Goal: Task Accomplishment & Management: Manage account settings

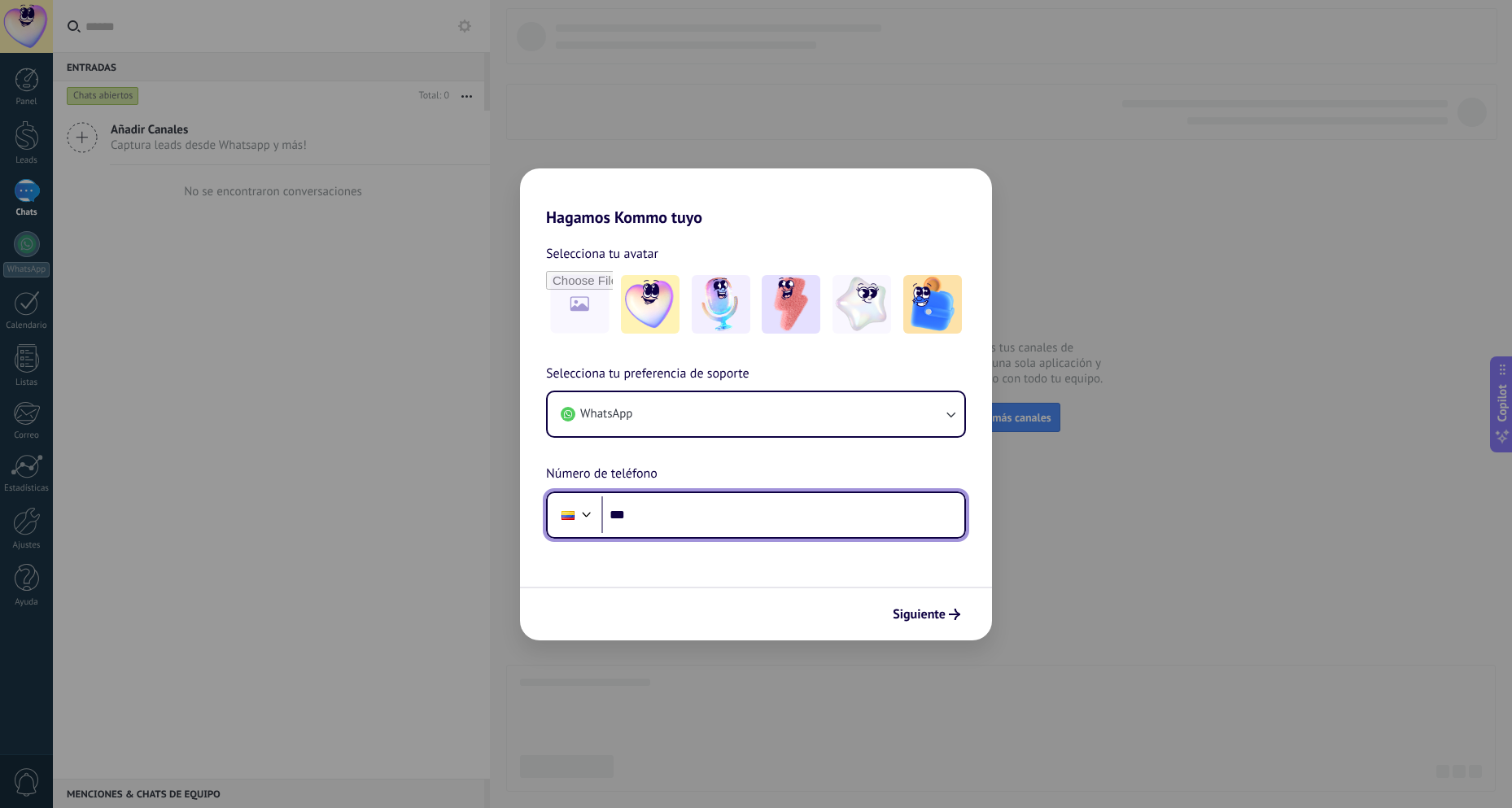
click at [774, 514] on input "***" at bounding box center [783, 515] width 363 height 37
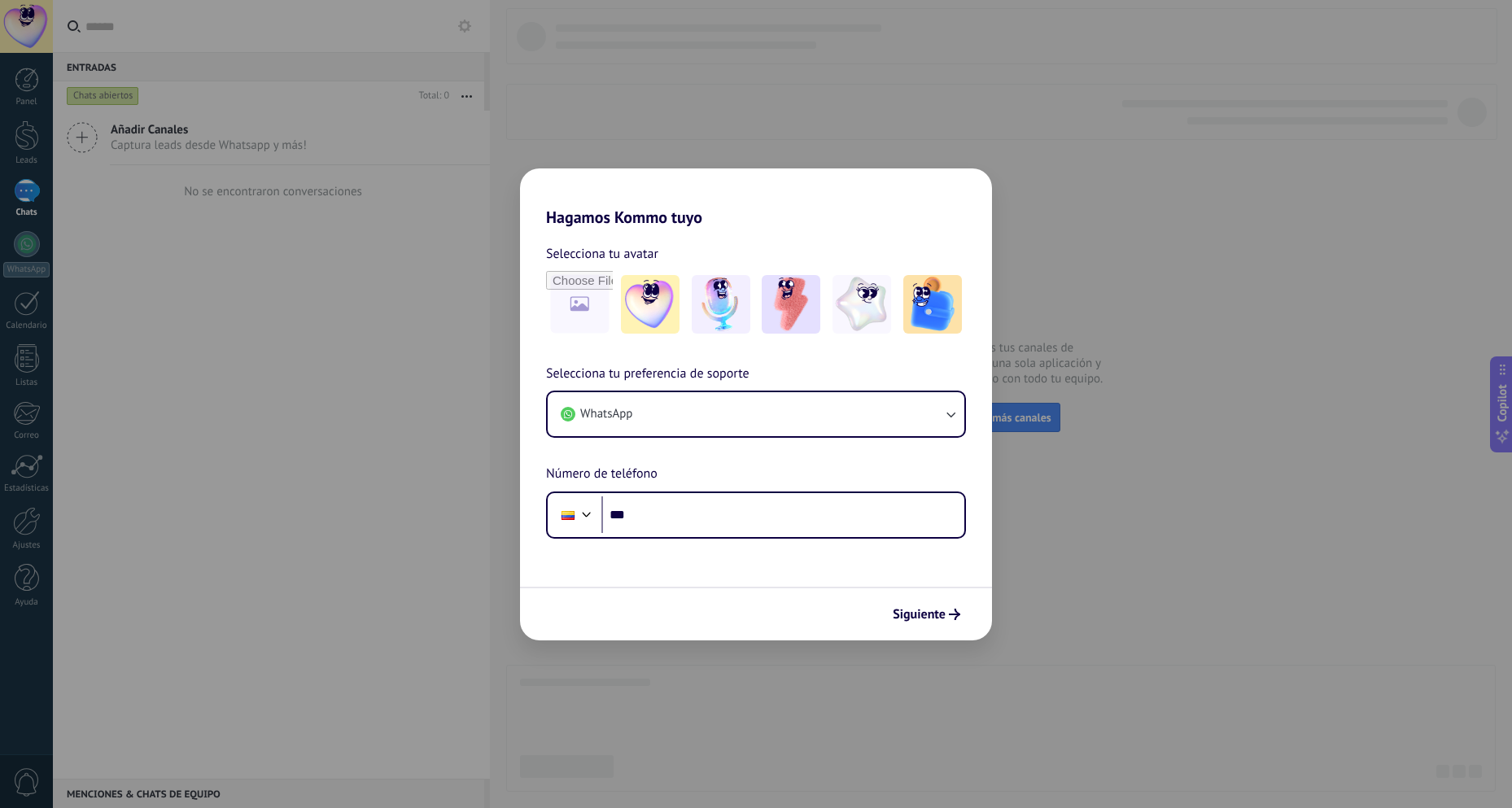
click at [683, 188] on h2 "Hagamos Kommo tuyo" at bounding box center [756, 198] width 472 height 58
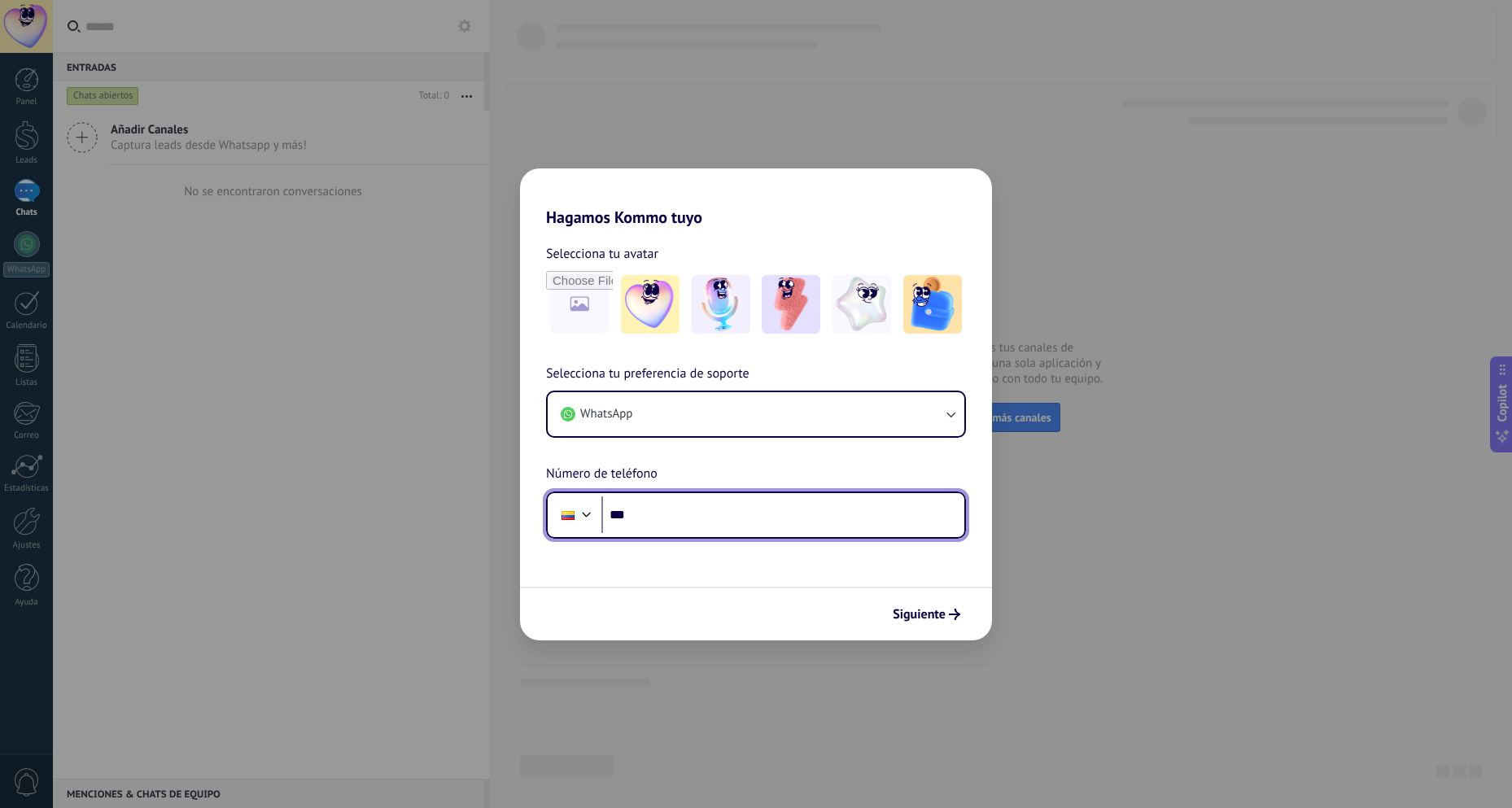
click at [694, 502] on input "***" at bounding box center [783, 515] width 363 height 37
click at [808, 503] on input "***" at bounding box center [783, 515] width 363 height 37
click at [826, 510] on input "***" at bounding box center [783, 515] width 363 height 37
click at [718, 512] on input "***" at bounding box center [783, 515] width 363 height 37
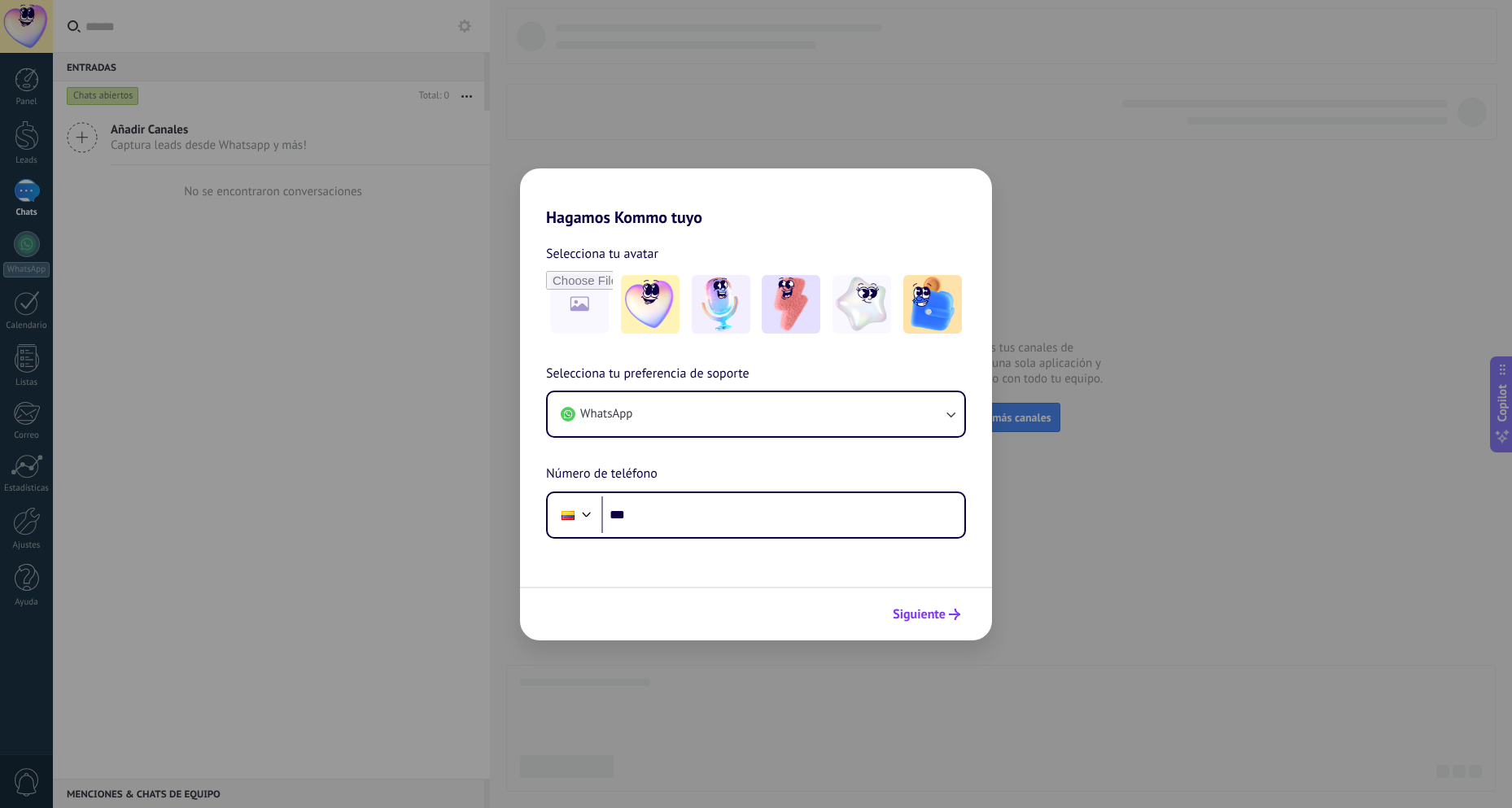
click at [944, 620] on span "Siguiente" at bounding box center [920, 614] width 53 height 11
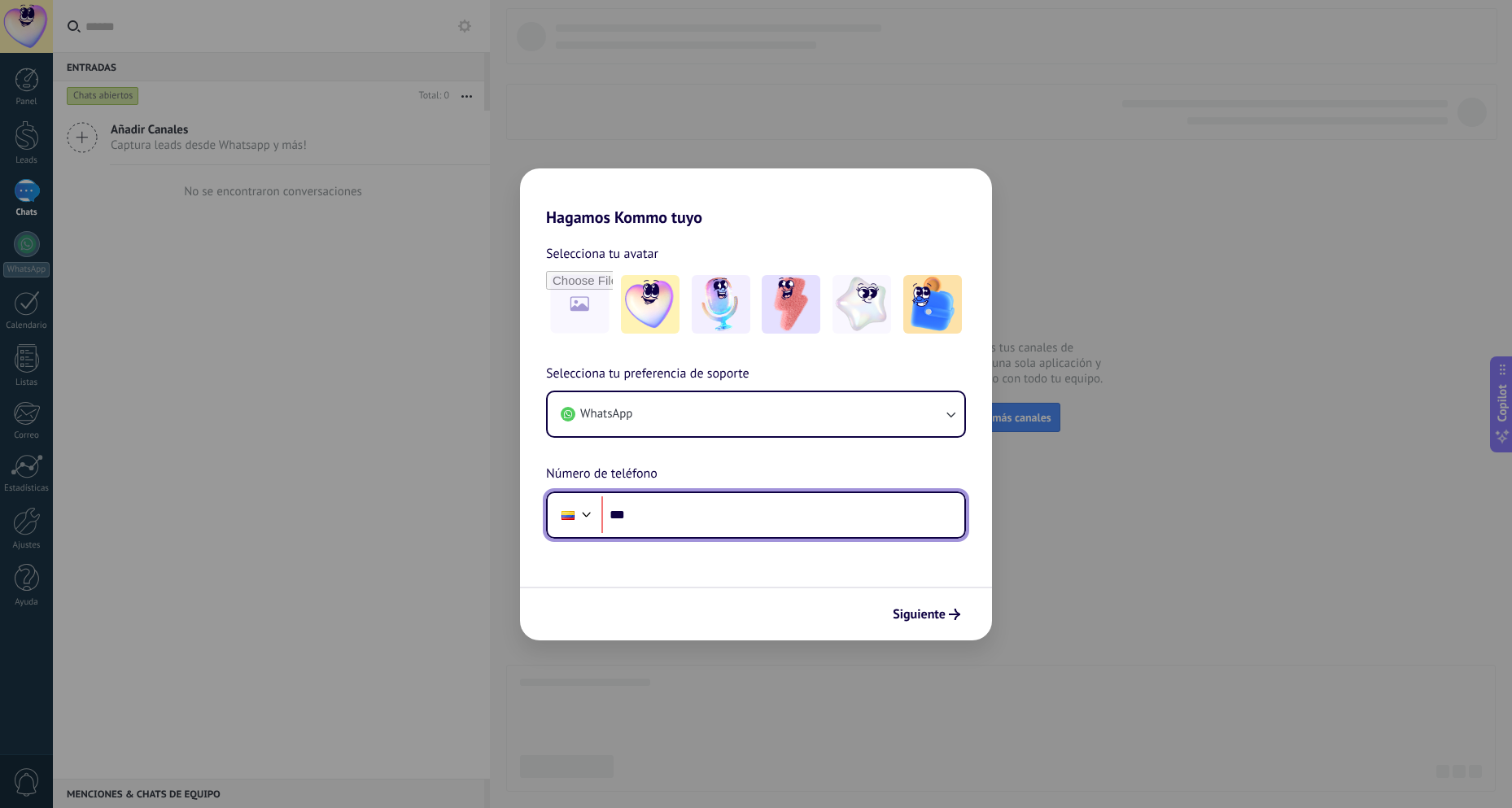
click at [839, 522] on input "***" at bounding box center [783, 515] width 363 height 37
type input "**********"
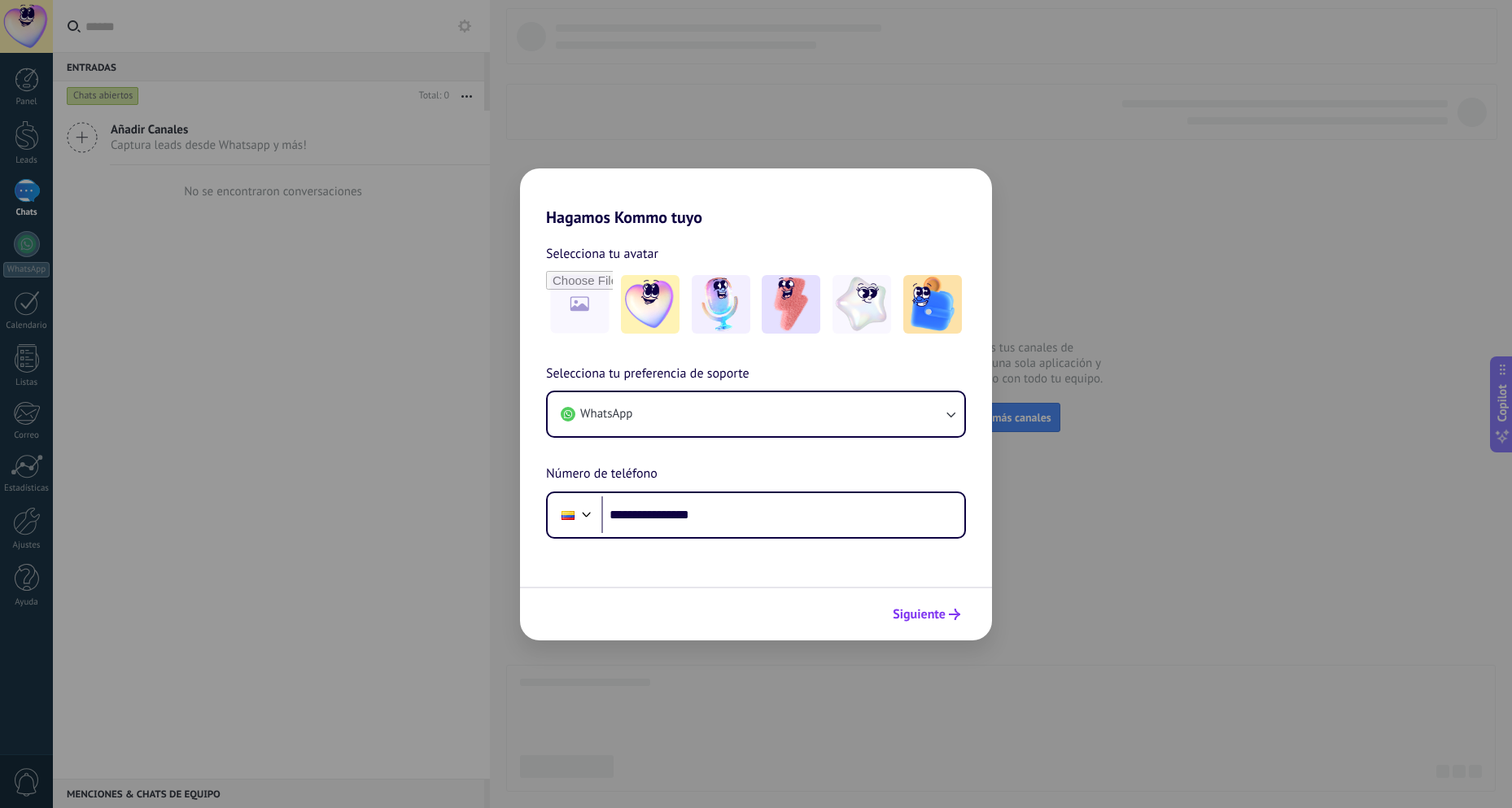
click at [935, 605] on button "Siguiente" at bounding box center [927, 614] width 82 height 27
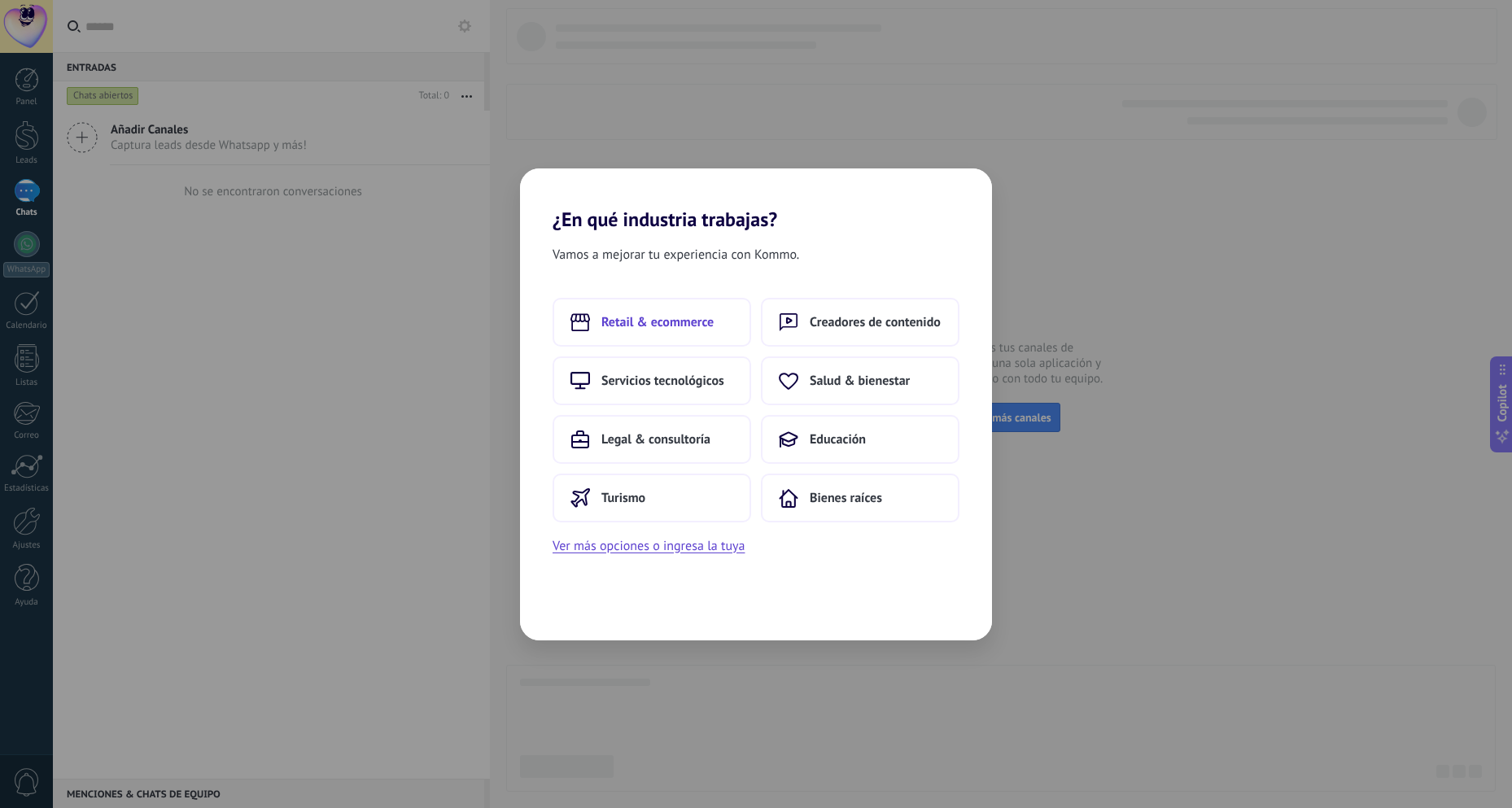
click at [648, 329] on span "Retail & ecommerce" at bounding box center [657, 322] width 112 height 16
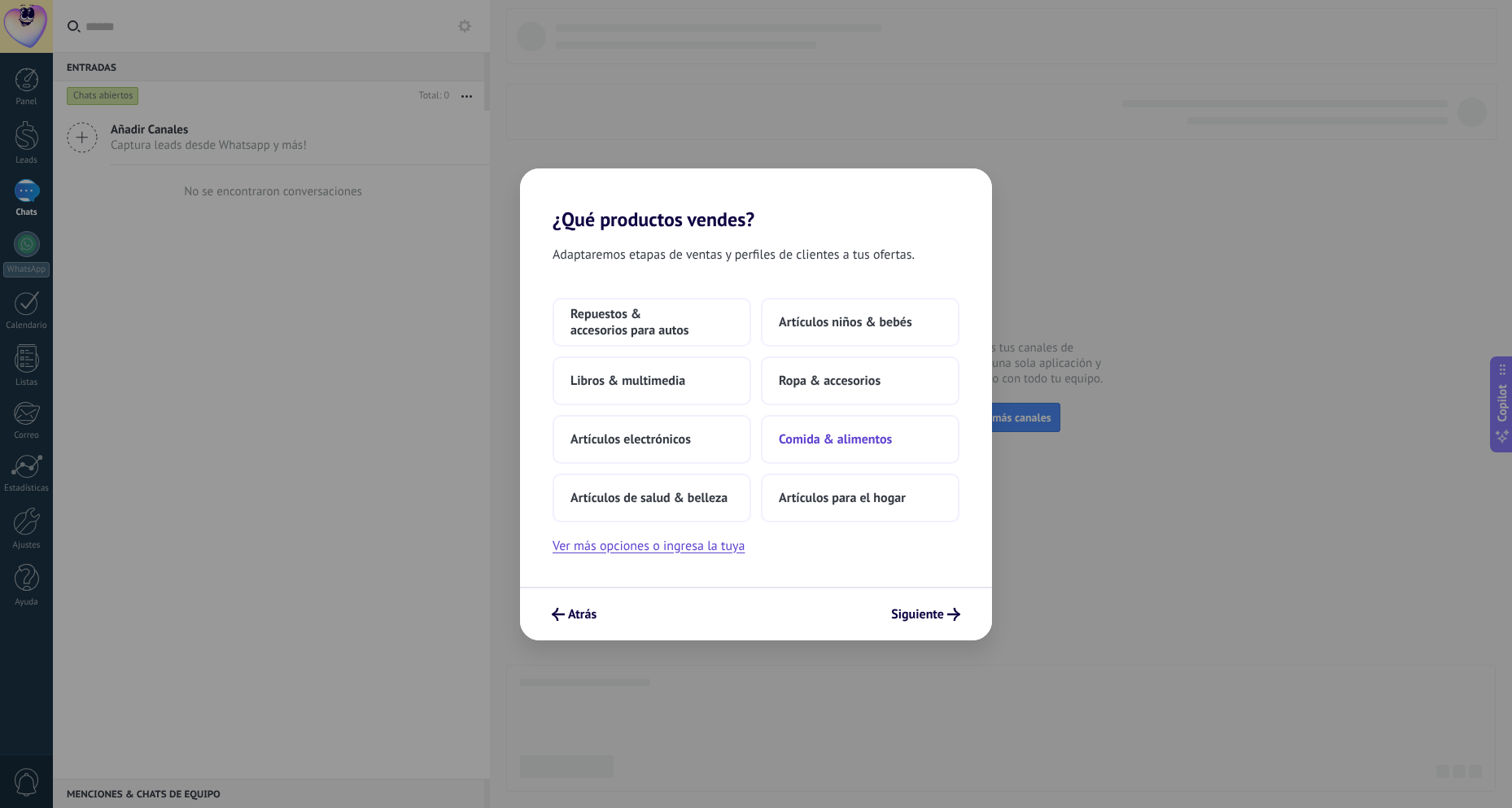
click at [793, 441] on span "Comida & alimentos" at bounding box center [836, 439] width 113 height 16
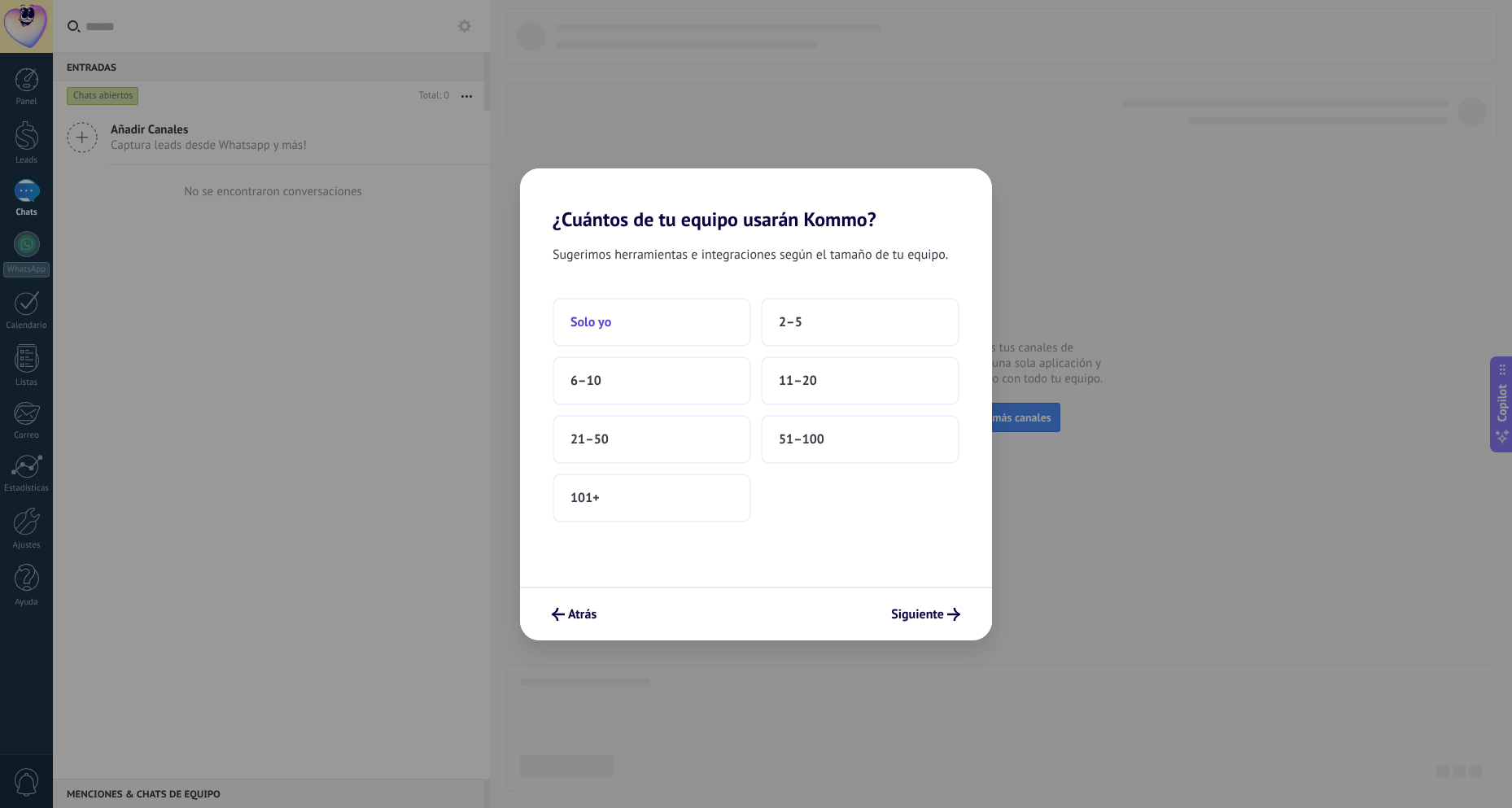
click at [640, 309] on button "Solo yo" at bounding box center [652, 322] width 199 height 49
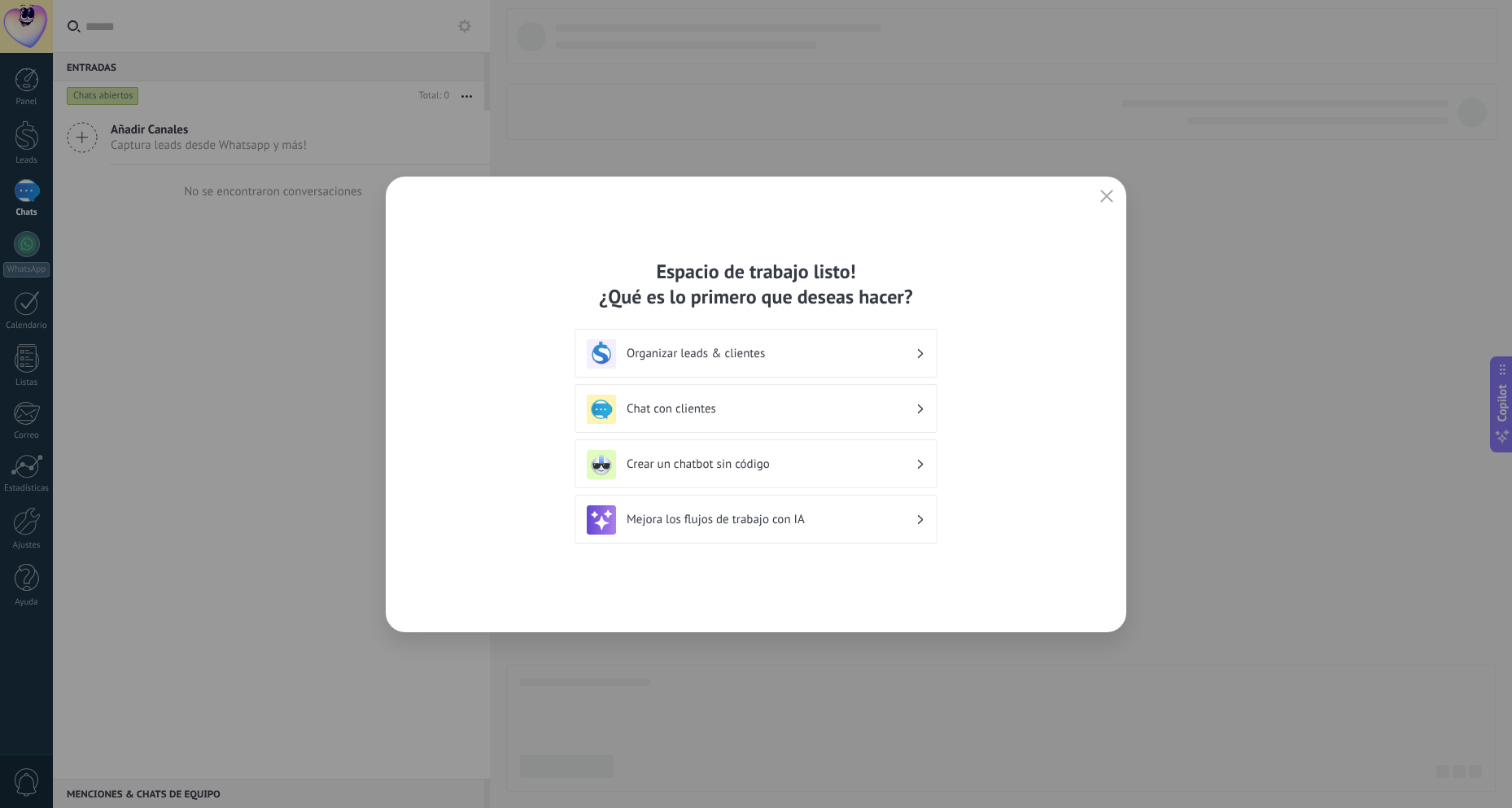
click at [737, 412] on h3 "Chat con clientes" at bounding box center [771, 408] width 289 height 15
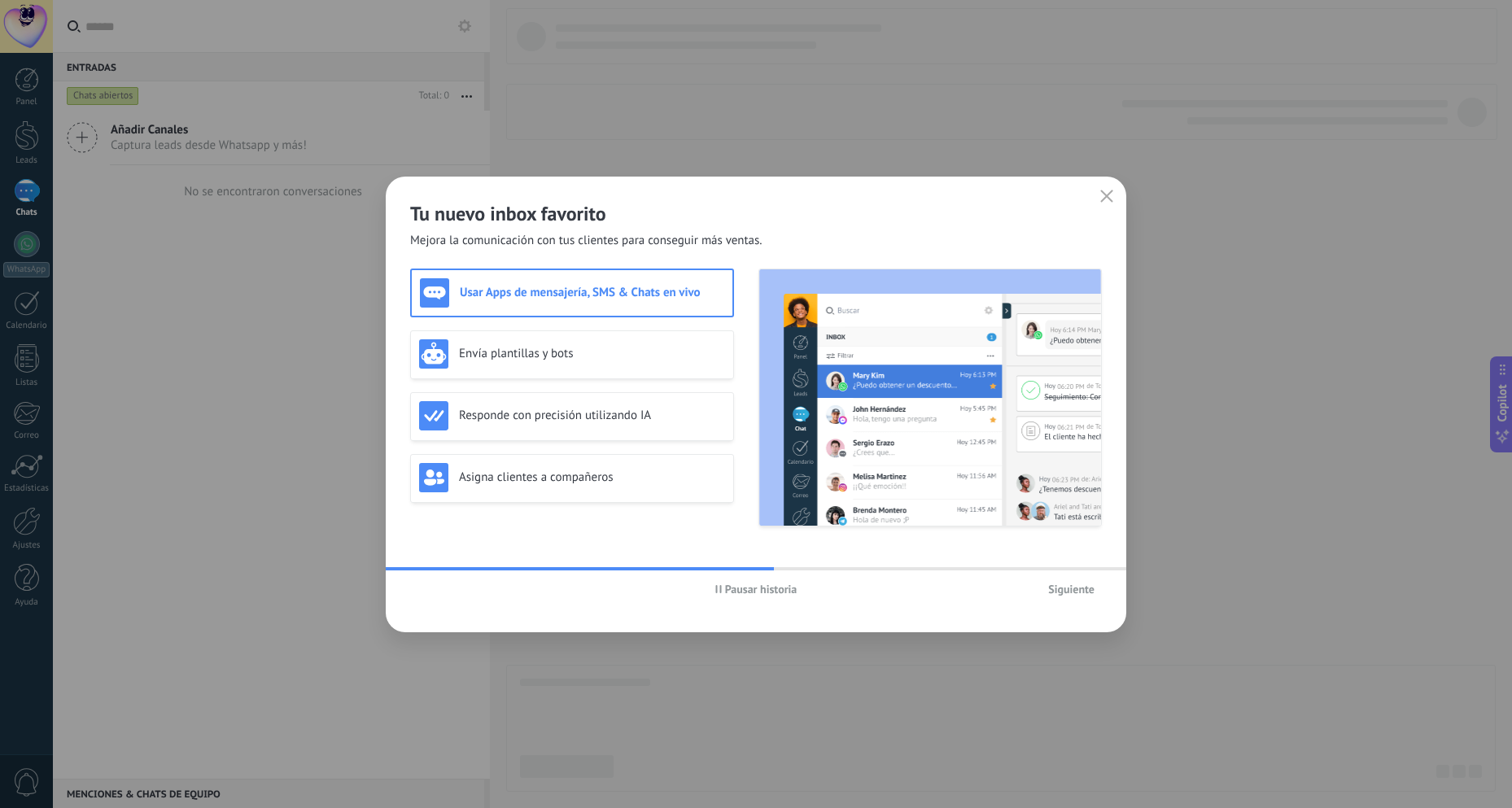
click at [1081, 593] on span "Siguiente" at bounding box center [1072, 589] width 46 height 11
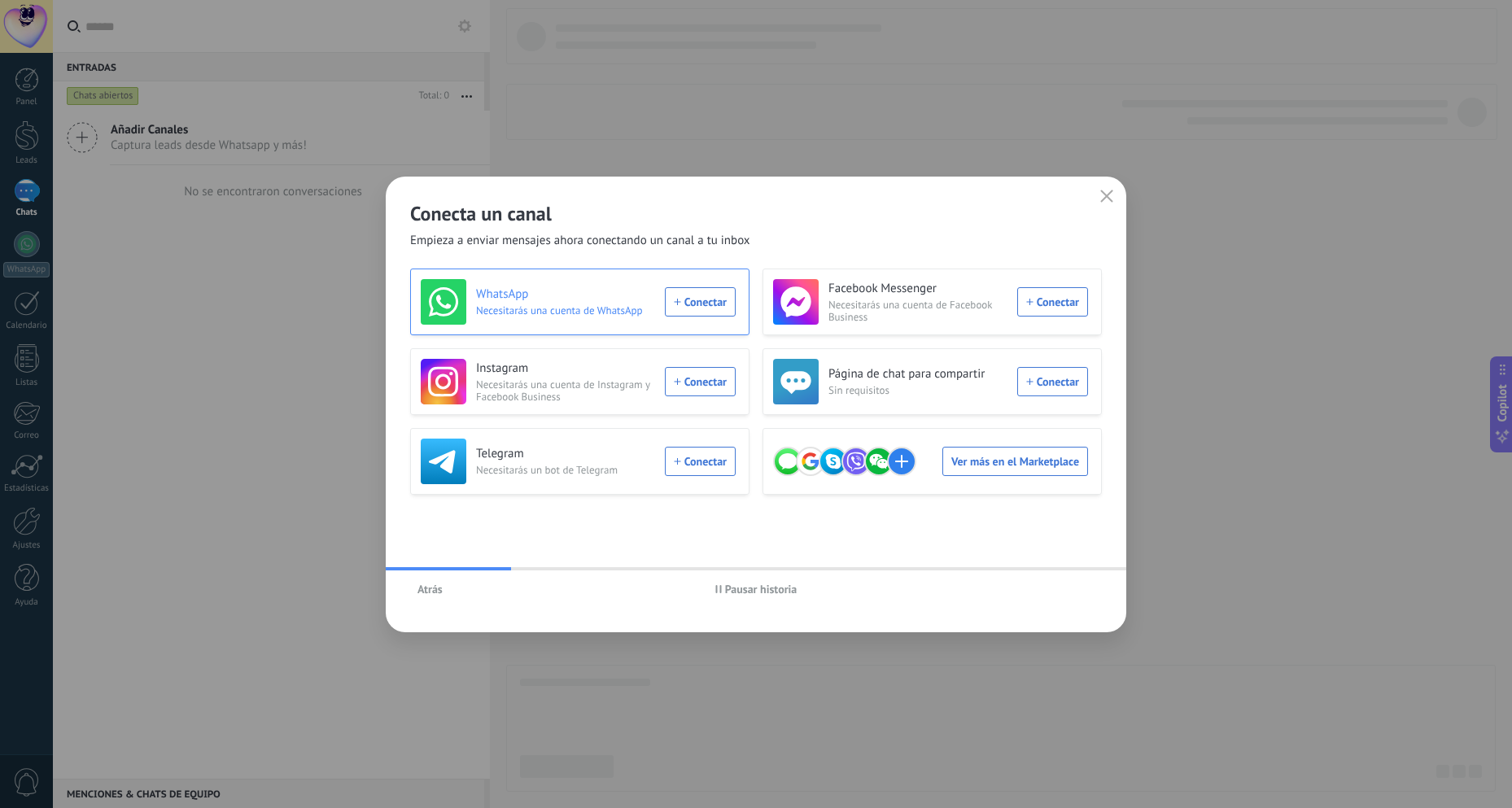
click at [684, 305] on div "WhatsApp Necesitarás una cuenta de WhatsApp Conectar" at bounding box center [578, 302] width 315 height 46
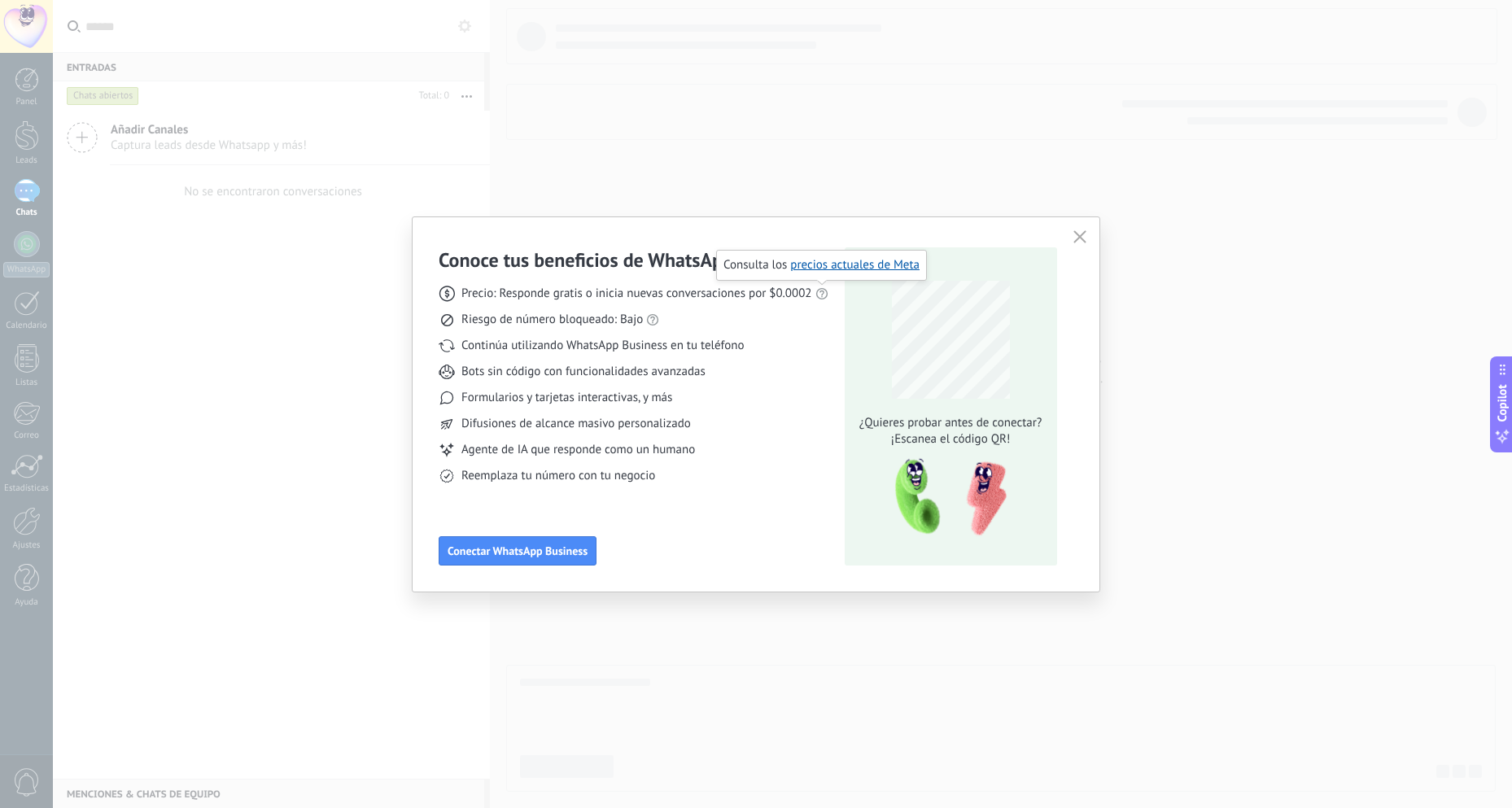
click at [826, 295] on use at bounding box center [821, 293] width 11 height 11
click at [825, 262] on link "precios actuales de Meta" at bounding box center [855, 264] width 129 height 15
drag, startPoint x: 811, startPoint y: 294, endPoint x: 774, endPoint y: 293, distance: 37.0
click at [774, 293] on span "Precio: Responde gratis o inicia nuevas conversaciones por $0.0002" at bounding box center [637, 293] width 351 height 16
drag, startPoint x: 500, startPoint y: 292, endPoint x: 588, endPoint y: 297, distance: 88.1
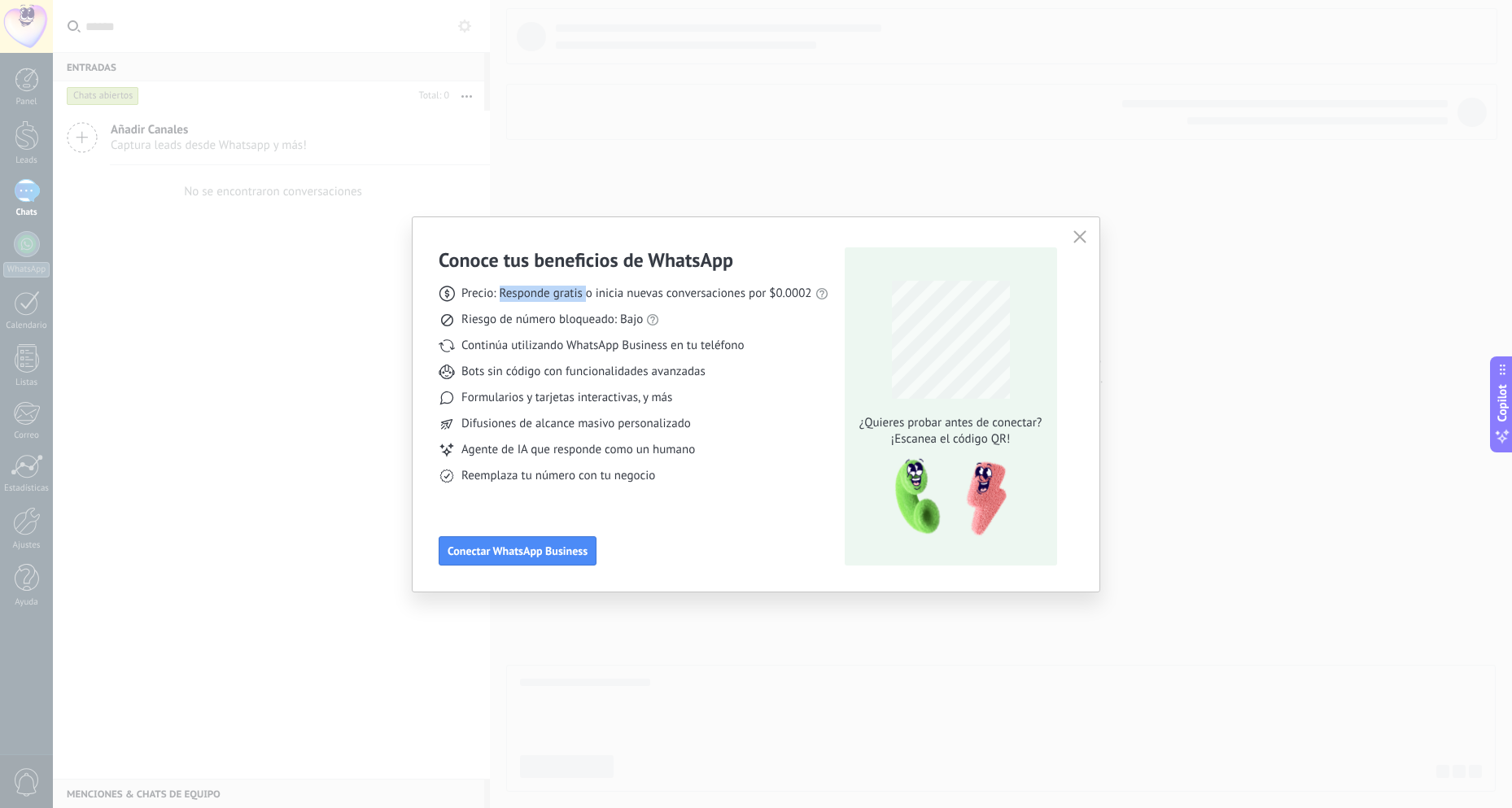
click at [588, 297] on span "Precio: Responde gratis o inicia nuevas conversaciones por $0.0002" at bounding box center [637, 293] width 351 height 16
drag, startPoint x: 812, startPoint y: 293, endPoint x: 774, endPoint y: 300, distance: 38.6
click at [774, 300] on span "Precio: Responde gratis o inicia nuevas conversaciones por $0.0002" at bounding box center [637, 293] width 351 height 16
click at [1081, 240] on icon "button" at bounding box center [1080, 237] width 13 height 13
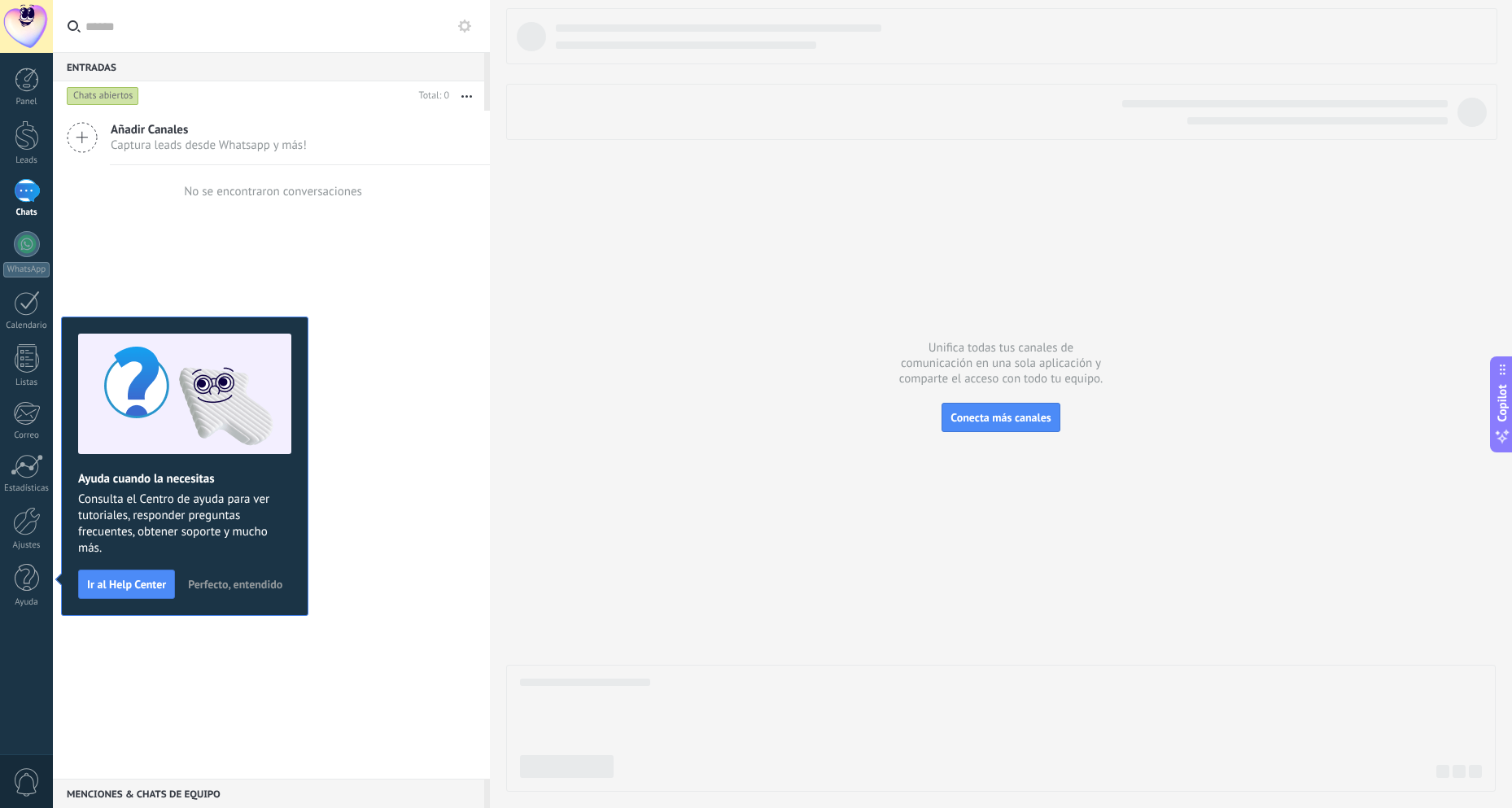
click at [247, 587] on span "Perfecto, entendido" at bounding box center [235, 584] width 95 height 11
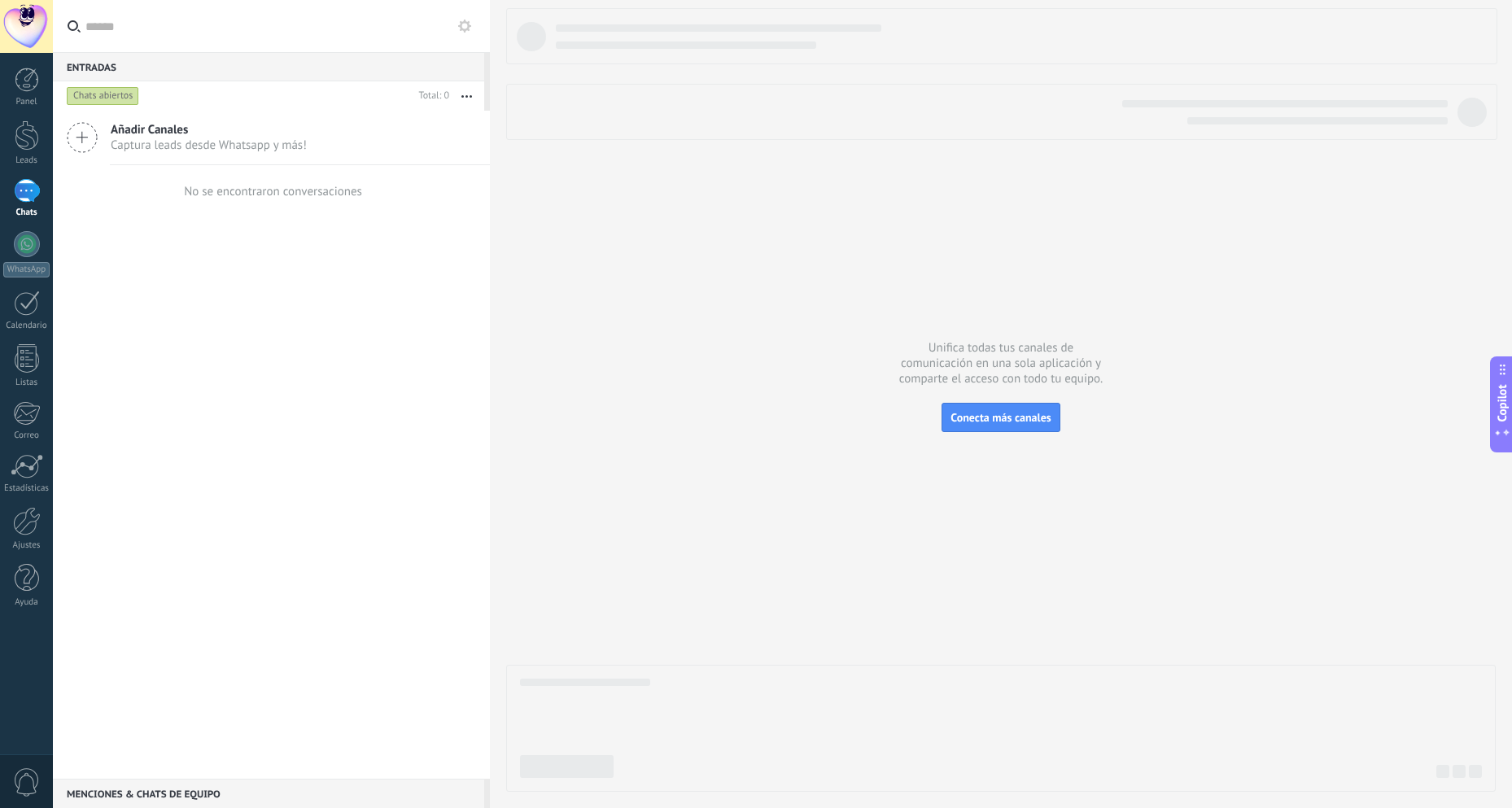
click at [22, 200] on div at bounding box center [27, 191] width 26 height 24
click at [27, 137] on div at bounding box center [27, 135] width 25 height 30
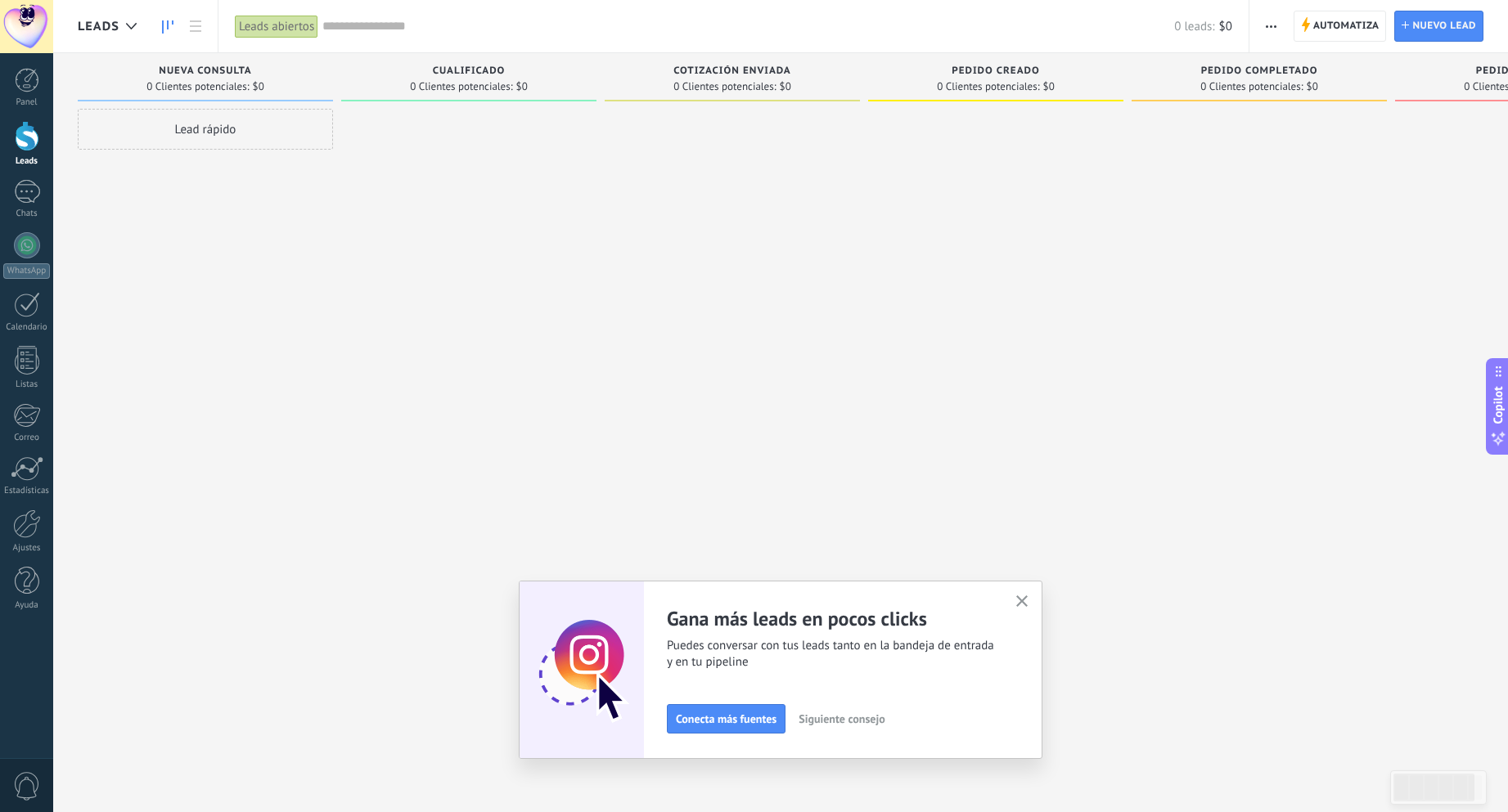
click at [237, 66] on span "Nueva consulta" at bounding box center [205, 71] width 92 height 12
click at [1009, 77] on div "Pedido creado" at bounding box center [995, 73] width 239 height 14
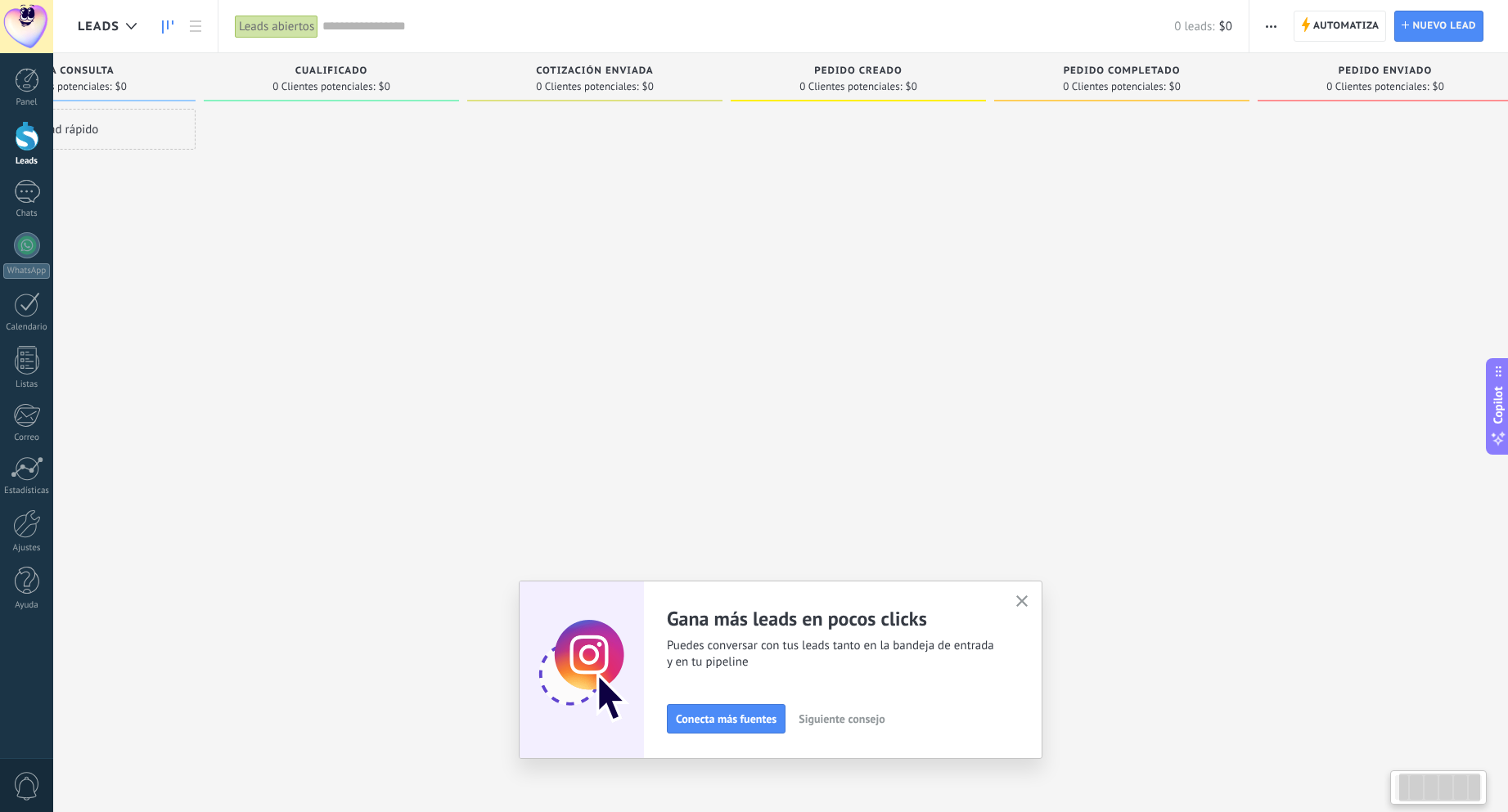
scroll to position [0, 164]
drag, startPoint x: 1255, startPoint y: 64, endPoint x: 906, endPoint y: 45, distance: 349.5
click at [906, 45] on div "Leads Leads abiertos Aplicar 0 leads: $0 Leads abiertos Mis leads Leads ganados…" at bounding box center [780, 419] width 1455 height 840
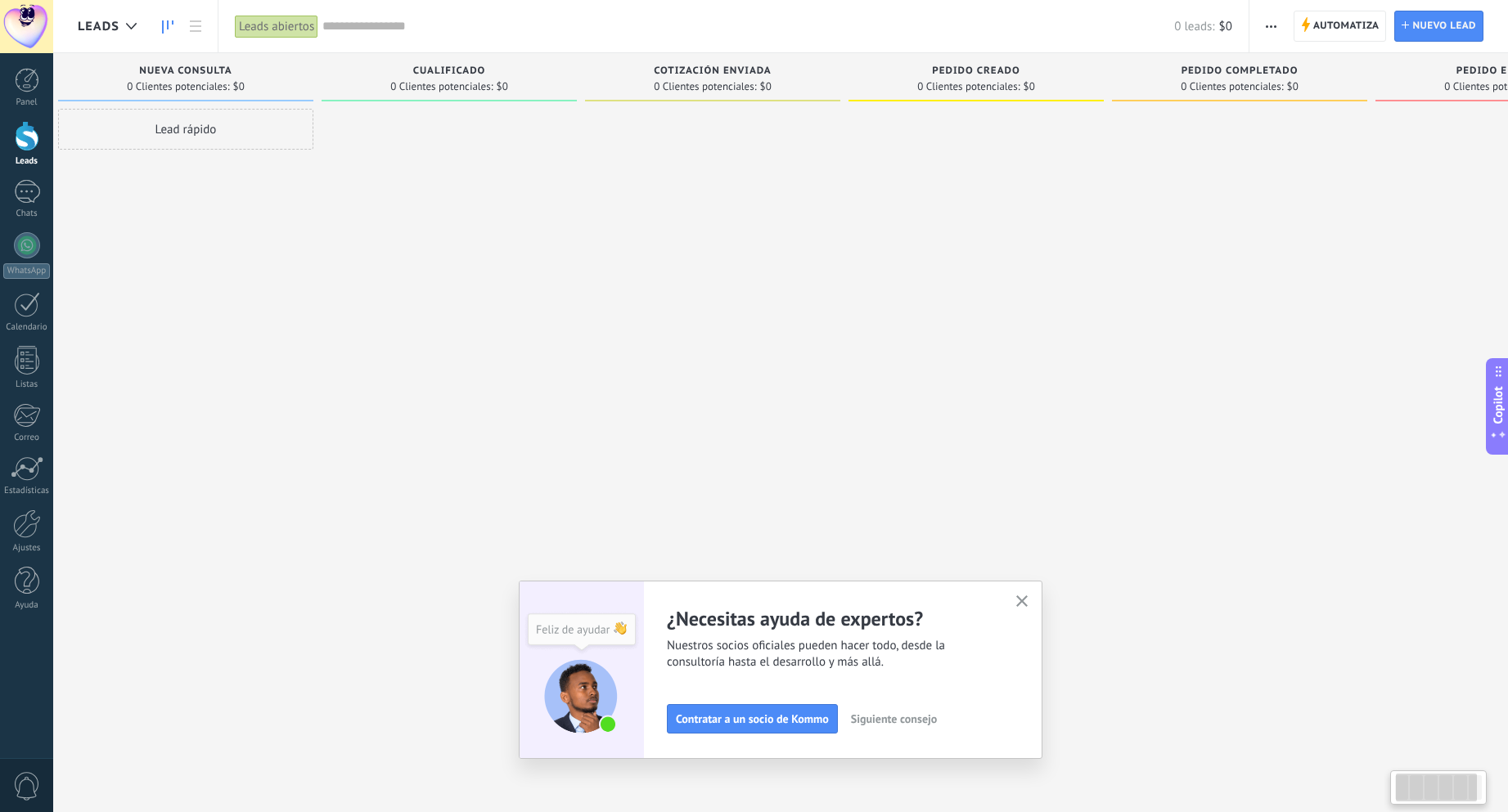
scroll to position [0, 0]
drag, startPoint x: 628, startPoint y: 71, endPoint x: 506, endPoint y: 101, distance: 125.6
click at [879, 89] on div "Leads Entrantes Solicitudes: 0 0 0 0 0 0 0 0 0 Nueva consulta 0 Clientes potenc…" at bounding box center [875, 380] width 1597 height 654
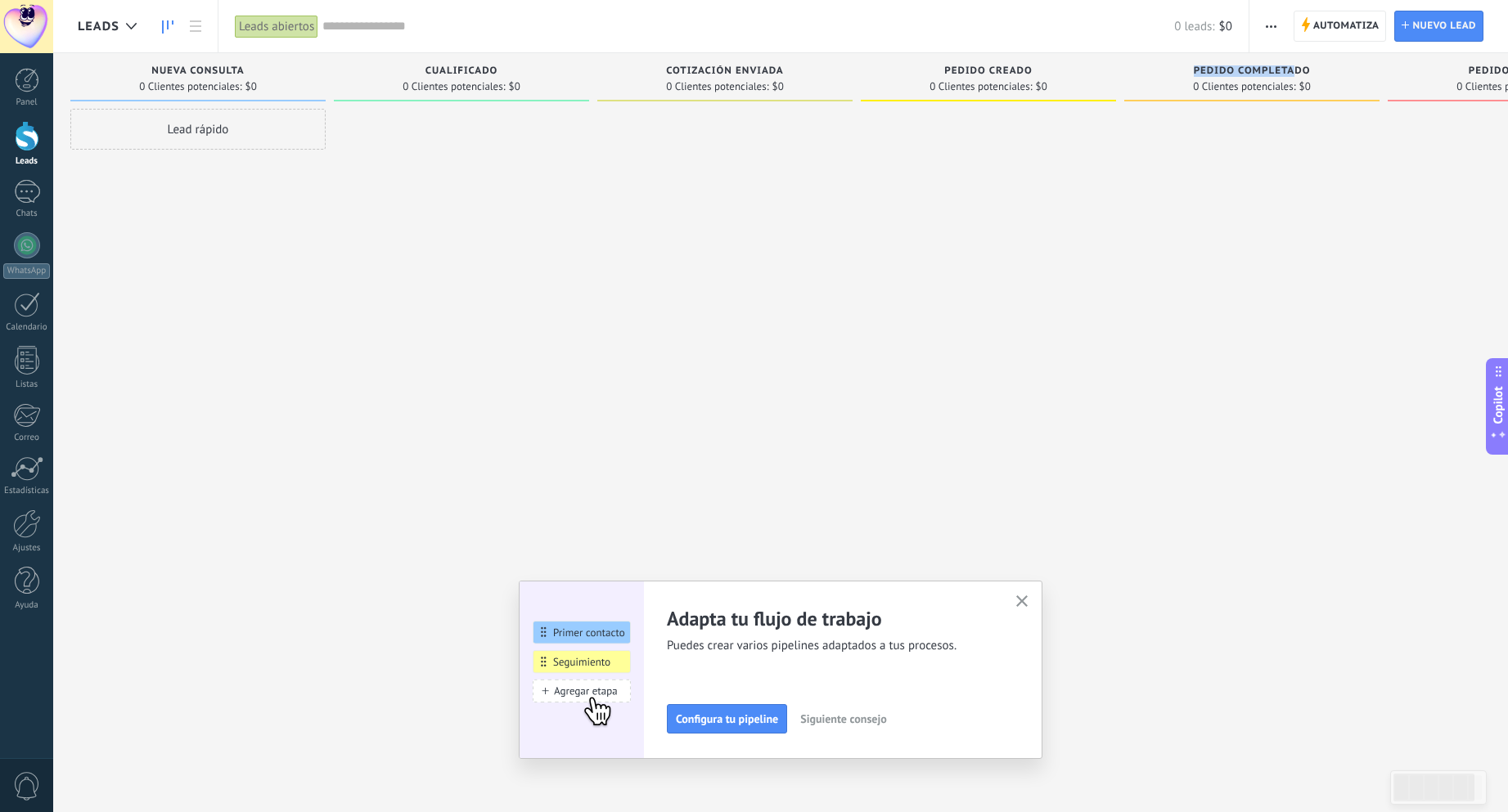
drag, startPoint x: 1289, startPoint y: 73, endPoint x: 1185, endPoint y: 73, distance: 104.0
click at [1185, 73] on div "Pedido completado" at bounding box center [1251, 73] width 239 height 14
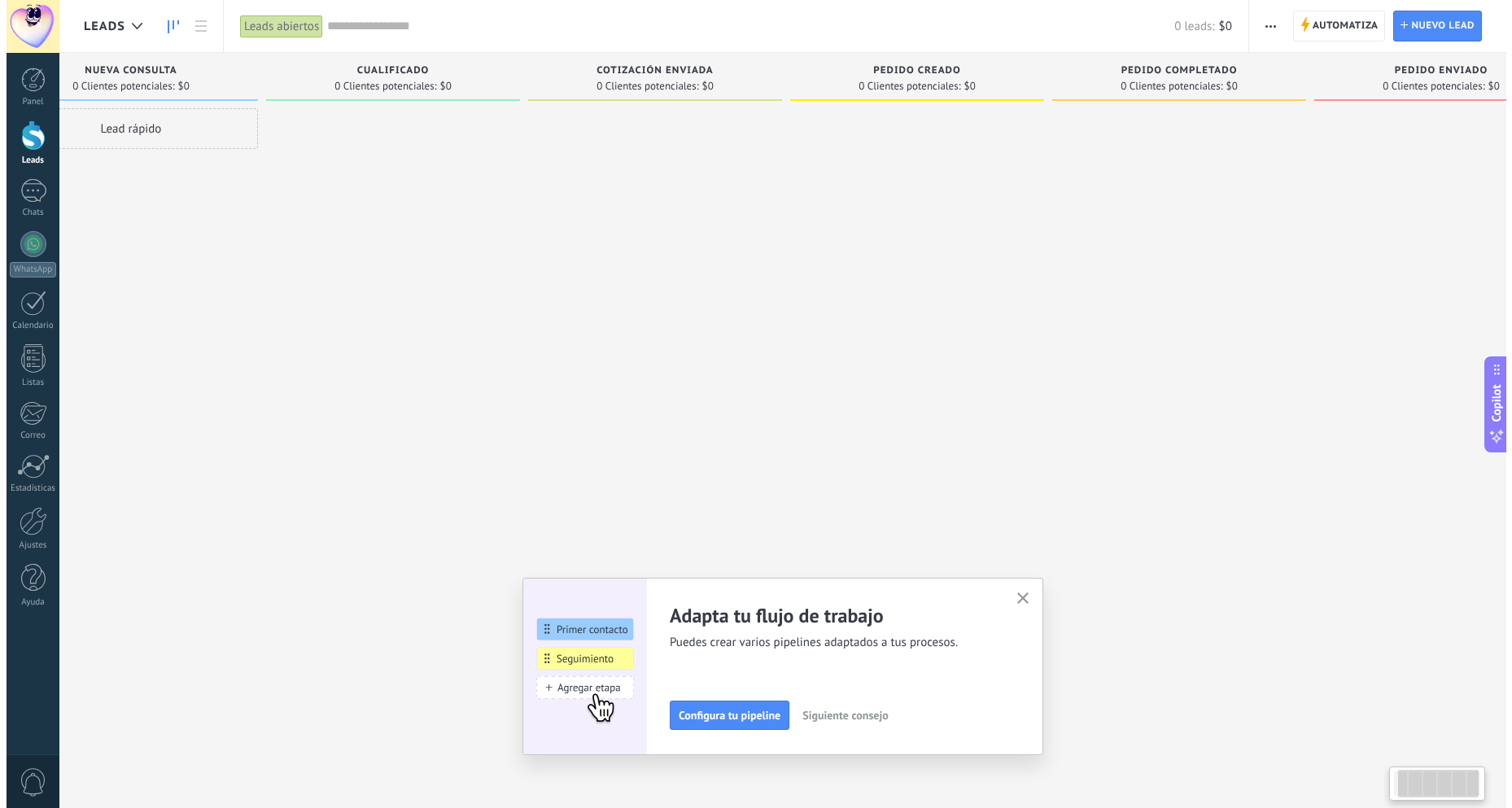
scroll to position [0, 117]
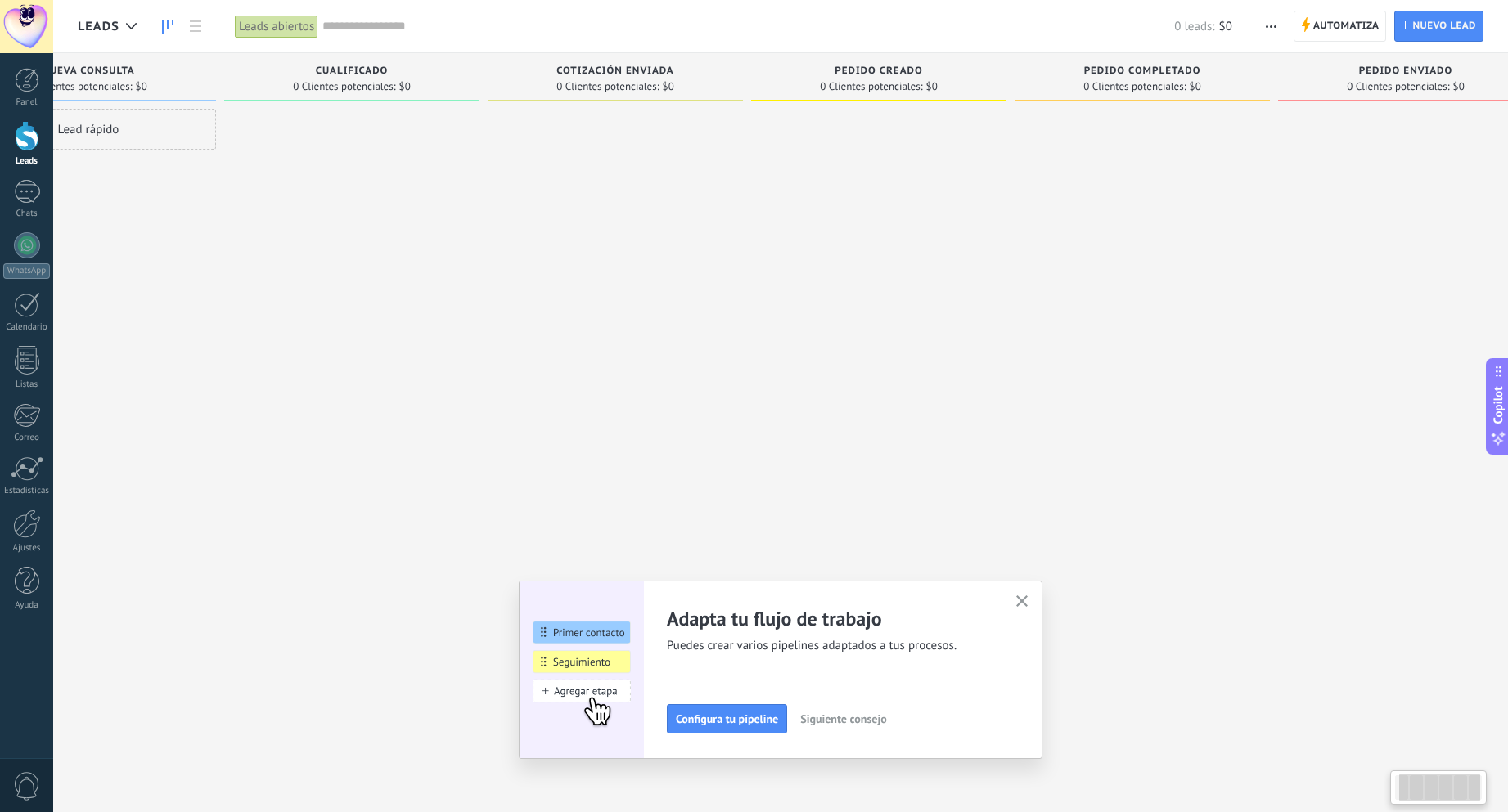
drag, startPoint x: 1240, startPoint y: 57, endPoint x: 920, endPoint y: 49, distance: 320.1
click at [938, 49] on div "Leads Leads abiertos Aplicar 0 leads: $0 Leads abiertos Mis leads Leads ganados…" at bounding box center [780, 419] width 1455 height 840
click at [1401, 67] on span "Pedido enviado" at bounding box center [1406, 71] width 94 height 12
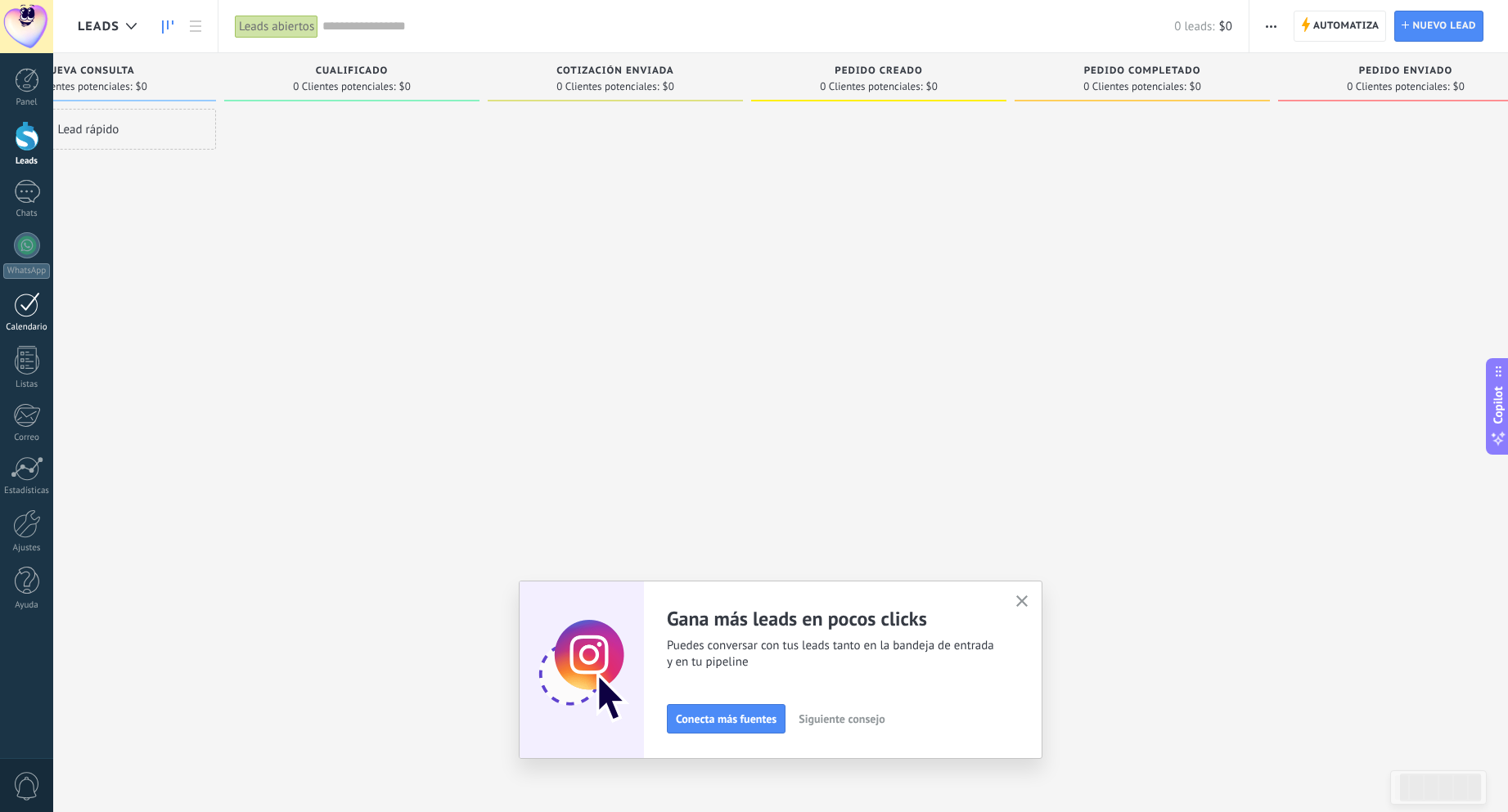
click at [28, 310] on div at bounding box center [27, 305] width 26 height 26
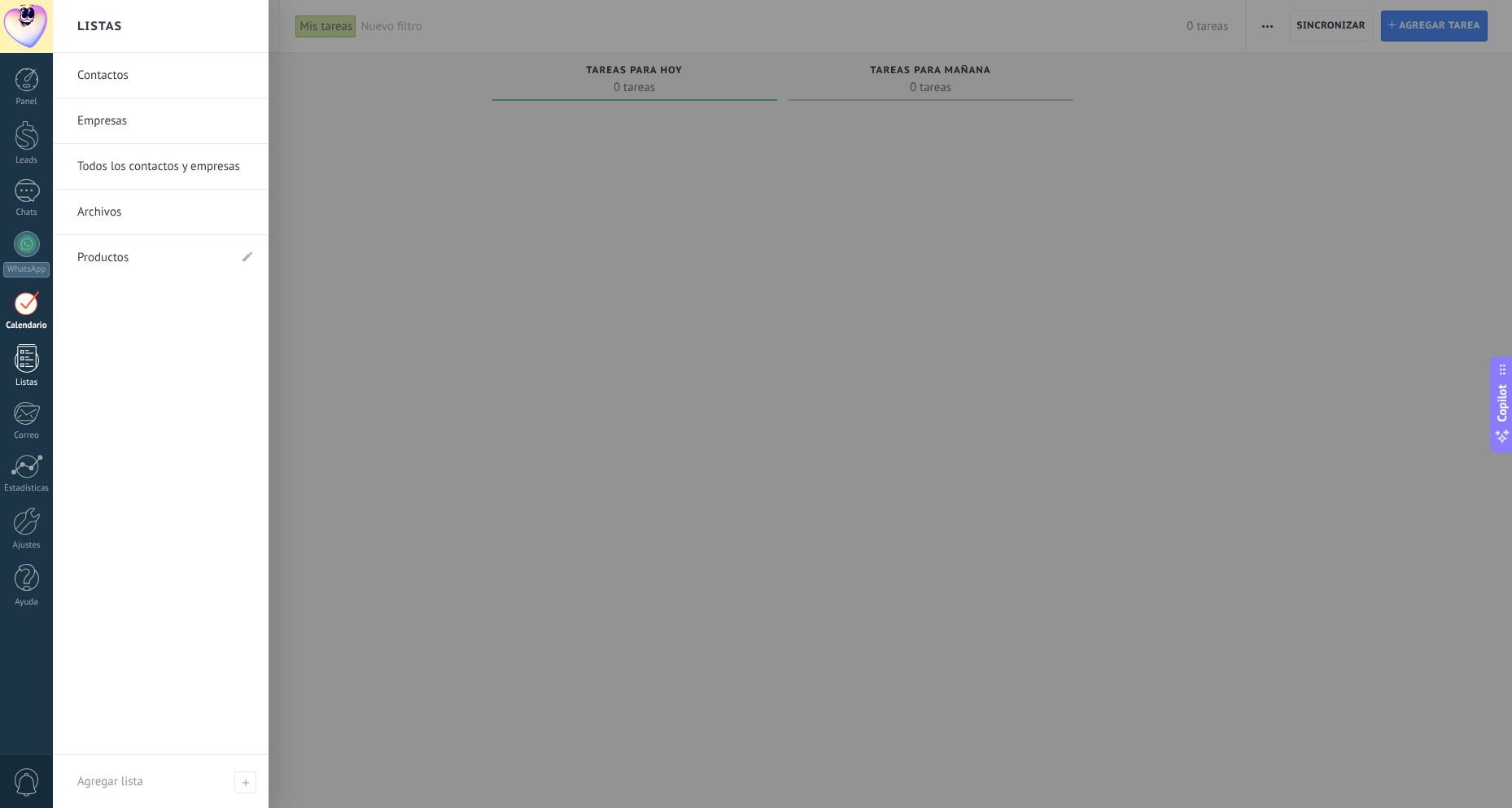
click at [28, 354] on div at bounding box center [27, 358] width 25 height 28
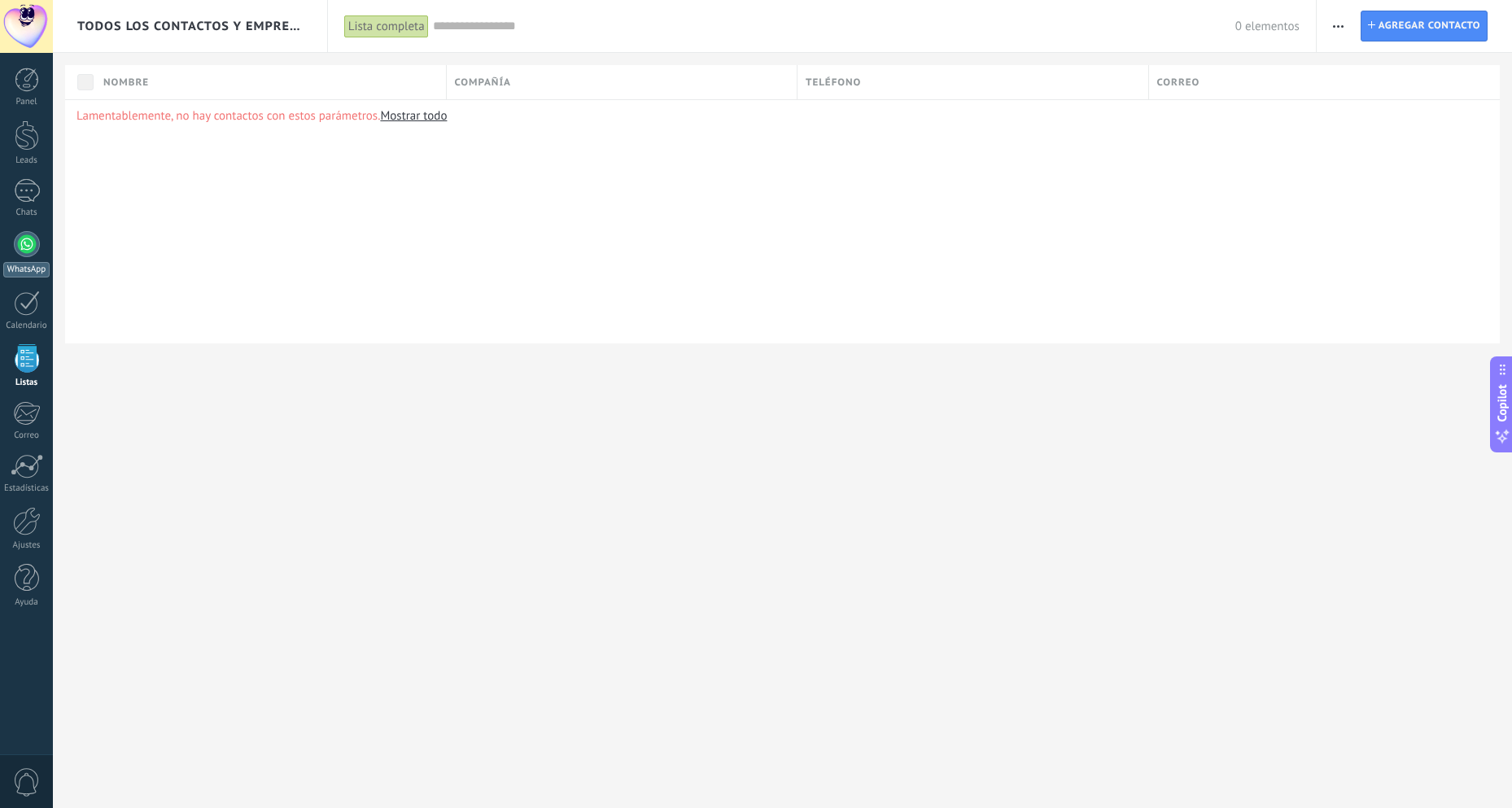
click at [32, 248] on div at bounding box center [27, 243] width 26 height 26
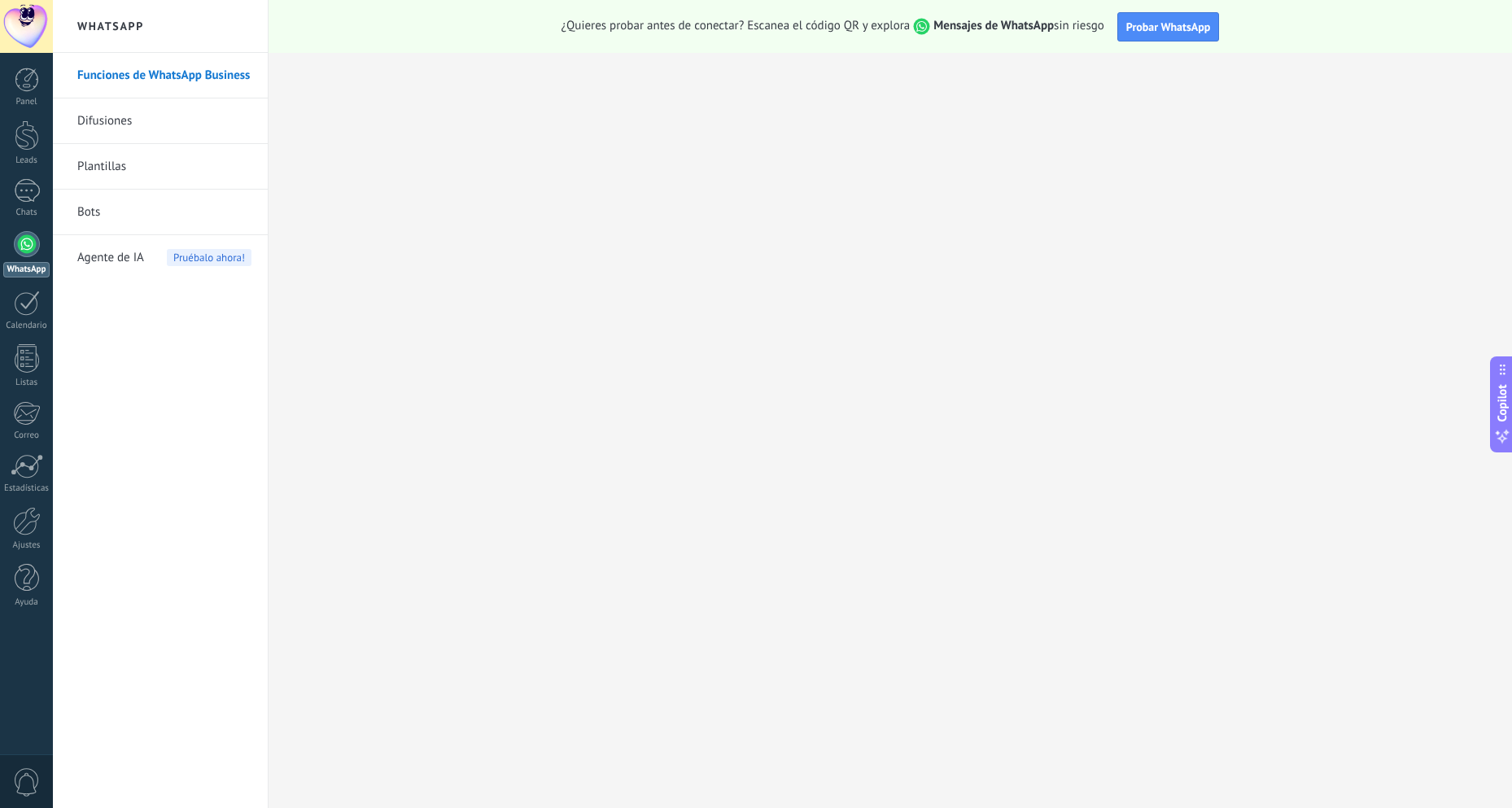
click at [118, 71] on link "Funciones de WhatsApp Business" at bounding box center [164, 76] width 174 height 46
click at [1144, 30] on span "Probar WhatsApp" at bounding box center [1169, 27] width 85 height 15
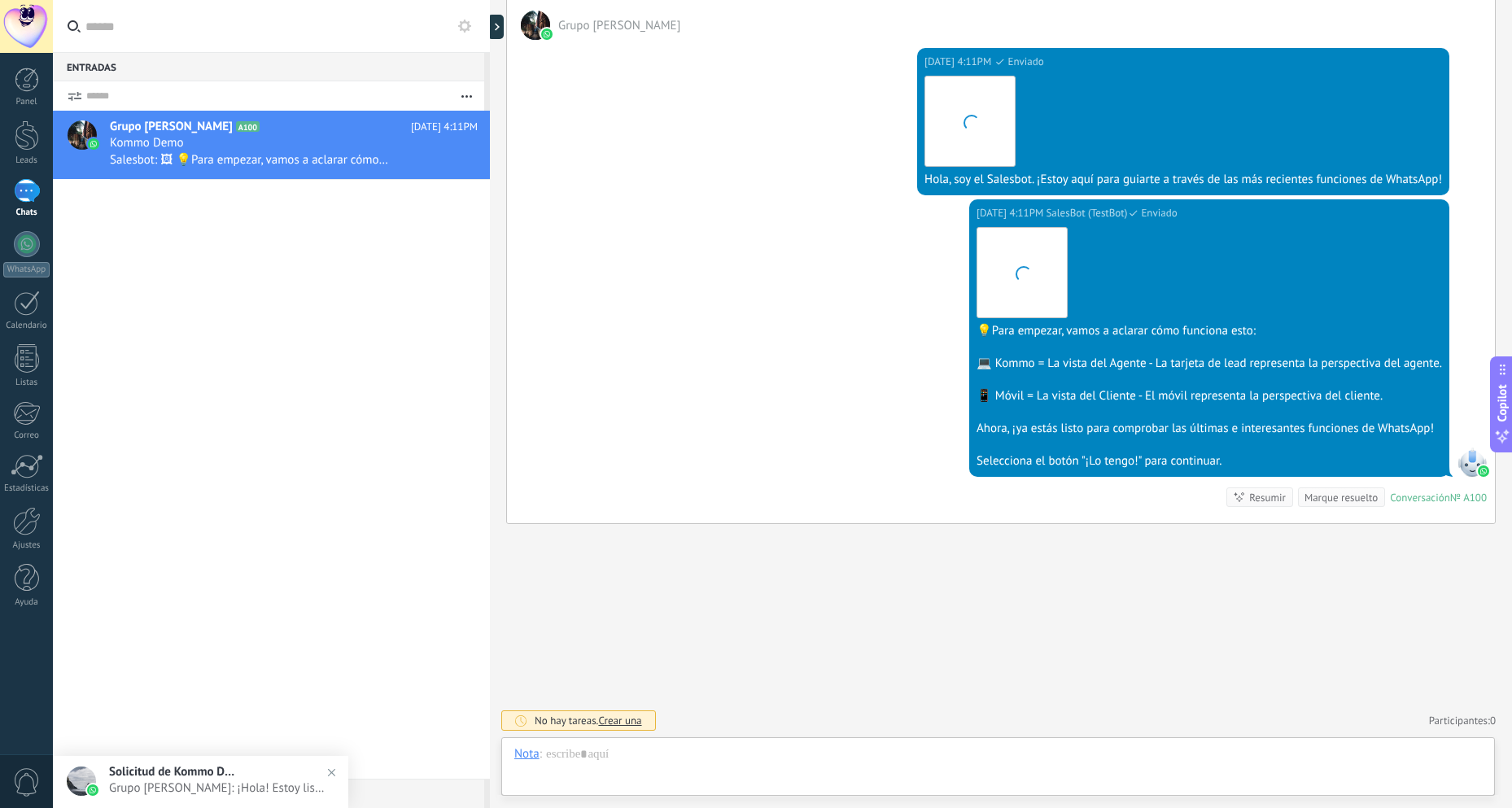
scroll to position [25, 0]
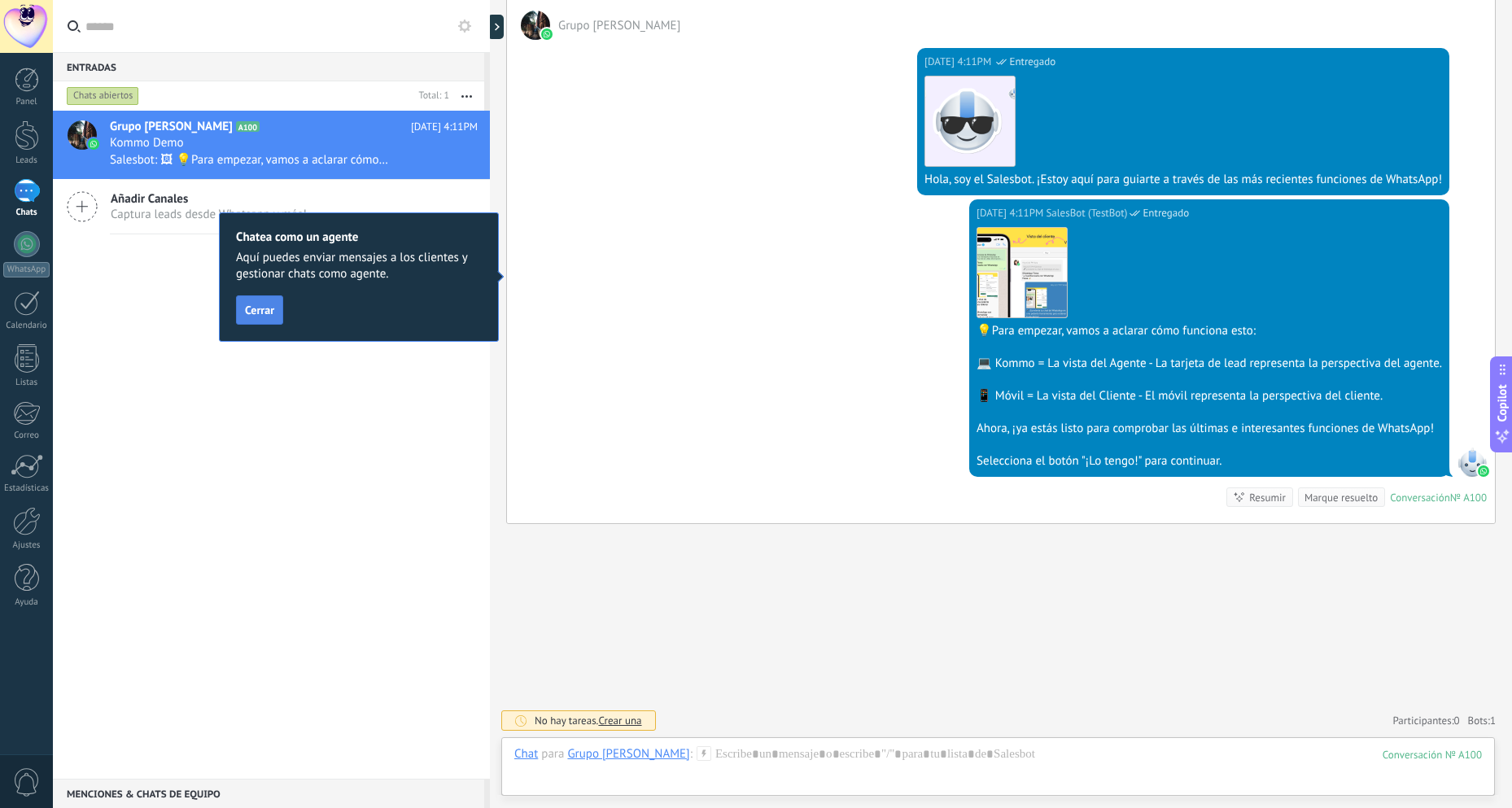
click at [255, 307] on span "Cerrar" at bounding box center [259, 309] width 29 height 11
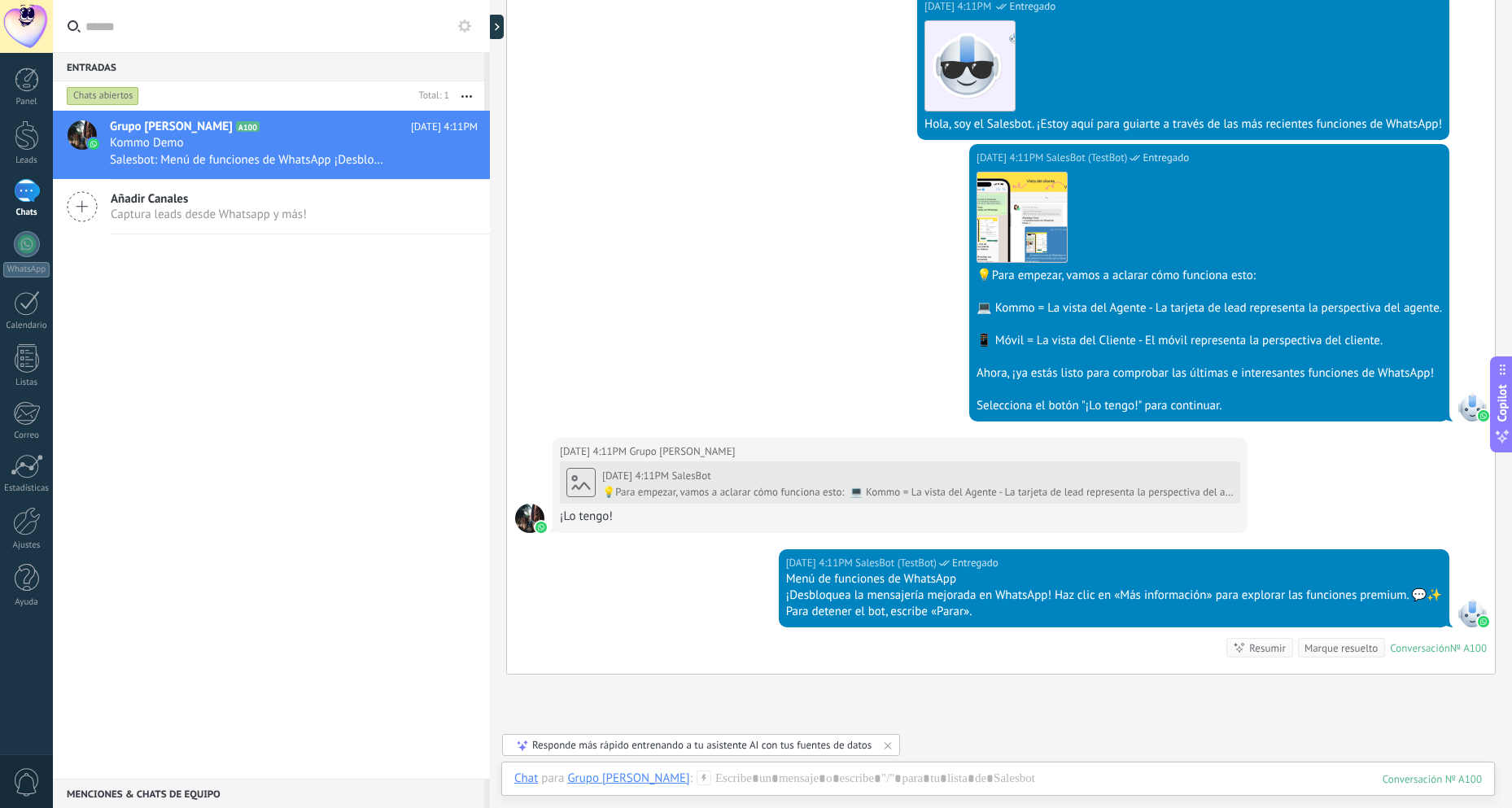
scroll to position [476, 0]
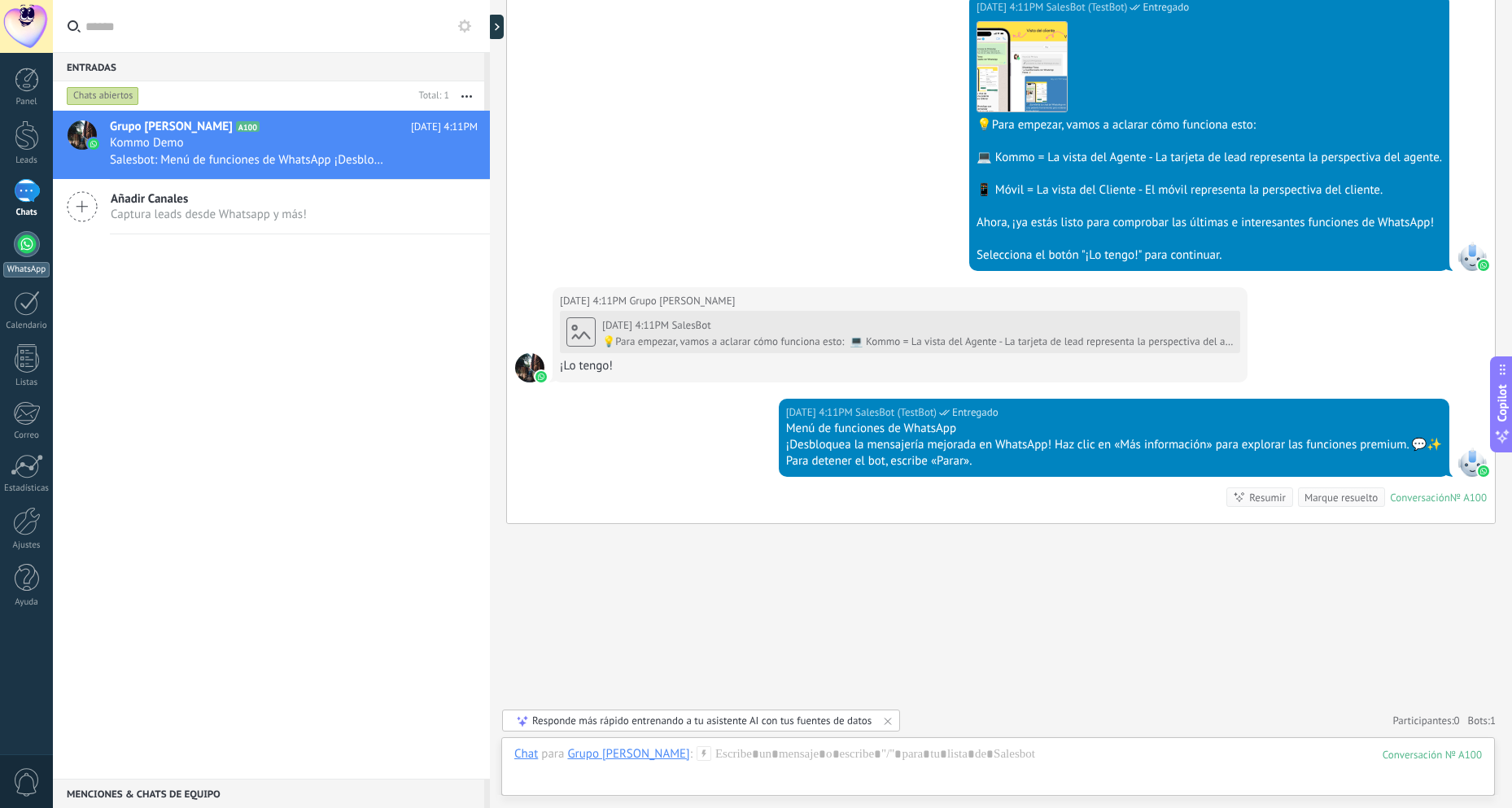
click at [26, 255] on div at bounding box center [27, 243] width 26 height 26
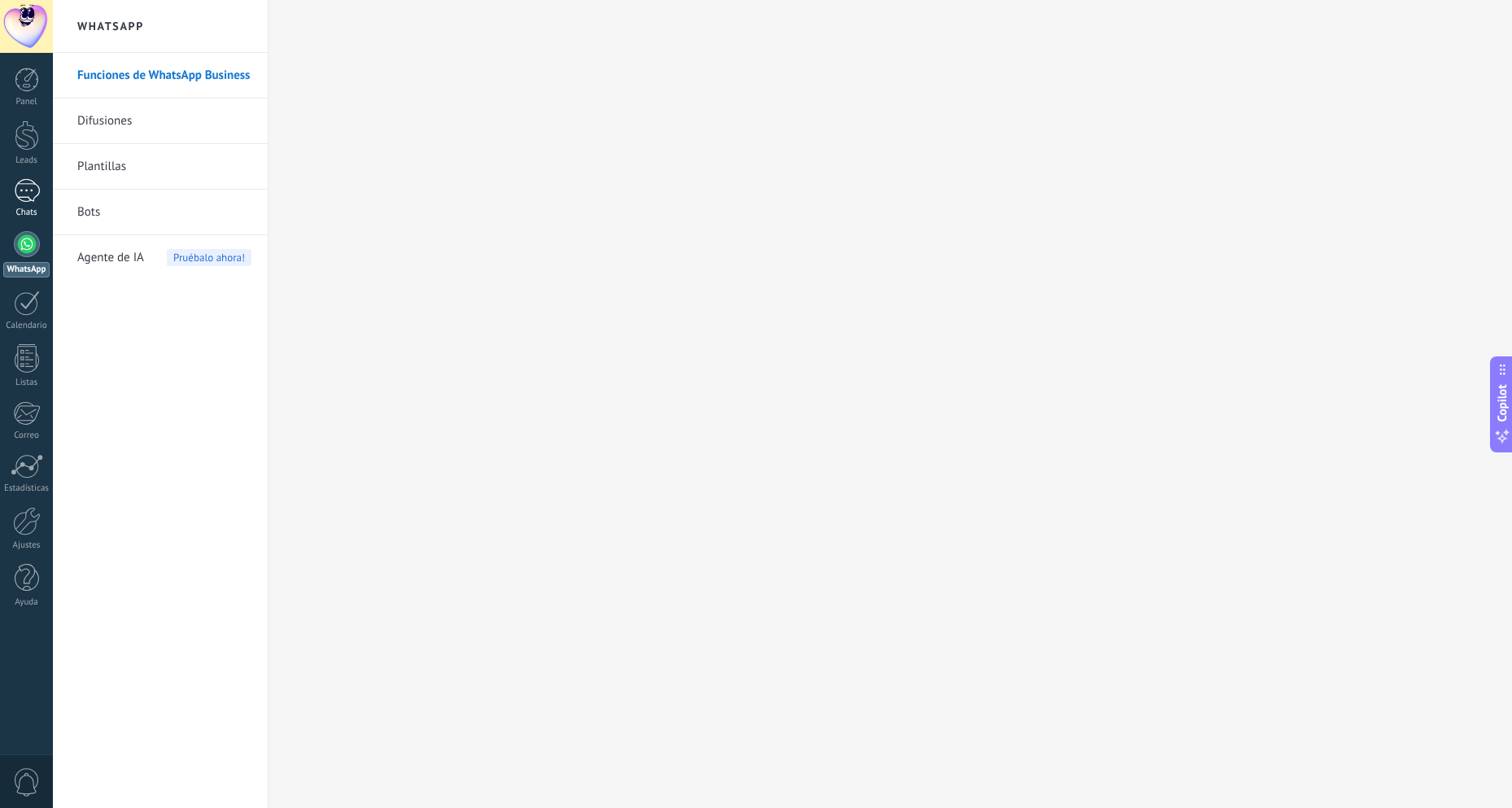
click at [21, 196] on div "1" at bounding box center [27, 191] width 26 height 24
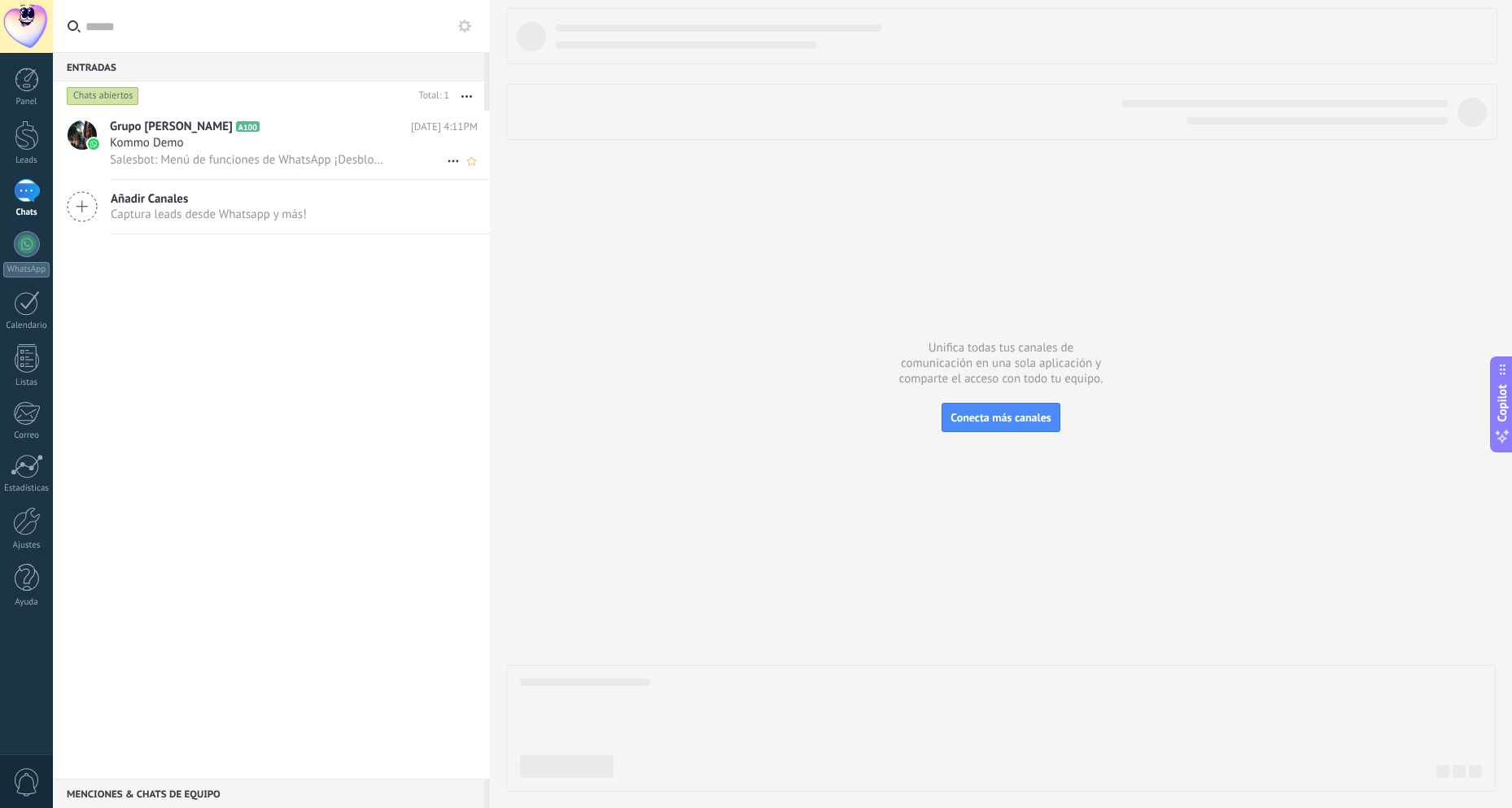
click at [329, 142] on div "Kommo Demo" at bounding box center [294, 143] width 368 height 16
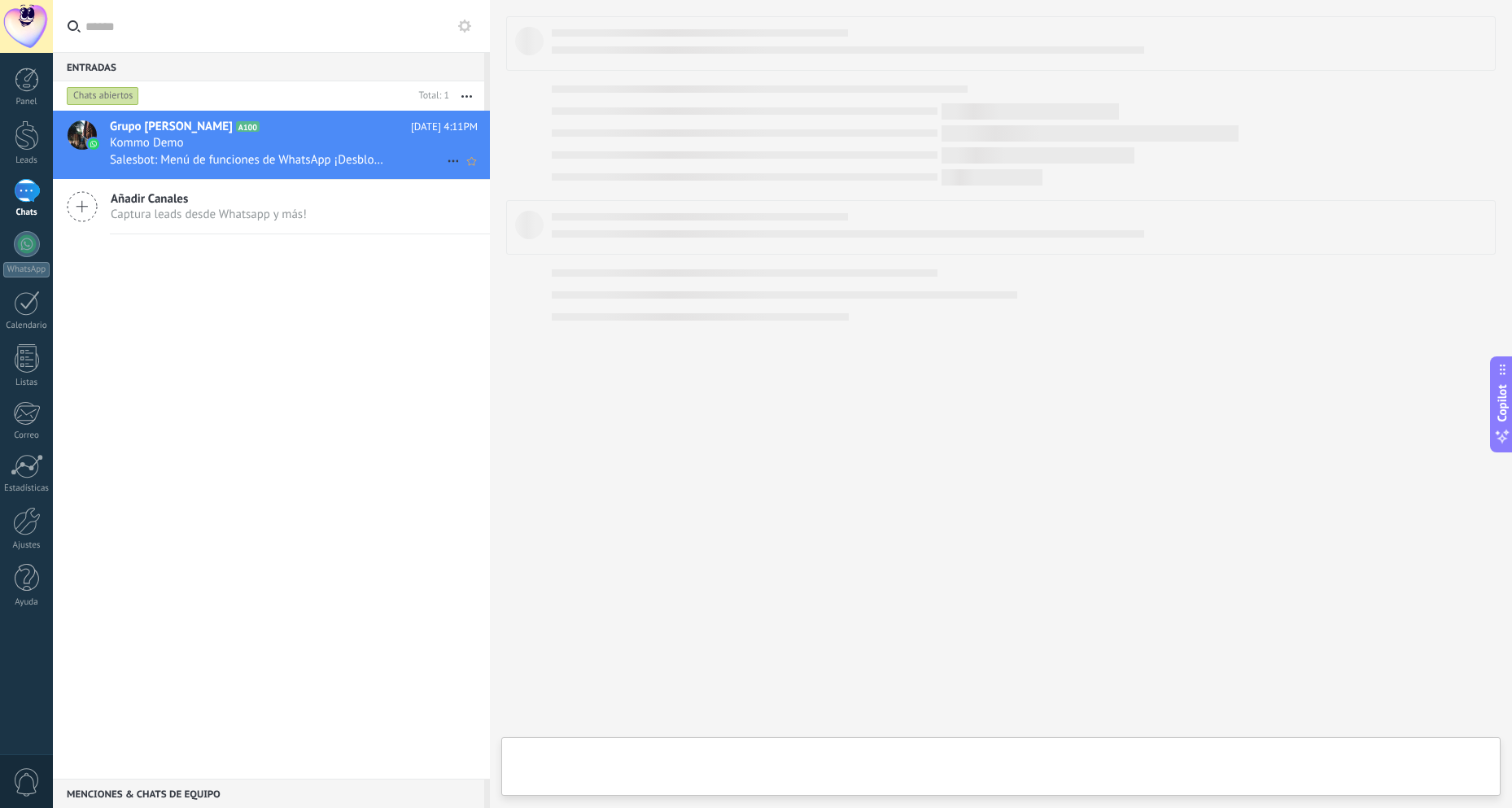
type textarea "**********"
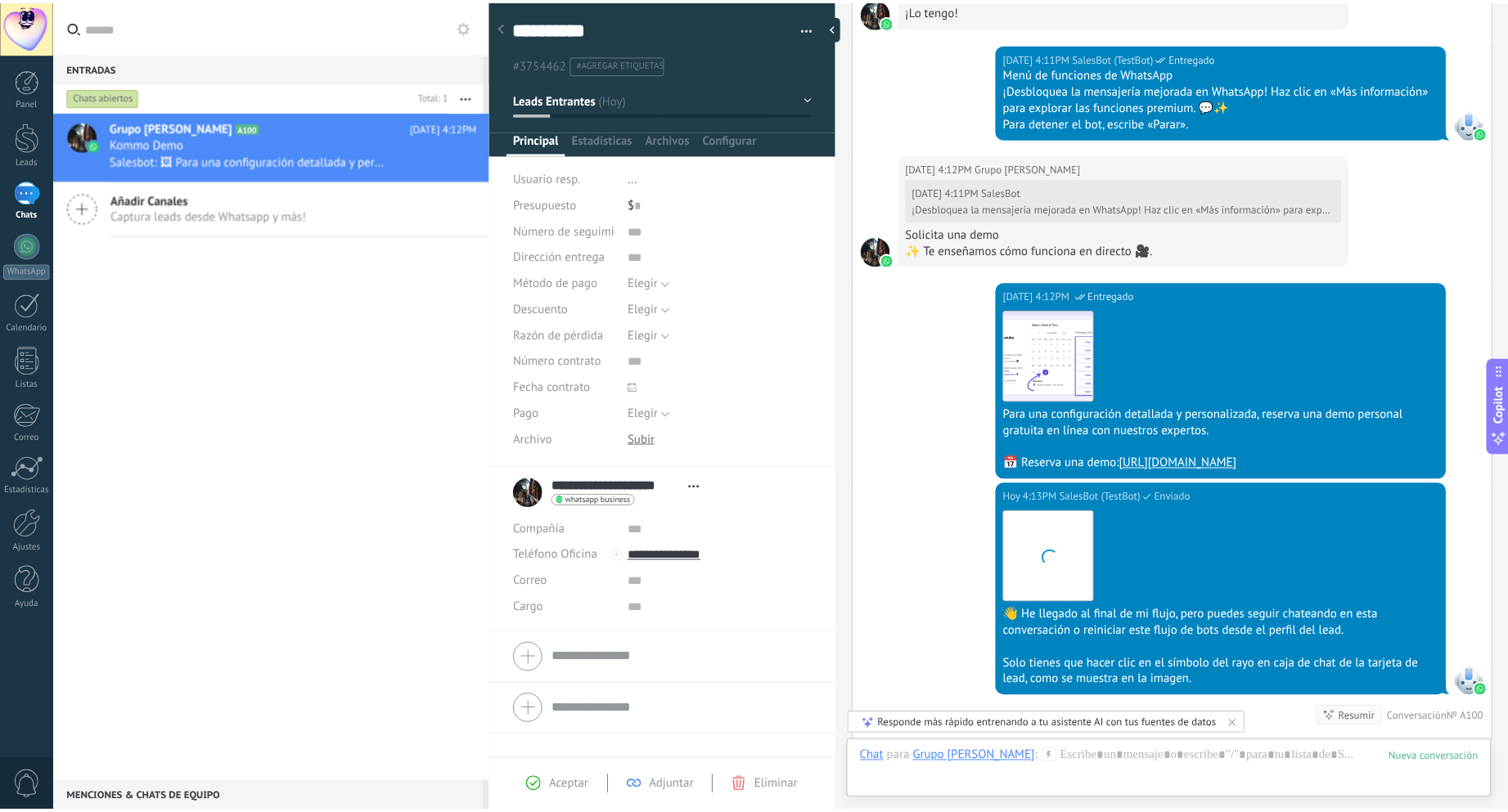
scroll to position [1146, 0]
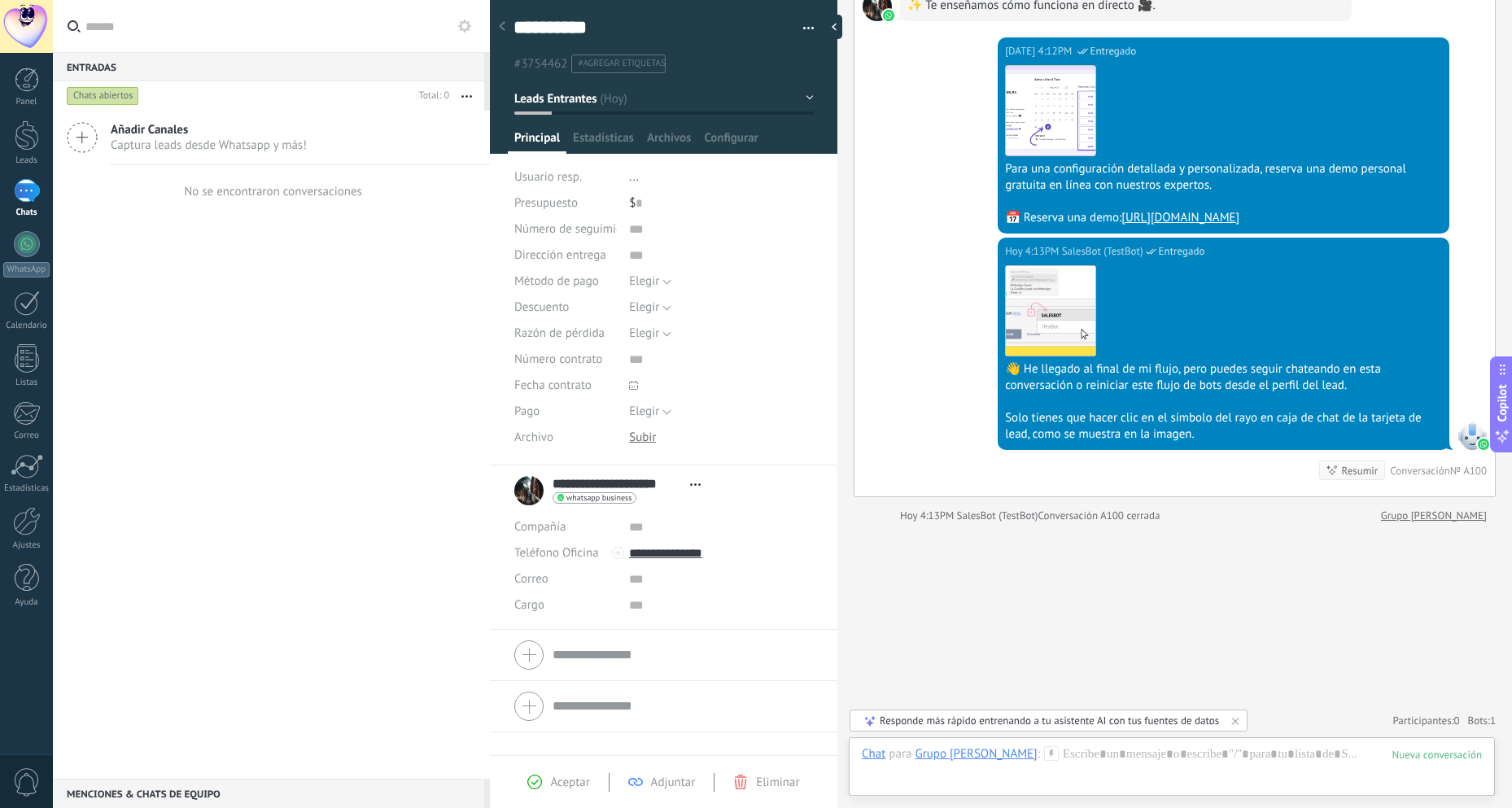
click at [27, 193] on div "1" at bounding box center [27, 191] width 26 height 24
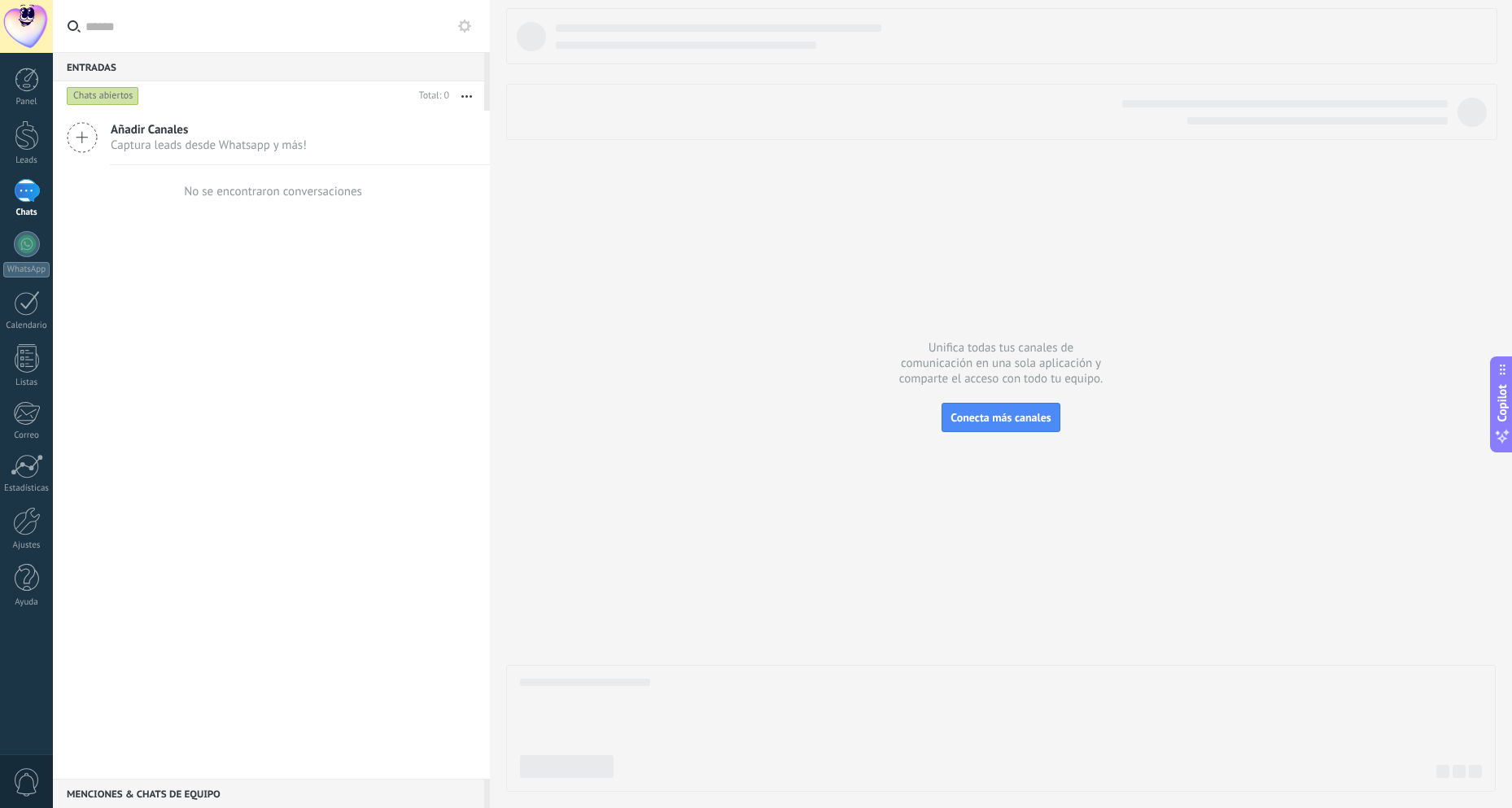
click at [27, 193] on div "1" at bounding box center [27, 191] width 26 height 24
click at [27, 238] on div at bounding box center [27, 243] width 26 height 26
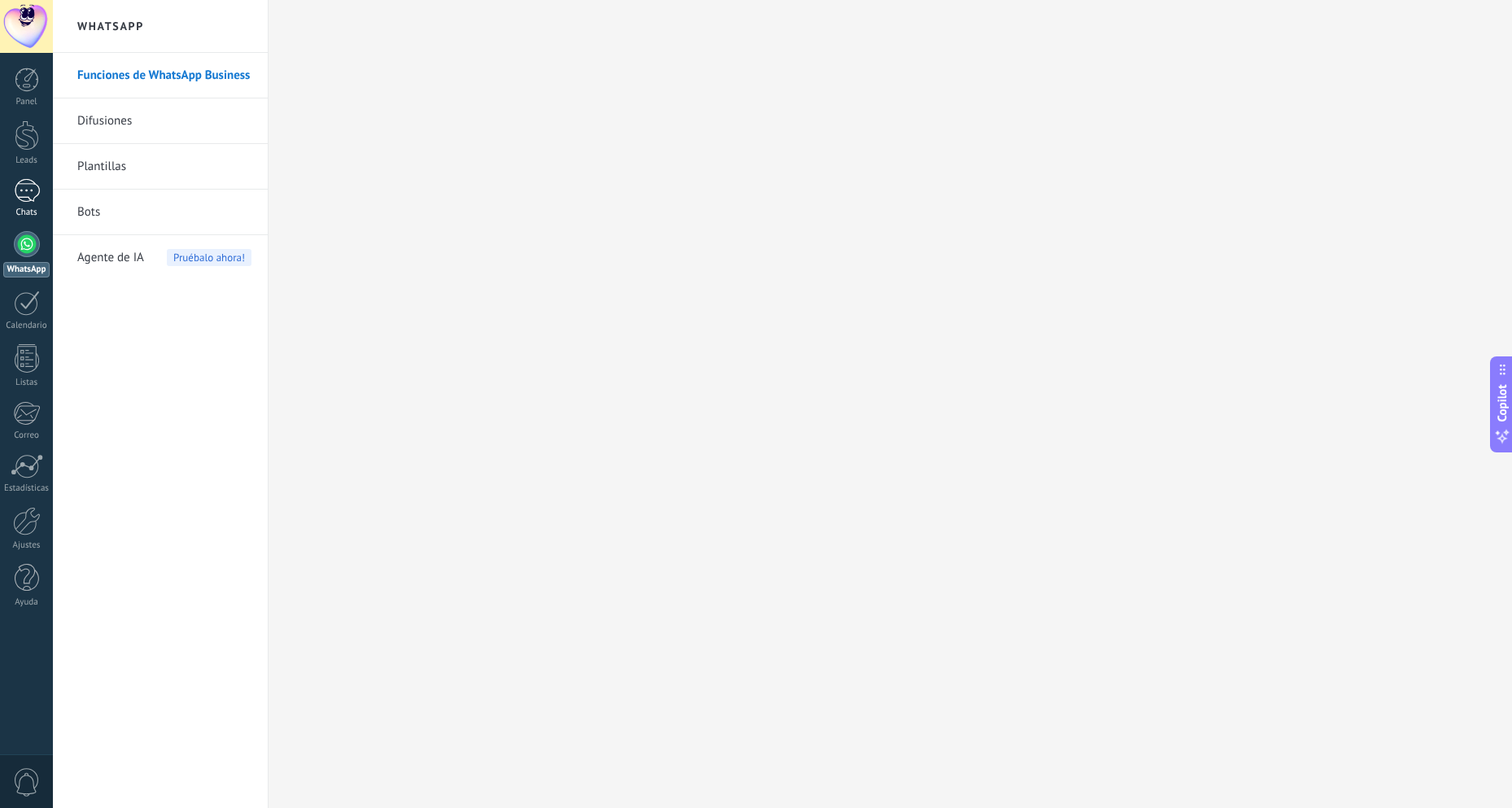
click at [23, 193] on div "1" at bounding box center [27, 191] width 26 height 24
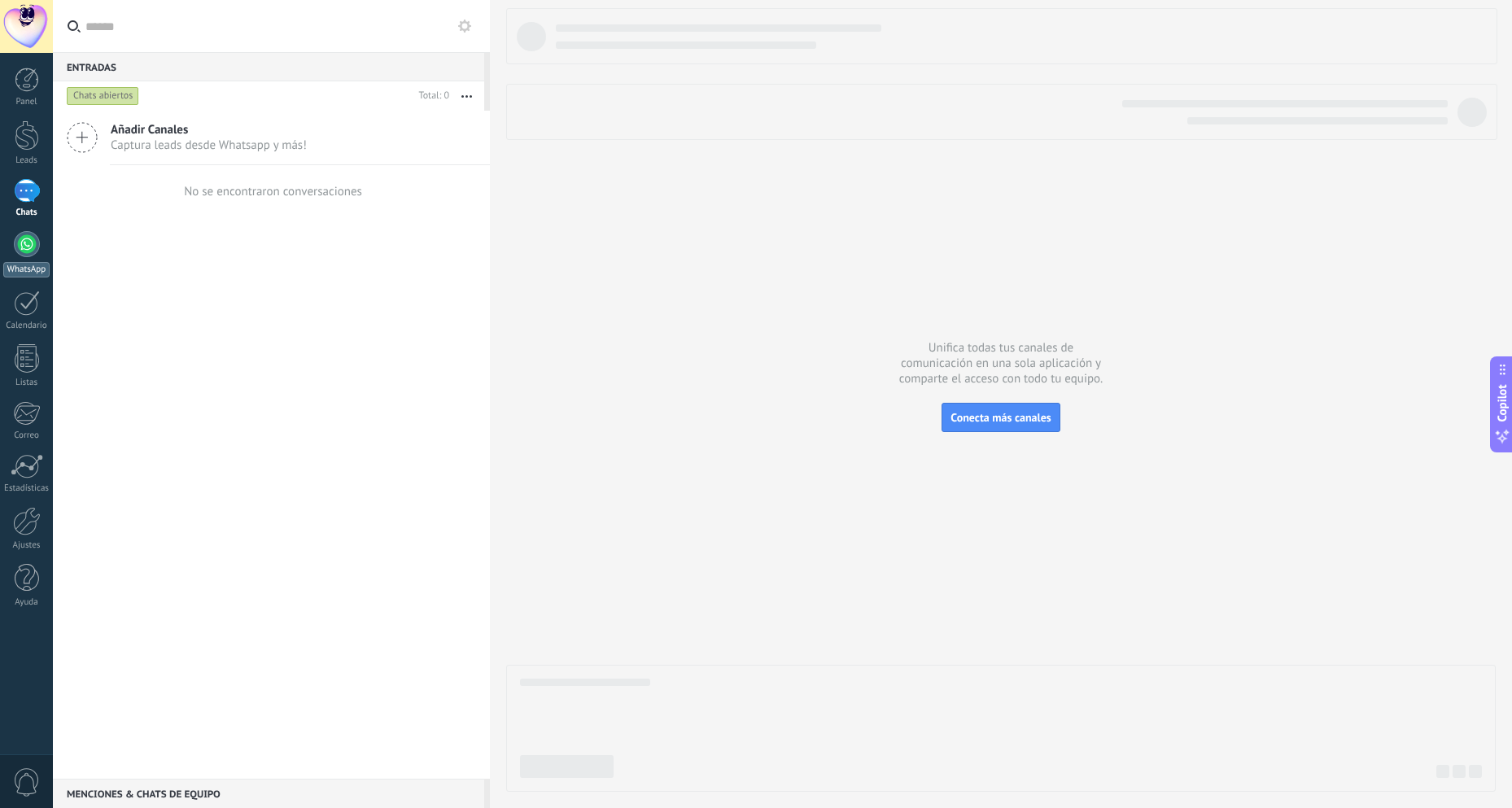
click at [32, 257] on link "WhatsApp" at bounding box center [27, 254] width 53 height 46
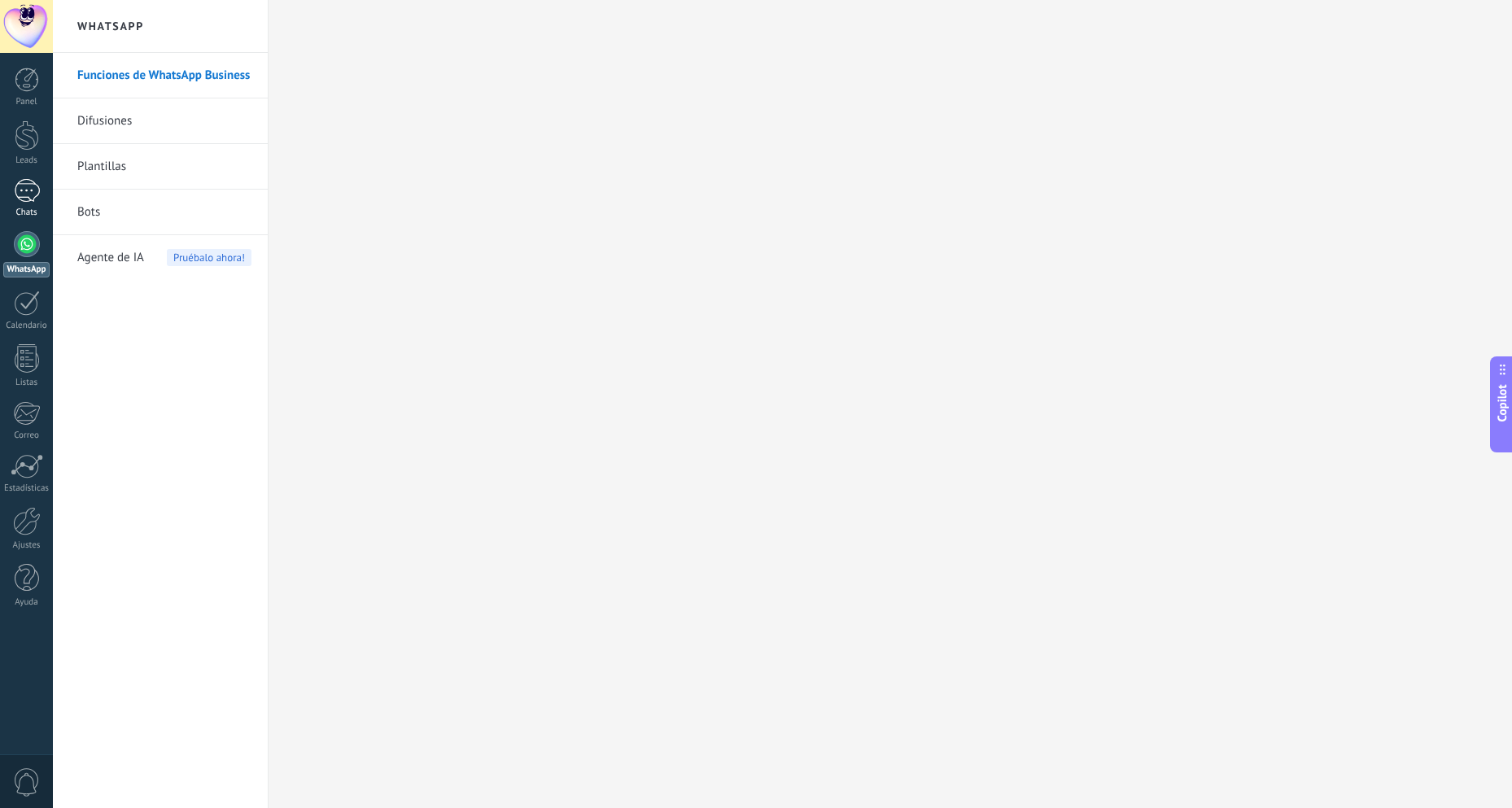
click at [15, 191] on div "1" at bounding box center [27, 191] width 26 height 24
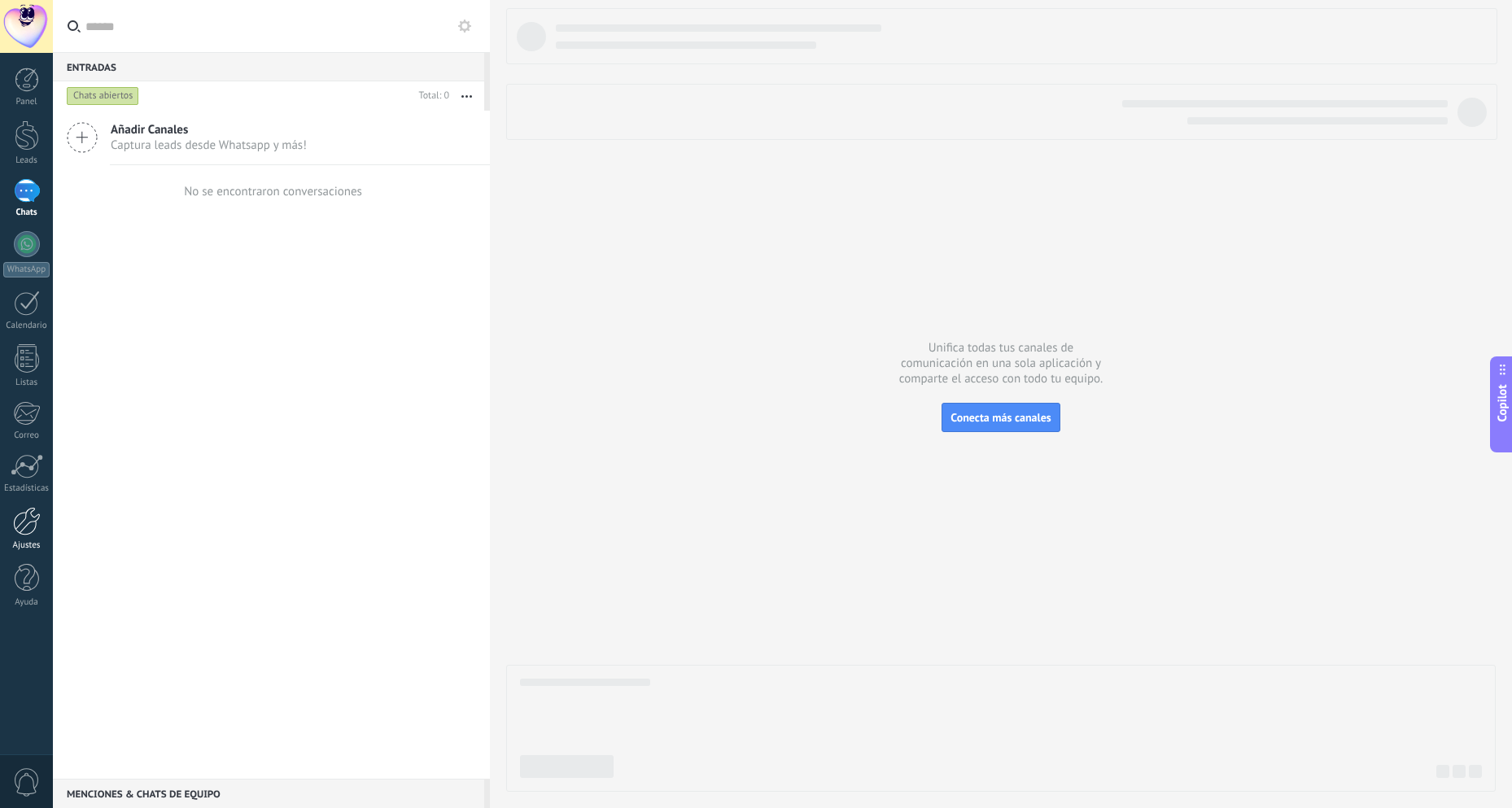
click at [36, 529] on div at bounding box center [27, 522] width 27 height 28
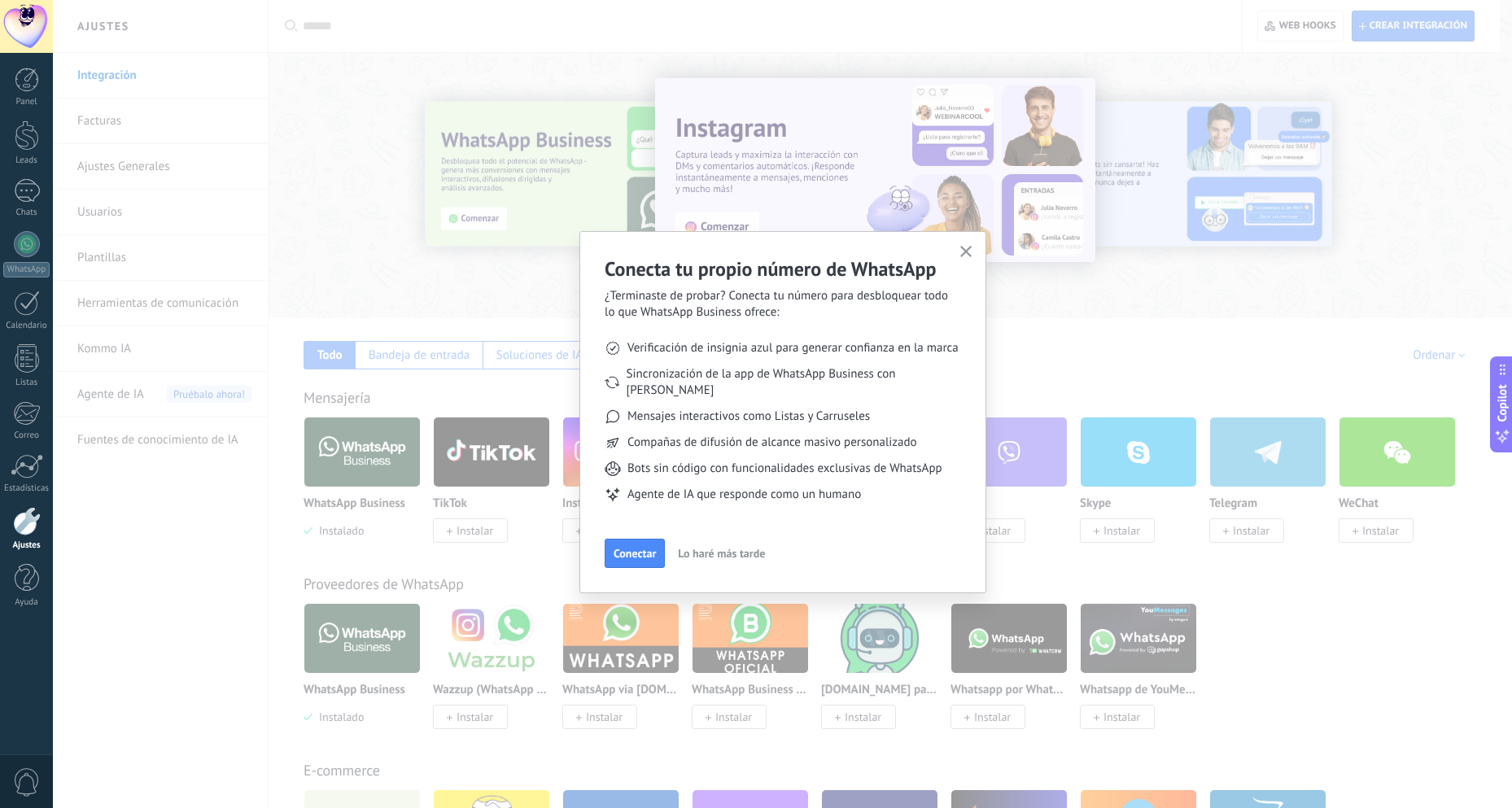
click at [970, 253] on icon "button" at bounding box center [966, 252] width 12 height 12
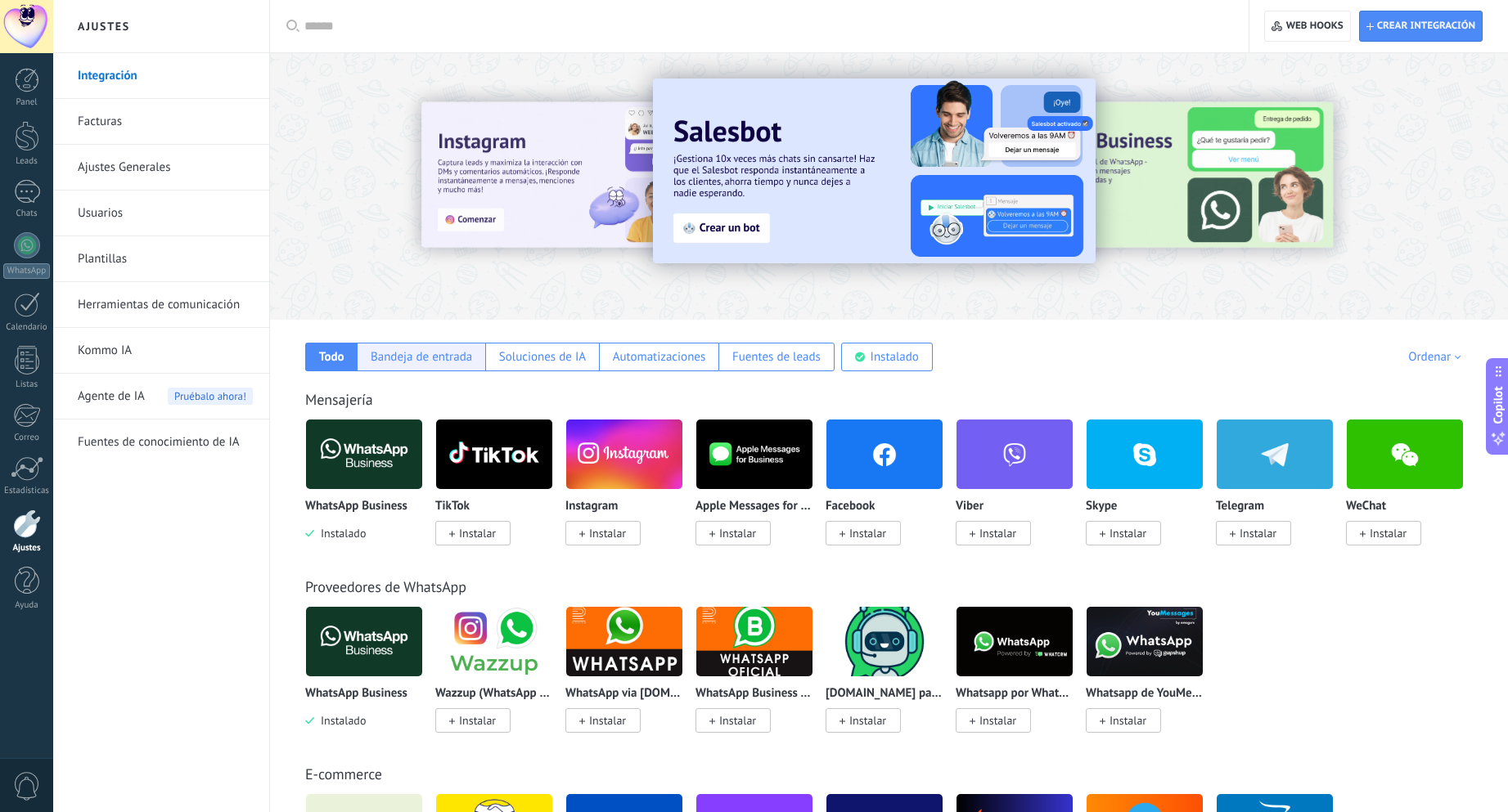
click at [425, 354] on div "Bandeja de entrada" at bounding box center [421, 356] width 101 height 15
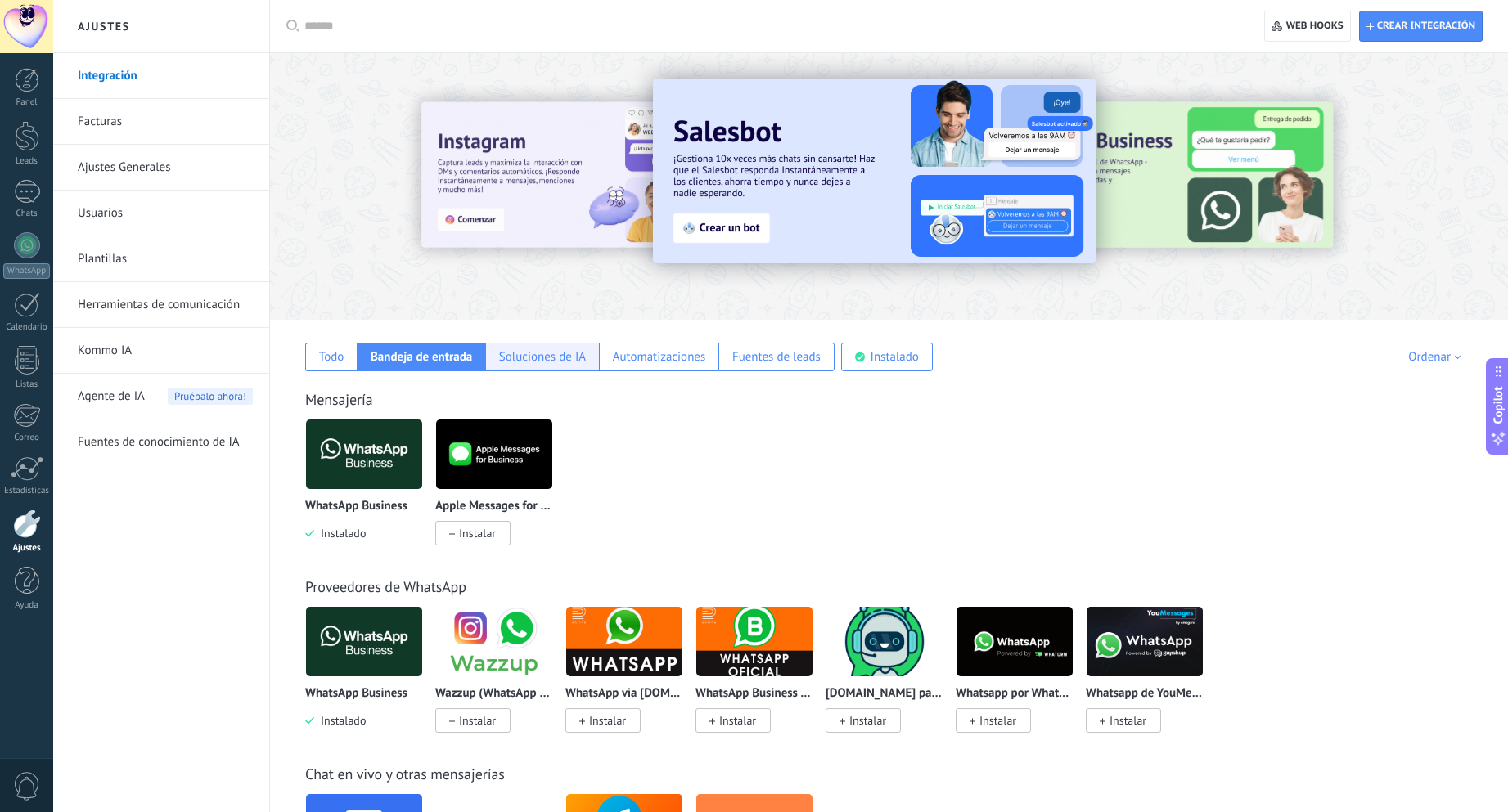
click at [556, 353] on div "Soluciones de IA" at bounding box center [543, 356] width 87 height 15
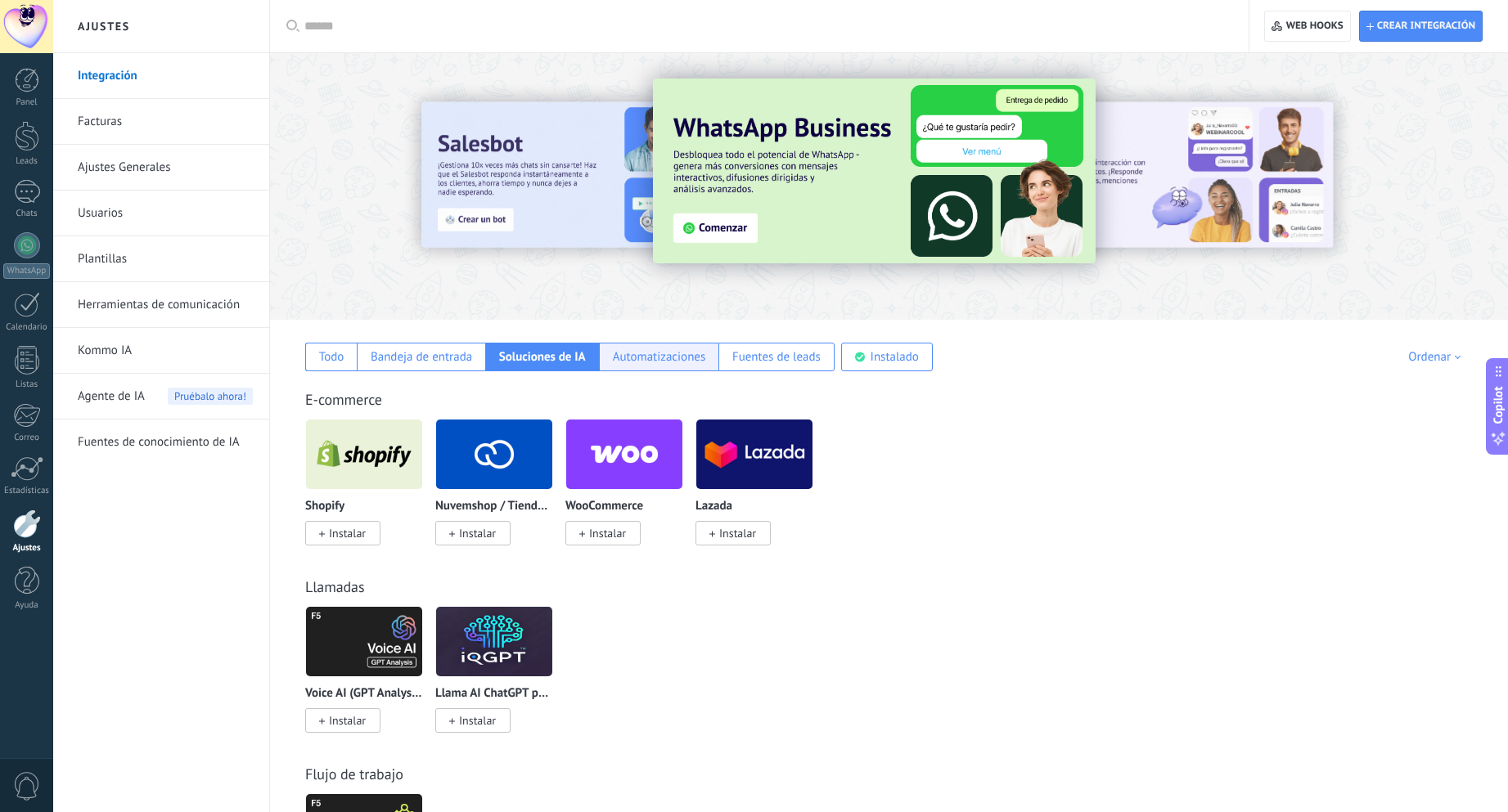
click at [645, 355] on div "Automatizaciones" at bounding box center [659, 356] width 93 height 15
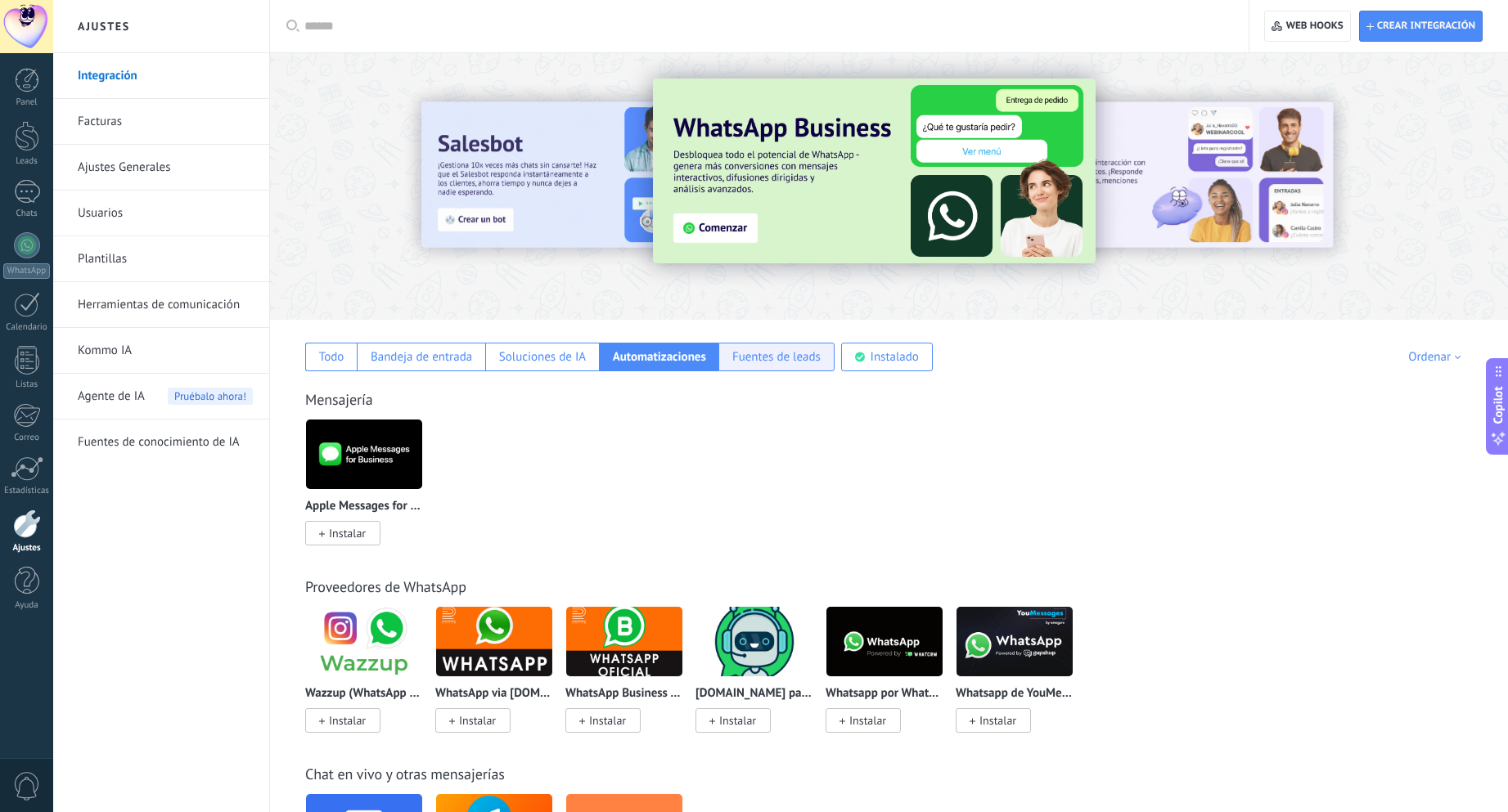
click at [754, 361] on div "Fuentes de leads" at bounding box center [776, 356] width 88 height 15
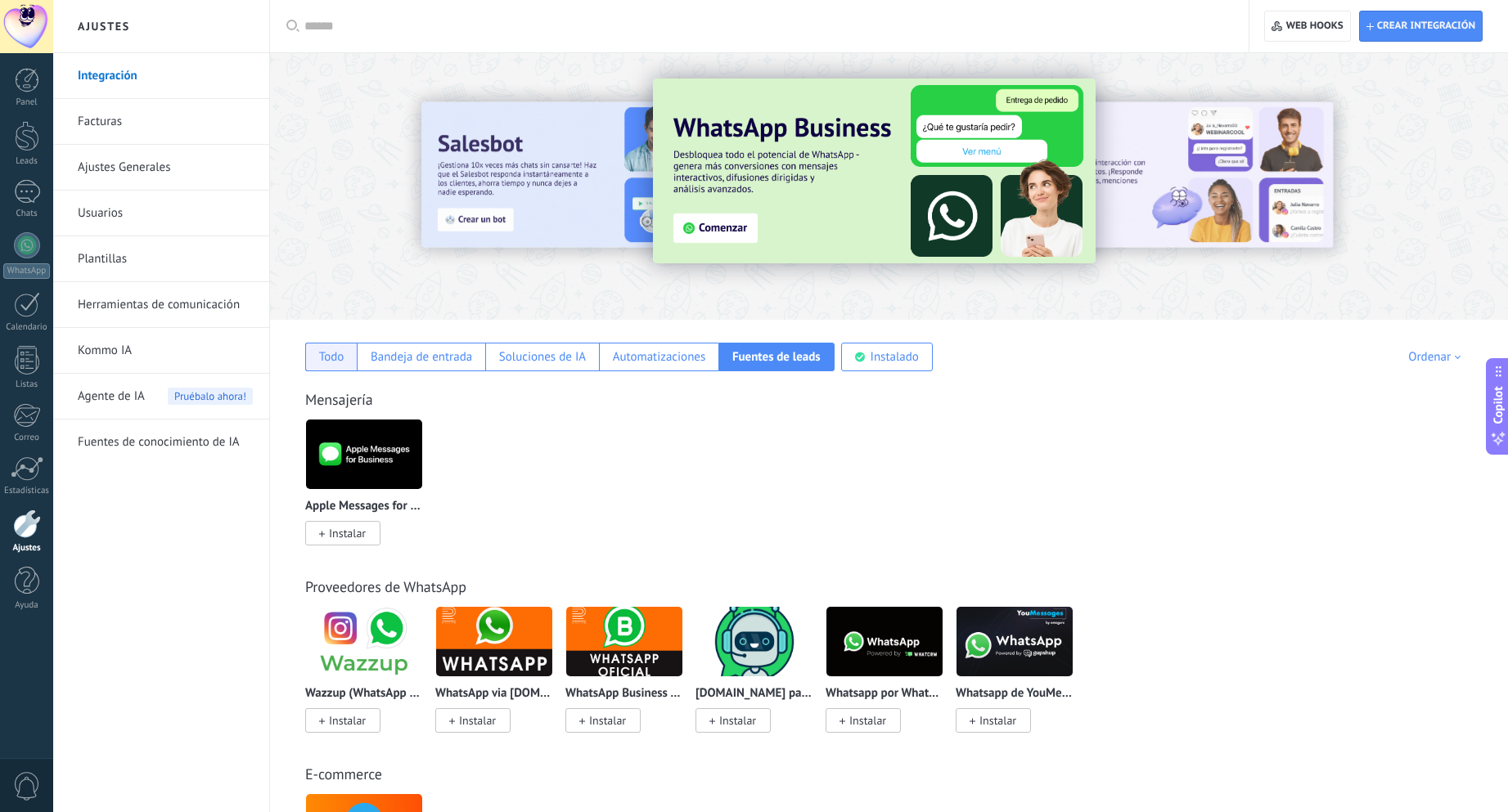
click at [335, 353] on div "Todo" at bounding box center [331, 356] width 26 height 15
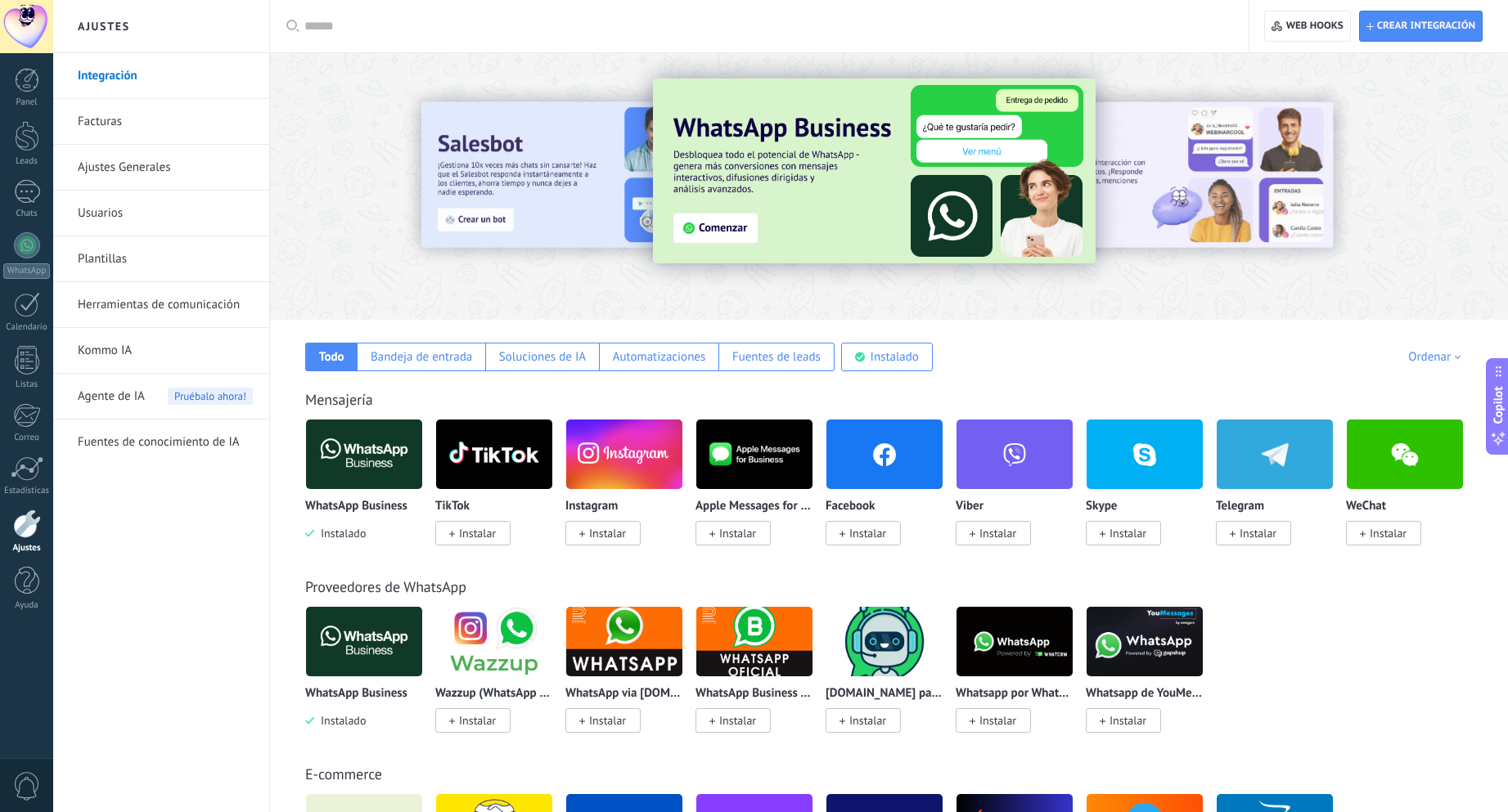
click at [144, 121] on link "Facturas" at bounding box center [164, 122] width 175 height 46
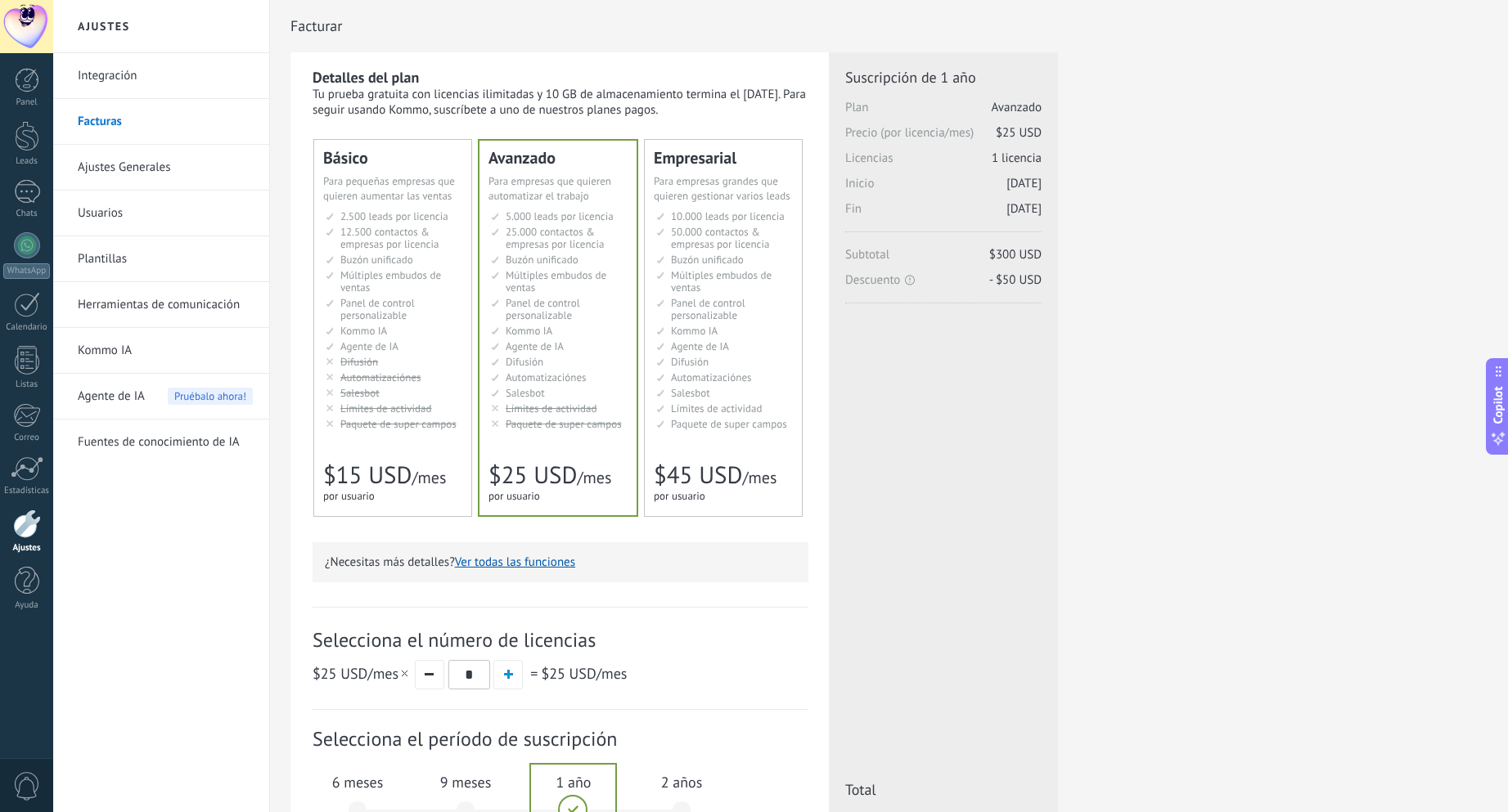
click at [435, 202] on span "Para pequeñas empresas que quieren aumentar las ventas" at bounding box center [389, 188] width 132 height 28
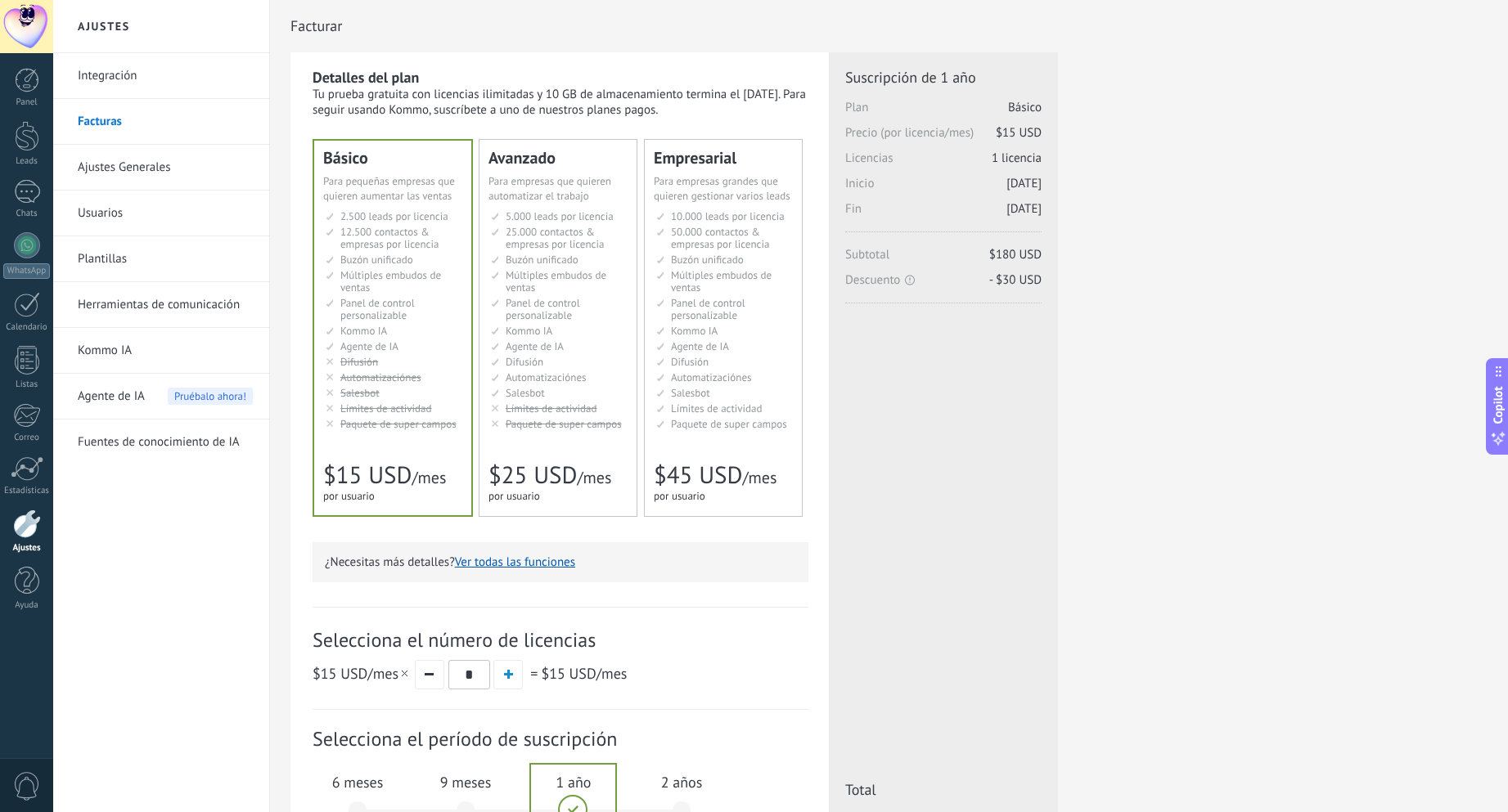
click at [530, 230] on span "25.000 contactos & empresas por licencia" at bounding box center [555, 237] width 98 height 26
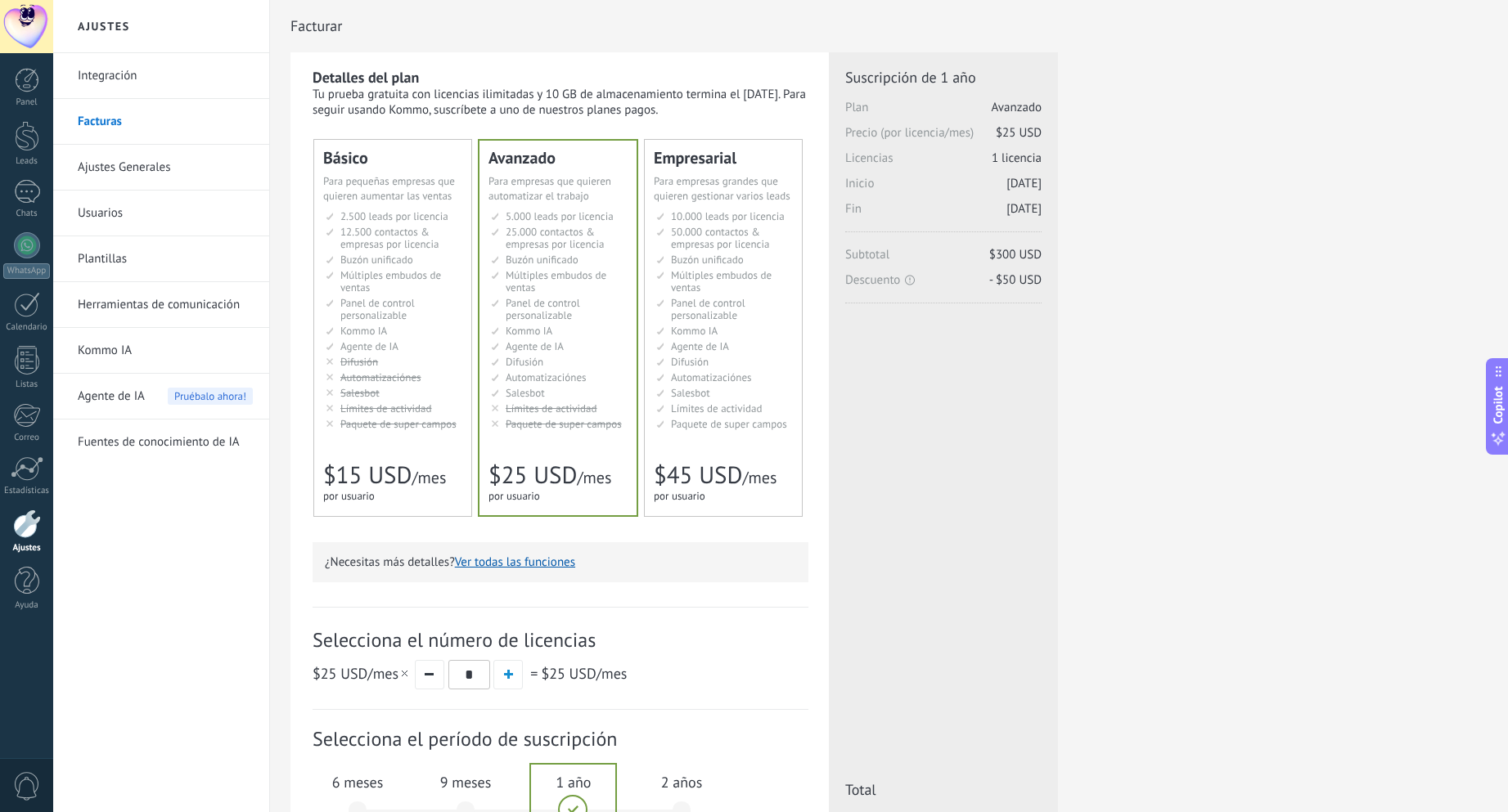
click at [408, 207] on div "Básico Для увеличения продаж в малом бизнесе For small businesses that want to …" at bounding box center [392, 327] width 157 height 376
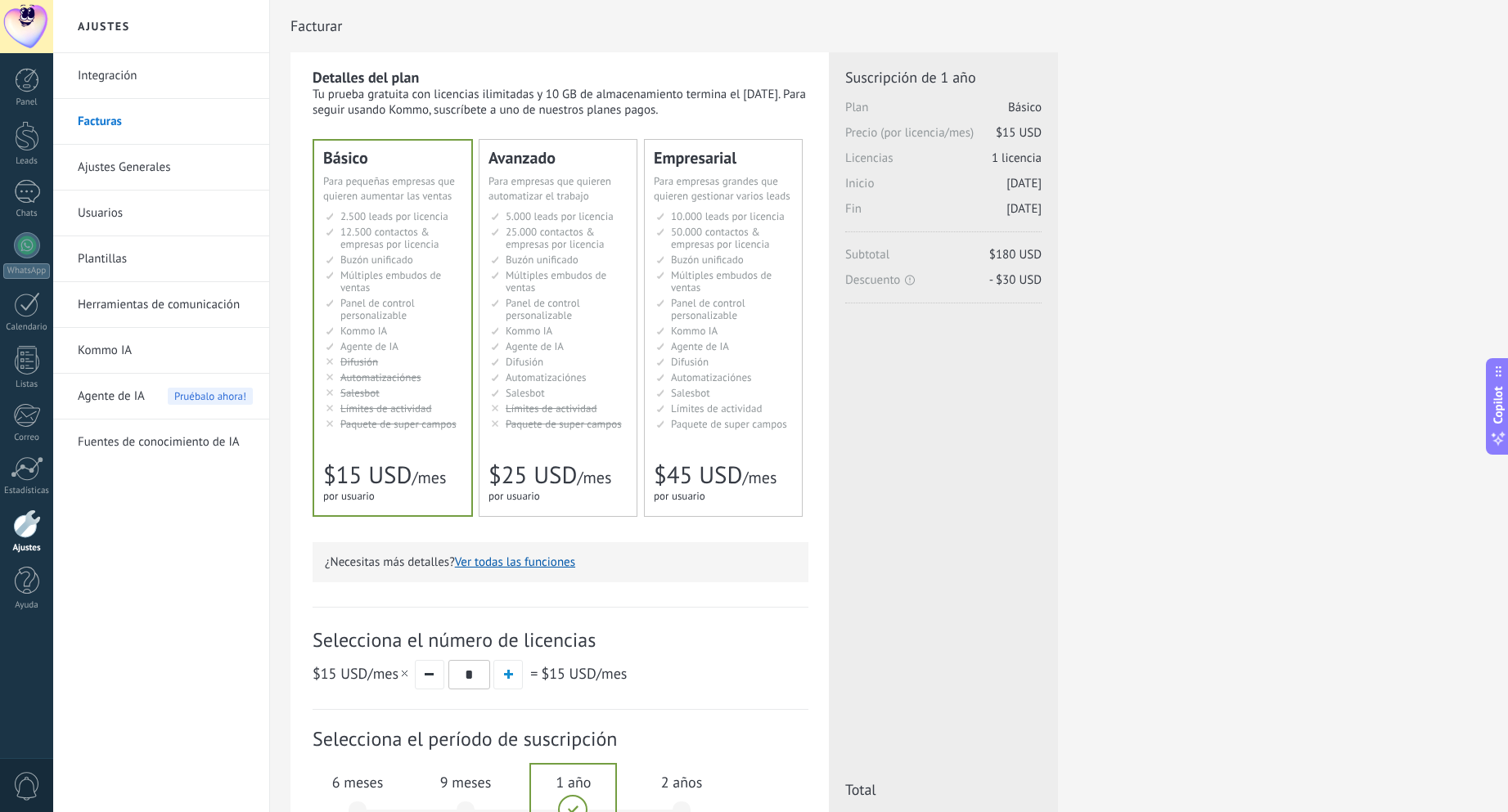
click at [566, 230] on span "25.000 contactos & empresas por licencia" at bounding box center [555, 237] width 98 height 26
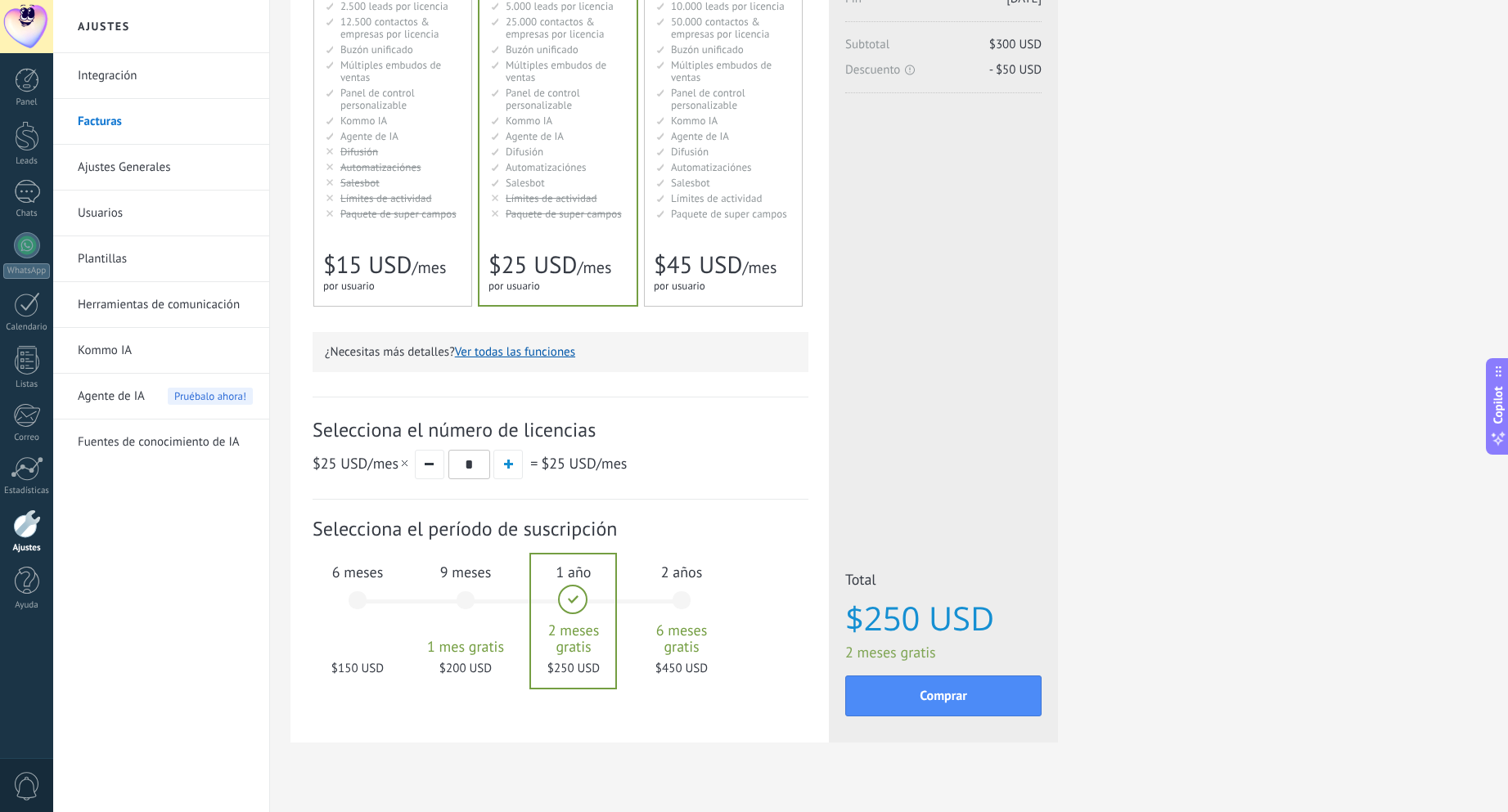
scroll to position [235, 0]
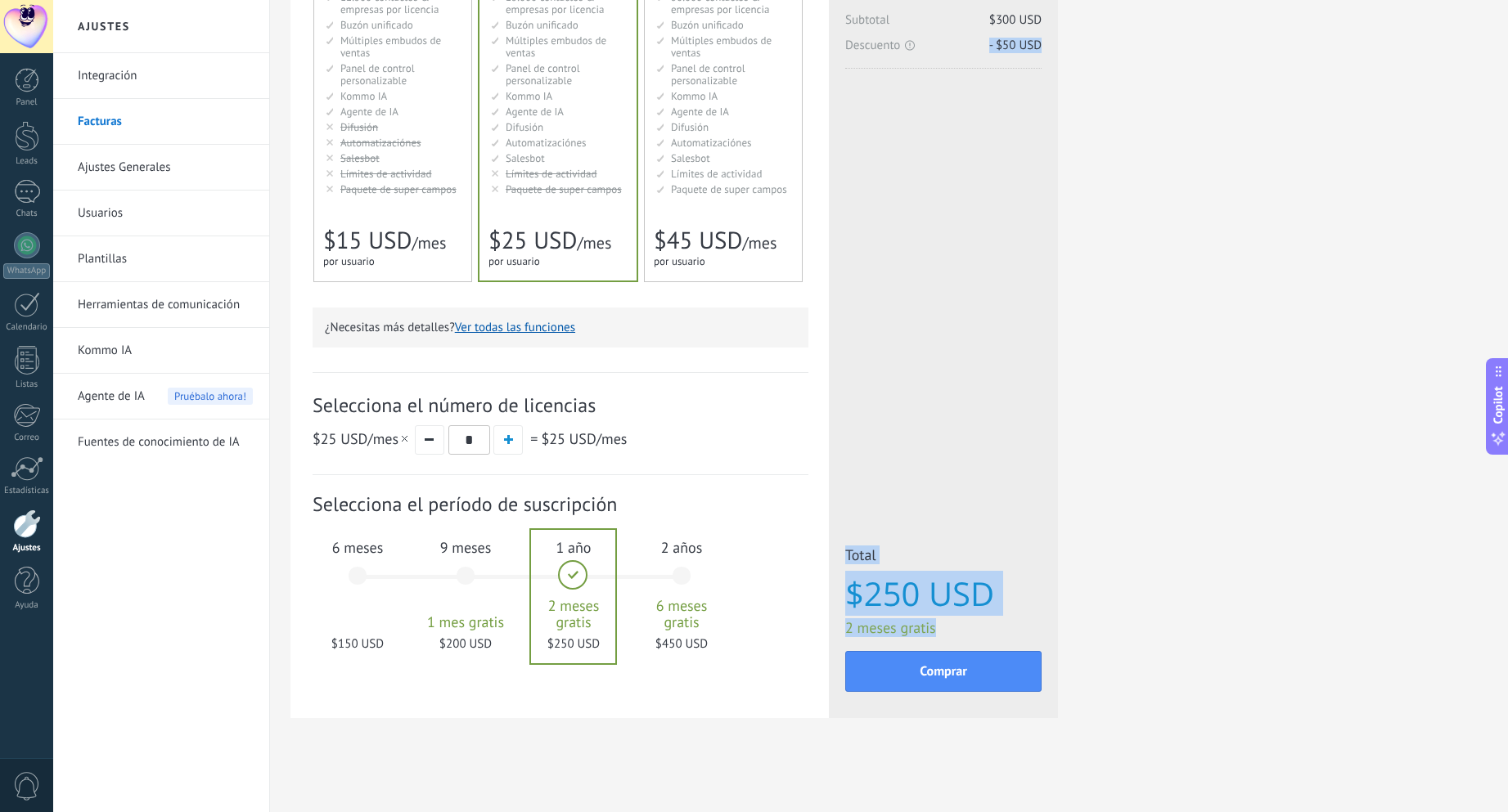
drag, startPoint x: 879, startPoint y: 625, endPoint x: 835, endPoint y: 625, distance: 44.0
click at [835, 625] on div "Licencias adicionales Plan Avanzado Precio (por licencia/mes) $25 USD Nuevas li…" at bounding box center [944, 268] width 229 height 901
click at [815, 632] on div "Detalles del plan Tu prueba gratuita con licencias ilimitadas y 10 GB de almace…" at bounding box center [560, 268] width 539 height 901
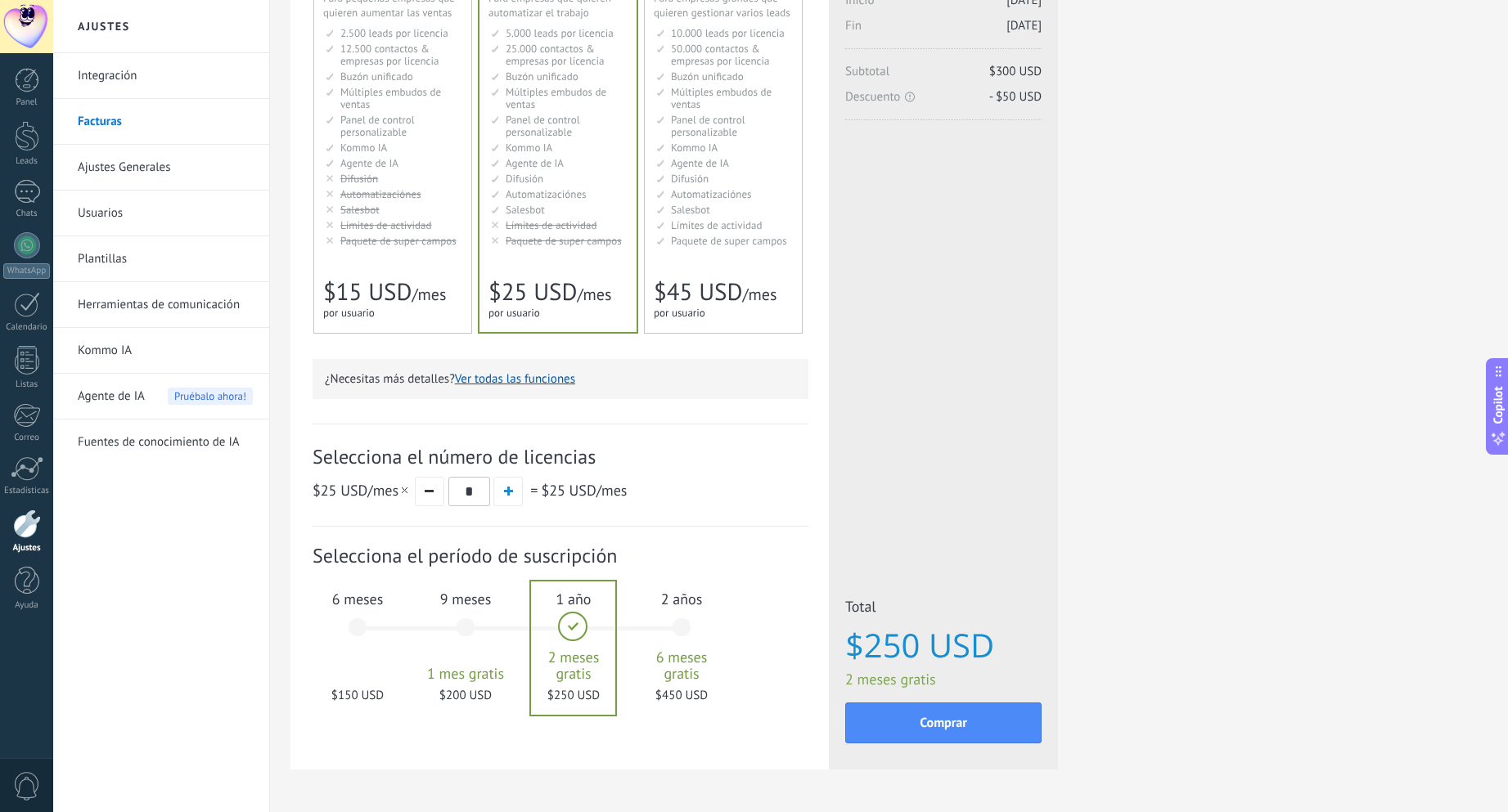
scroll to position [154, 0]
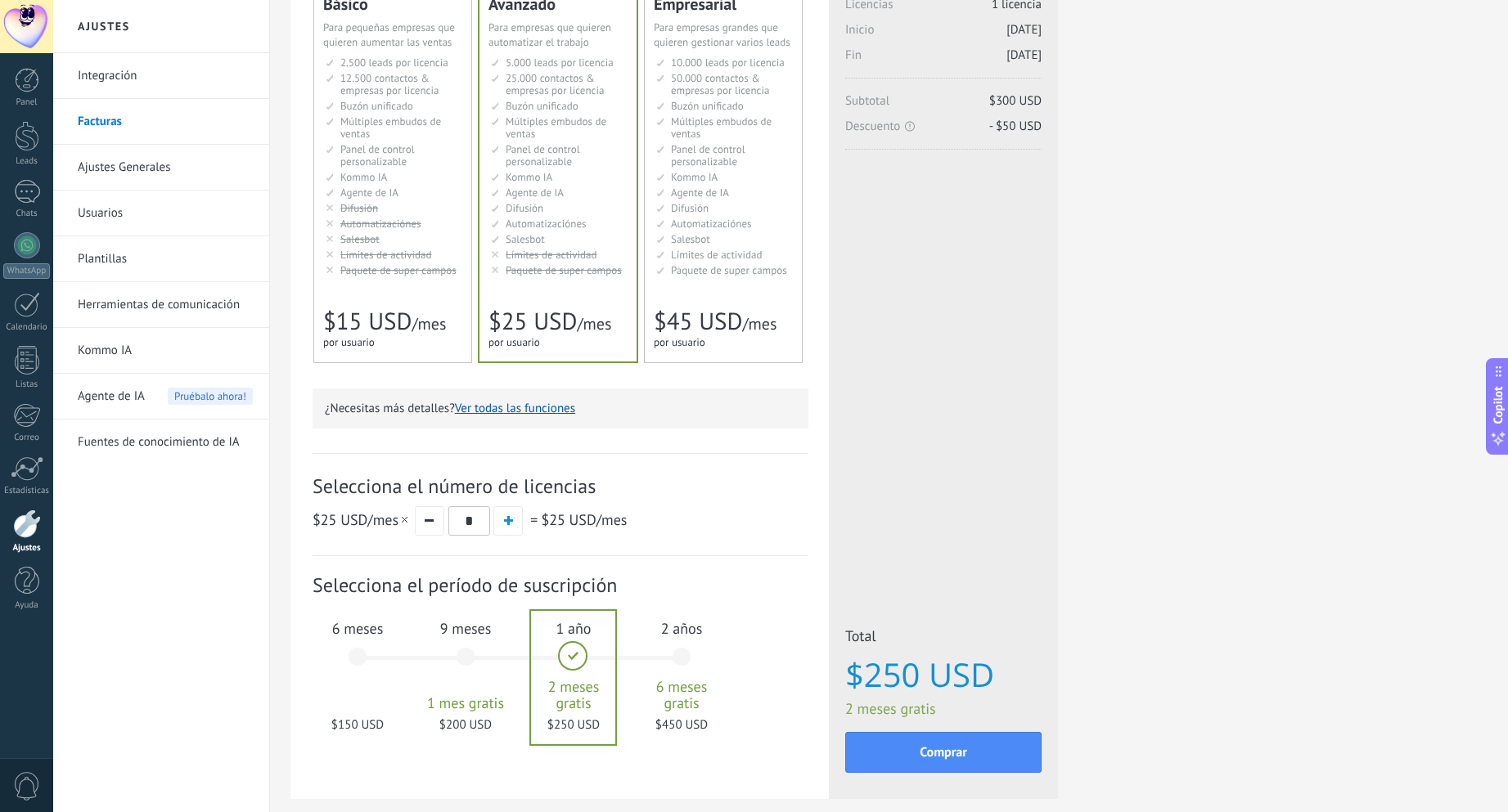
click at [413, 344] on div "for 1 user for 1 user por usuario 为1个用户 para 1 usuário untuk 1 pengguna 1 kulla…" at bounding box center [385, 343] width 123 height 16
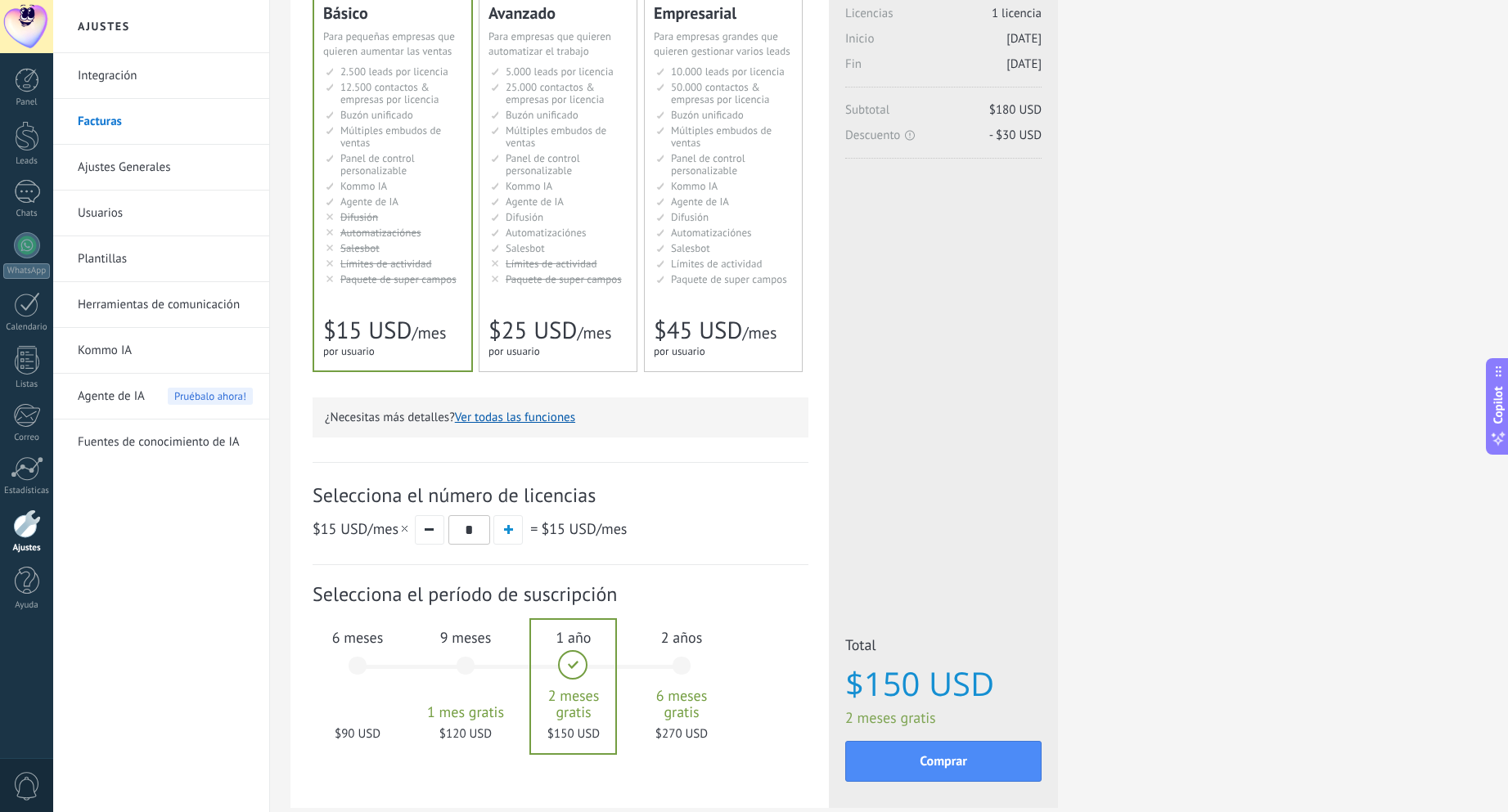
scroll to position [0, 0]
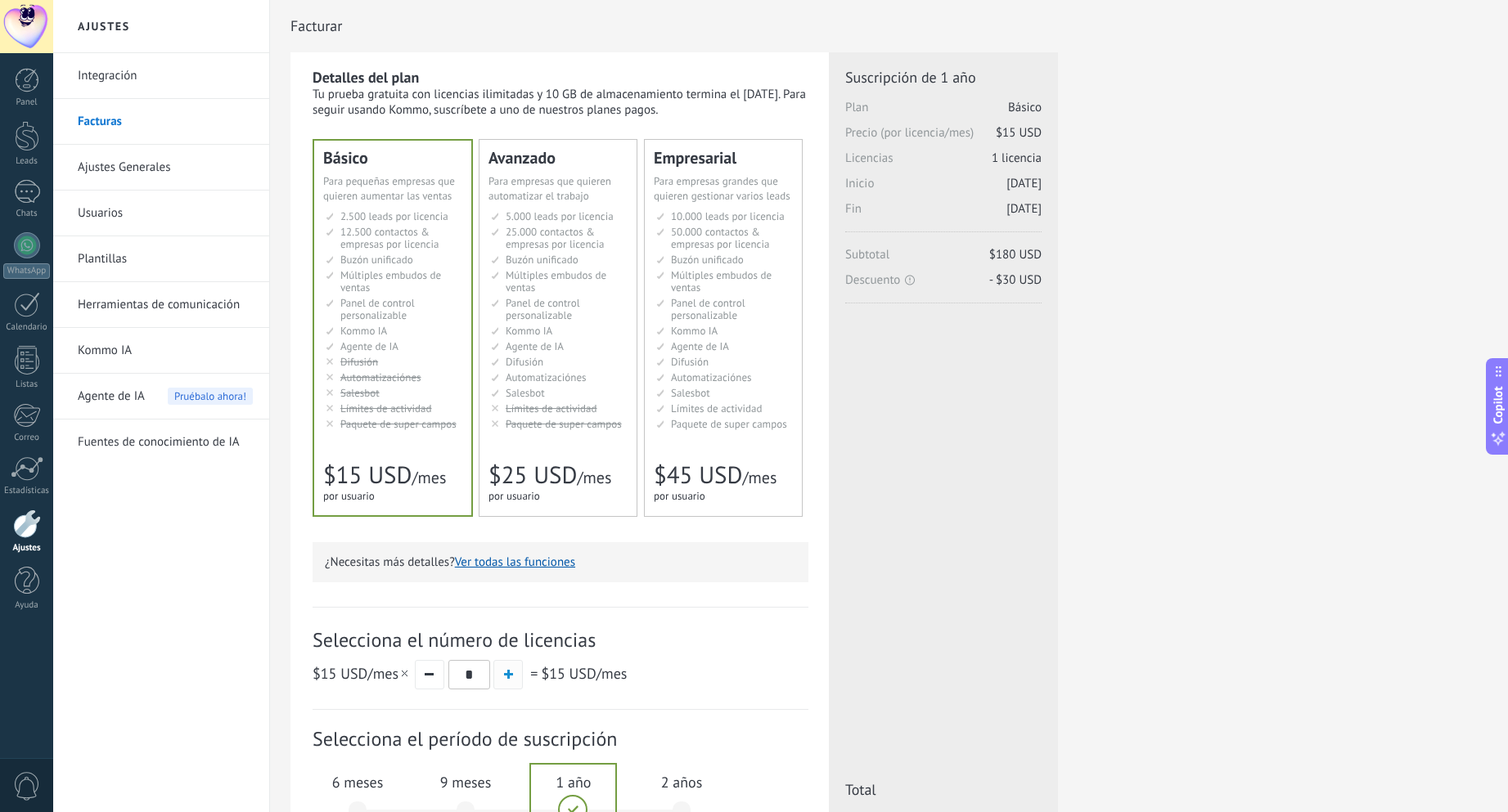
click at [504, 673] on span "button" at bounding box center [508, 674] width 9 height 9
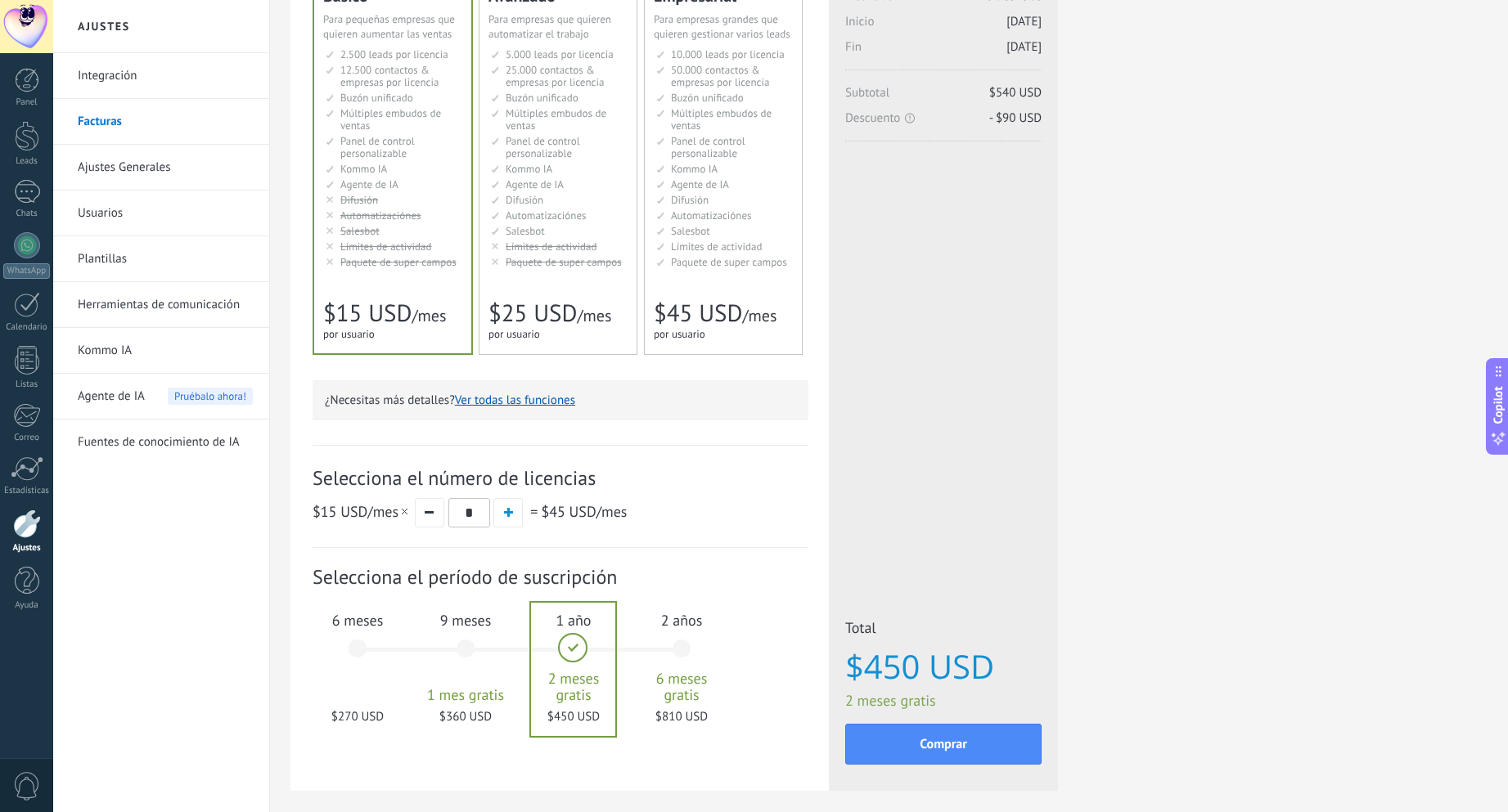
scroll to position [163, 0]
click at [435, 512] on button "button" at bounding box center [429, 511] width 29 height 29
click at [435, 514] on button "button" at bounding box center [429, 511] width 29 height 29
type input "*"
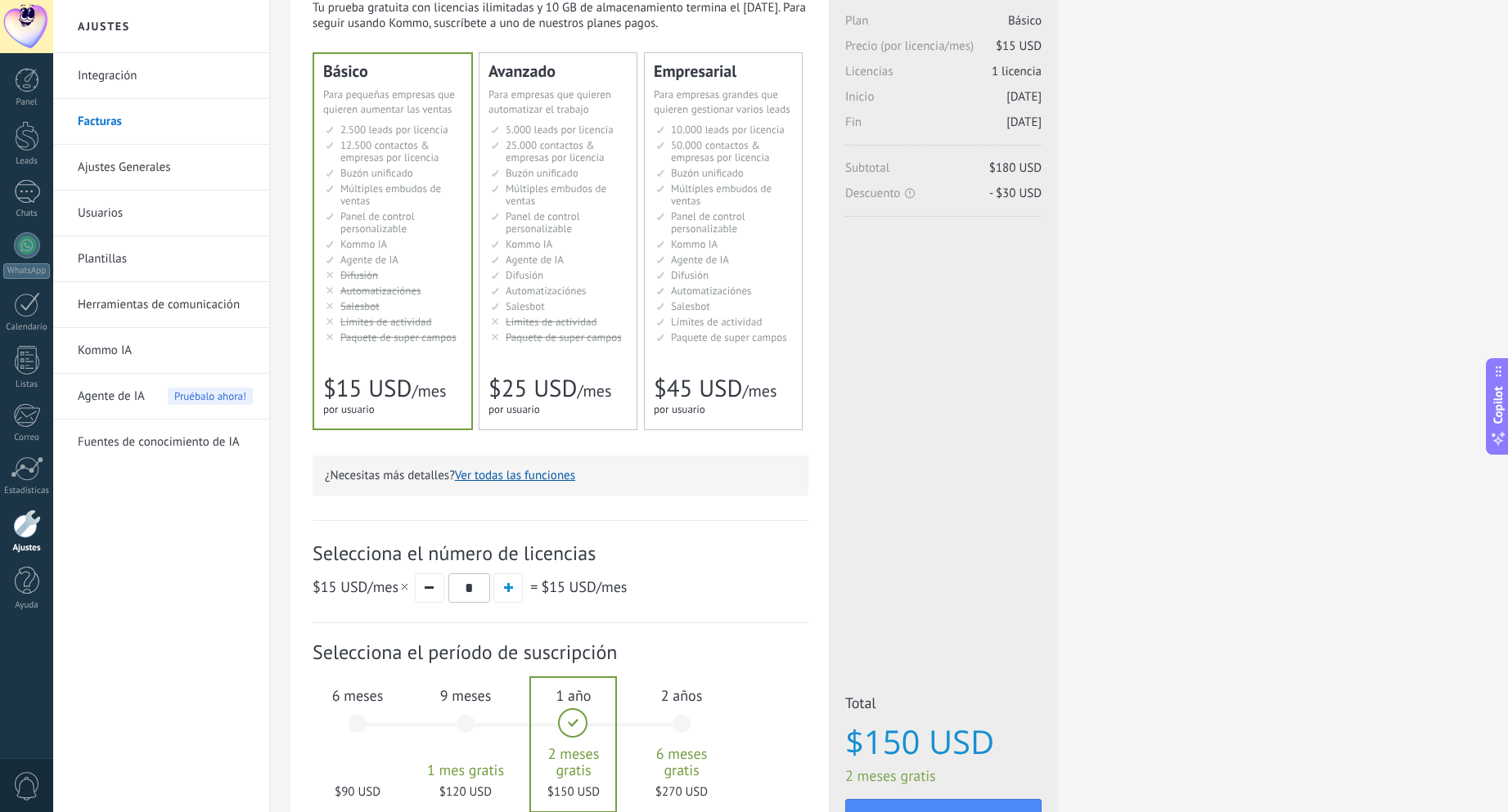
scroll to position [0, 0]
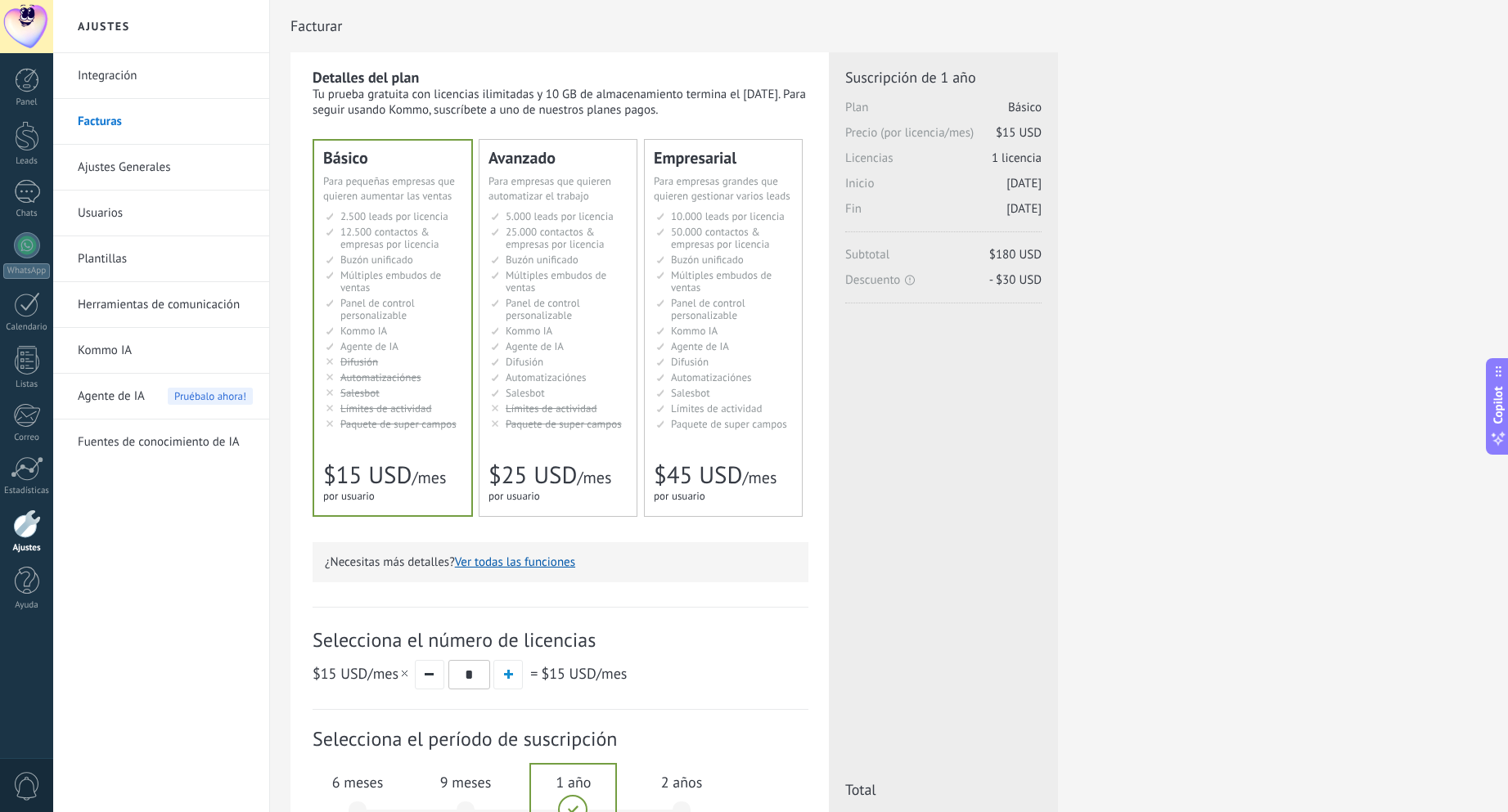
click at [552, 386] on ul "5.000 сделок на место 5.000 leads per seat 5.000 leads por licencia 添加线索和联系人 5.…" at bounding box center [559, 321] width 137 height 220
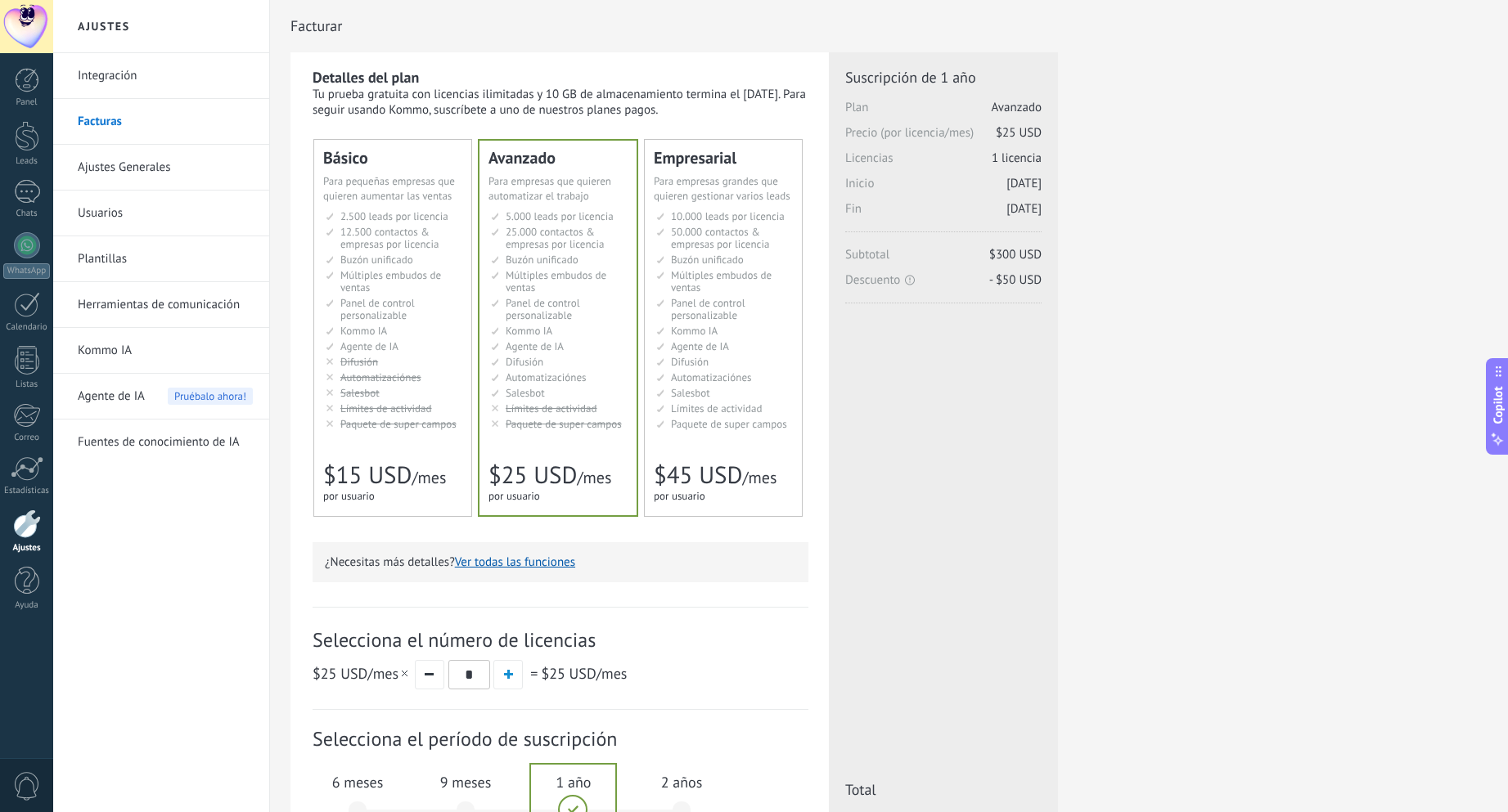
click at [36, 26] on div at bounding box center [27, 27] width 53 height 53
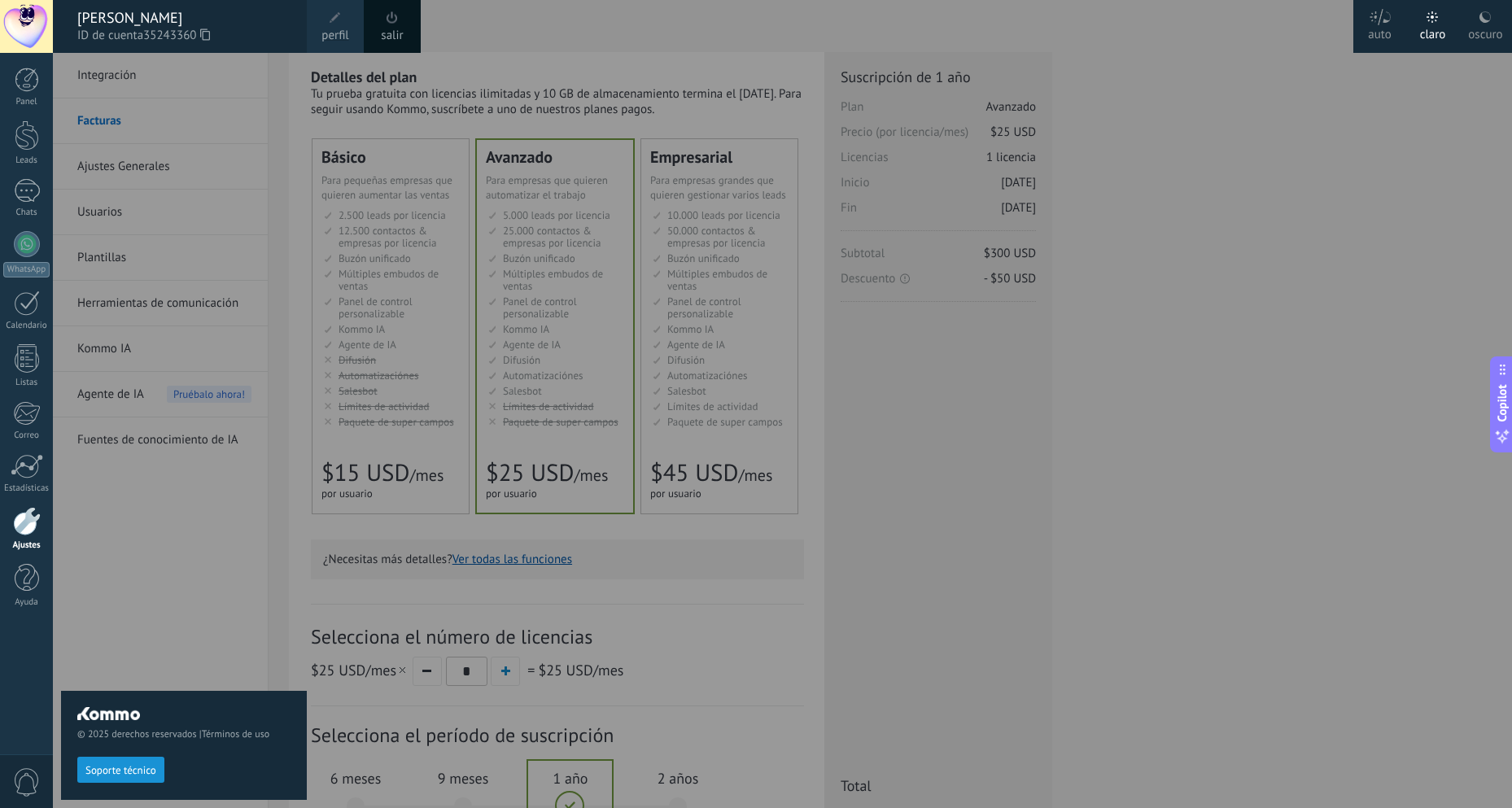
click at [1484, 34] on div "oscuro" at bounding box center [1485, 32] width 34 height 42
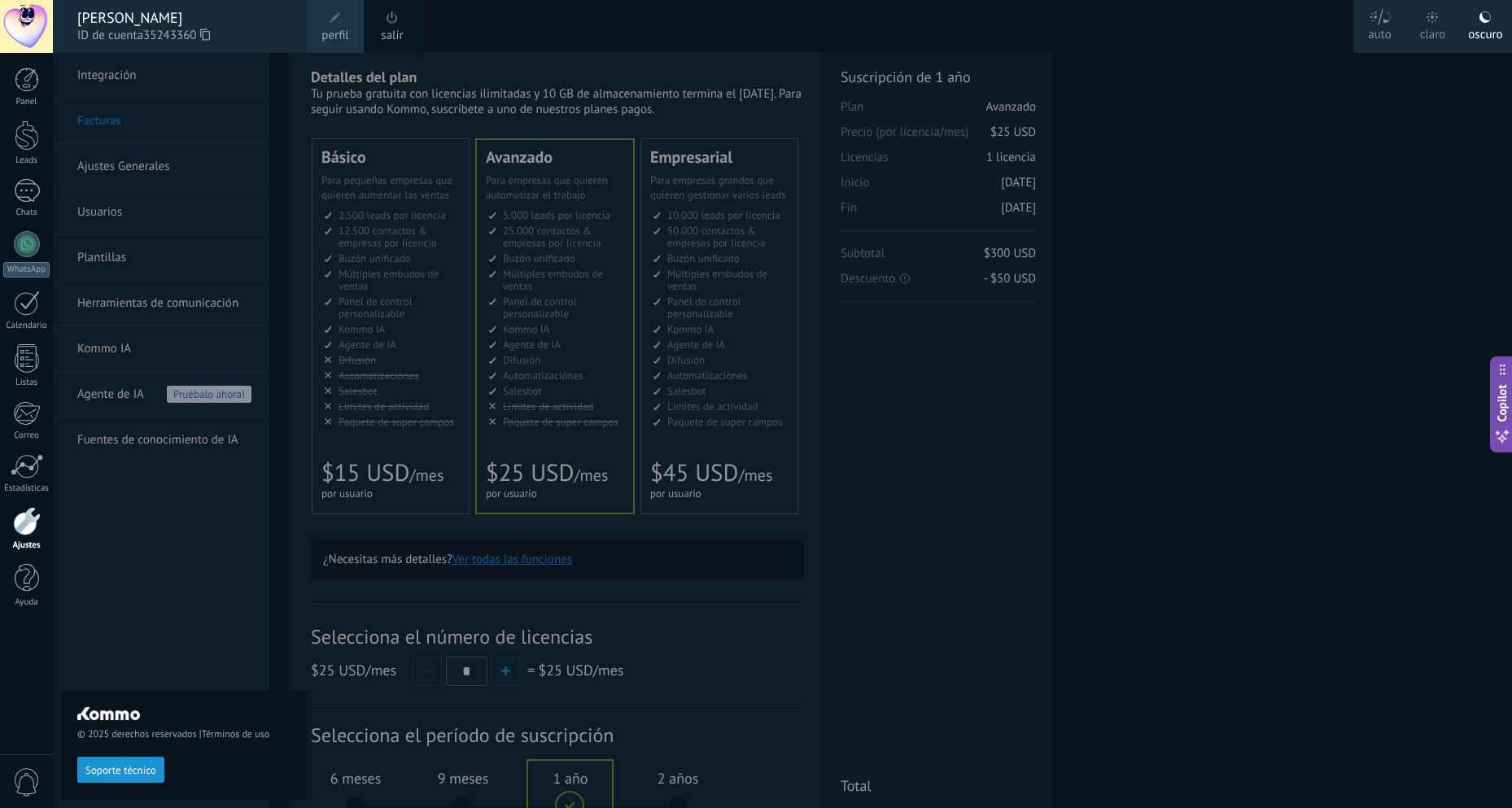
click at [1439, 29] on div "claro" at bounding box center [1432, 32] width 26 height 42
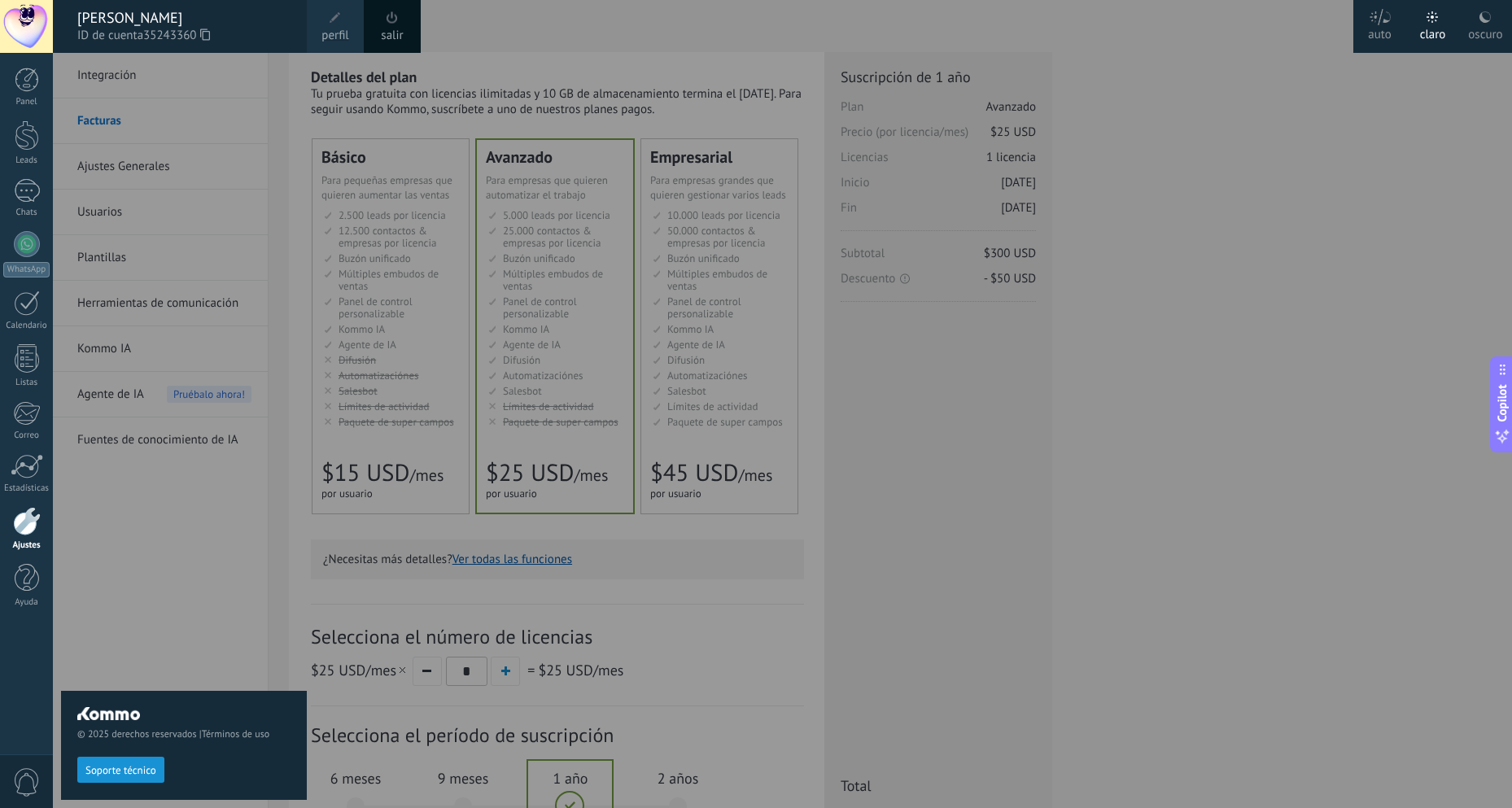
click at [1481, 26] on div "oscuro" at bounding box center [1485, 32] width 34 height 42
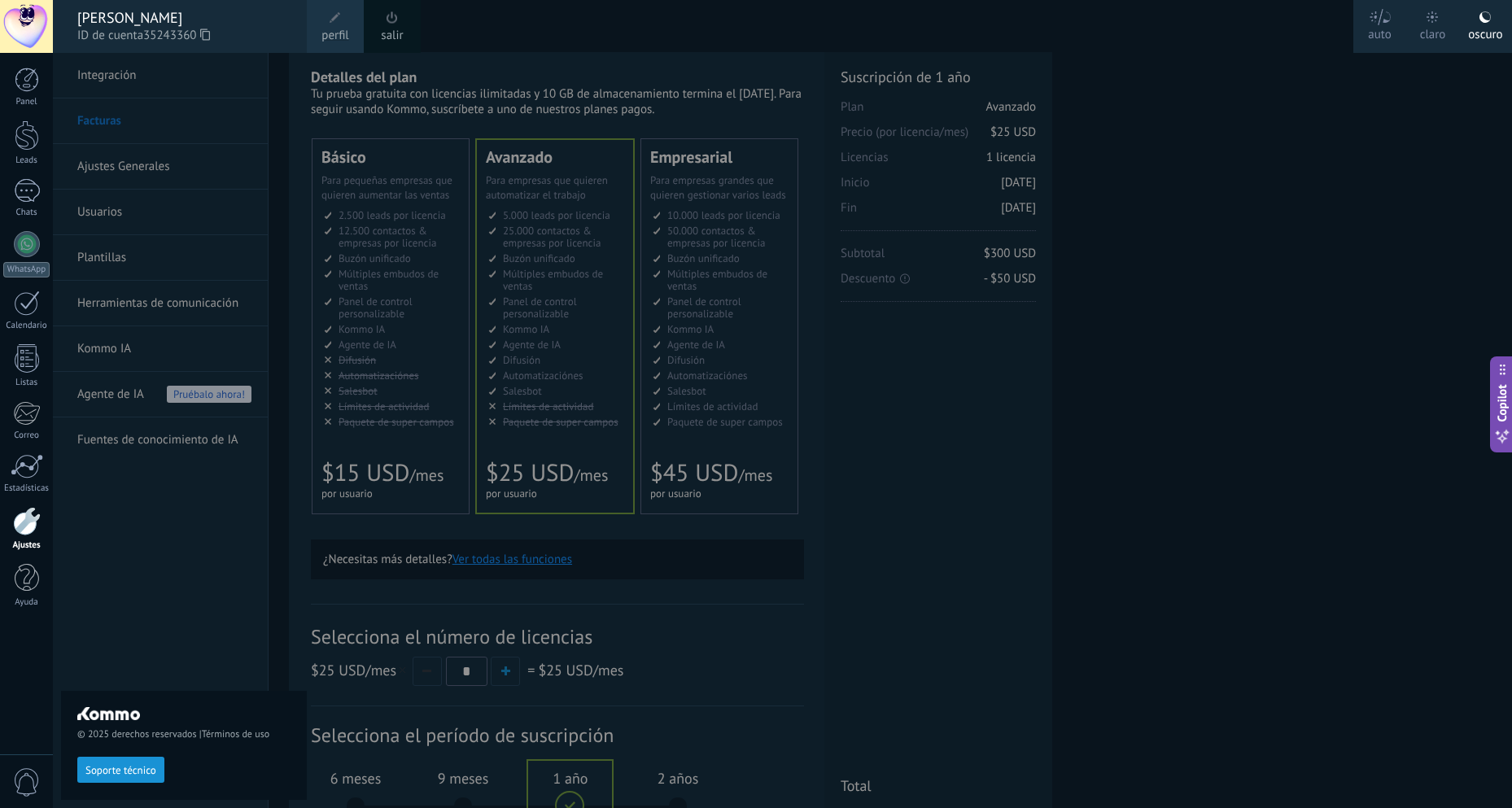
click at [841, 251] on div at bounding box center [809, 404] width 1512 height 808
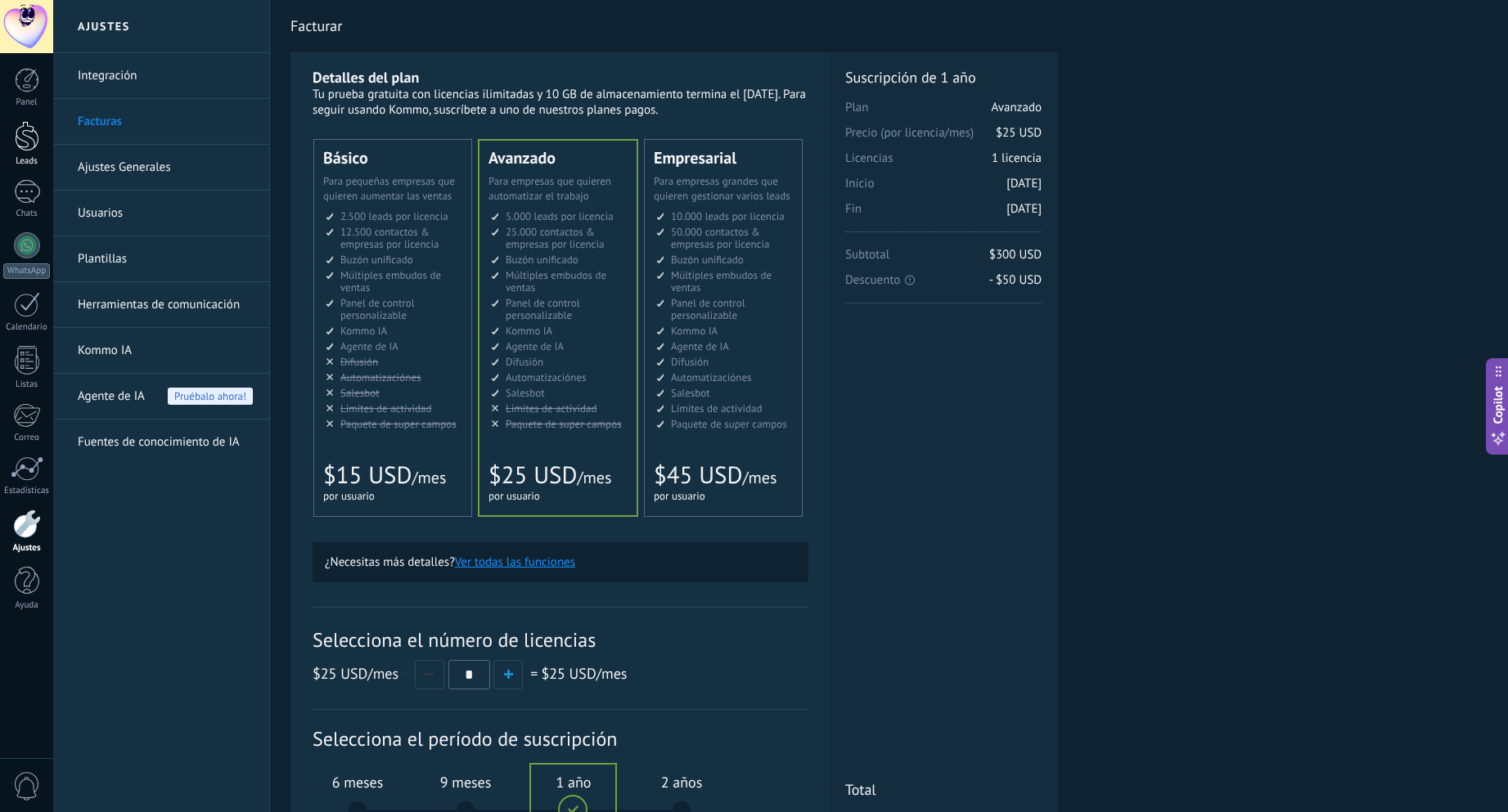
click at [27, 140] on div at bounding box center [28, 136] width 25 height 30
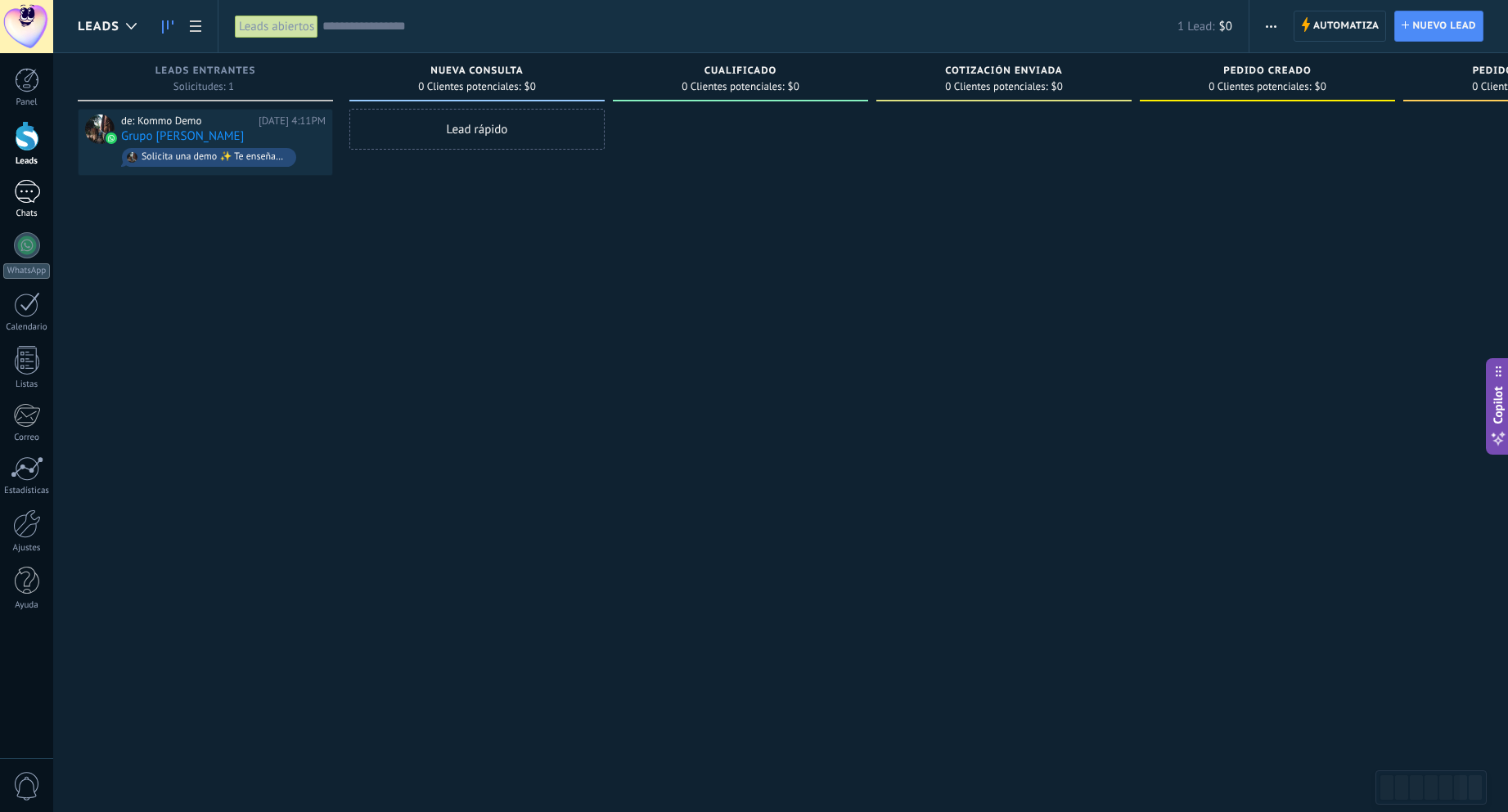
click at [32, 195] on div at bounding box center [27, 192] width 26 height 24
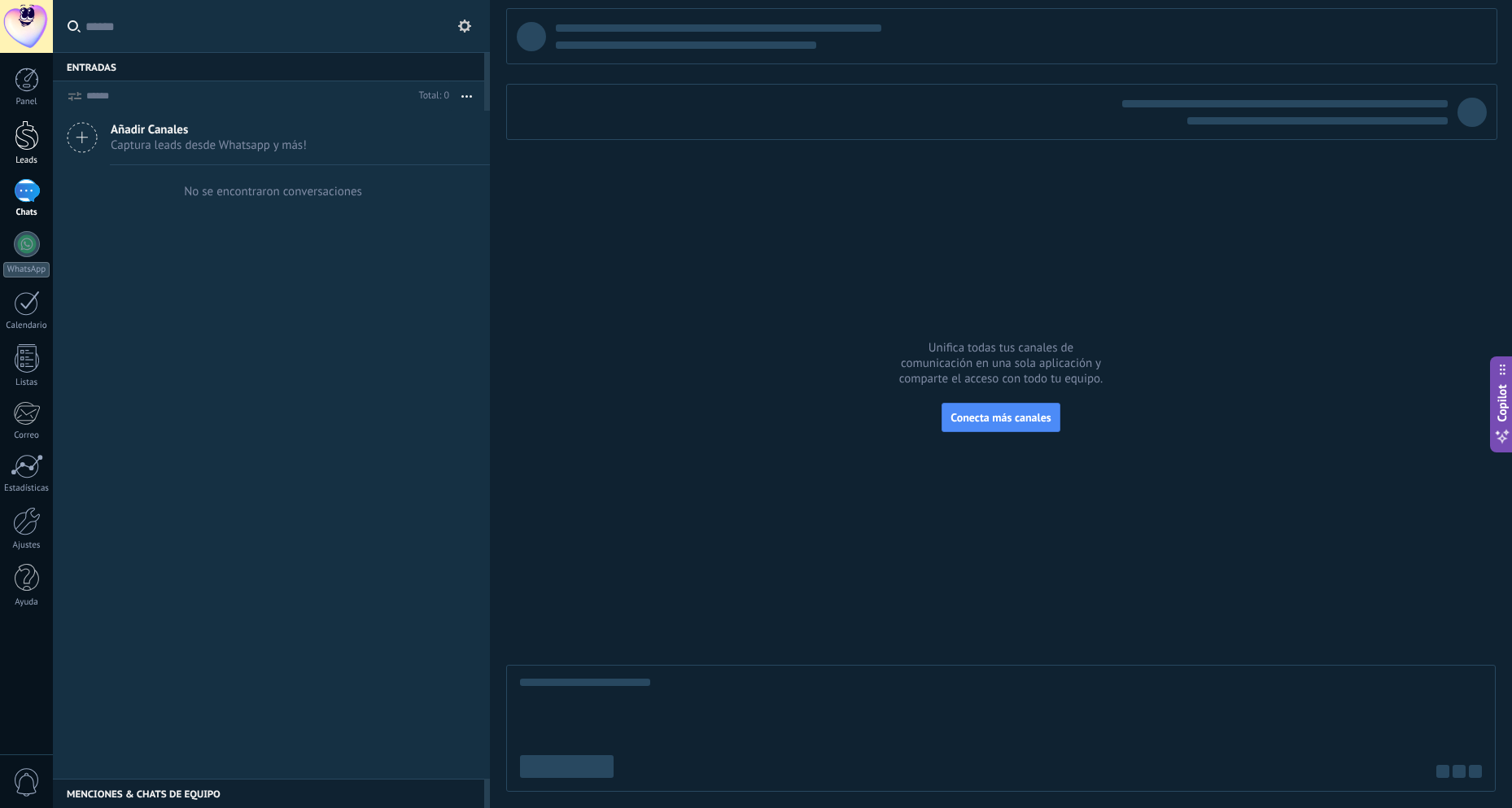
click at [31, 144] on div at bounding box center [27, 135] width 25 height 30
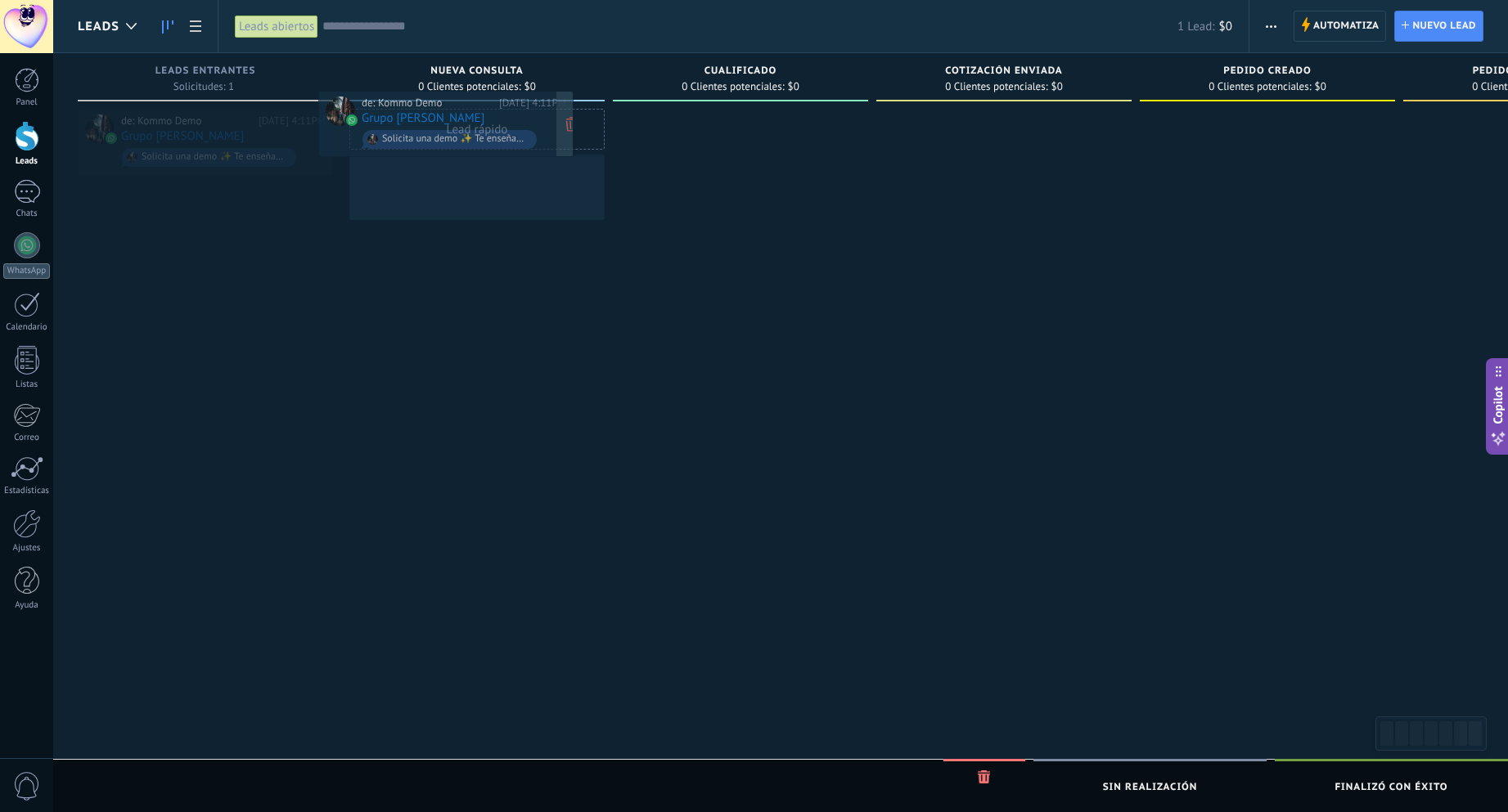
drag, startPoint x: 170, startPoint y: 124, endPoint x: 410, endPoint y: 106, distance: 240.7
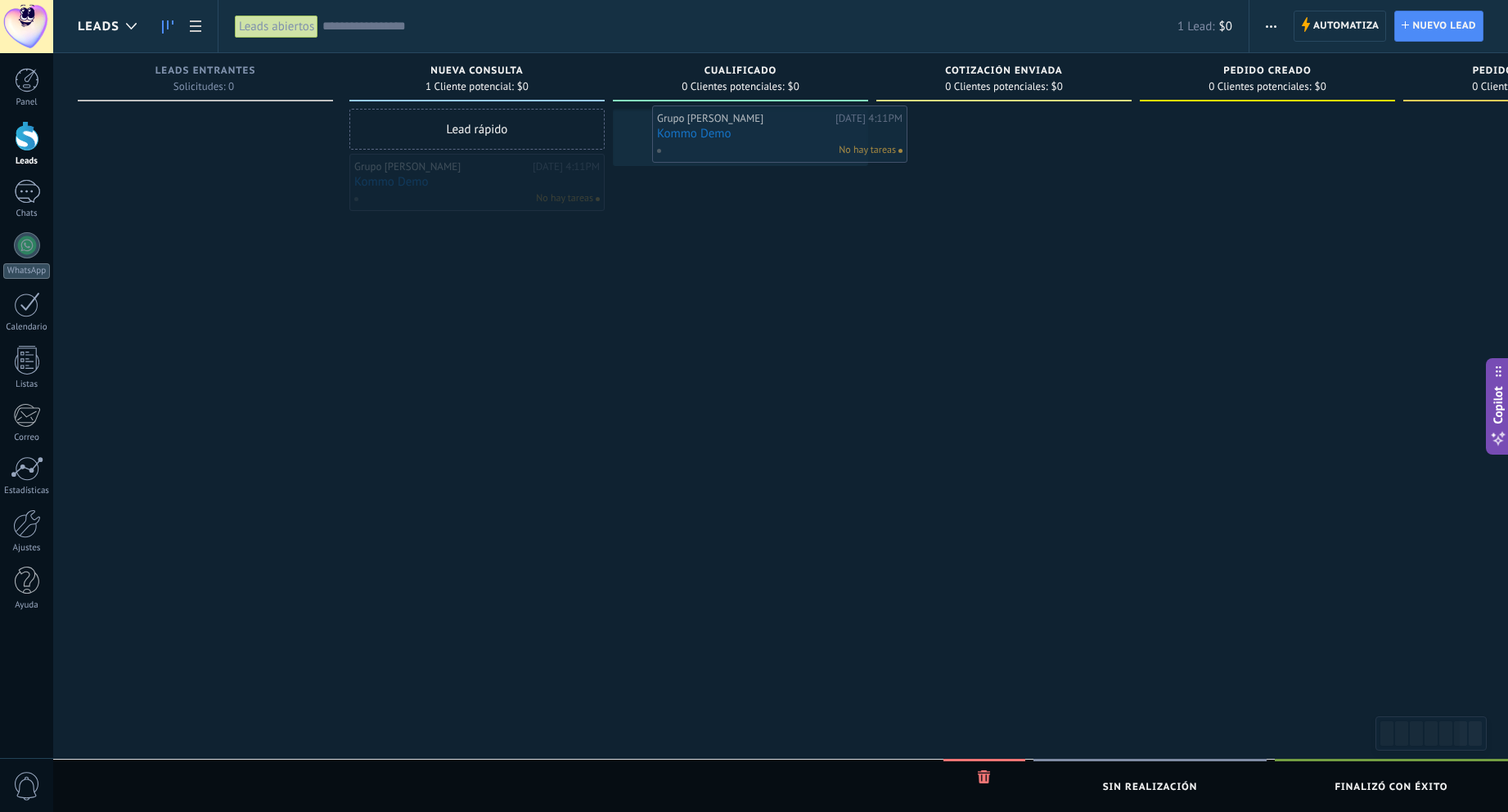
drag, startPoint x: 468, startPoint y: 190, endPoint x: 770, endPoint y: 141, distance: 305.9
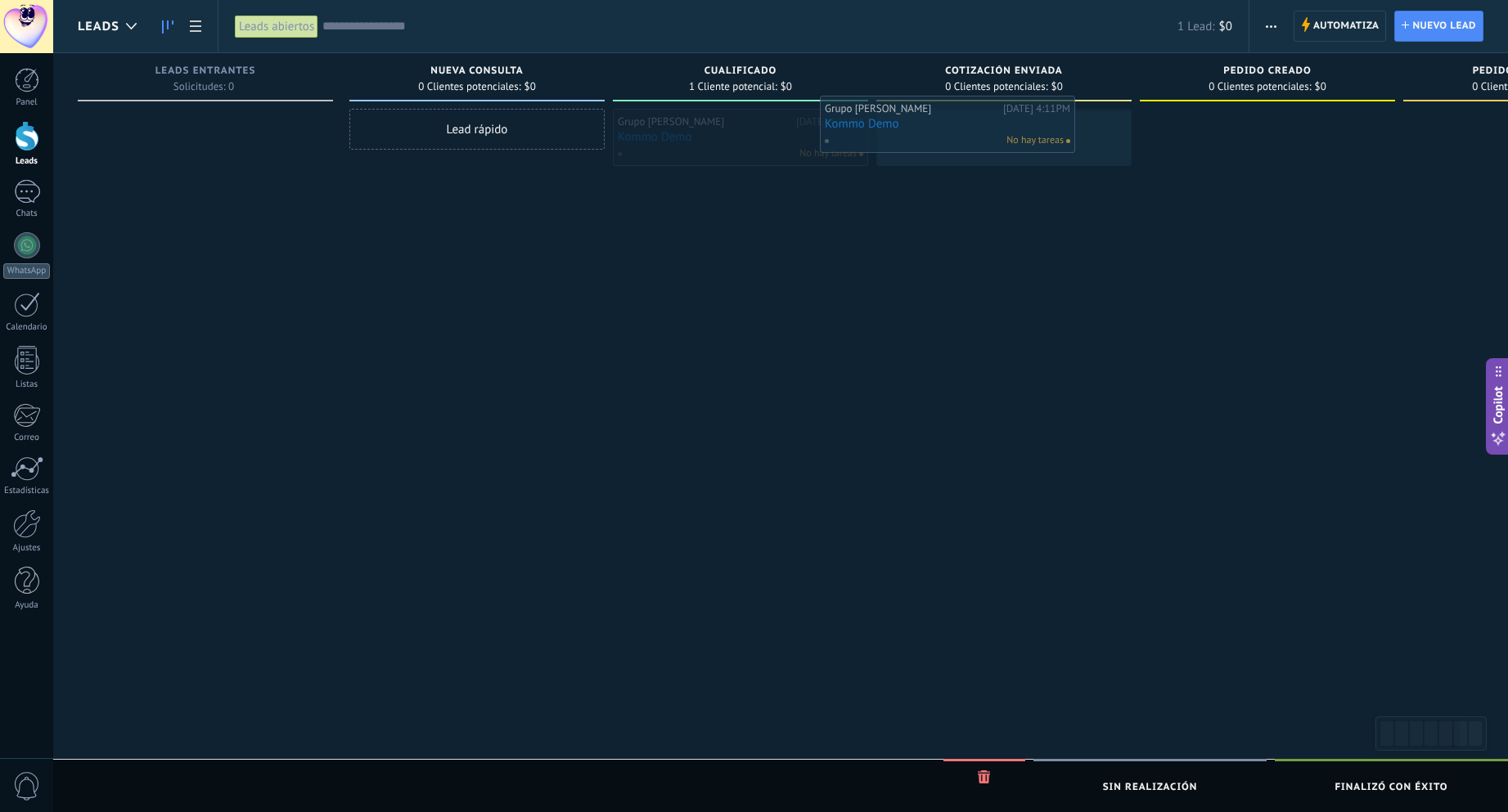
drag, startPoint x: 748, startPoint y: 142, endPoint x: 955, endPoint y: 129, distance: 207.4
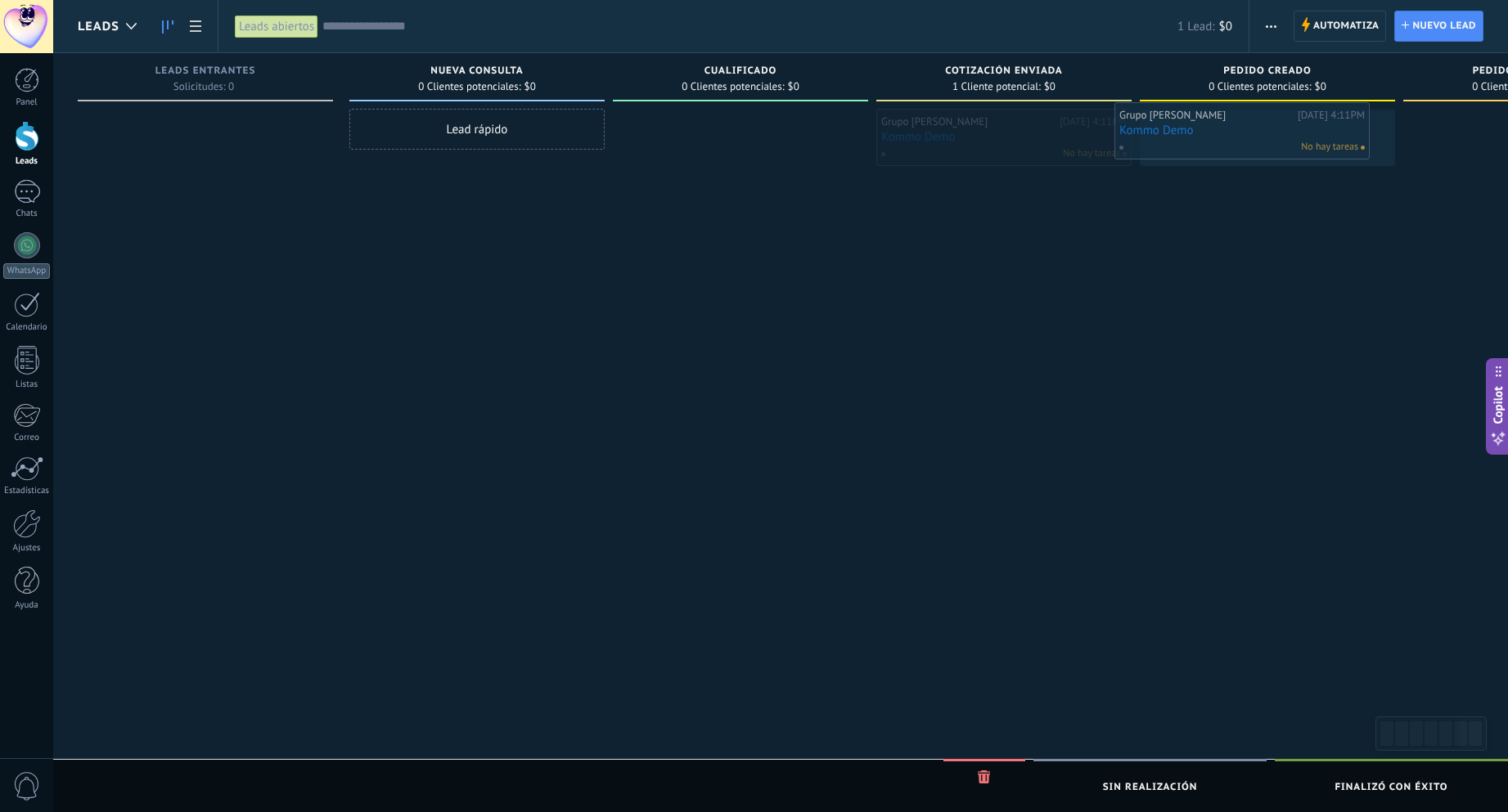
drag, startPoint x: 999, startPoint y: 131, endPoint x: 1231, endPoint y: 123, distance: 232.1
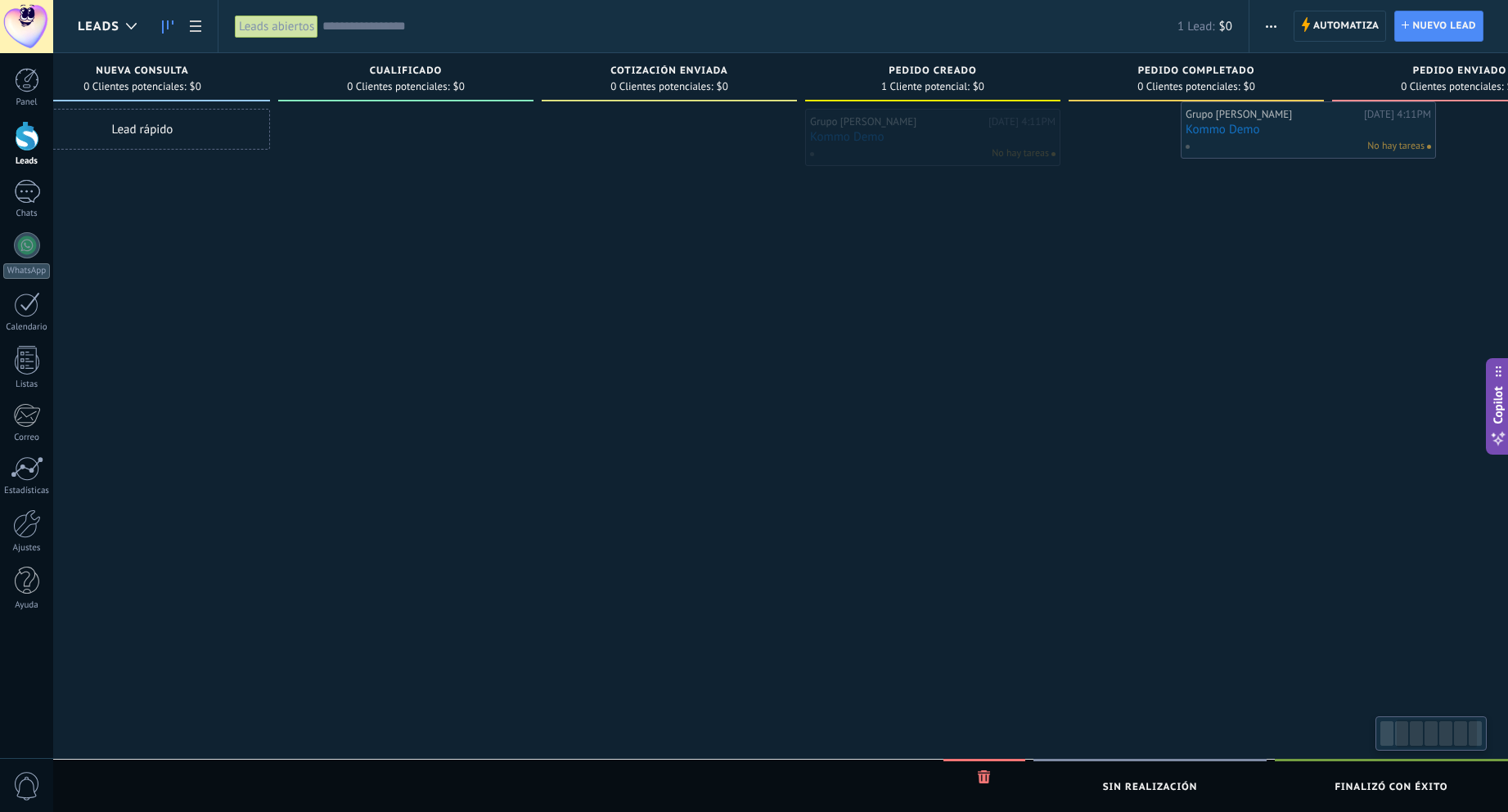
scroll to position [0, 345]
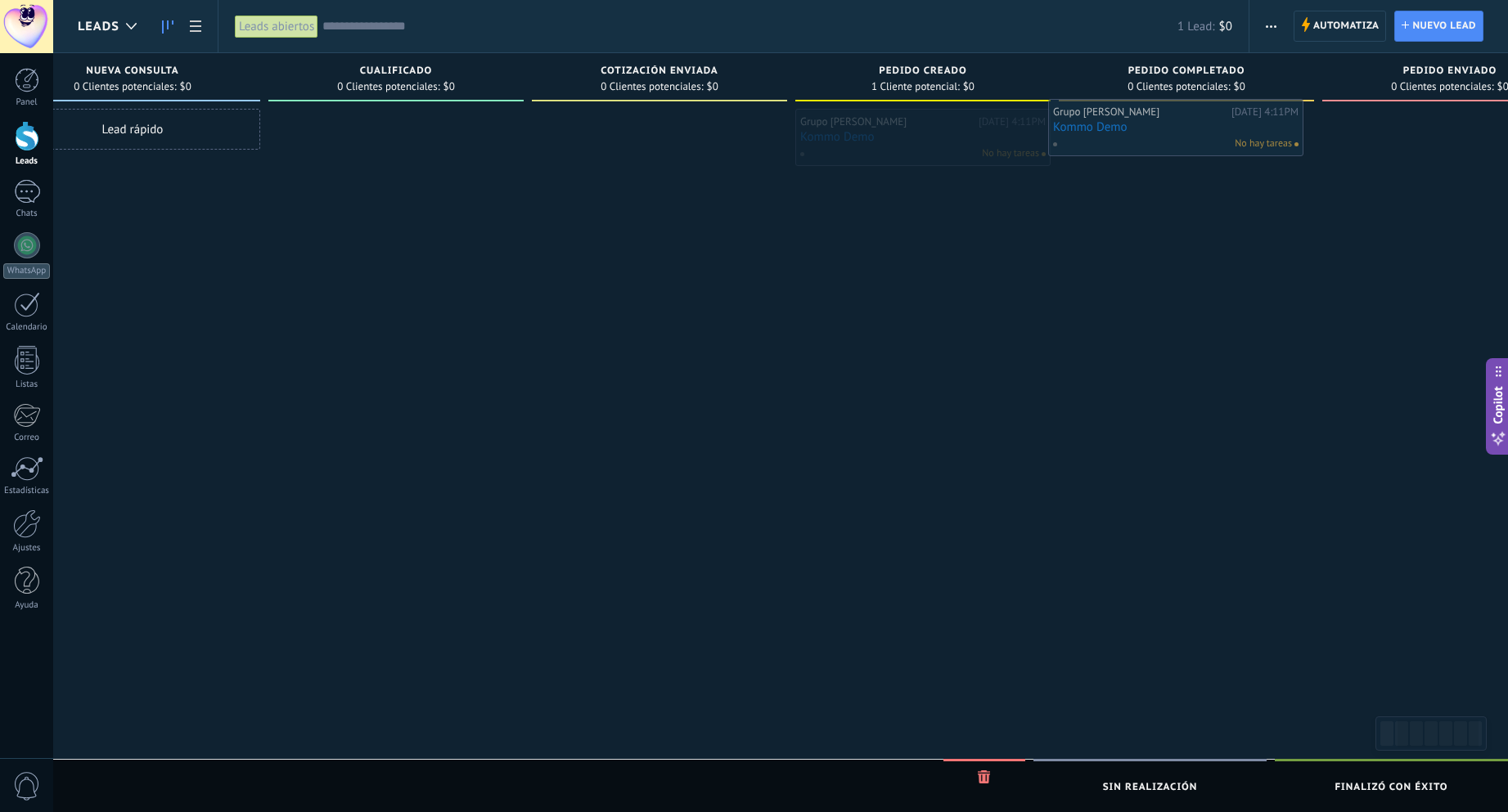
drag, startPoint x: 1257, startPoint y: 134, endPoint x: 1171, endPoint y: 130, distance: 86.1
drag, startPoint x: 961, startPoint y: 139, endPoint x: 1169, endPoint y: 126, distance: 208.4
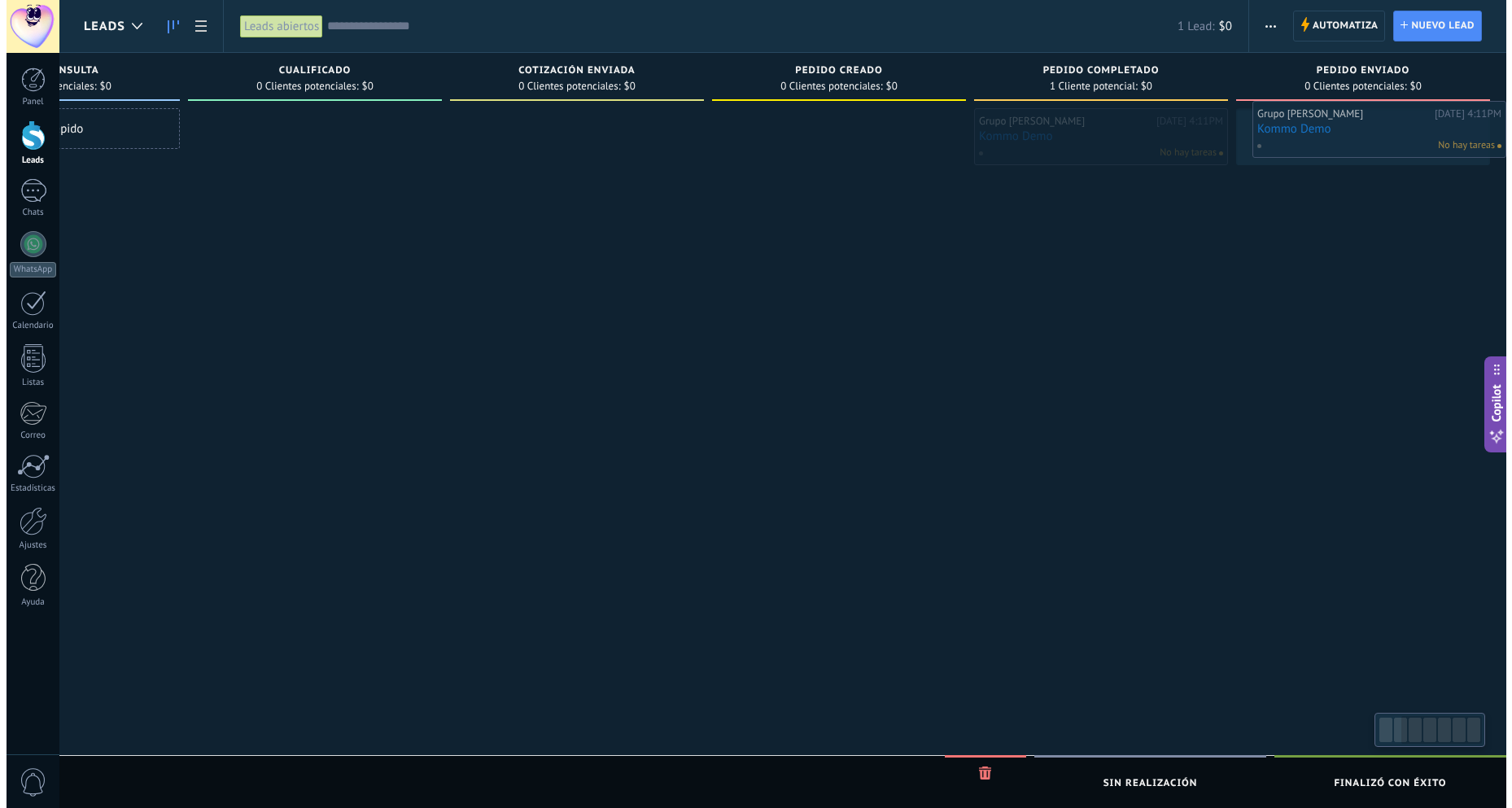
scroll to position [0, 436]
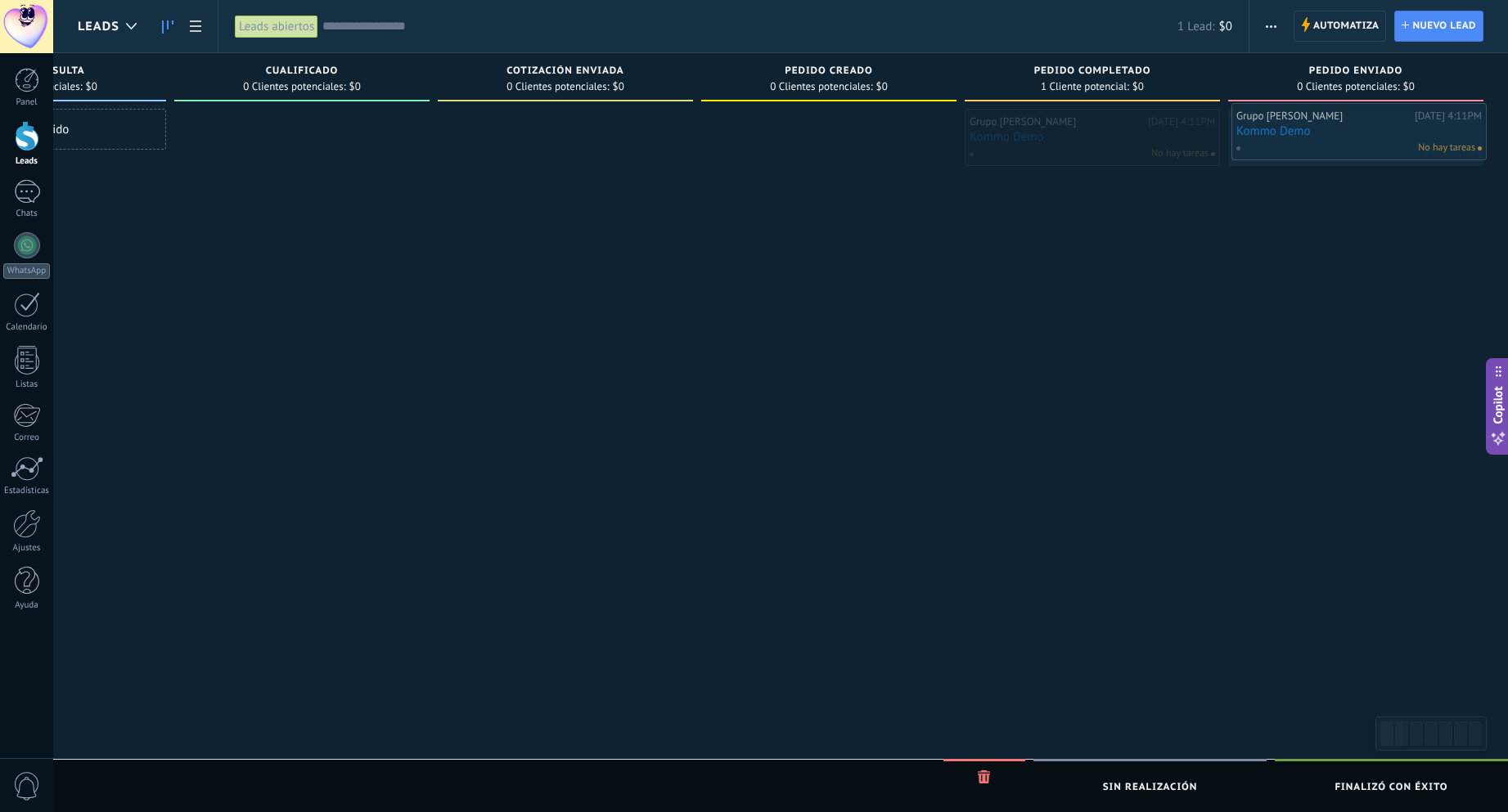
drag, startPoint x: 1150, startPoint y: 131, endPoint x: 1315, endPoint y: 124, distance: 165.1
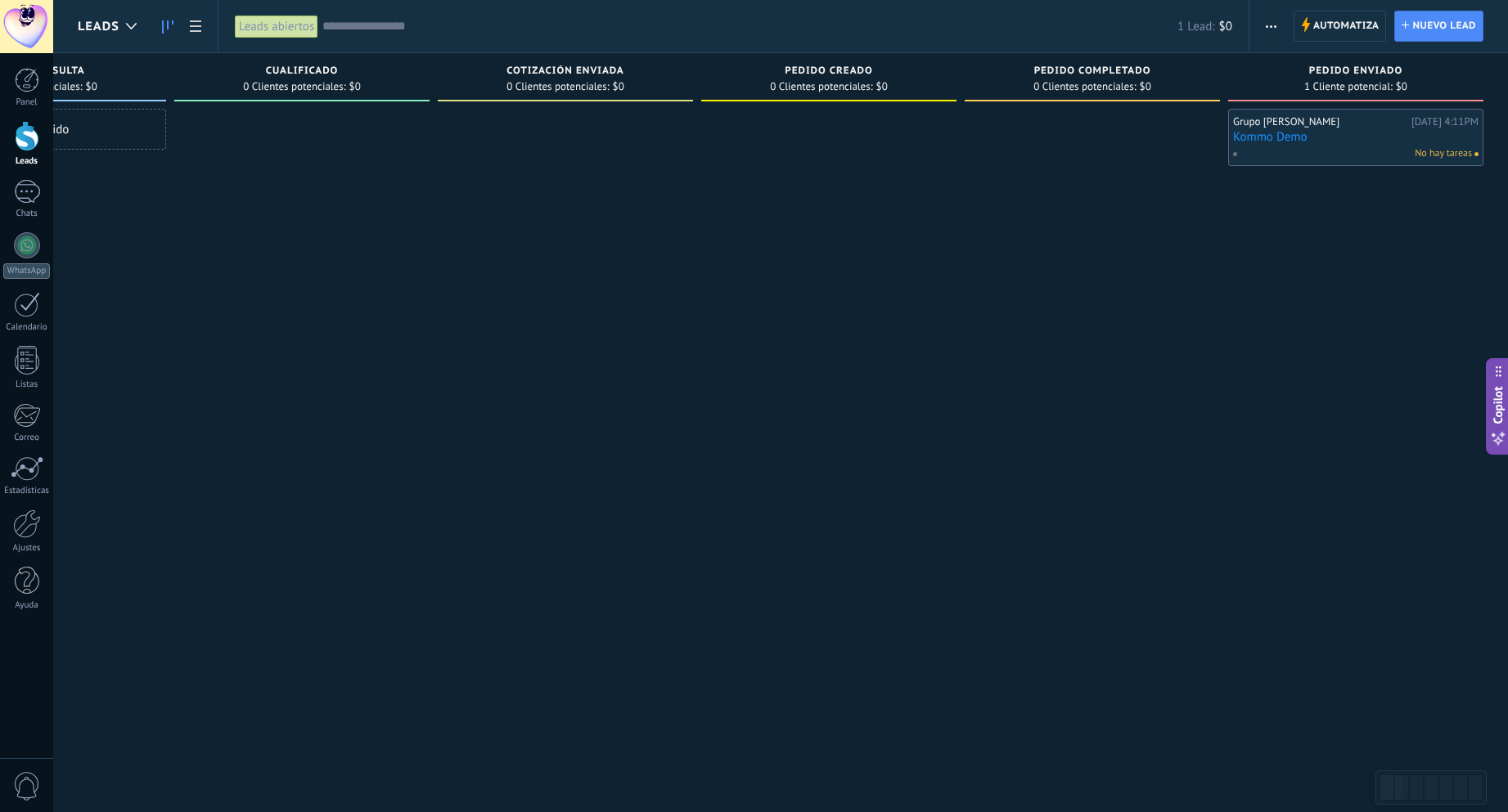
click at [1331, 147] on div "No hay tareas" at bounding box center [1352, 154] width 240 height 15
click at [1378, 132] on link "Kommo Demo" at bounding box center [1355, 137] width 245 height 14
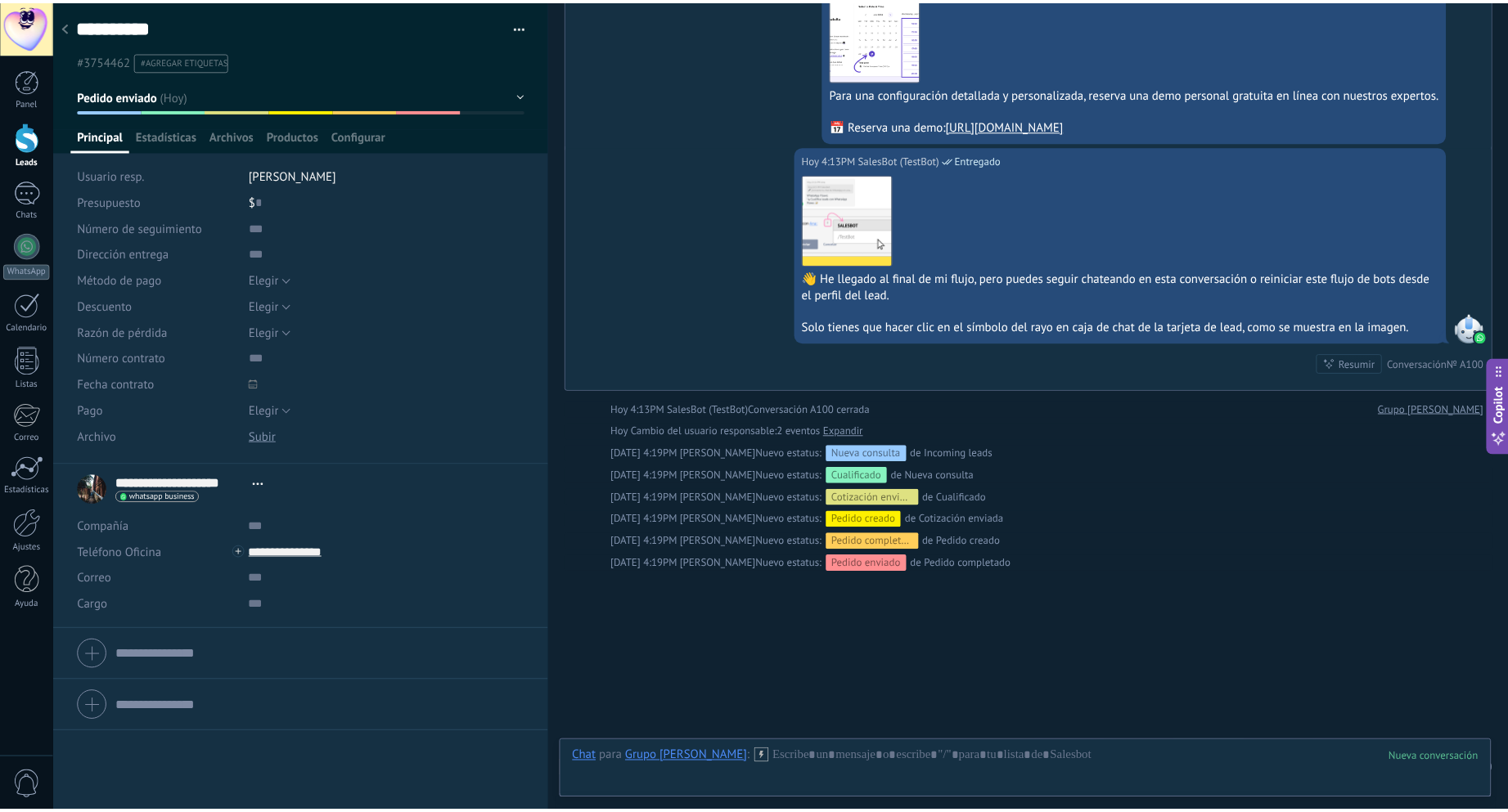
scroll to position [1202, 0]
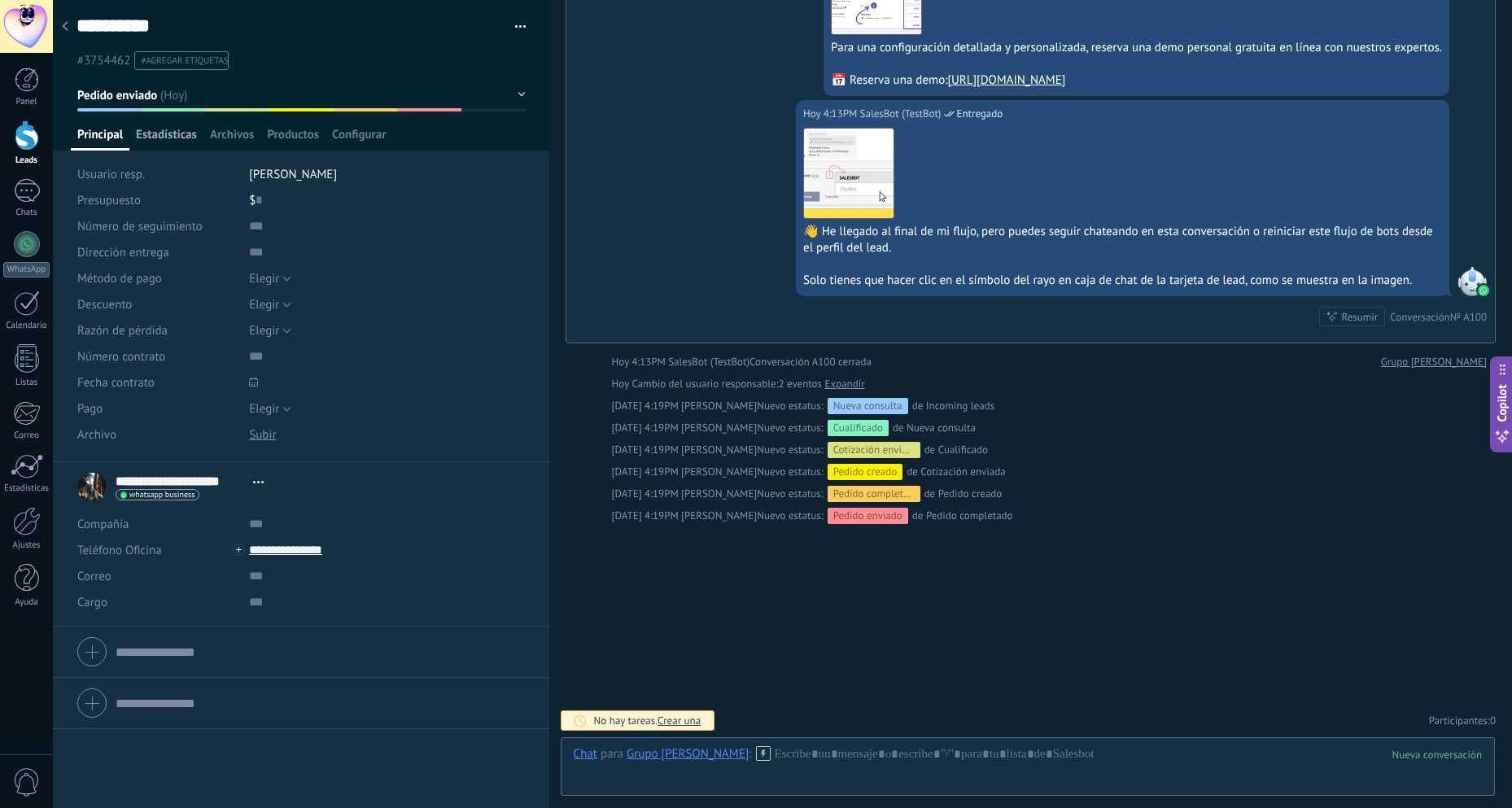
drag, startPoint x: 158, startPoint y: 132, endPoint x: 190, endPoint y: 133, distance: 32.0
click at [164, 132] on span "Estadísticas" at bounding box center [166, 139] width 61 height 24
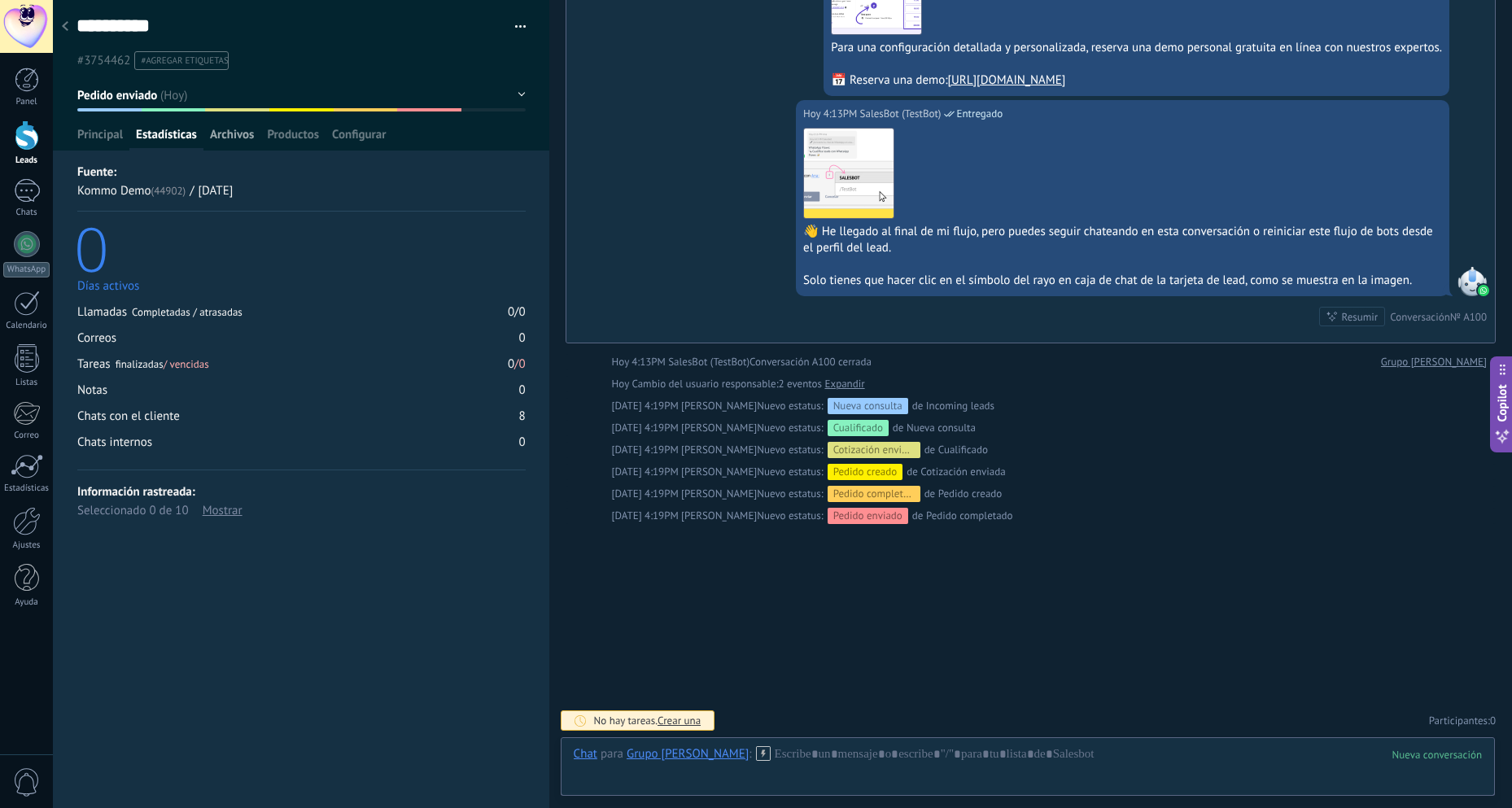
click at [225, 142] on span "Archivos" at bounding box center [233, 139] width 44 height 24
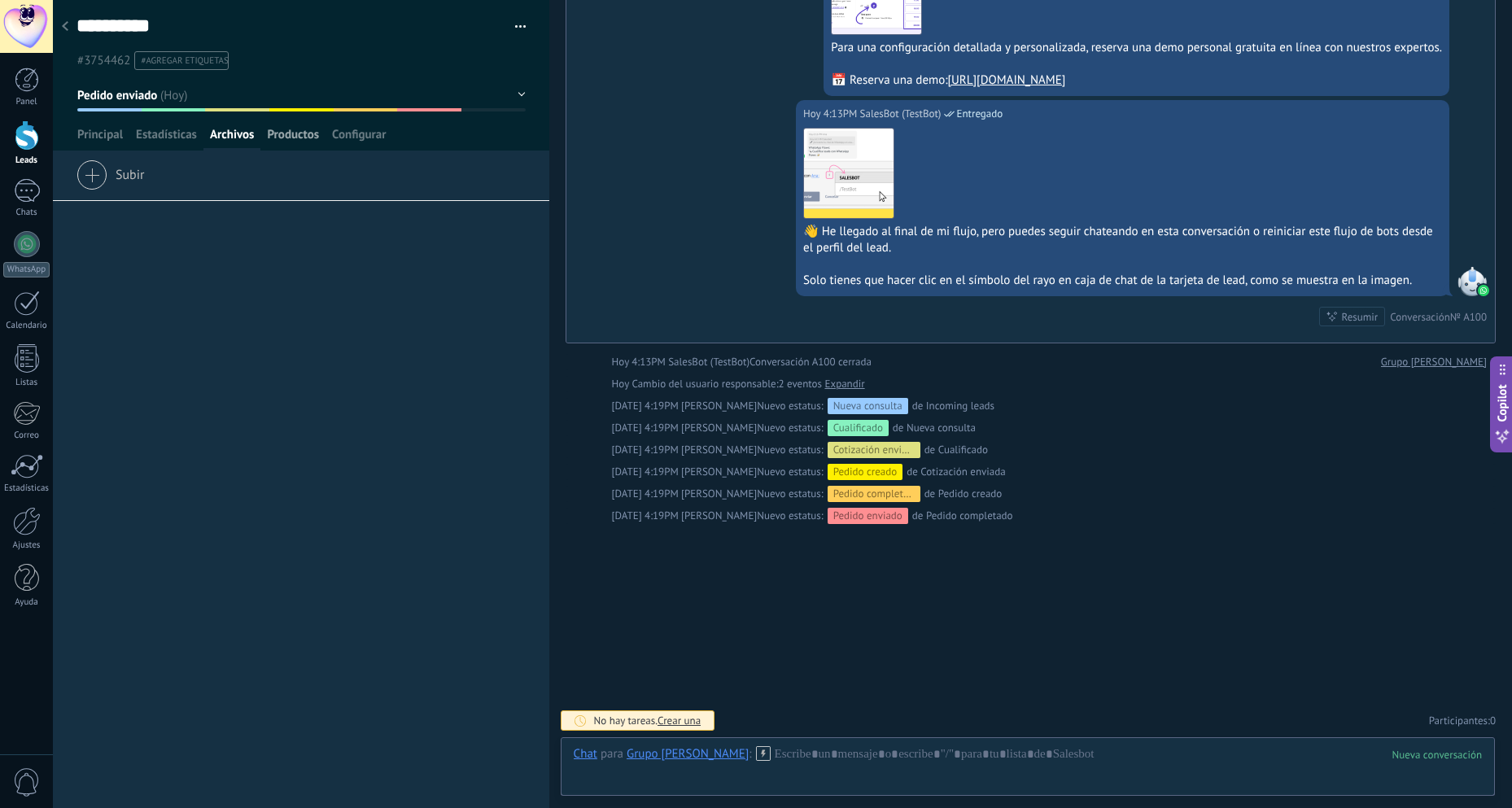
click at [280, 135] on span "Productos" at bounding box center [293, 139] width 52 height 24
click at [354, 133] on span "Configurar" at bounding box center [359, 139] width 54 height 24
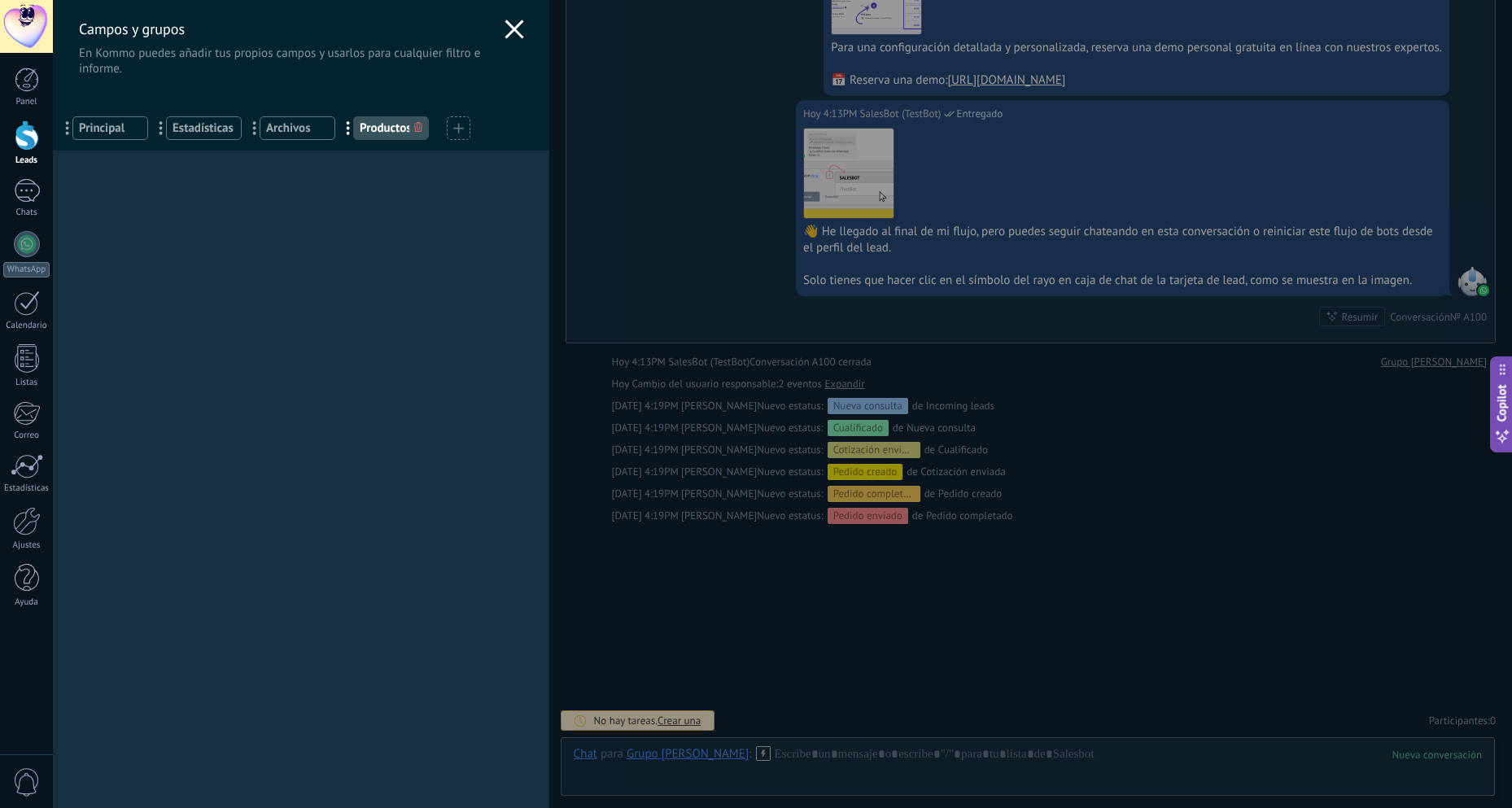
click at [515, 24] on use at bounding box center [514, 28] width 19 height 19
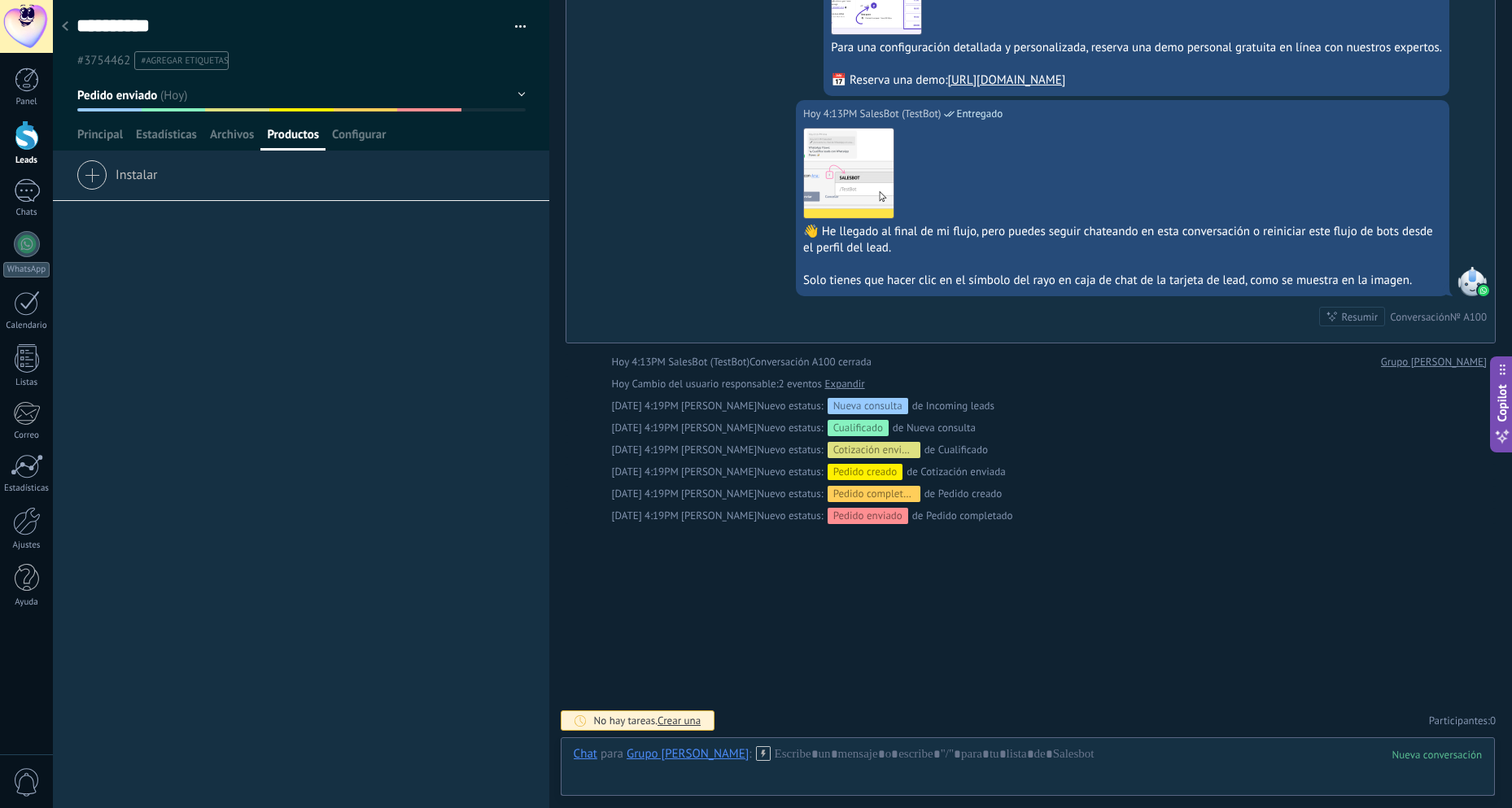
click at [66, 19] on div at bounding box center [65, 27] width 23 height 32
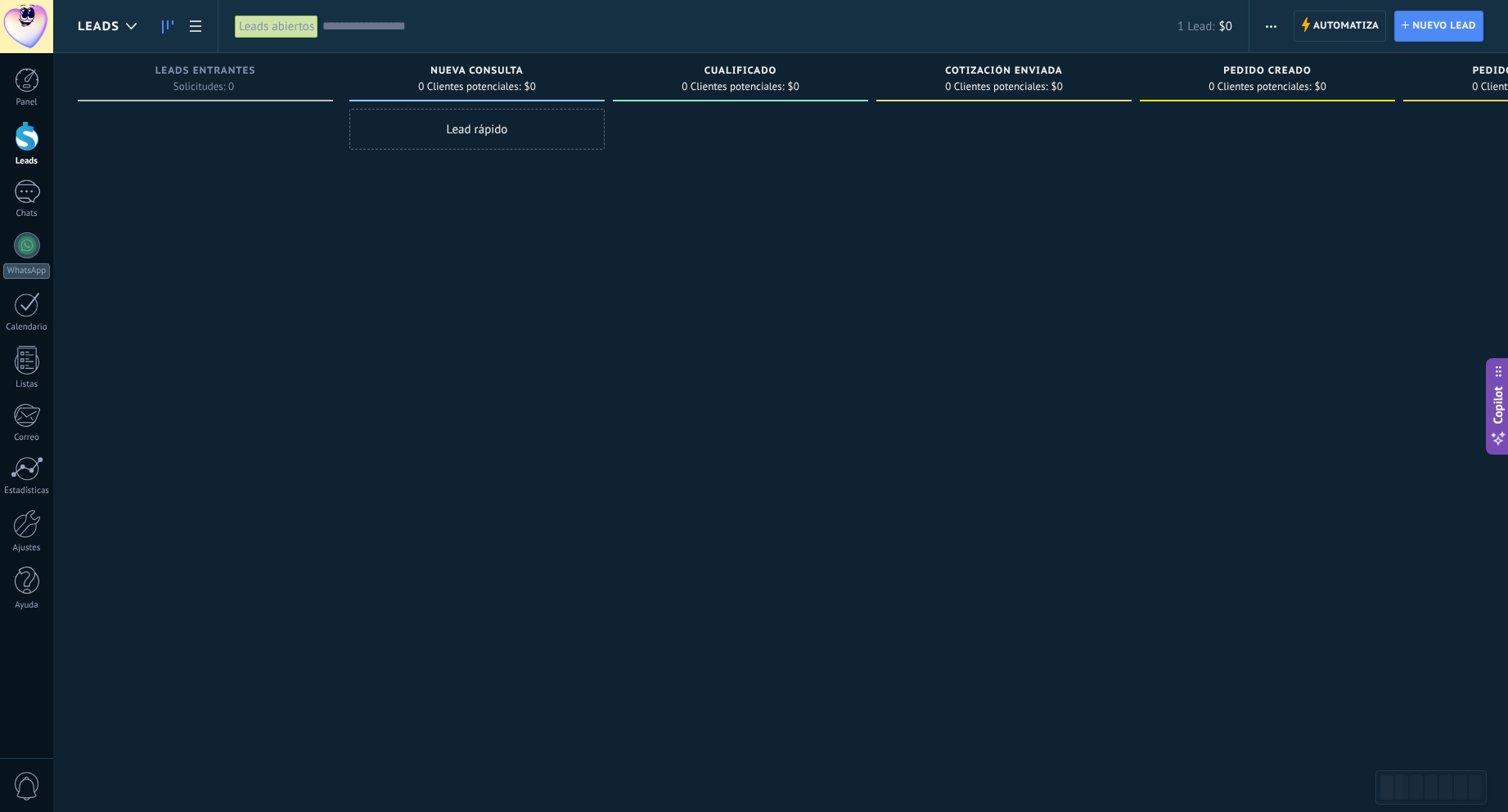
click at [876, 235] on div at bounding box center [1003, 408] width 255 height 599
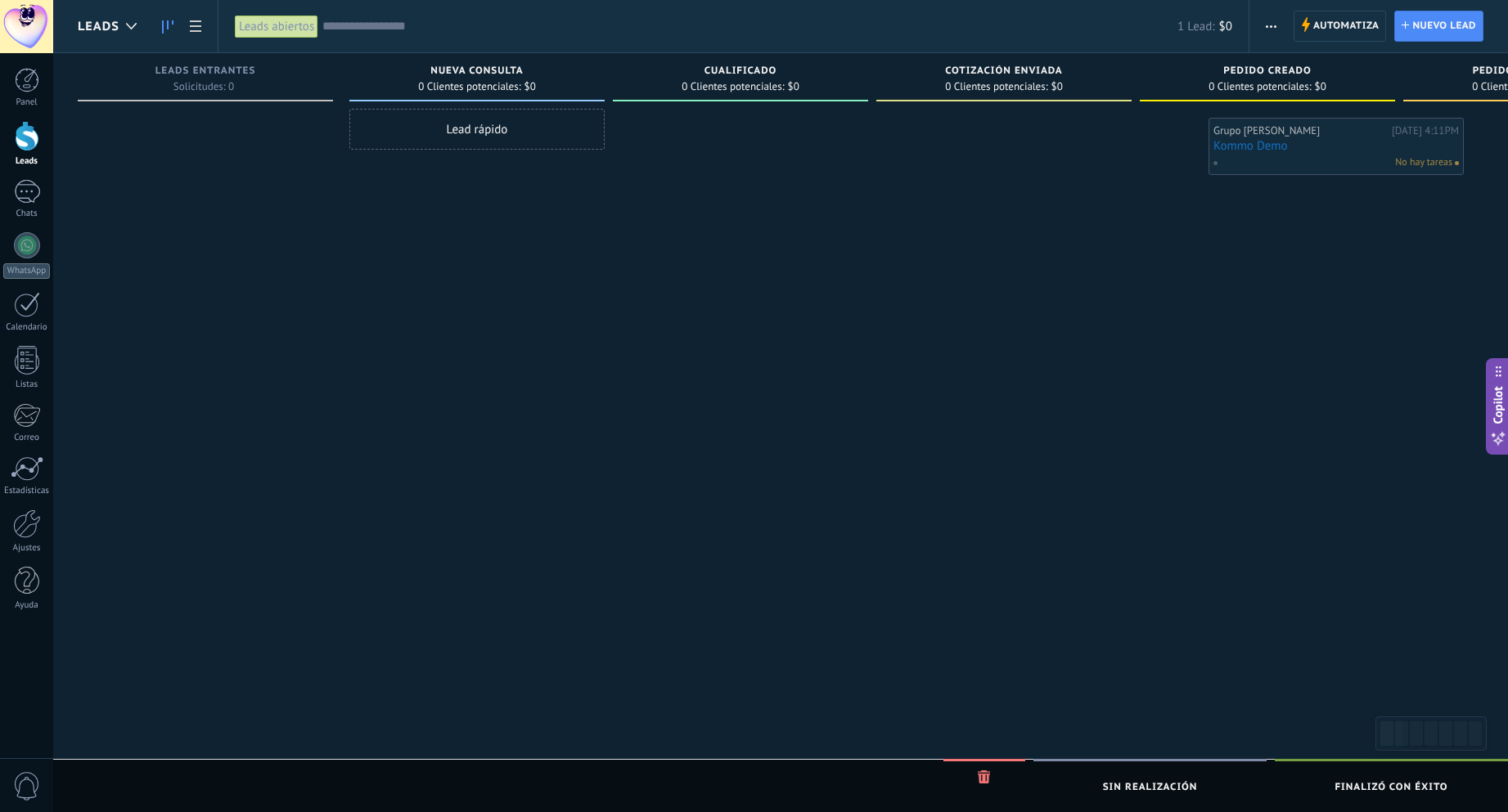
scroll to position [0, 438]
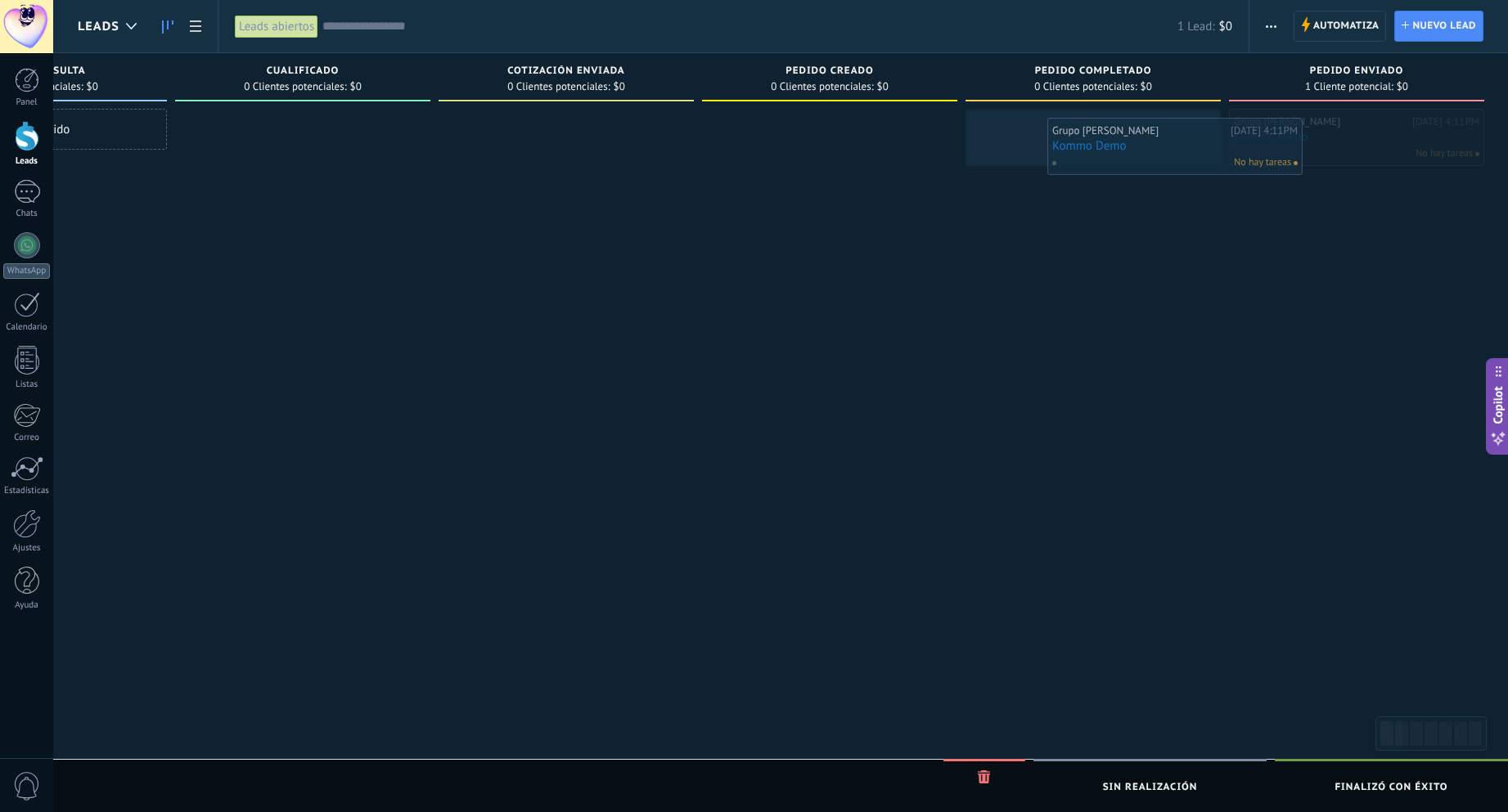
drag, startPoint x: 1291, startPoint y: 119, endPoint x: 1097, endPoint y: 129, distance: 194.3
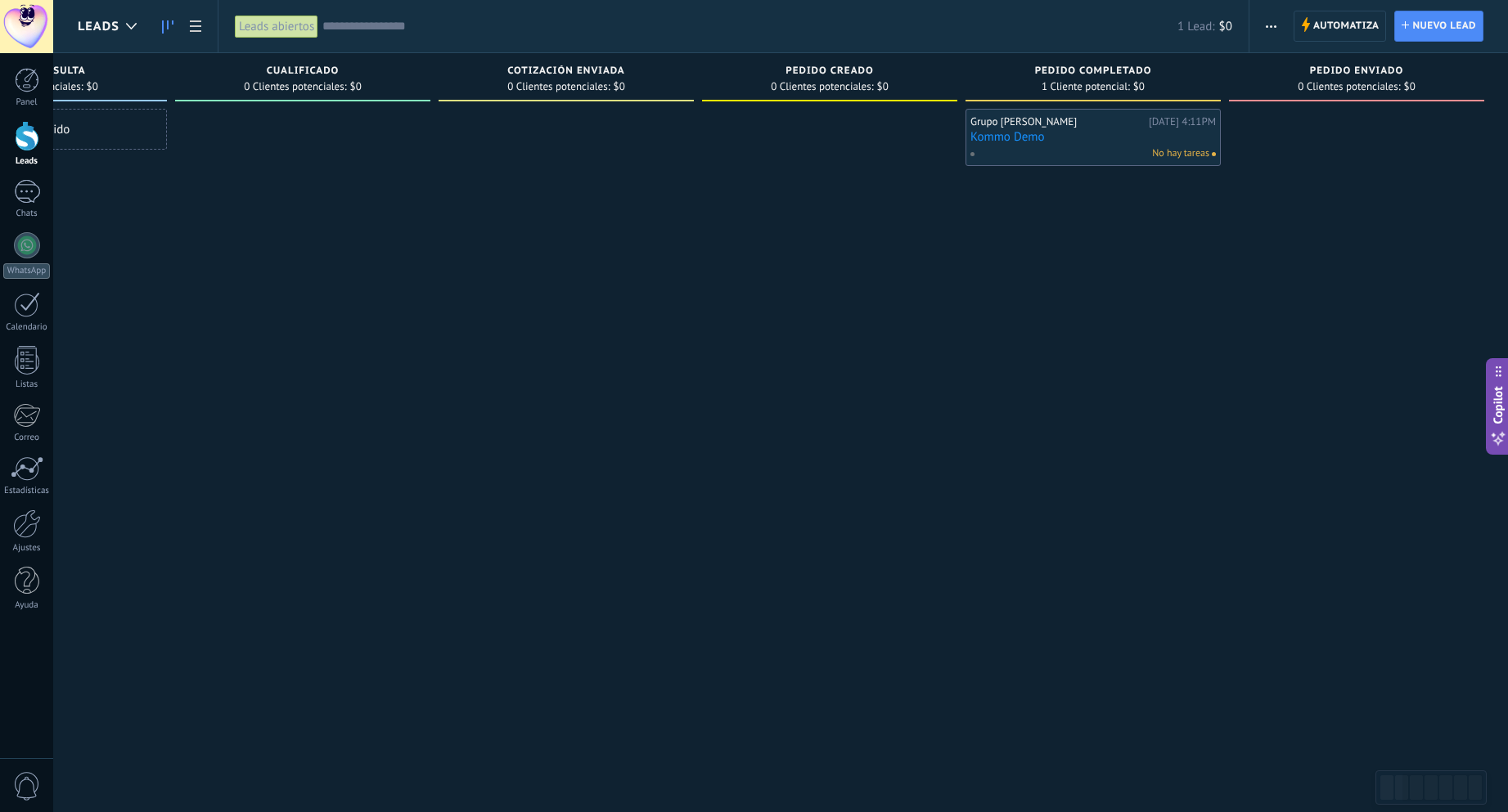
scroll to position [0, 438]
drag, startPoint x: 1072, startPoint y: 441, endPoint x: 991, endPoint y: 376, distance: 103.9
click at [908, 437] on div "Leads Entrantes Solicitudes: 0 0 0 0 1 Nueva consulta 0 Clientes potenciales: $…" at bounding box center [573, 380] width 1869 height 654
drag, startPoint x: 1157, startPoint y: 261, endPoint x: 667, endPoint y: 261, distance: 490.0
click at [667, 261] on div "Leads Entrantes Solicitudes: 0 0 0 0 1 Nueva consulta 0 Clientes potenciales: $…" at bounding box center [573, 380] width 1869 height 654
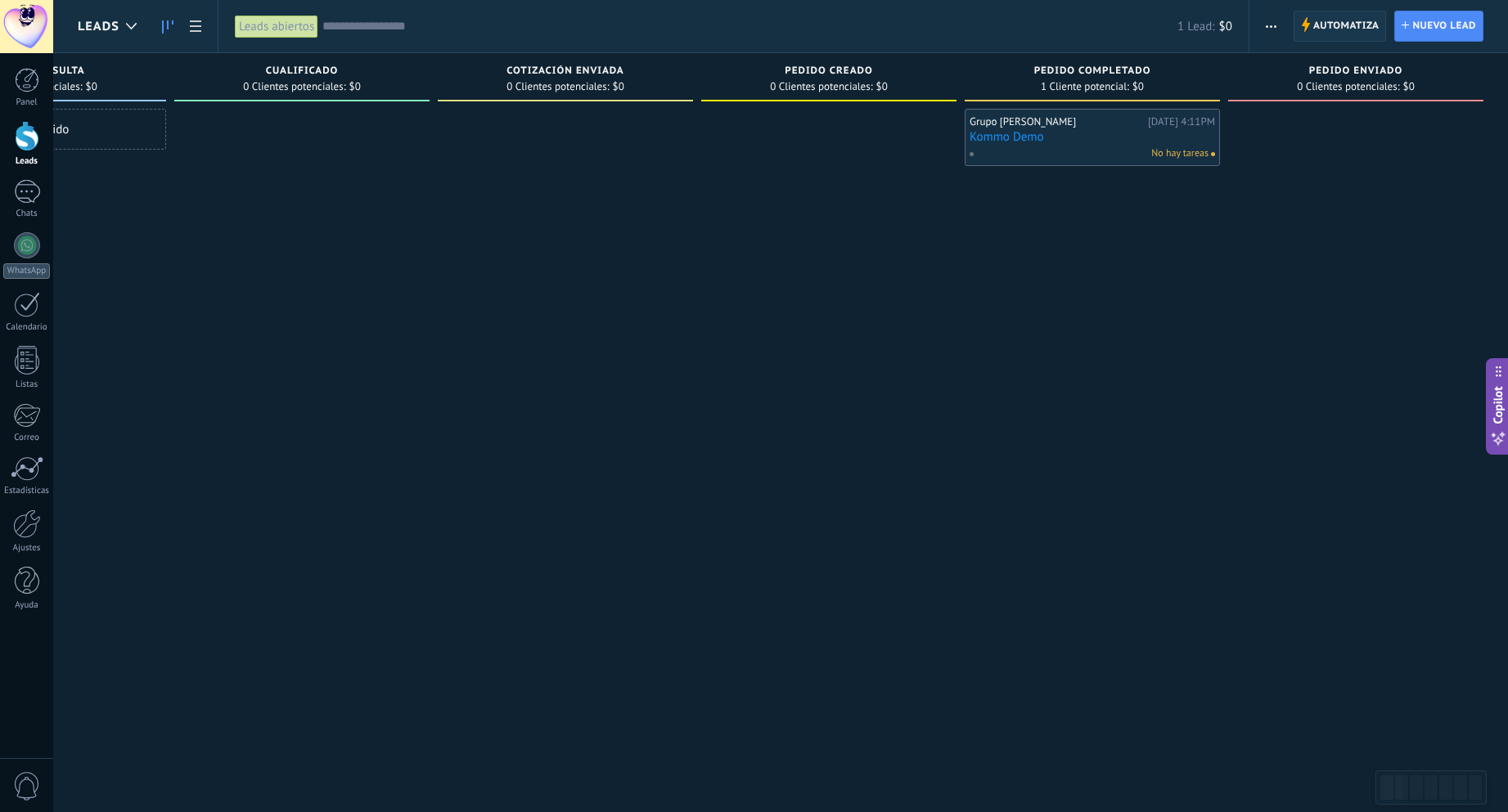
click at [1330, 31] on span "Automatiza" at bounding box center [1346, 26] width 67 height 29
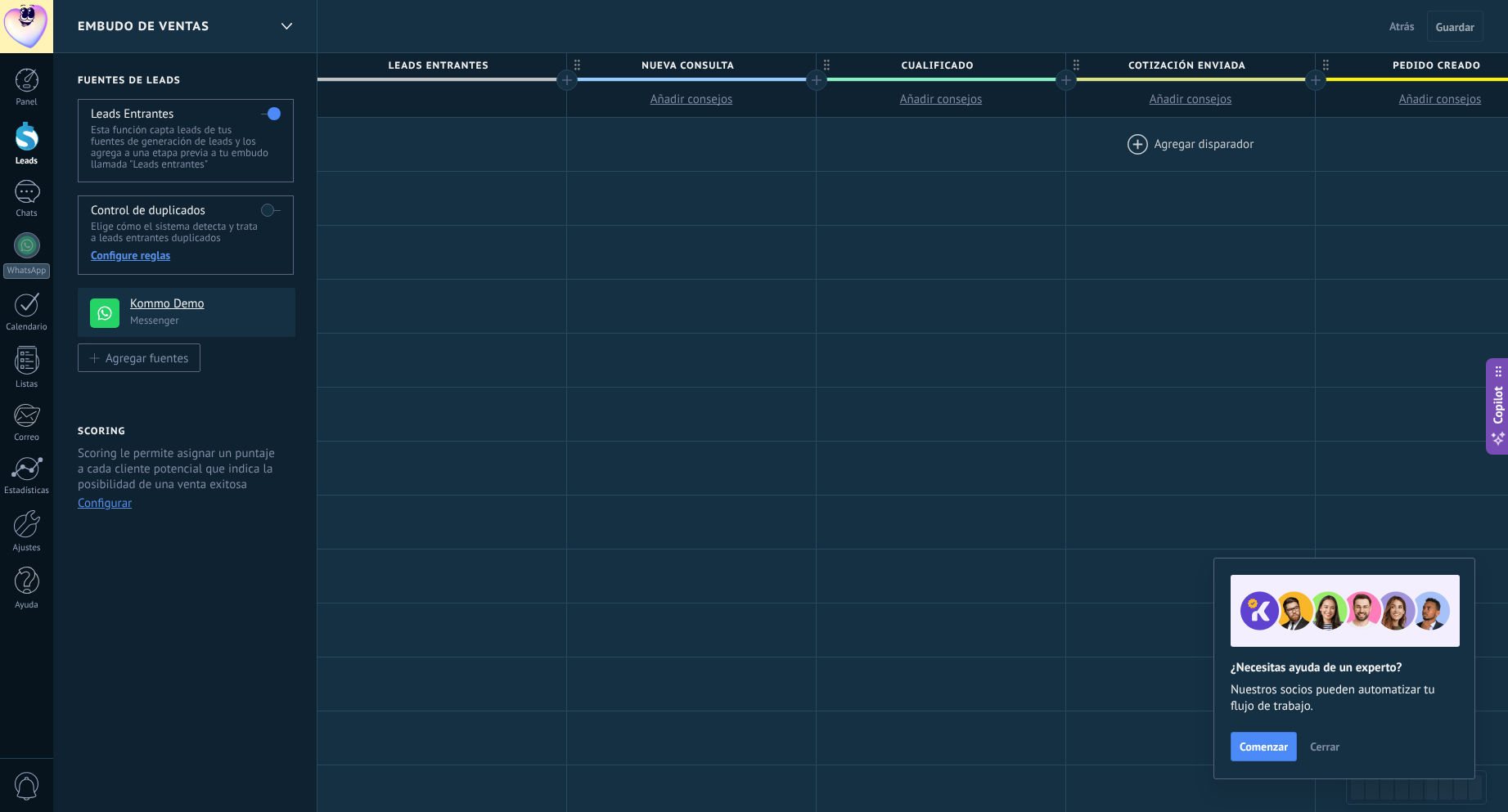
click at [1185, 146] on div at bounding box center [1191, 145] width 249 height 53
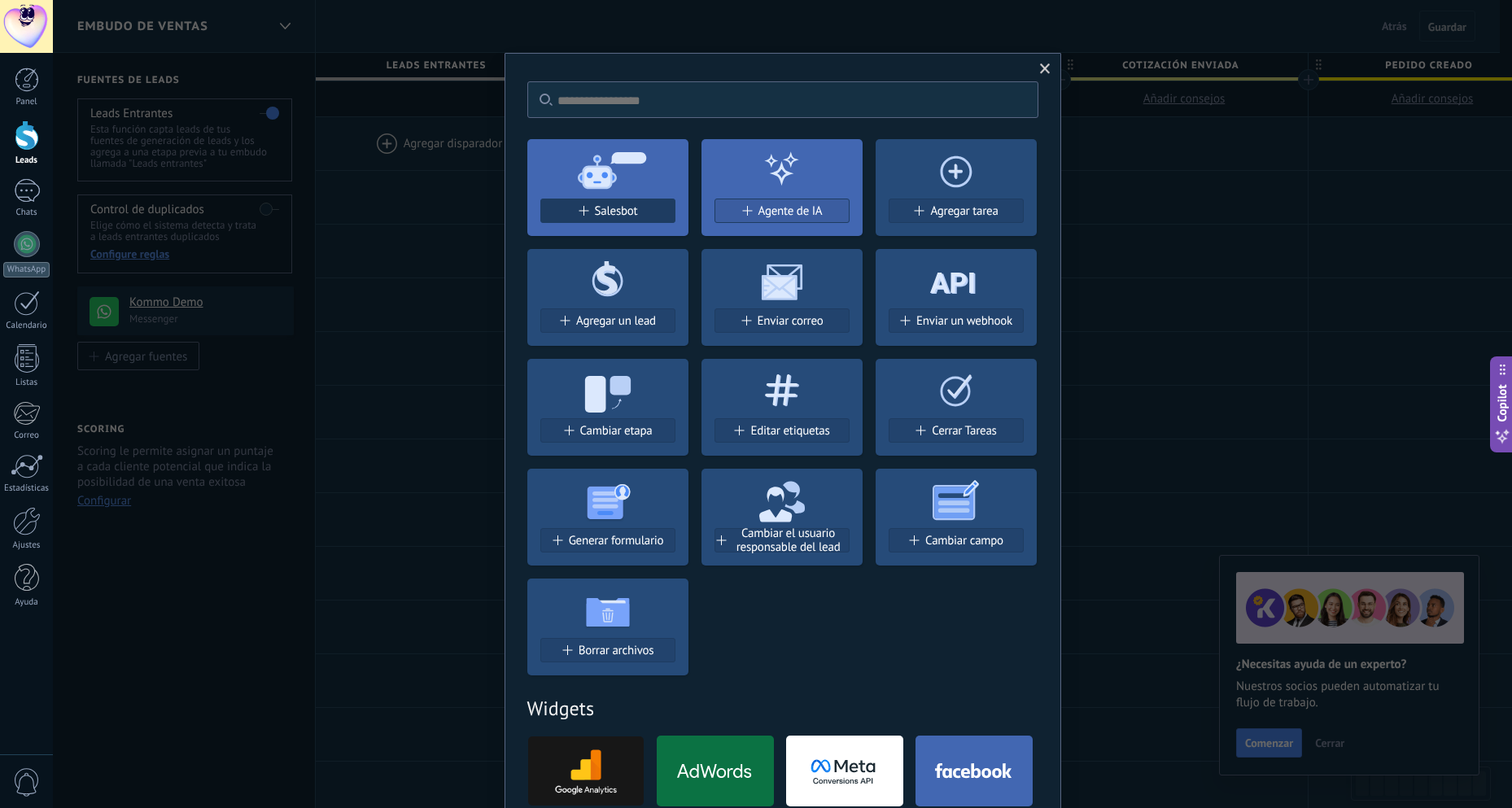
click at [637, 205] on div "Salesbot" at bounding box center [607, 211] width 134 height 14
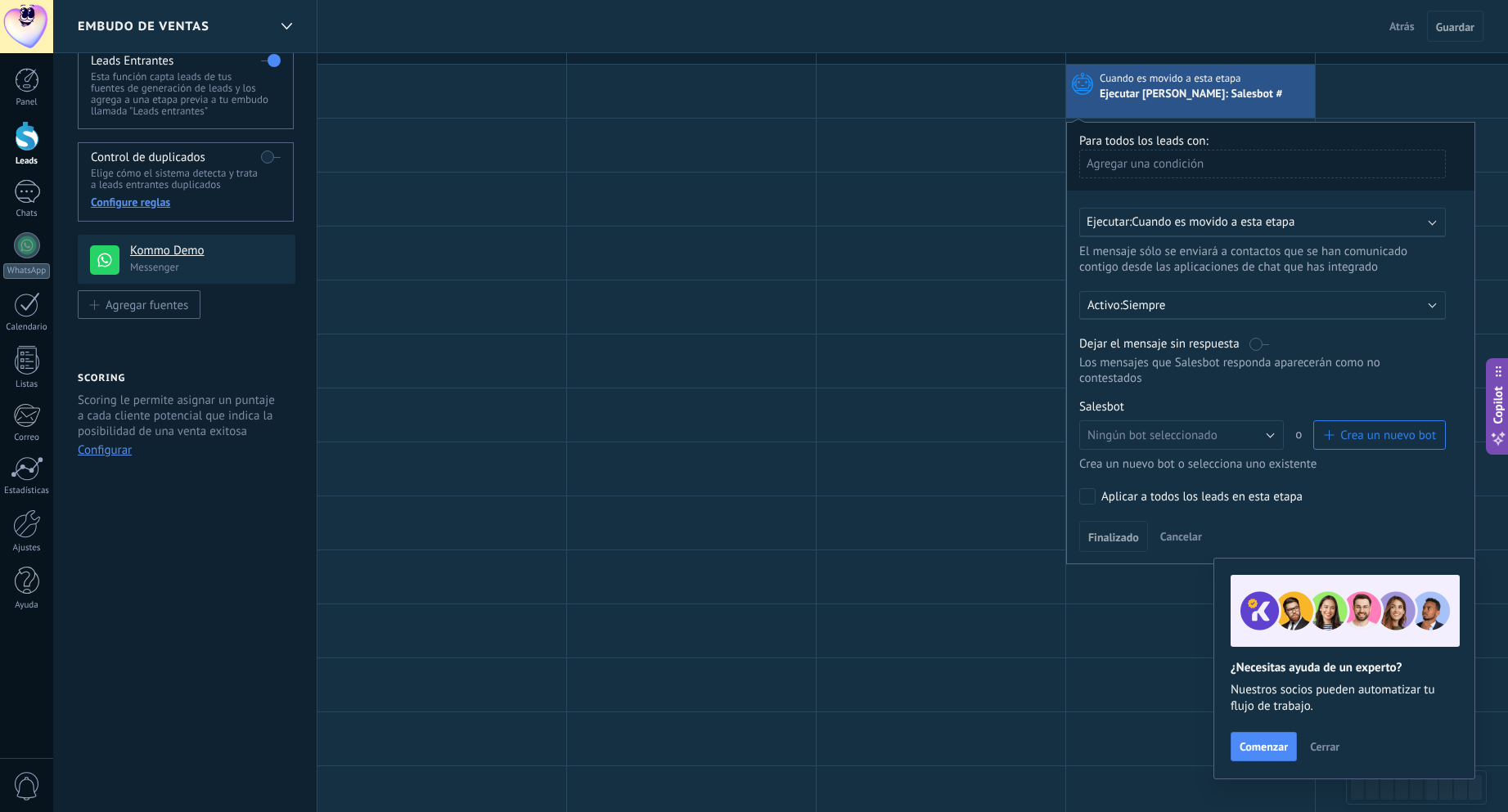
scroll to position [82, 0]
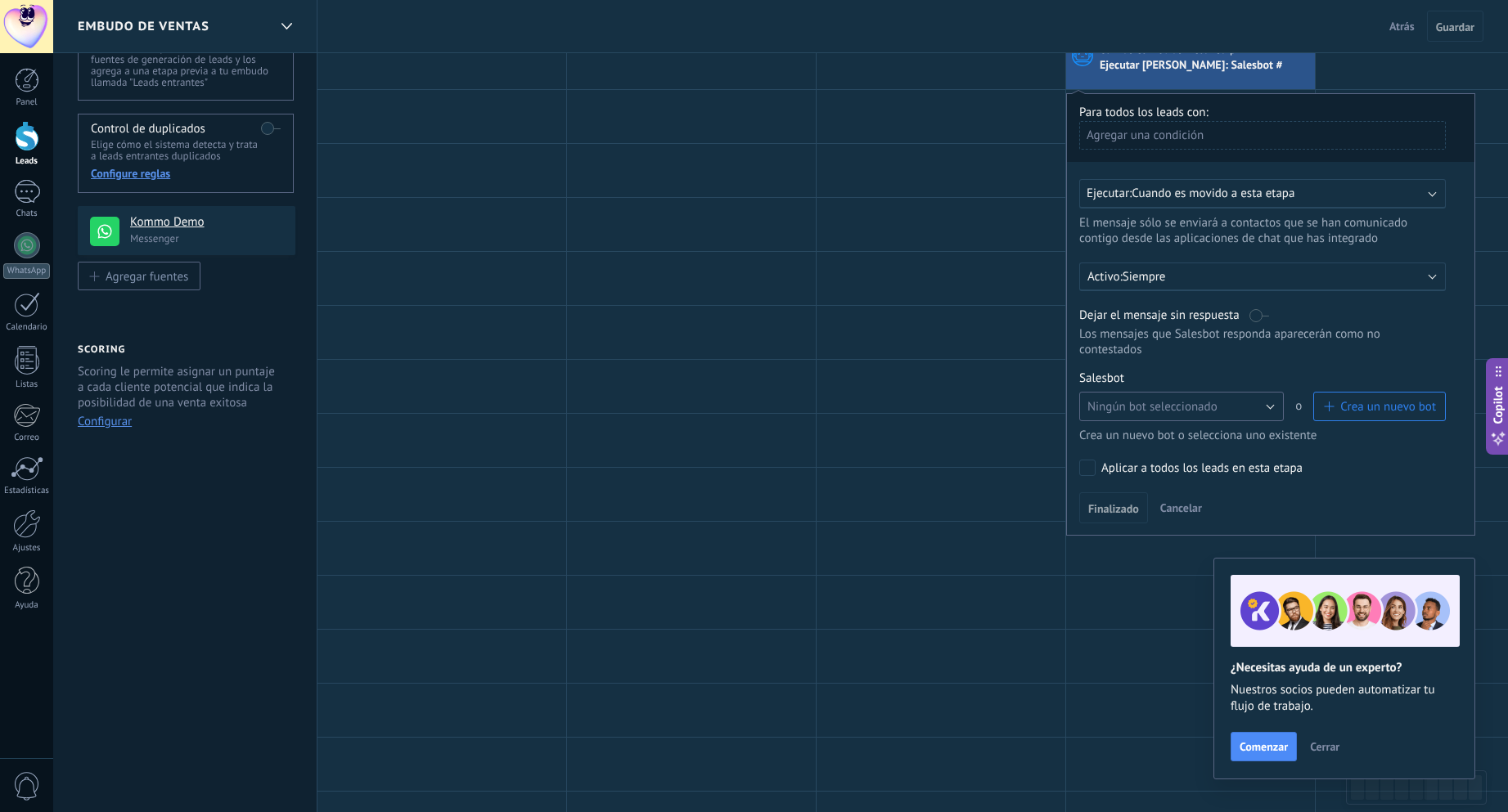
click at [1265, 410] on button "Ningún bot seleccionado" at bounding box center [1181, 406] width 204 height 29
click at [1176, 435] on span "TestBot" at bounding box center [1173, 434] width 209 height 15
click at [1115, 505] on span "Finalizado" at bounding box center [1113, 508] width 51 height 12
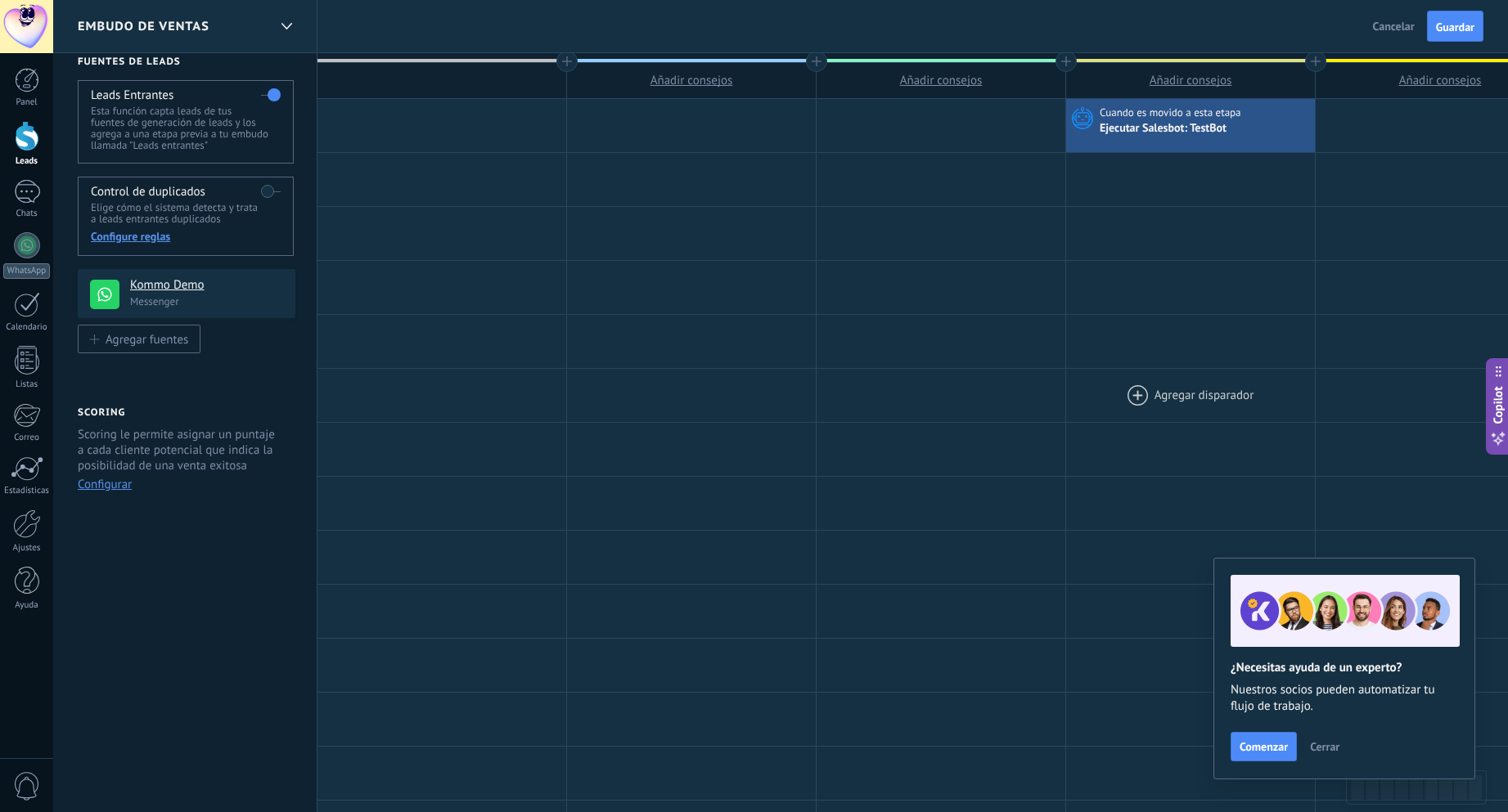
scroll to position [0, 0]
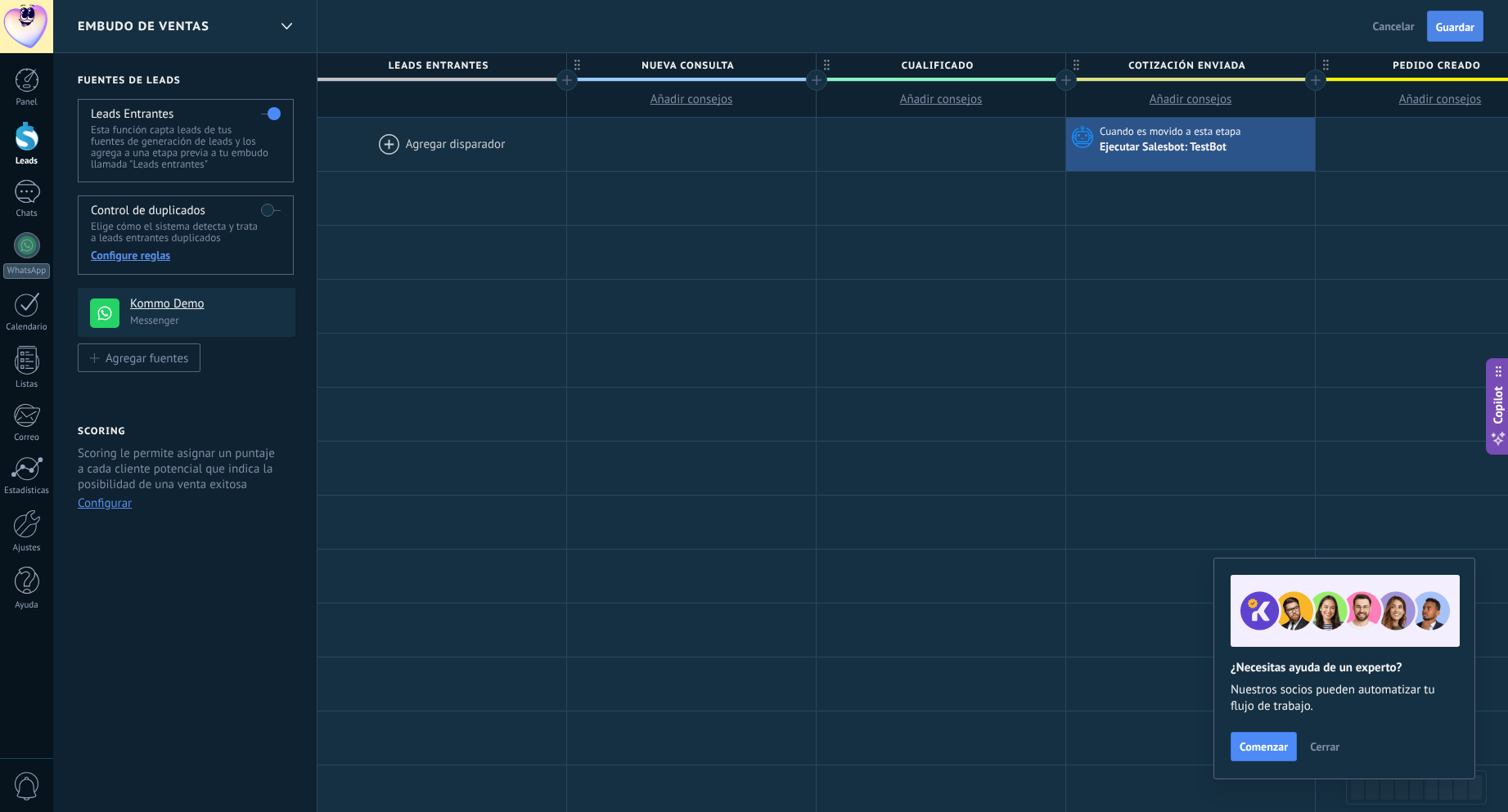
click at [1453, 28] on span "Guardar" at bounding box center [1455, 27] width 38 height 12
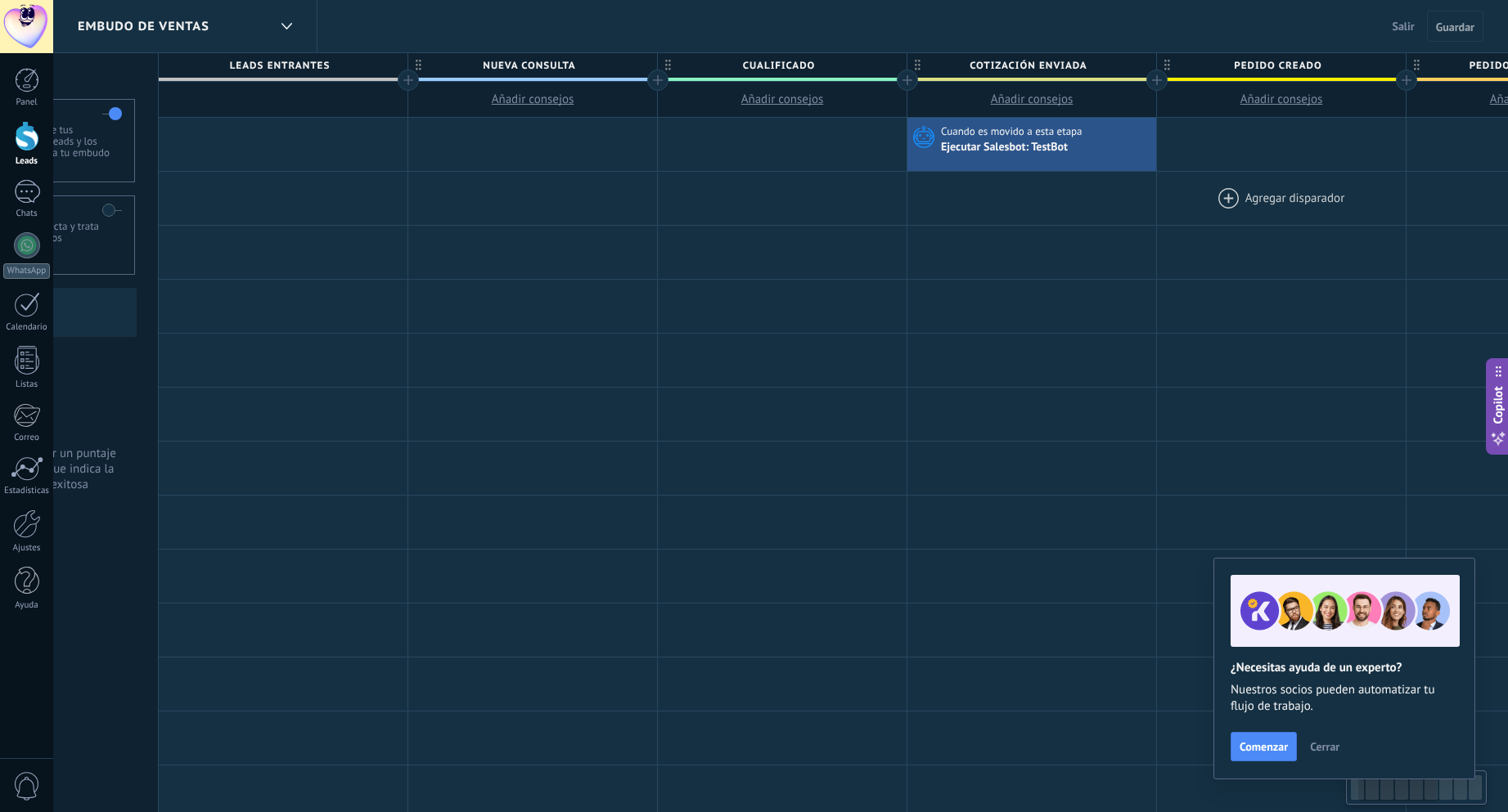
drag, startPoint x: 1379, startPoint y: 159, endPoint x: 1439, endPoint y: 91, distance: 90.7
click at [1225, 198] on div "**********" at bounding box center [1281, 685] width 2246 height 1134
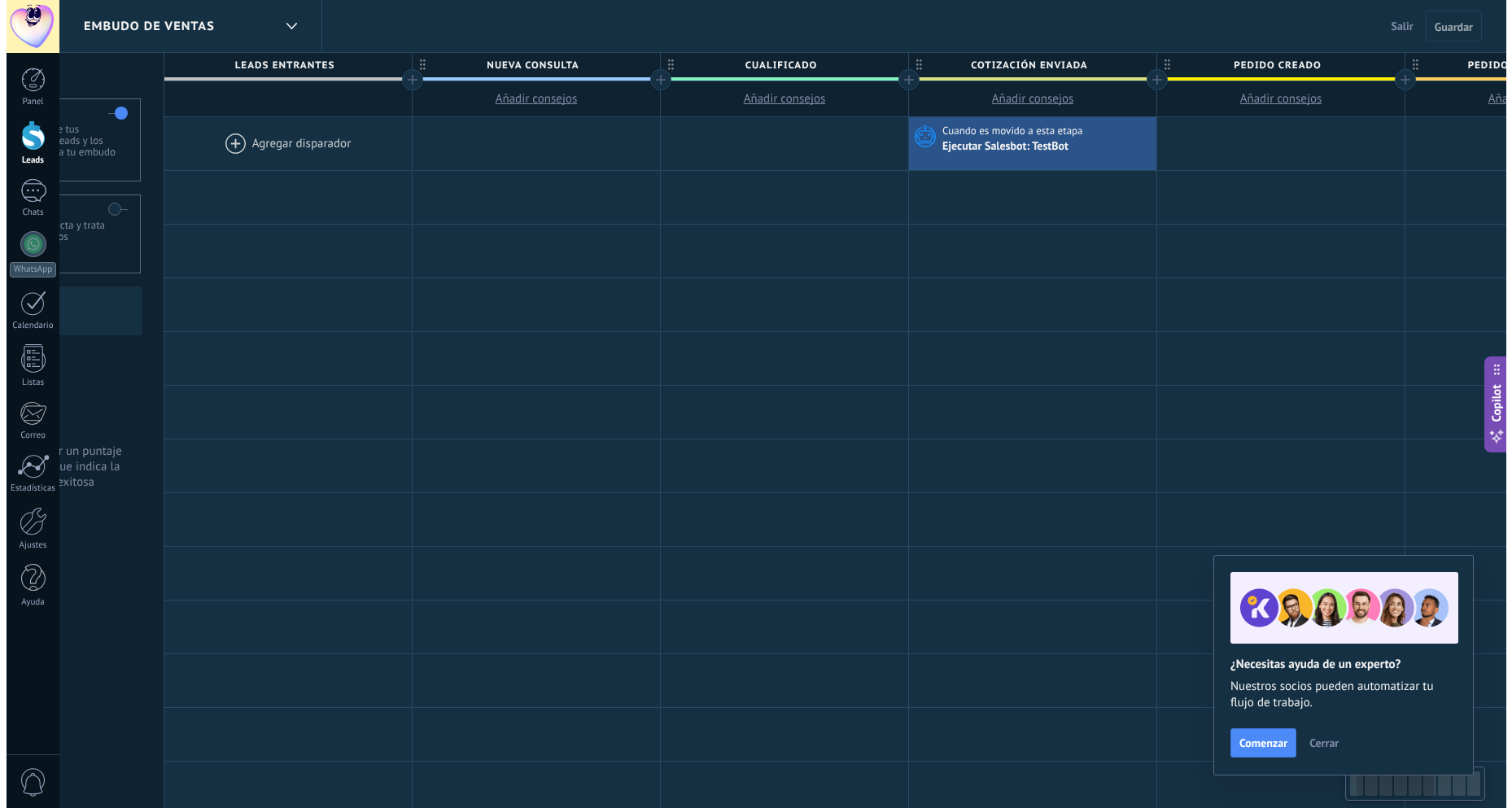
scroll to position [0, 154]
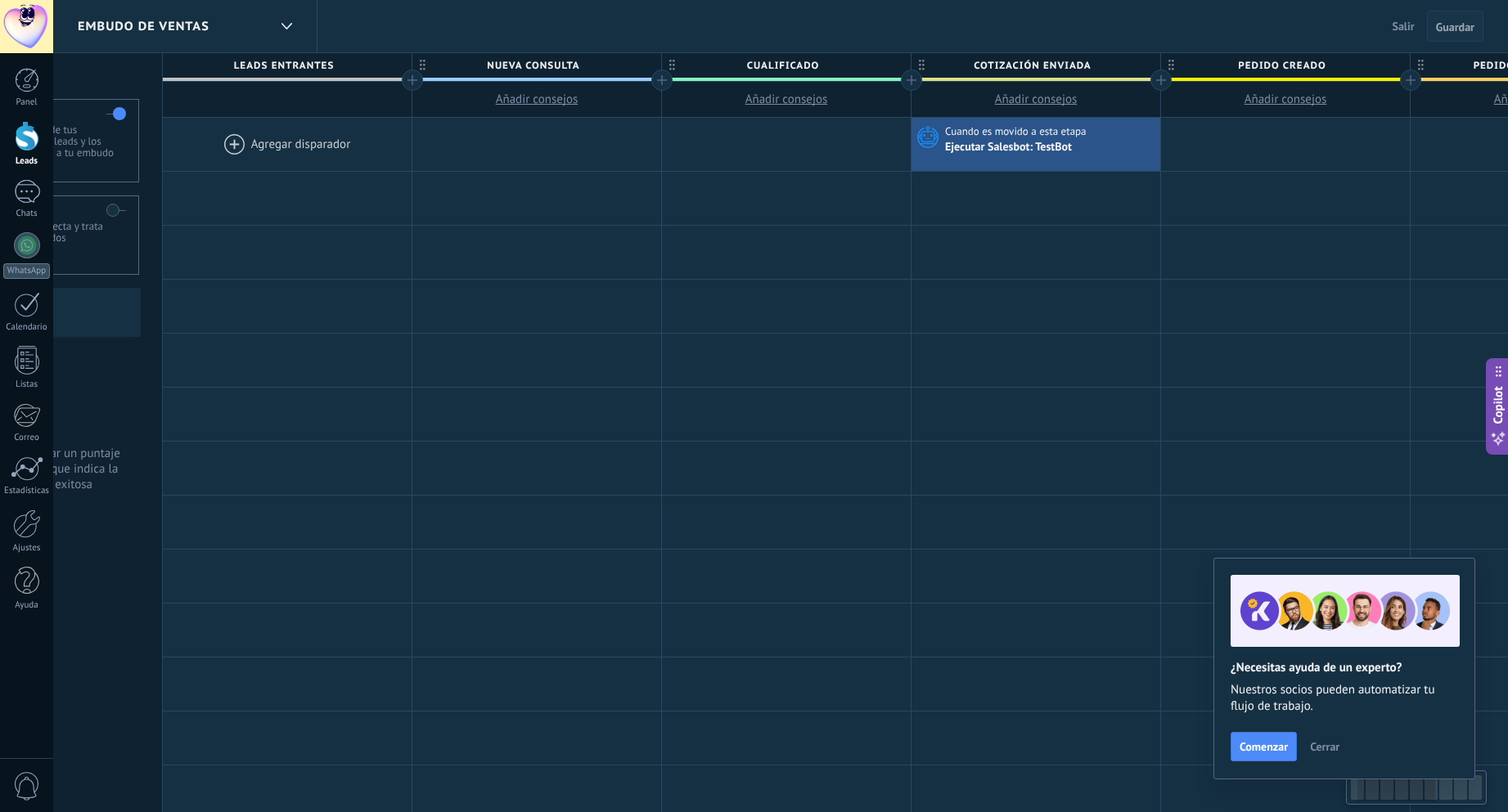
click at [1426, 16] on button "Guardar" at bounding box center [1455, 26] width 57 height 31
click at [1447, 17] on button "Guardar" at bounding box center [1455, 26] width 57 height 31
click at [1411, 25] on span "Salir" at bounding box center [1403, 26] width 22 height 15
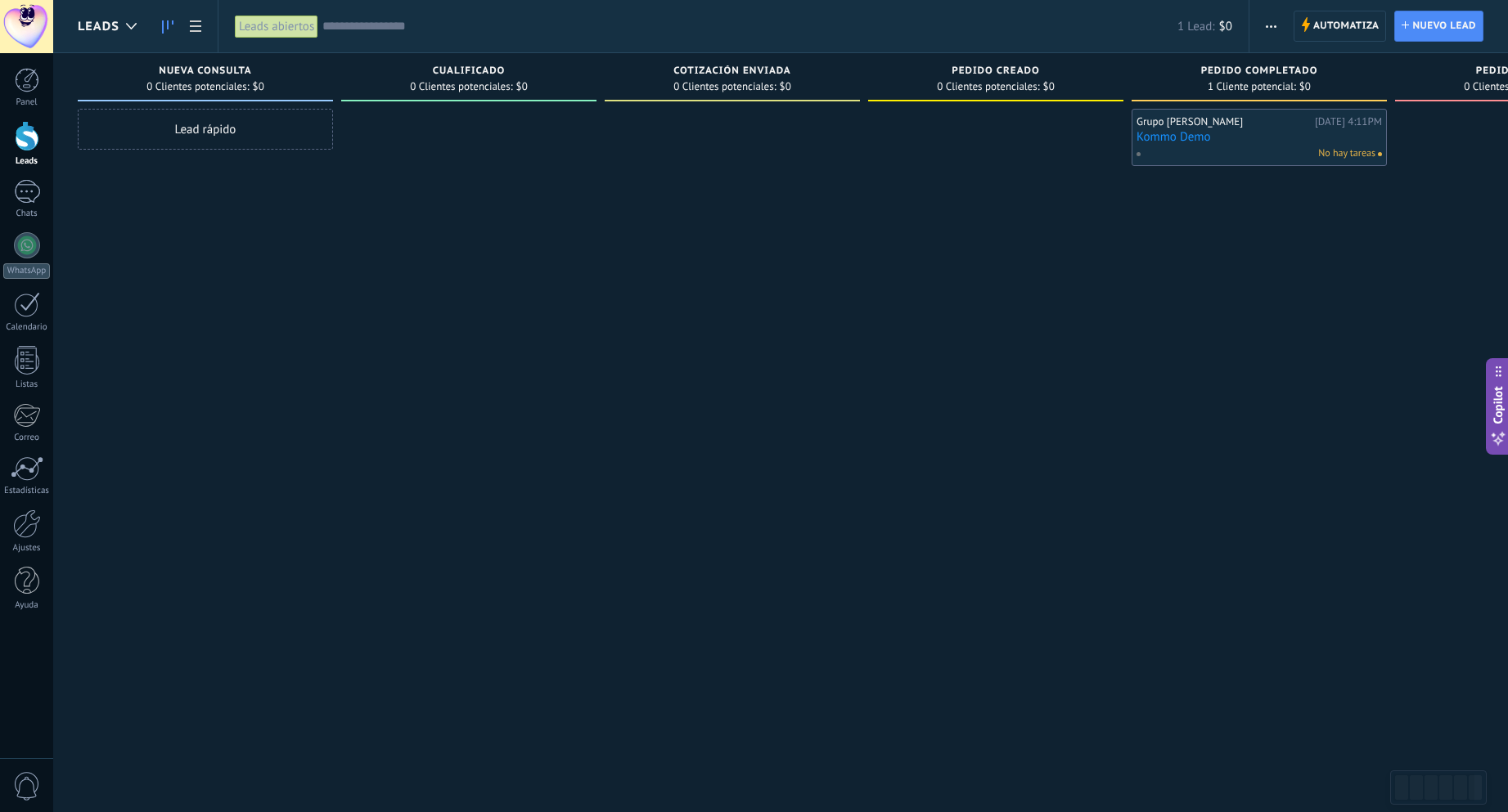
drag, startPoint x: 1200, startPoint y: 201, endPoint x: 1251, endPoint y: 176, distance: 56.8
click at [1239, 215] on div "Grupo Orozco Quintana Hoy 4:11PM Kommo Demo No hay tareas" at bounding box center [1258, 408] width 255 height 599
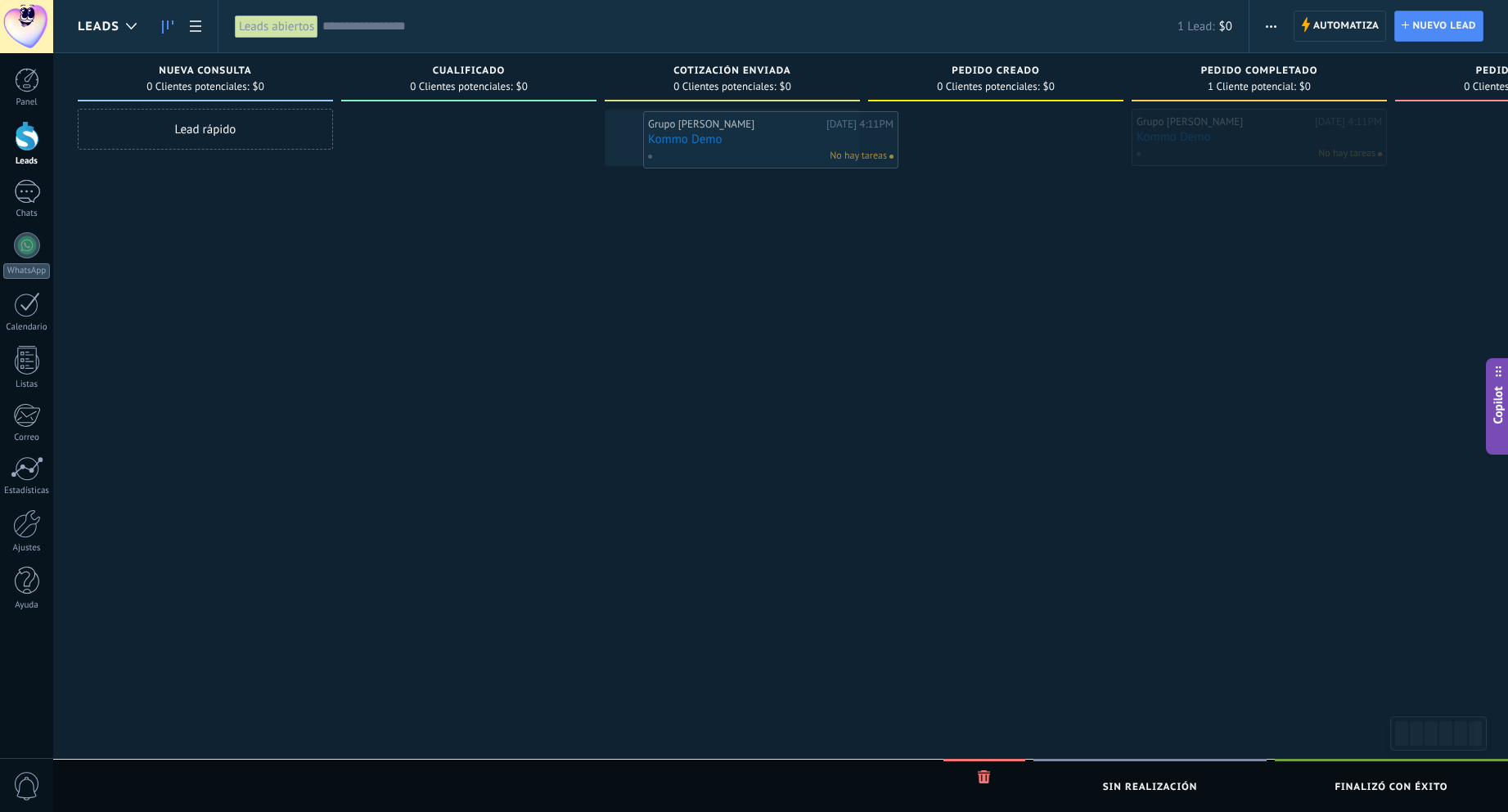
drag, startPoint x: 1245, startPoint y: 146, endPoint x: 758, endPoint y: 148, distance: 487.0
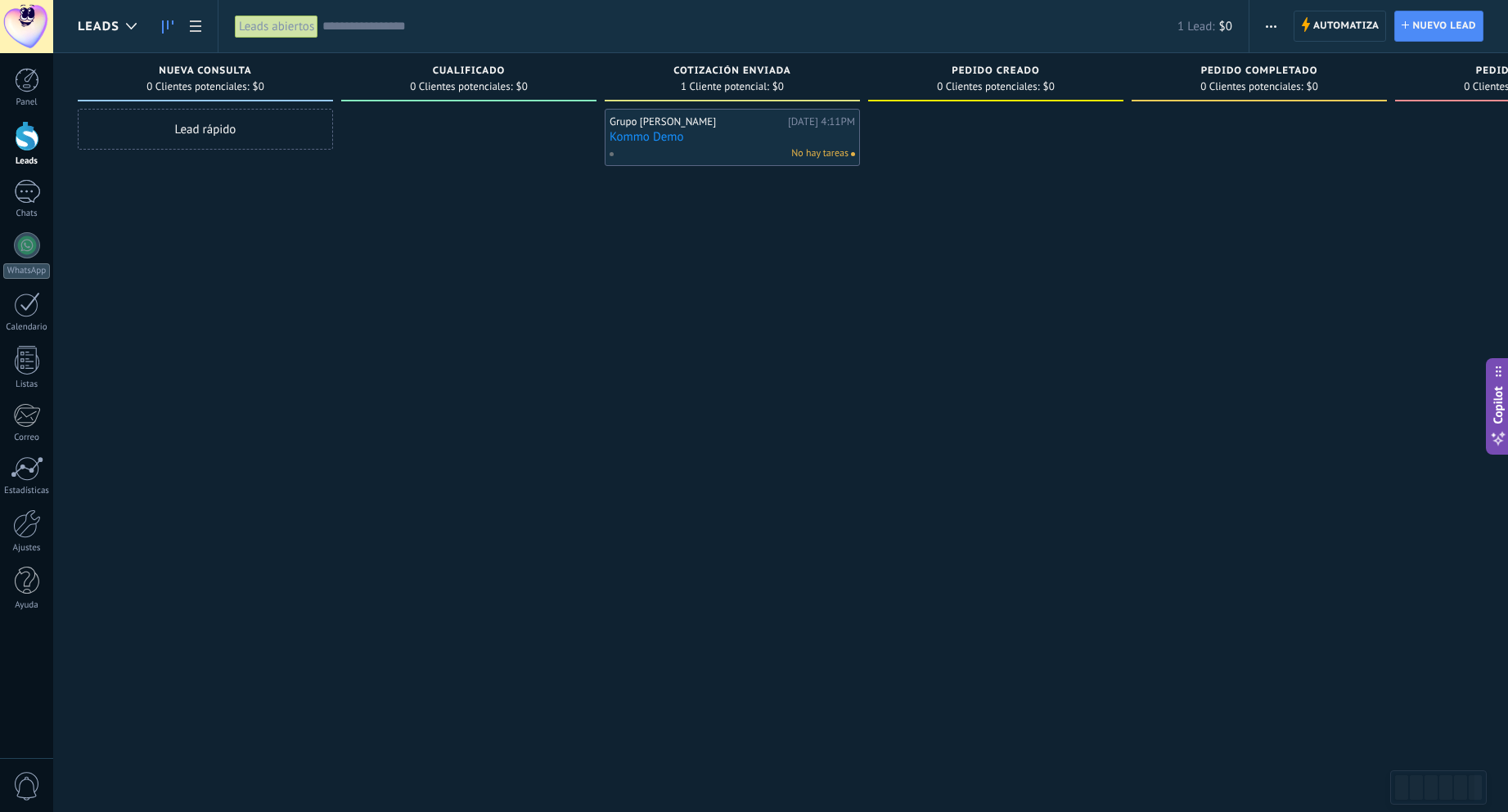
drag, startPoint x: 641, startPoint y: 235, endPoint x: 698, endPoint y: 232, distance: 57.1
click at [698, 232] on div "Grupo Orozco Quintana Hoy 4:11PM Kommo Demo No hay tareas" at bounding box center [731, 408] width 255 height 599
click at [24, 183] on div at bounding box center [27, 192] width 26 height 24
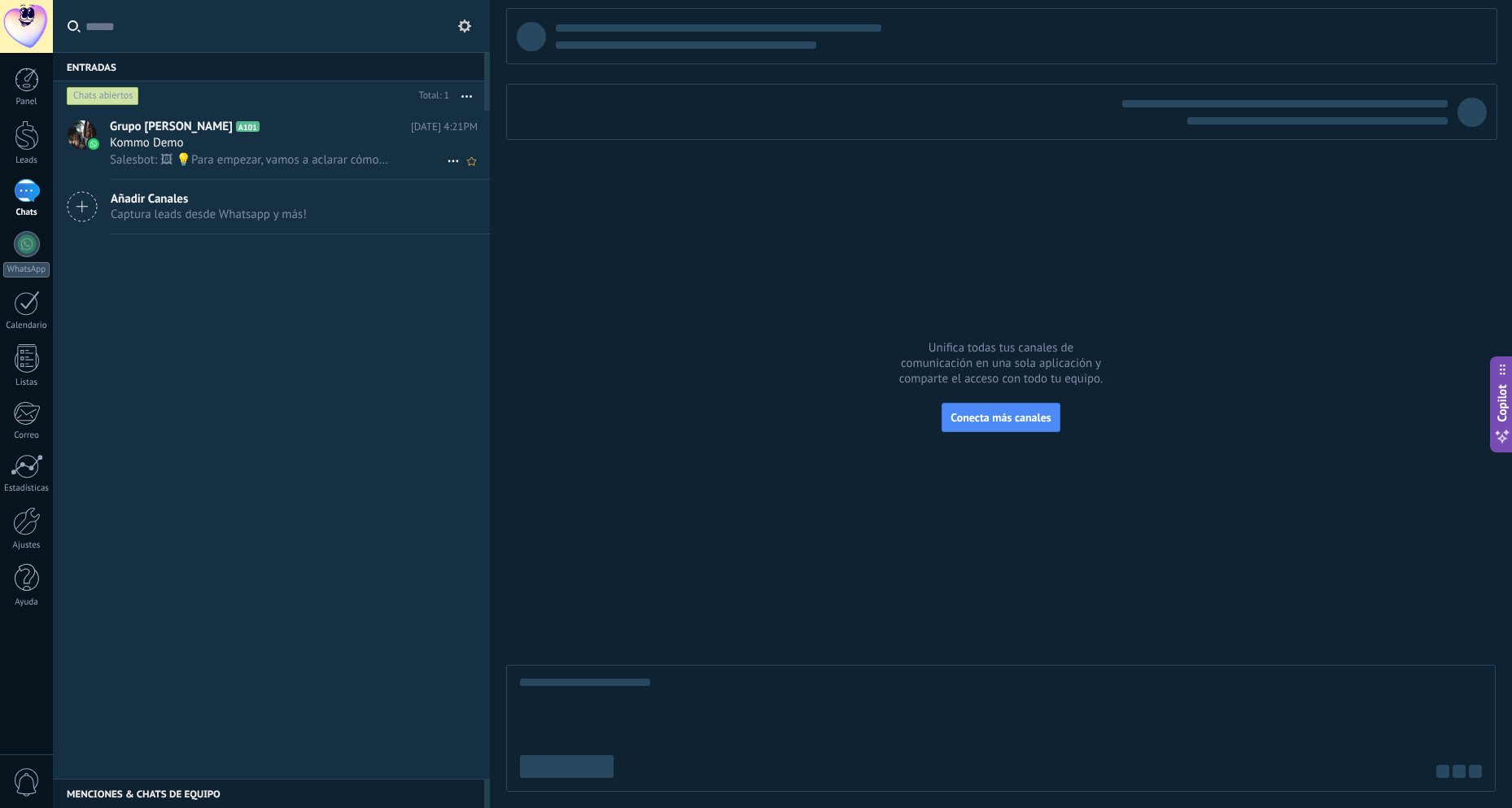
click at [279, 148] on div "Kommo Demo" at bounding box center [294, 143] width 368 height 16
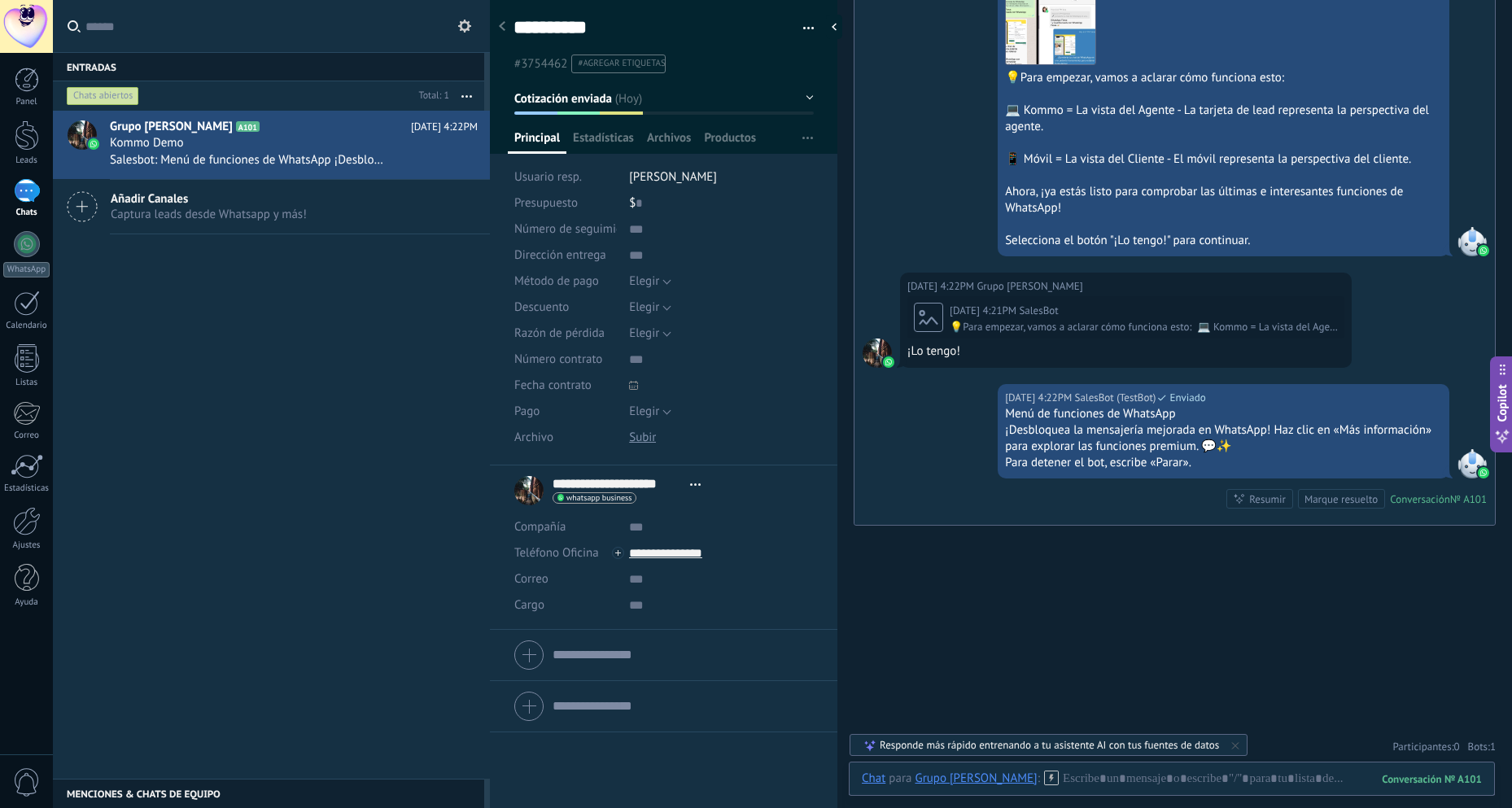
scroll to position [2160, 0]
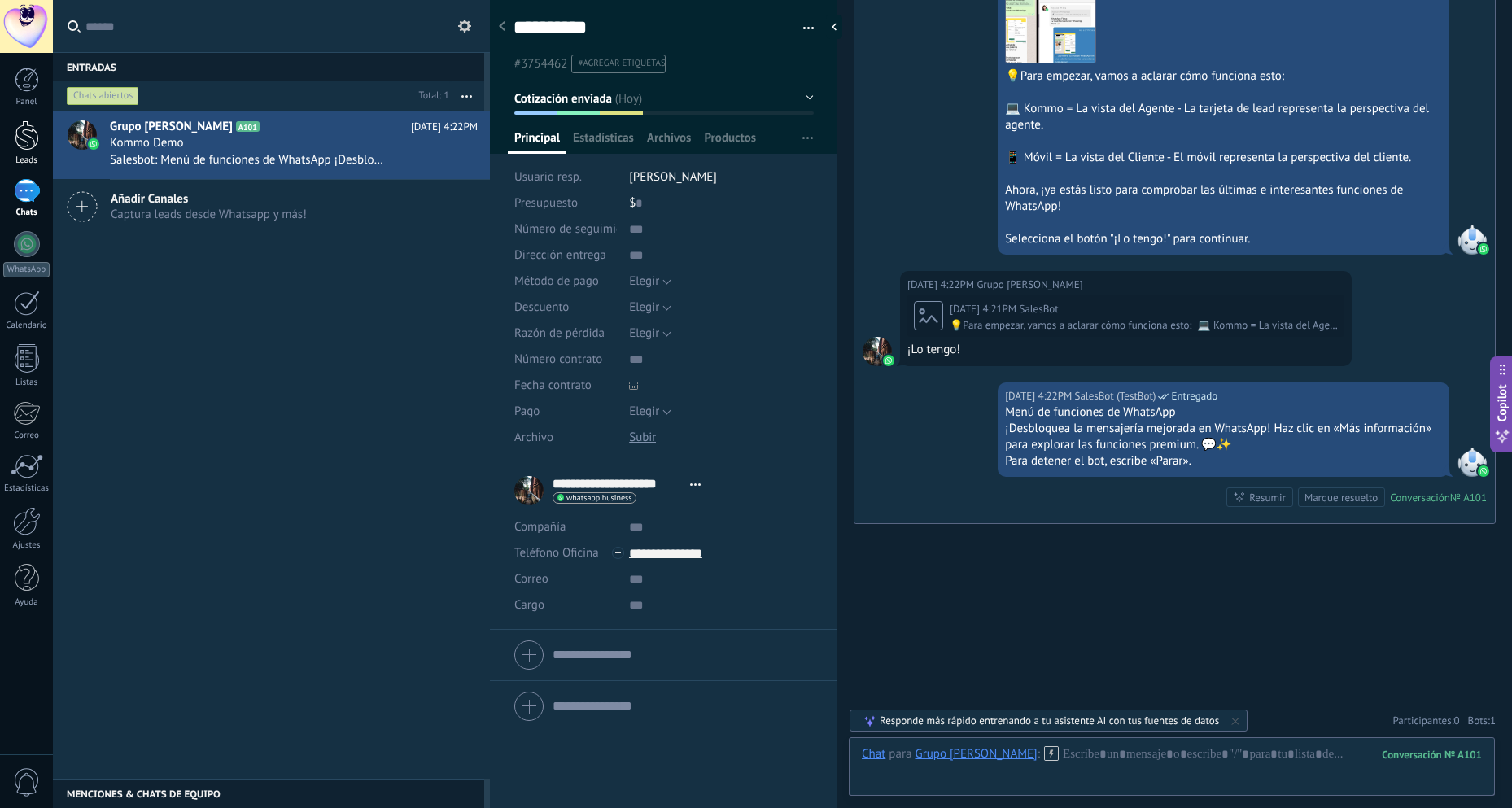
click at [28, 150] on link "Leads" at bounding box center [27, 143] width 53 height 46
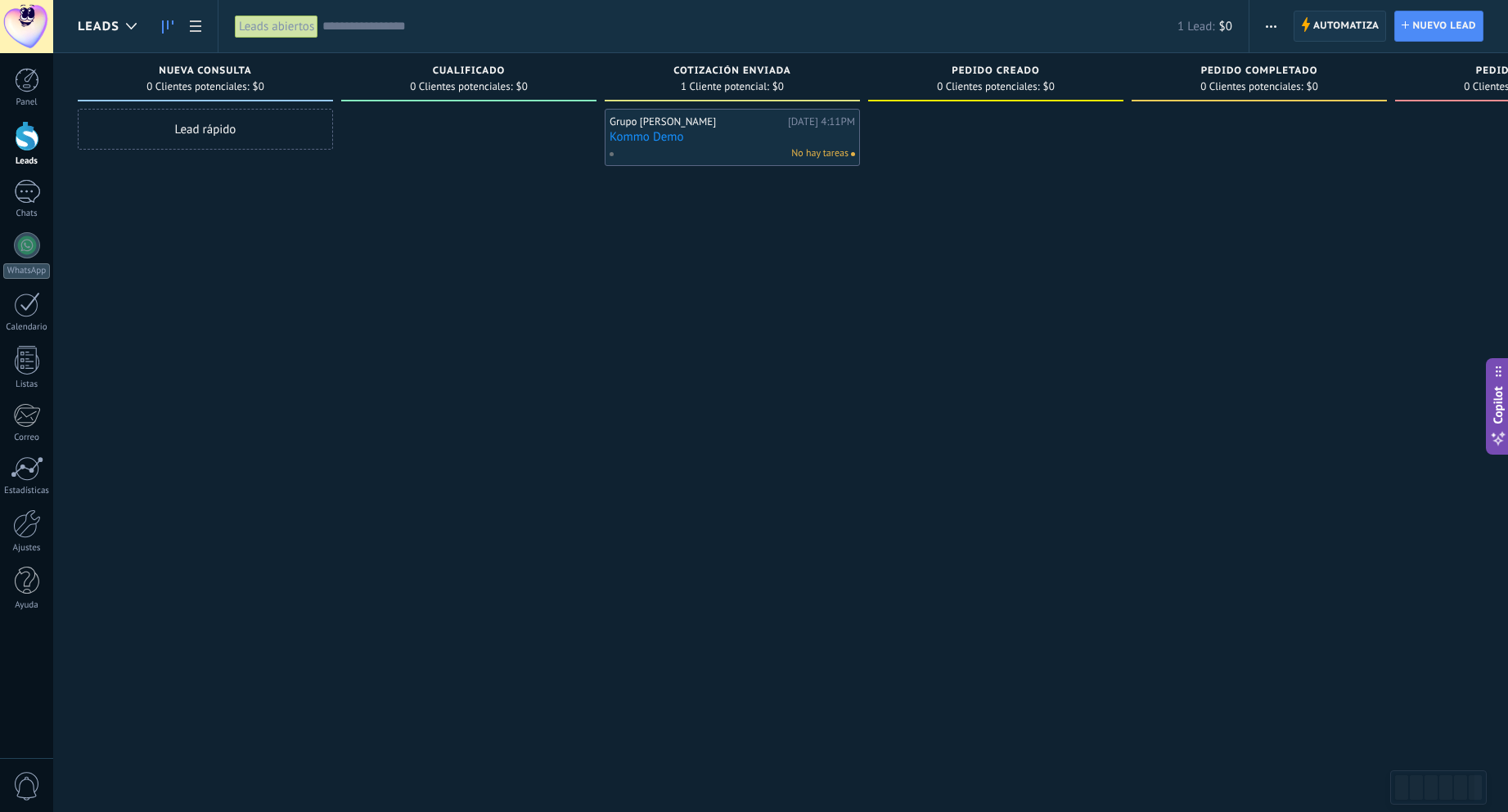
drag, startPoint x: 1356, startPoint y: 32, endPoint x: 1340, endPoint y: 36, distance: 16.5
click at [1356, 31] on span "Automatiza" at bounding box center [1346, 26] width 67 height 29
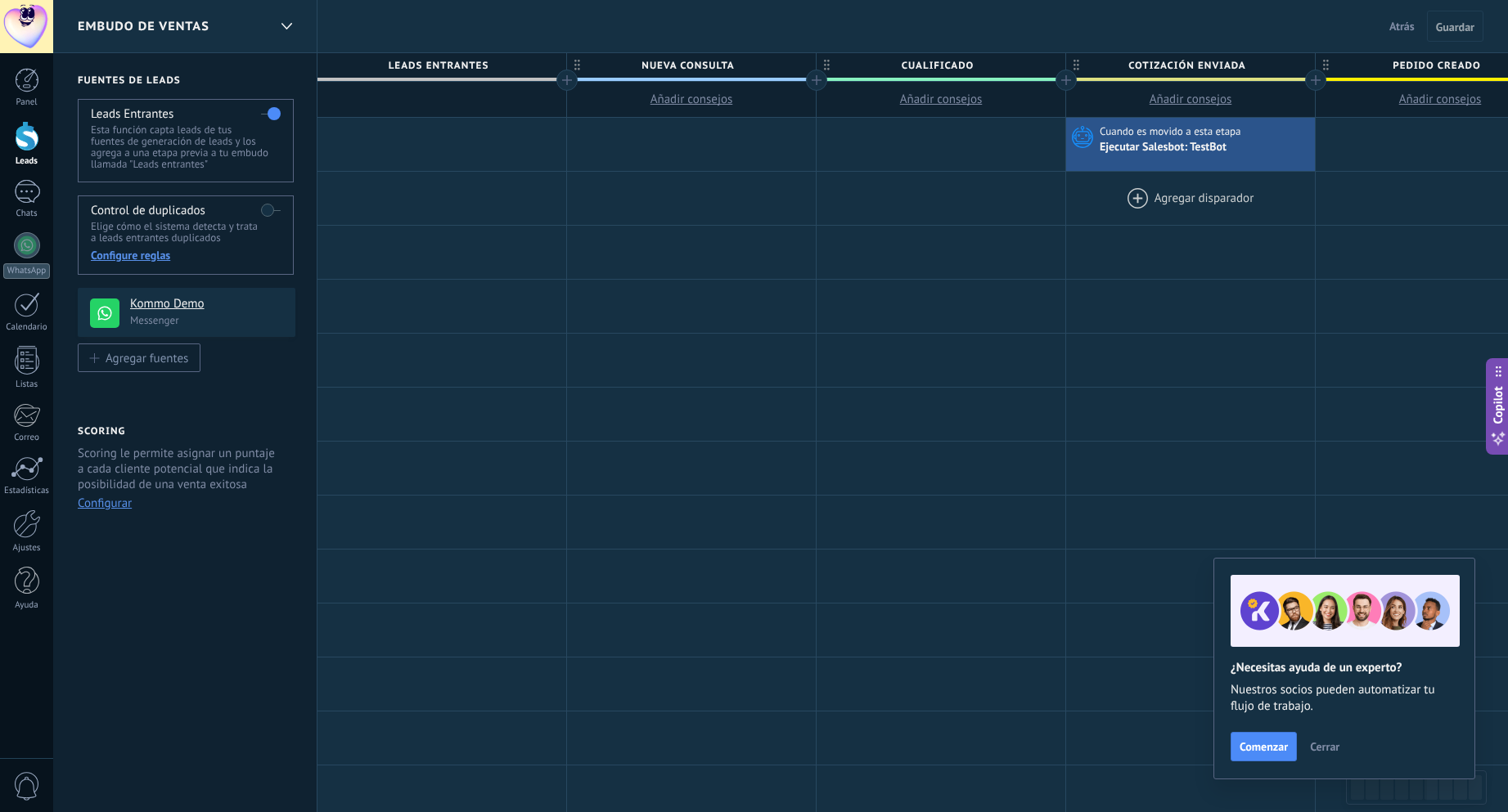
click at [1190, 198] on div at bounding box center [1191, 198] width 249 height 53
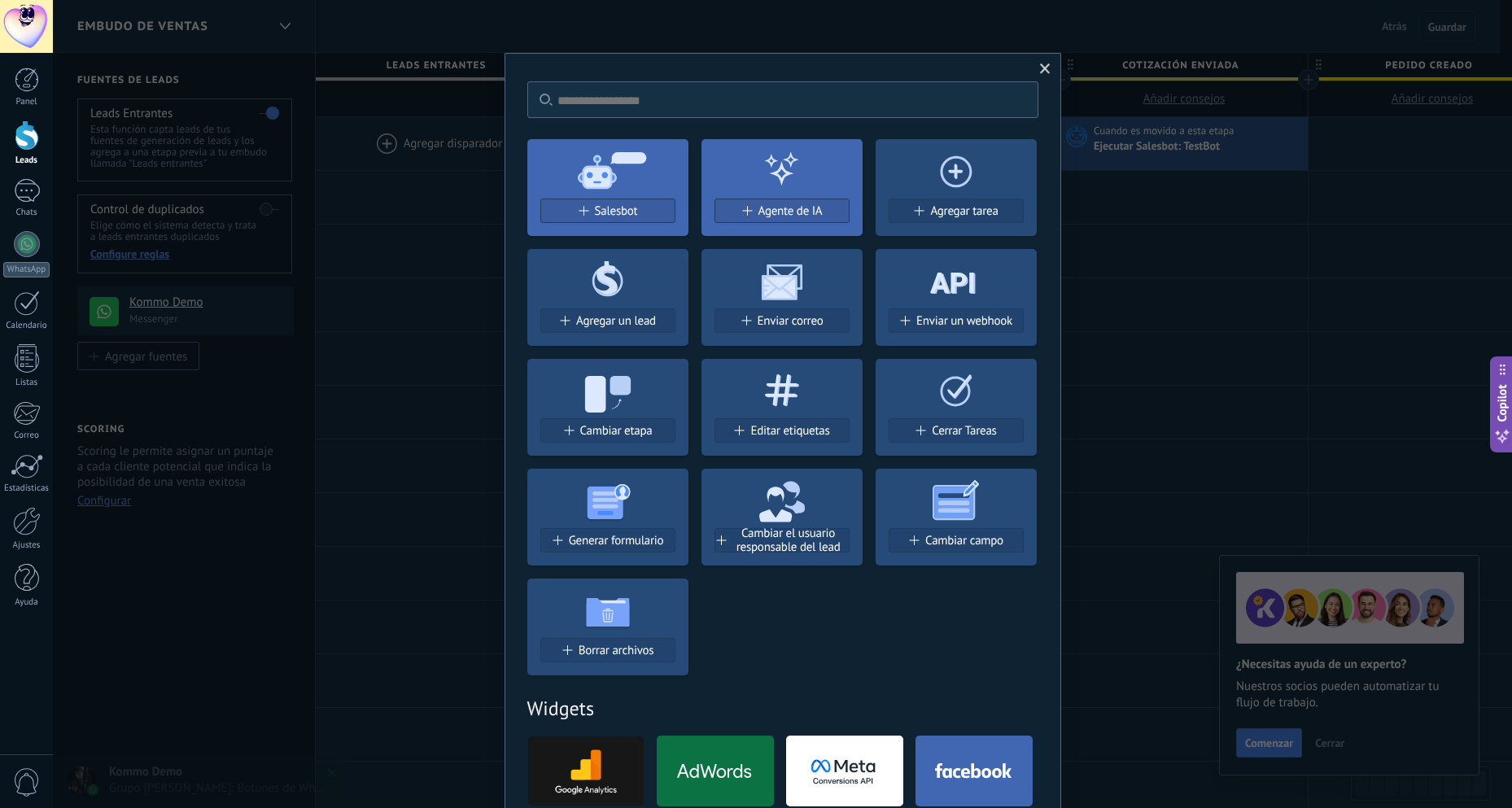
click at [1036, 70] on span at bounding box center [1045, 69] width 27 height 27
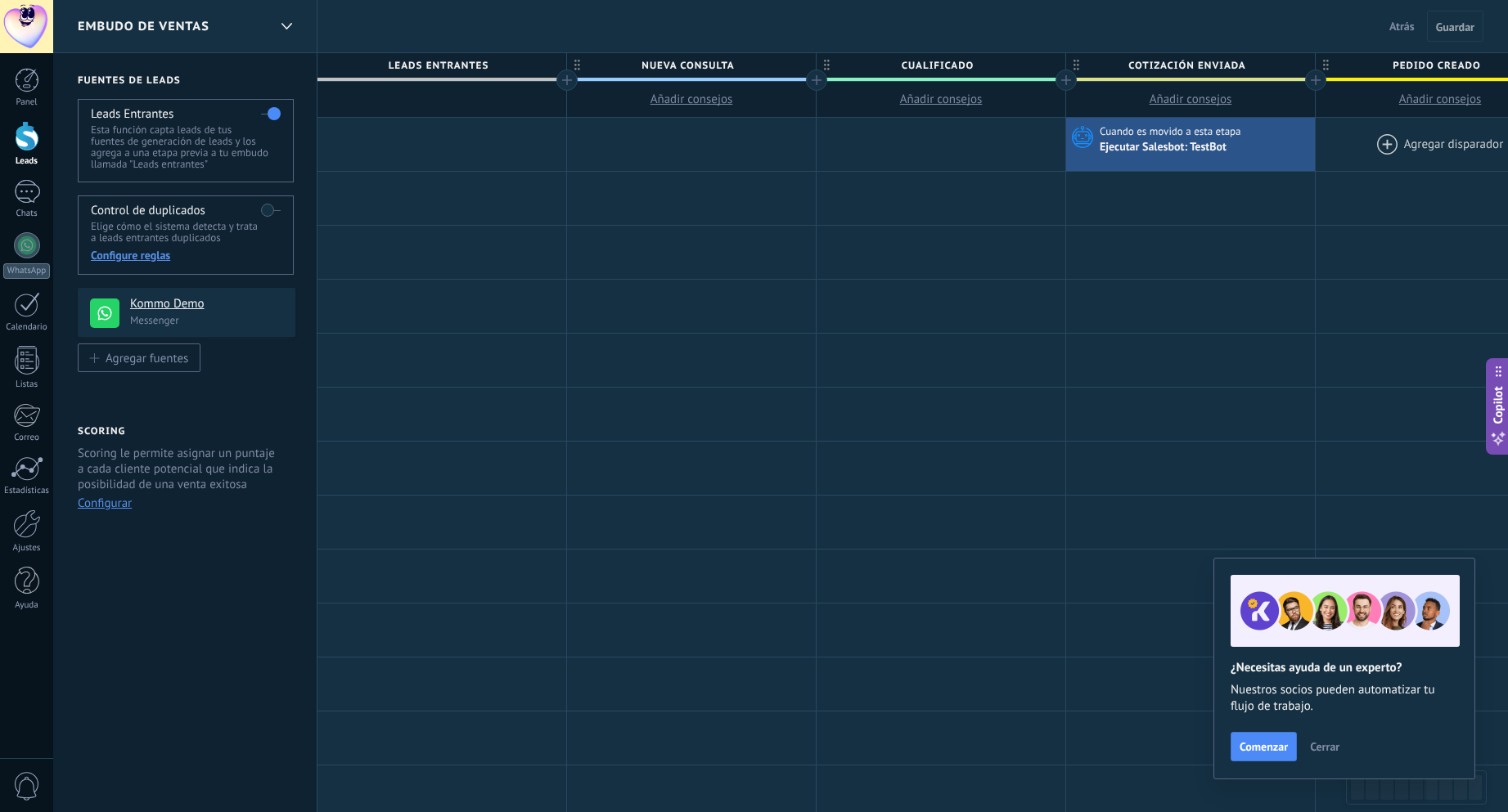
click at [1395, 139] on div at bounding box center [1440, 145] width 249 height 53
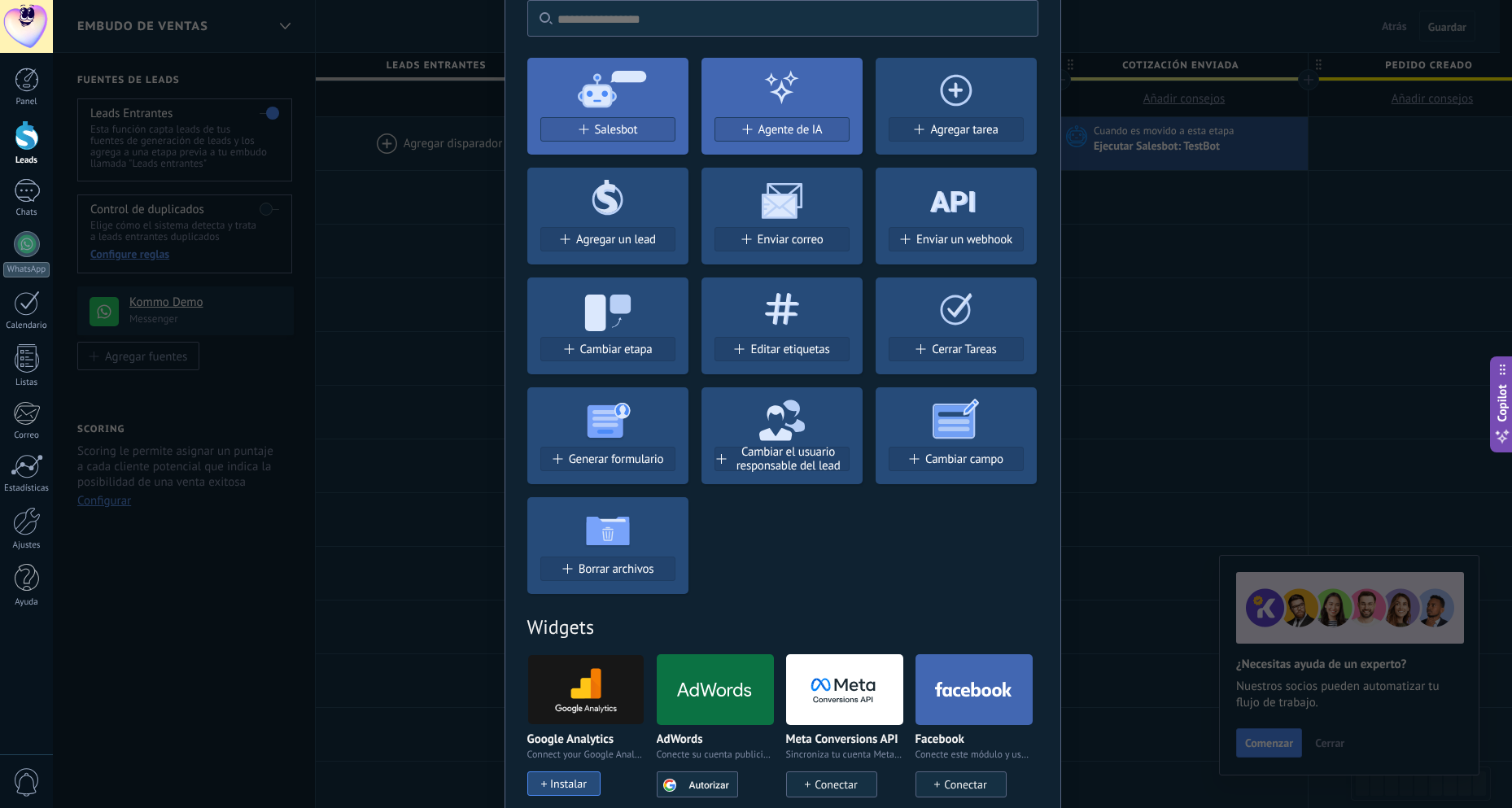
scroll to position [244, 0]
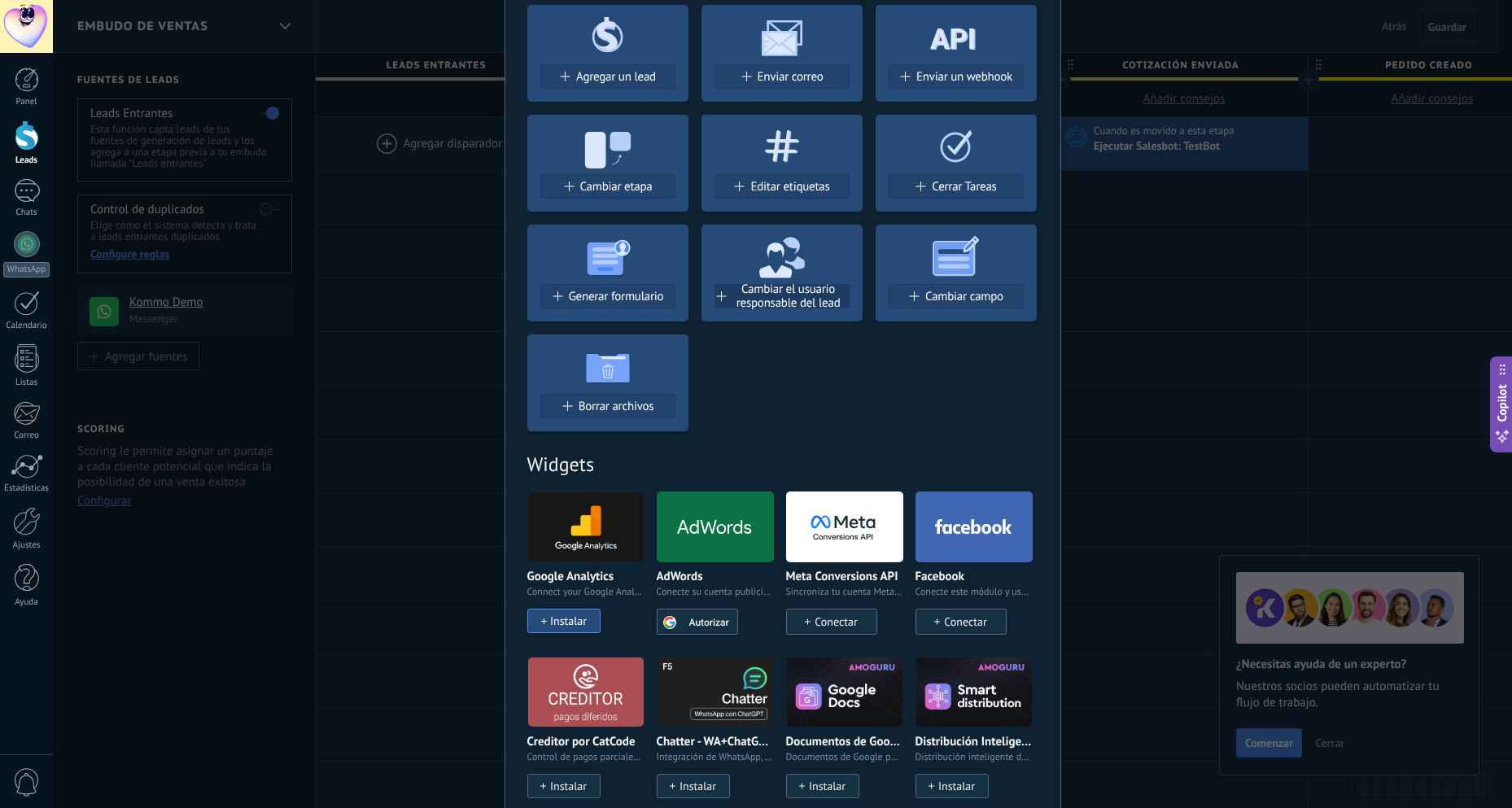
click at [774, 293] on span "Cambiar el usuario responsable del lead" at bounding box center [789, 295] width 120 height 27
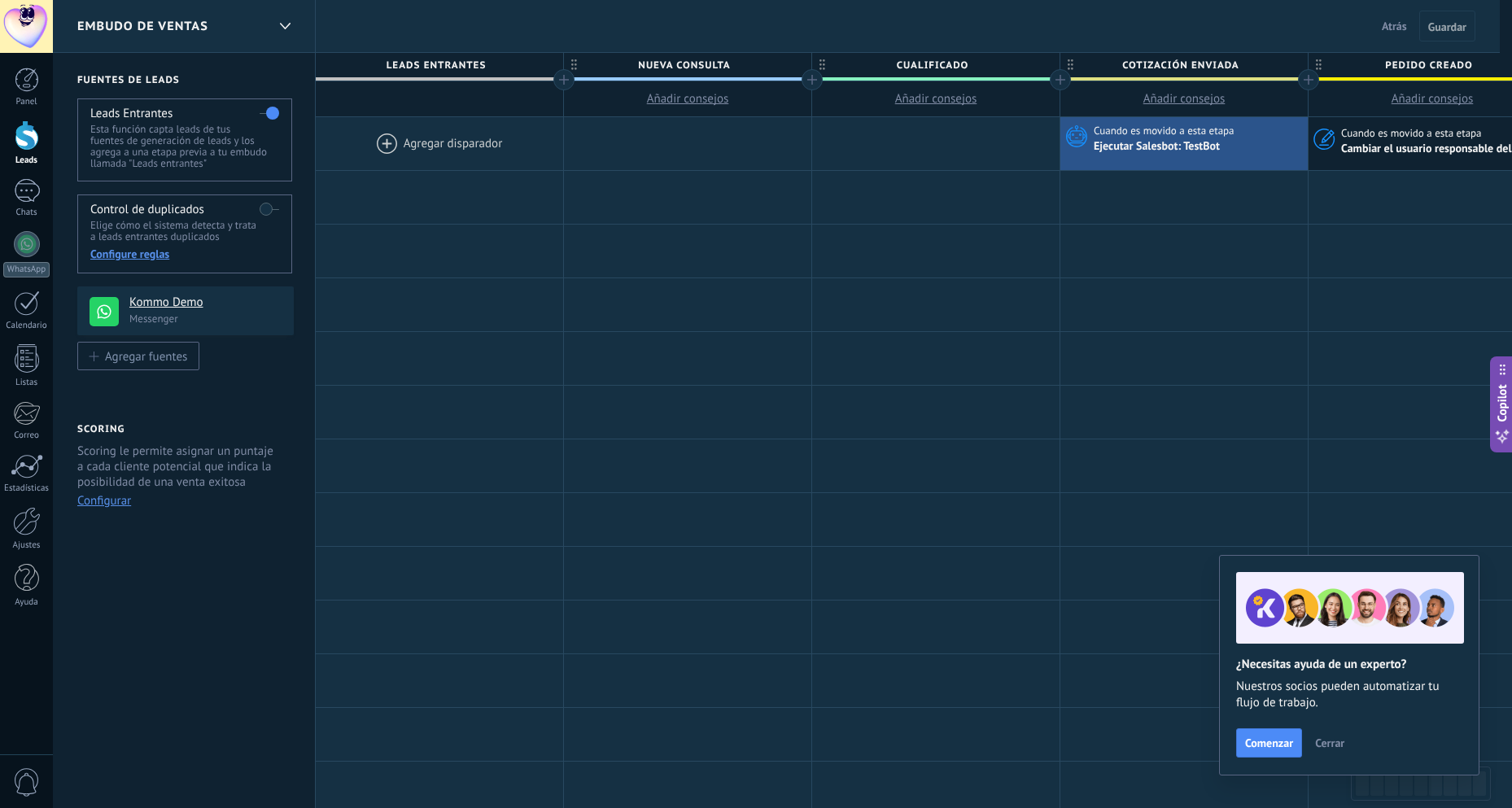
scroll to position [0, 0]
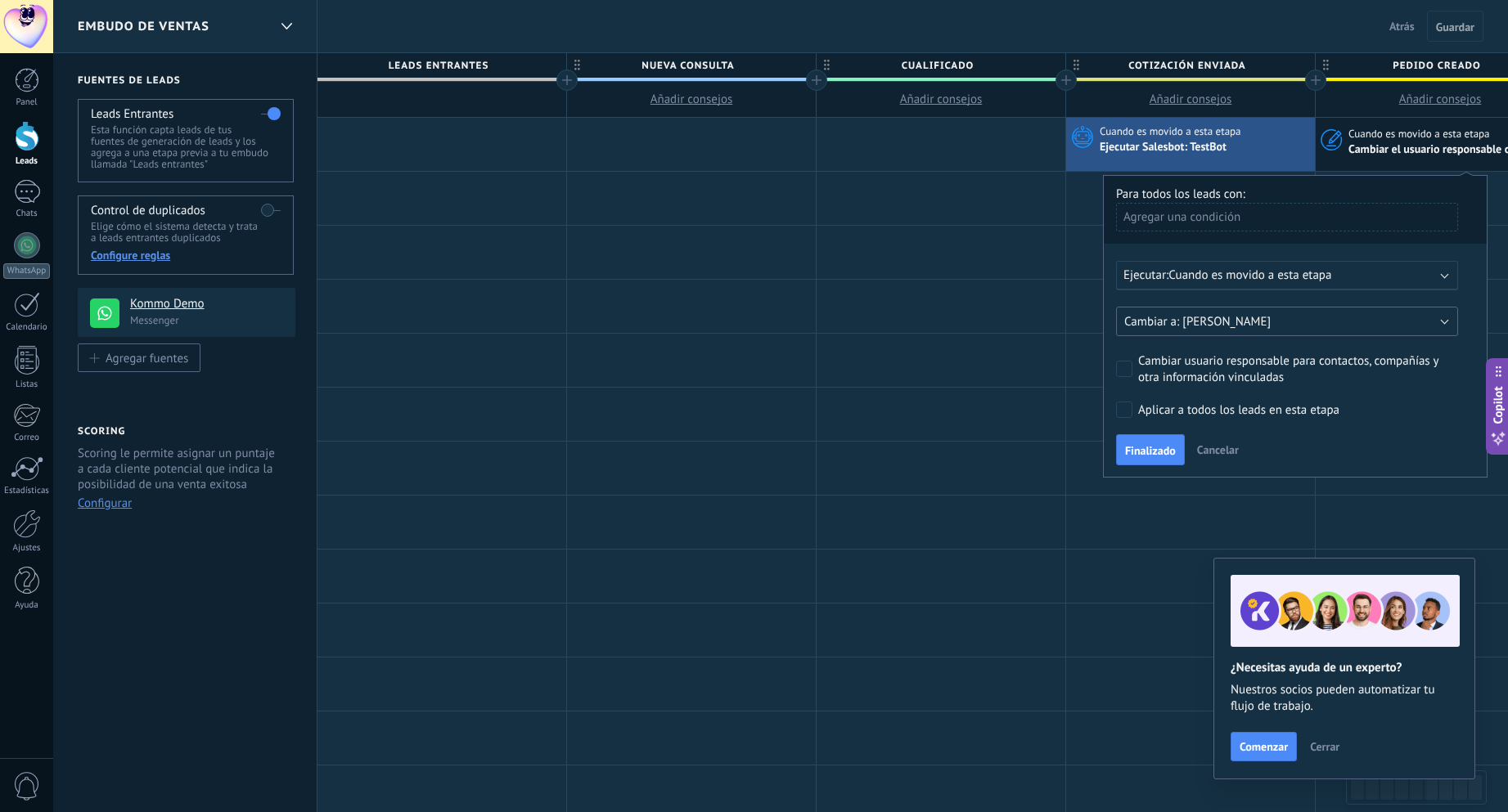
click at [1282, 322] on button "[PERSON_NAME]" at bounding box center [1287, 321] width 342 height 29
click at [1282, 322] on span "[PERSON_NAME]" at bounding box center [1279, 321] width 346 height 15
click at [1079, 275] on div at bounding box center [1191, 252] width 249 height 53
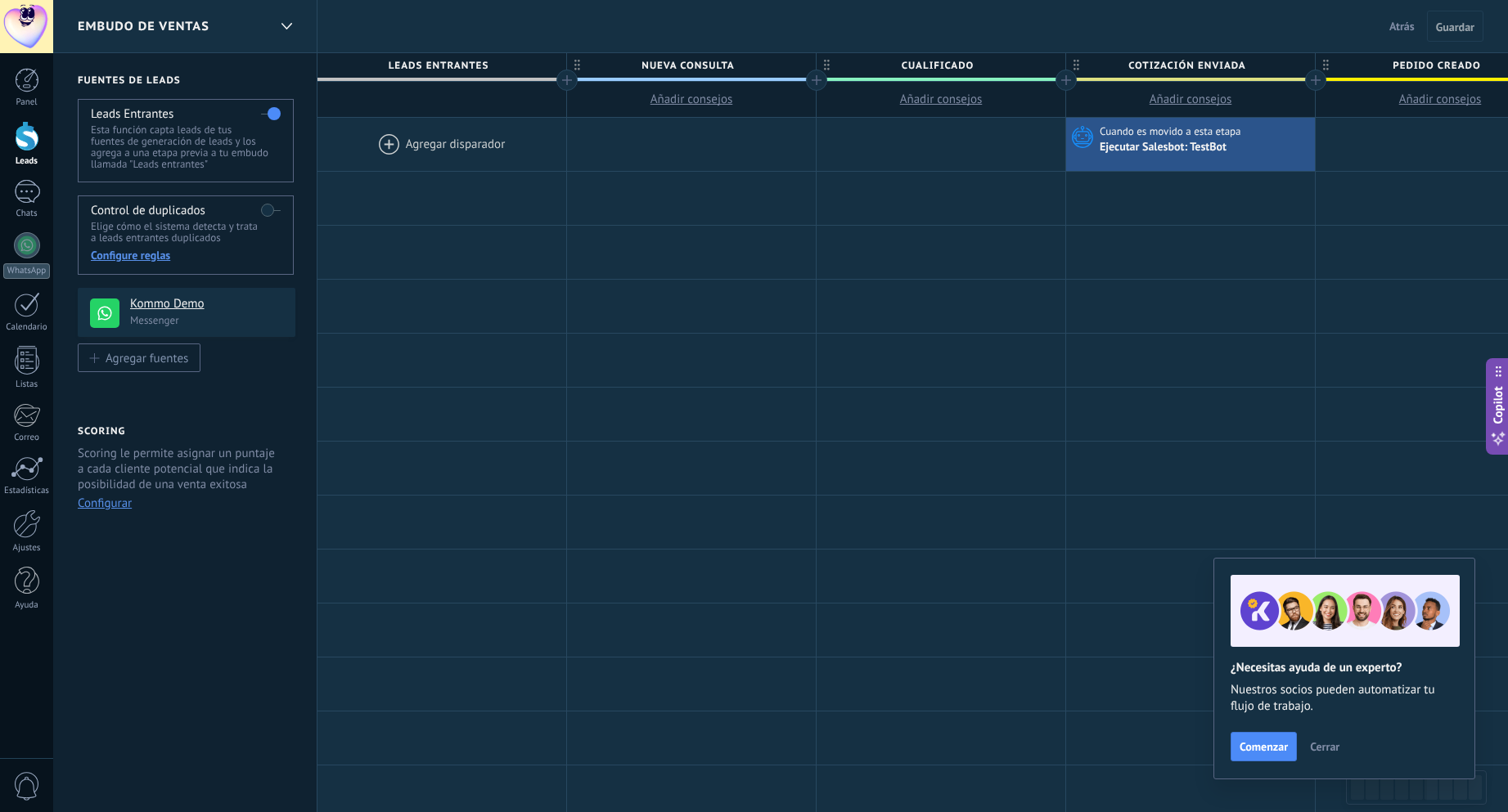
click at [1408, 30] on span "Atrás" at bounding box center [1401, 26] width 26 height 15
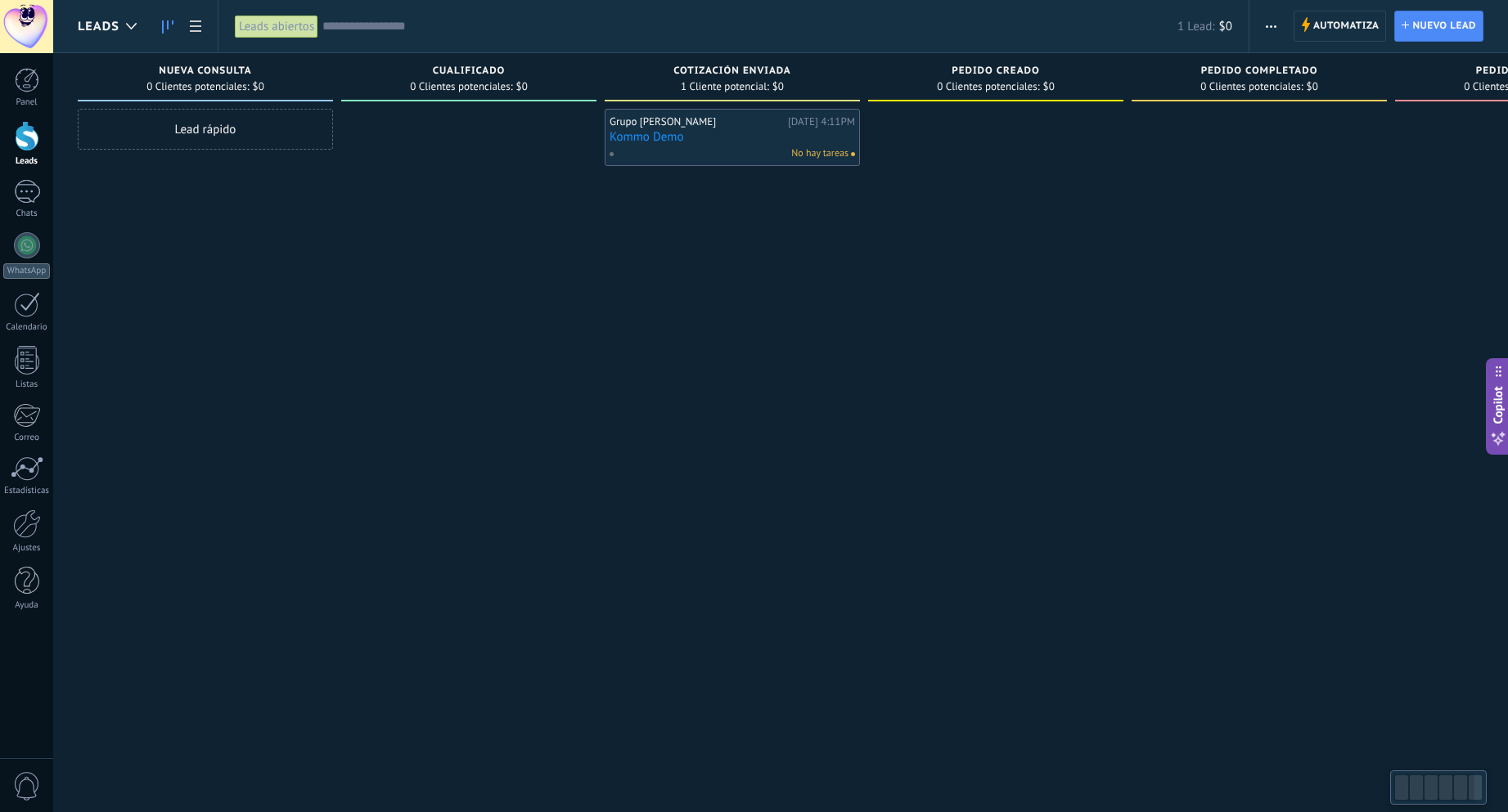
click at [734, 135] on link "Kommo Demo" at bounding box center [732, 137] width 245 height 14
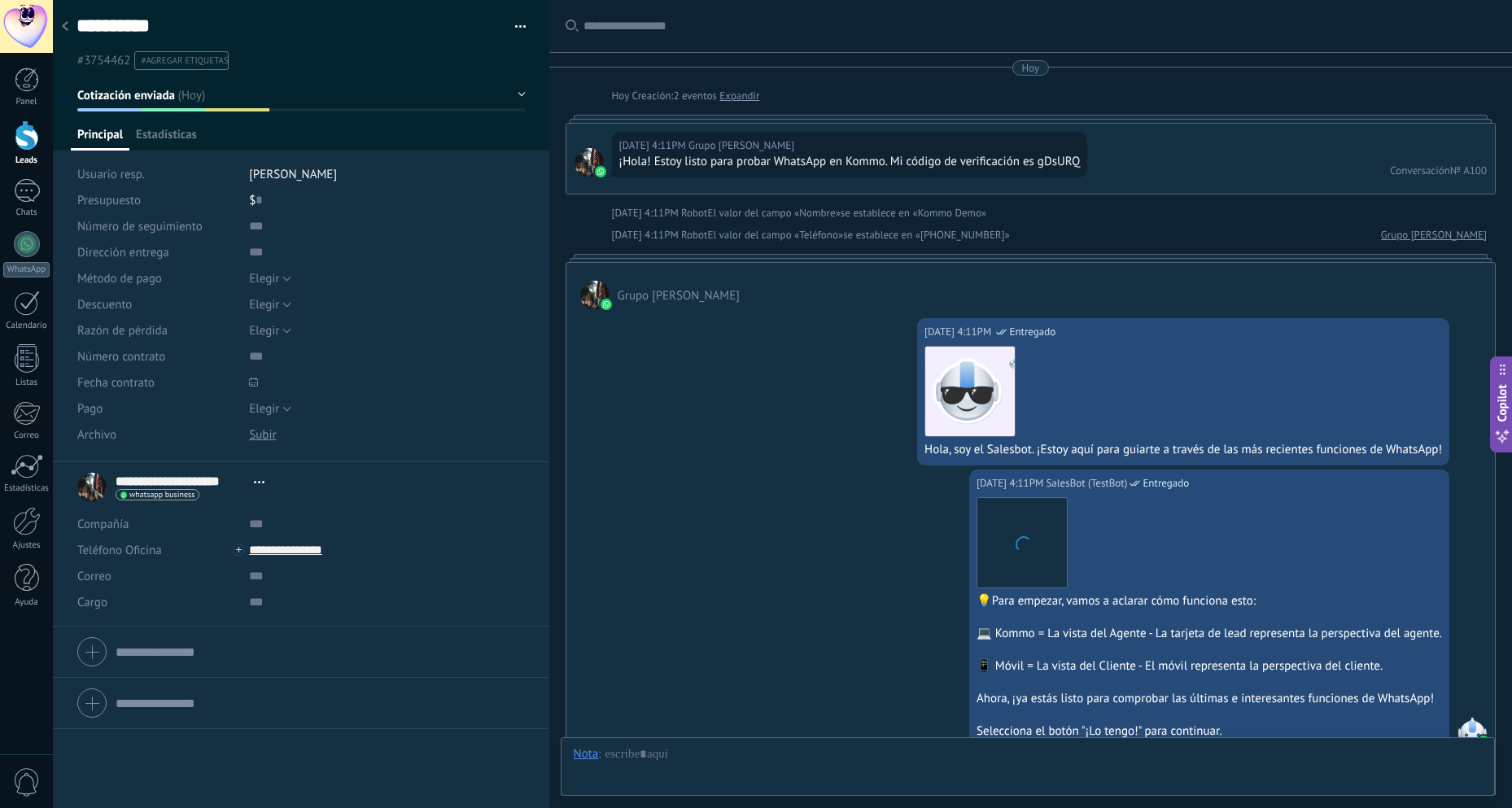
type textarea "**********"
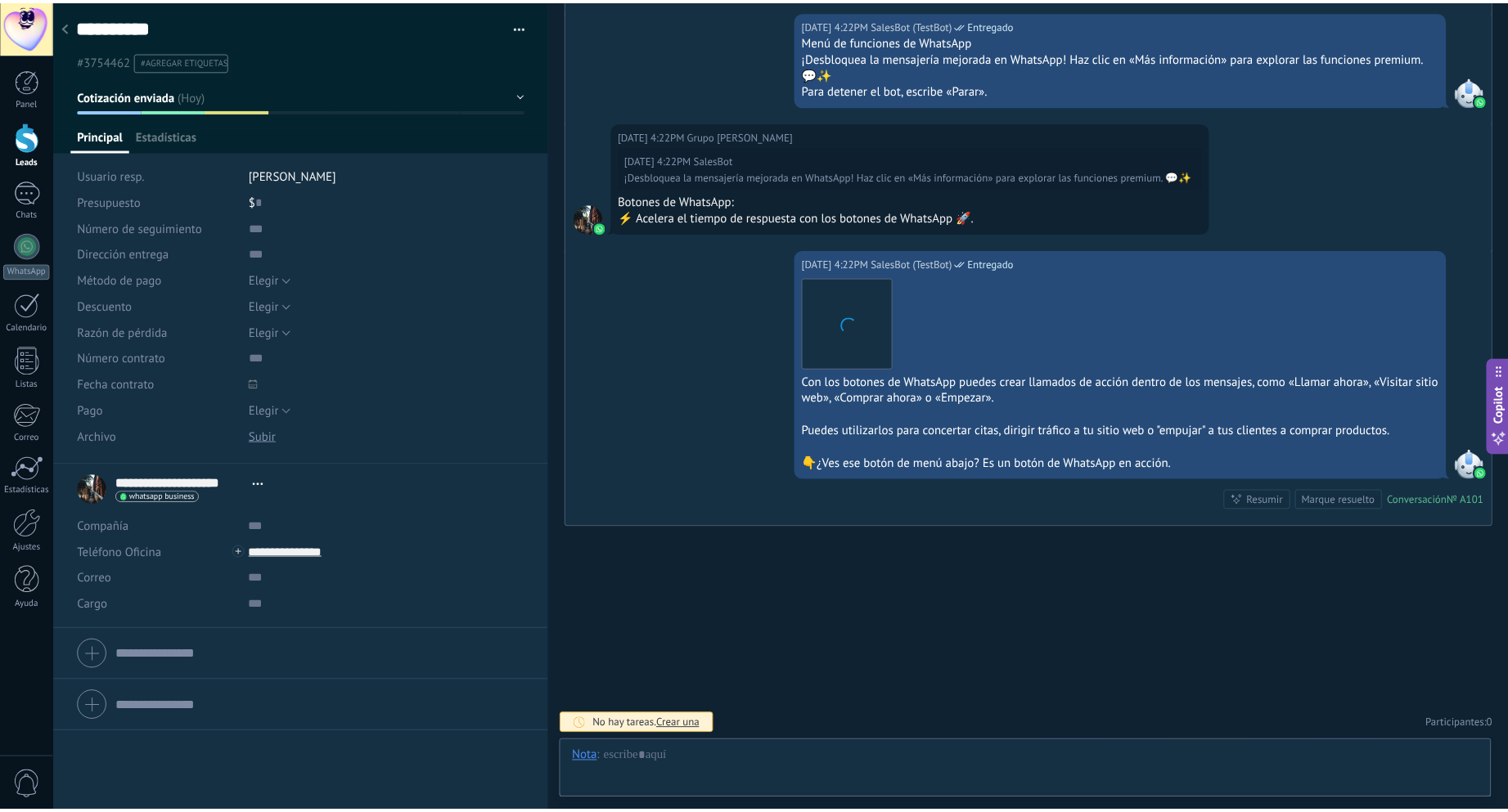
scroll to position [25, 0]
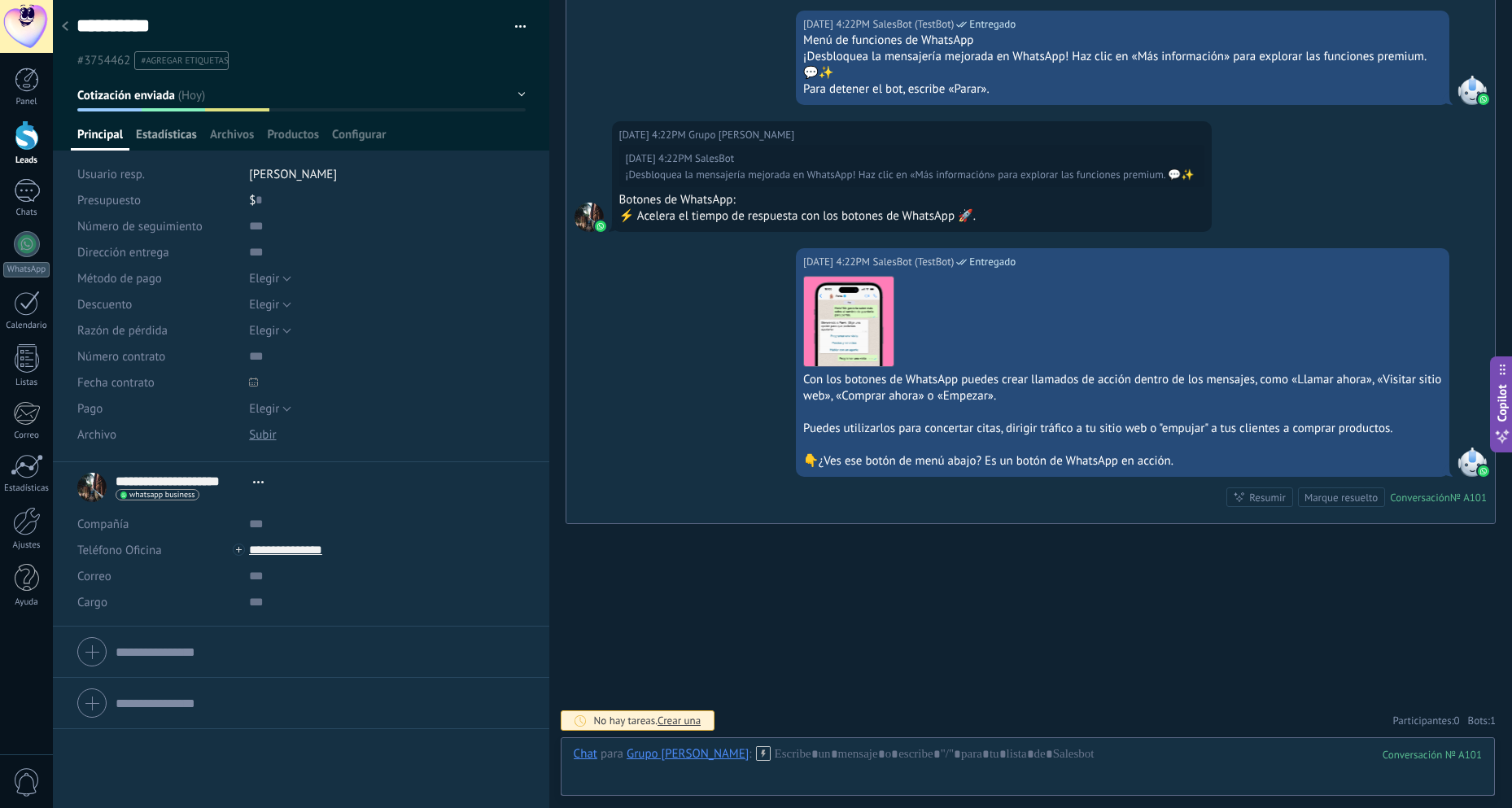
click at [181, 138] on span "Estadísticas" at bounding box center [166, 139] width 61 height 24
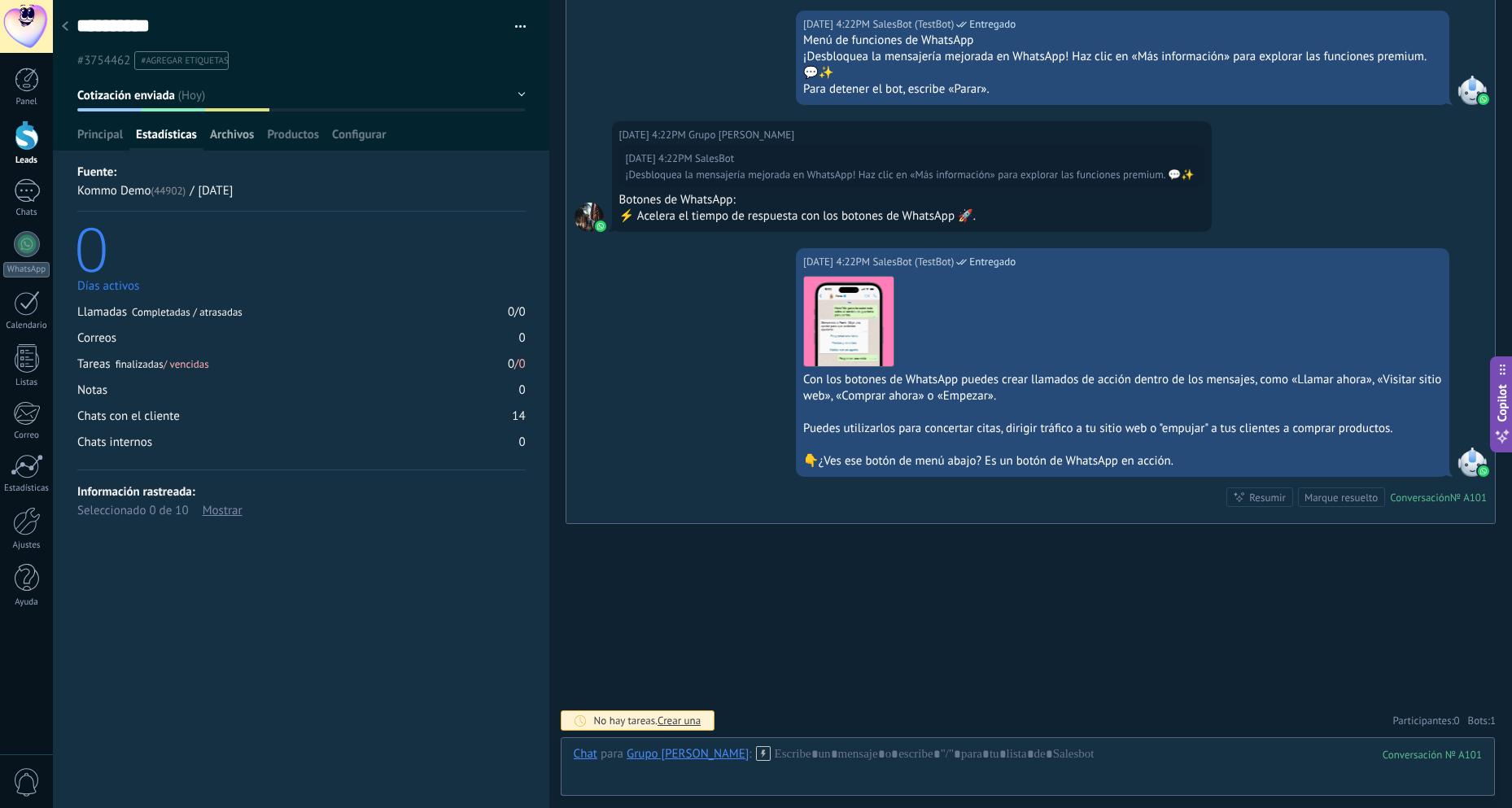
click at [233, 134] on span "Archivos" at bounding box center [233, 139] width 44 height 24
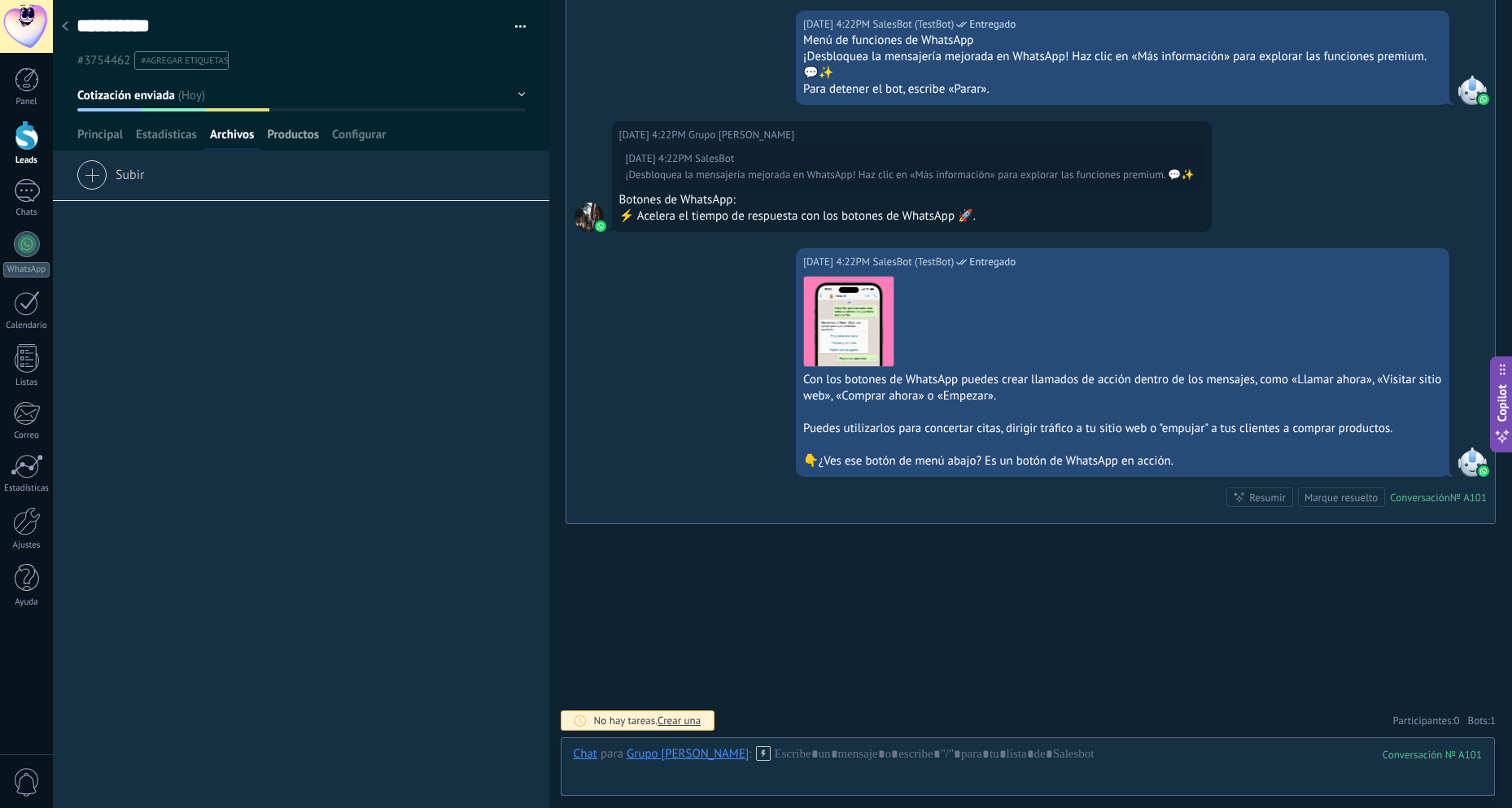
click at [297, 133] on span "Productos" at bounding box center [293, 139] width 52 height 24
click at [359, 133] on span "Configurar" at bounding box center [359, 139] width 54 height 24
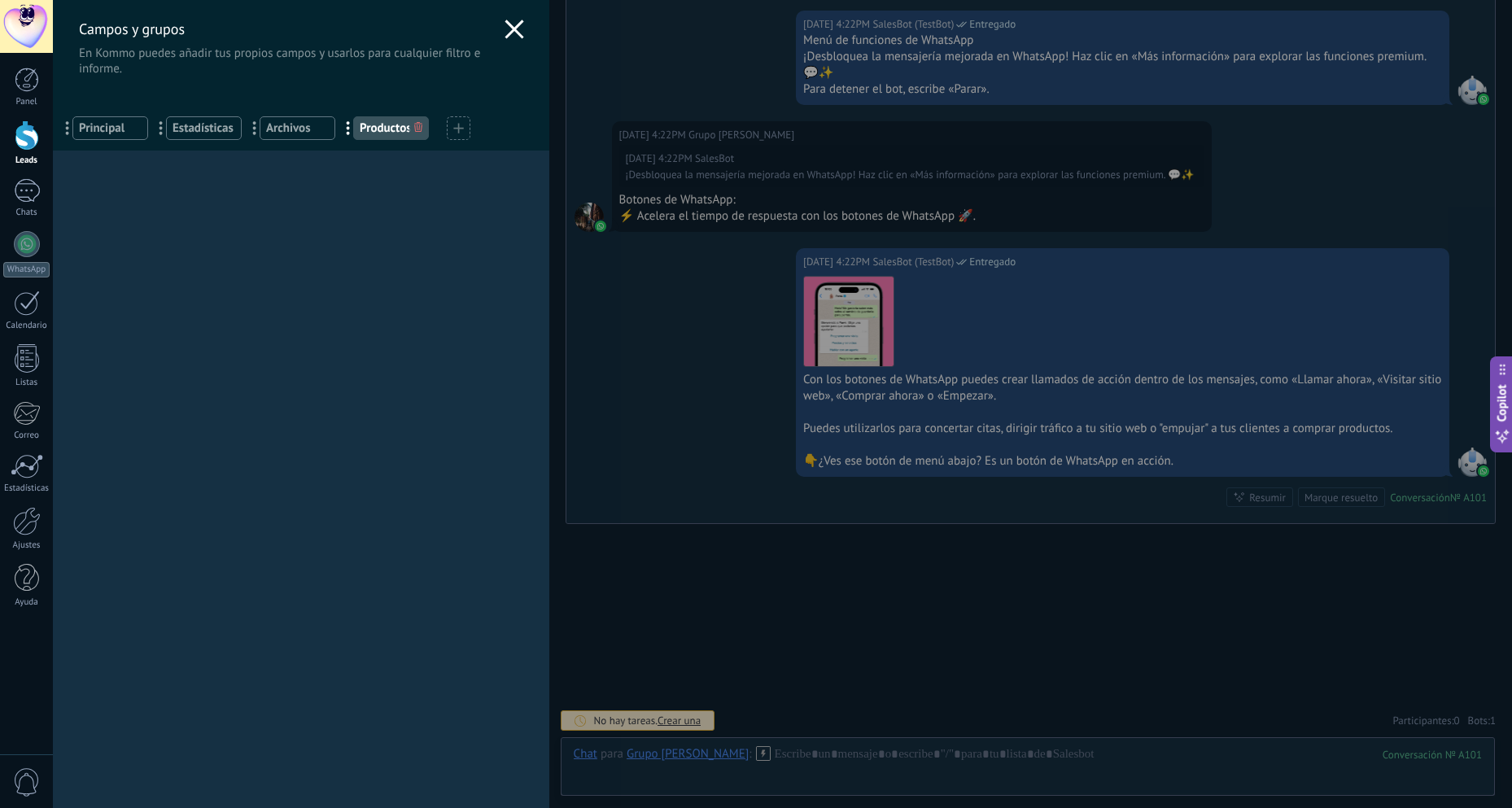
click at [511, 29] on icon at bounding box center [515, 29] width 19 height 19
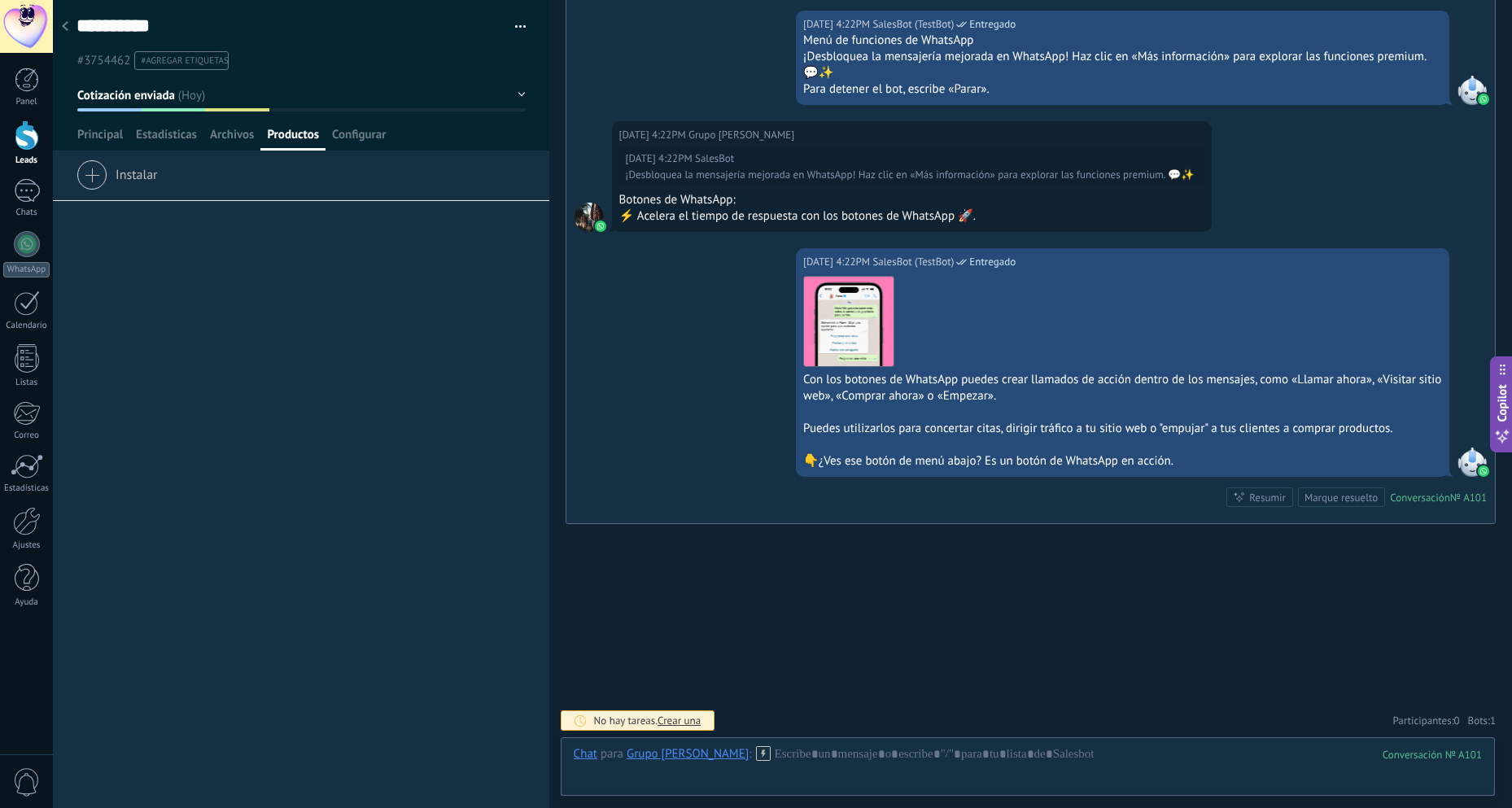
click at [70, 29] on div at bounding box center [65, 27] width 23 height 32
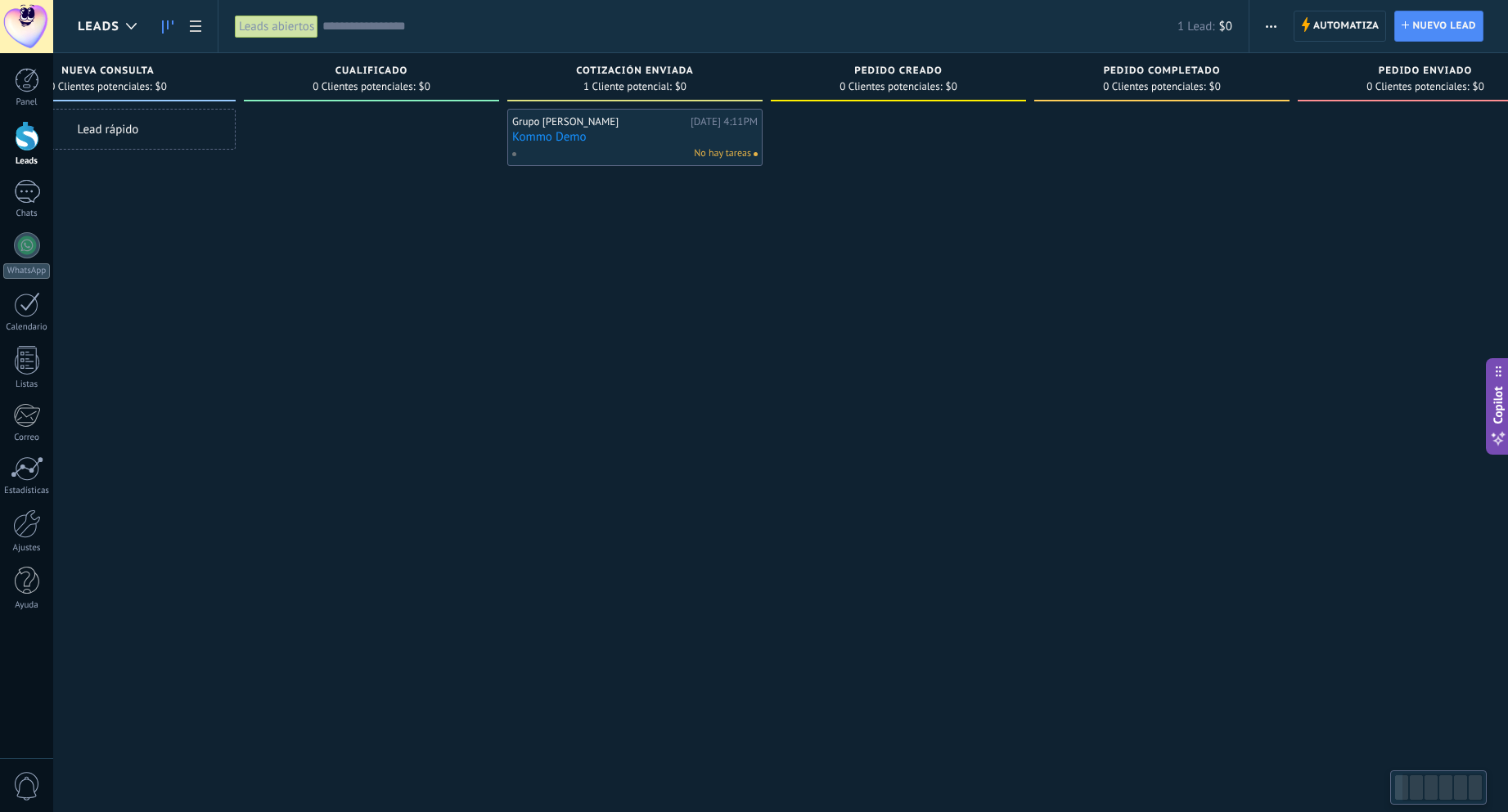
scroll to position [0, 167]
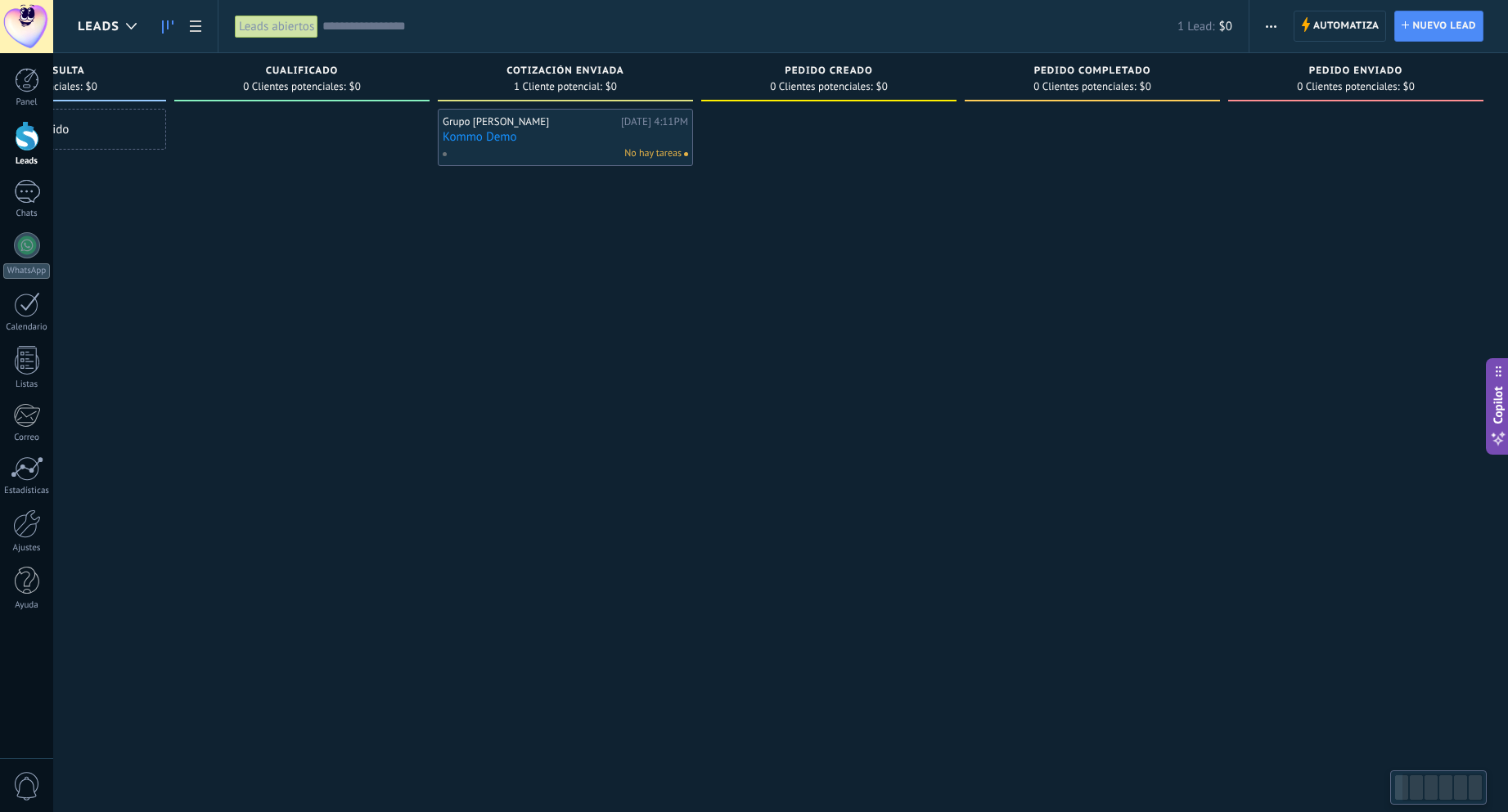
drag, startPoint x: 1024, startPoint y: 140, endPoint x: 596, endPoint y: 122, distance: 428.4
click at [596, 122] on div "Leads Entrantes Solicitudes: 0 0 0 0 0 0 0 0 0 Nueva consulta 0 Clientes potenc…" at bounding box center [709, 380] width 1597 height 654
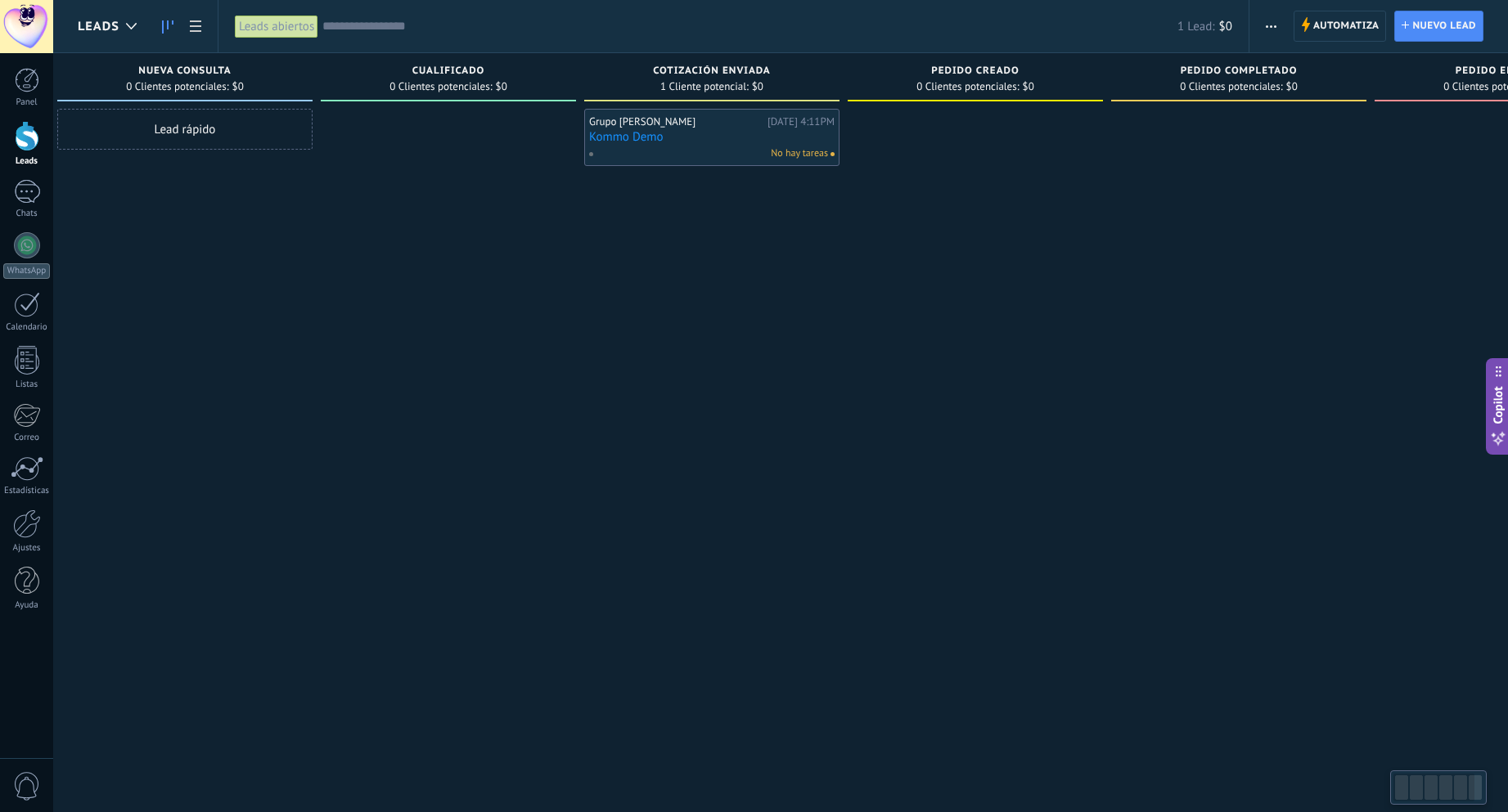
scroll to position [0, 0]
drag, startPoint x: 820, startPoint y: 150, endPoint x: 993, endPoint y: 170, distance: 174.2
click at [993, 170] on div at bounding box center [995, 408] width 255 height 599
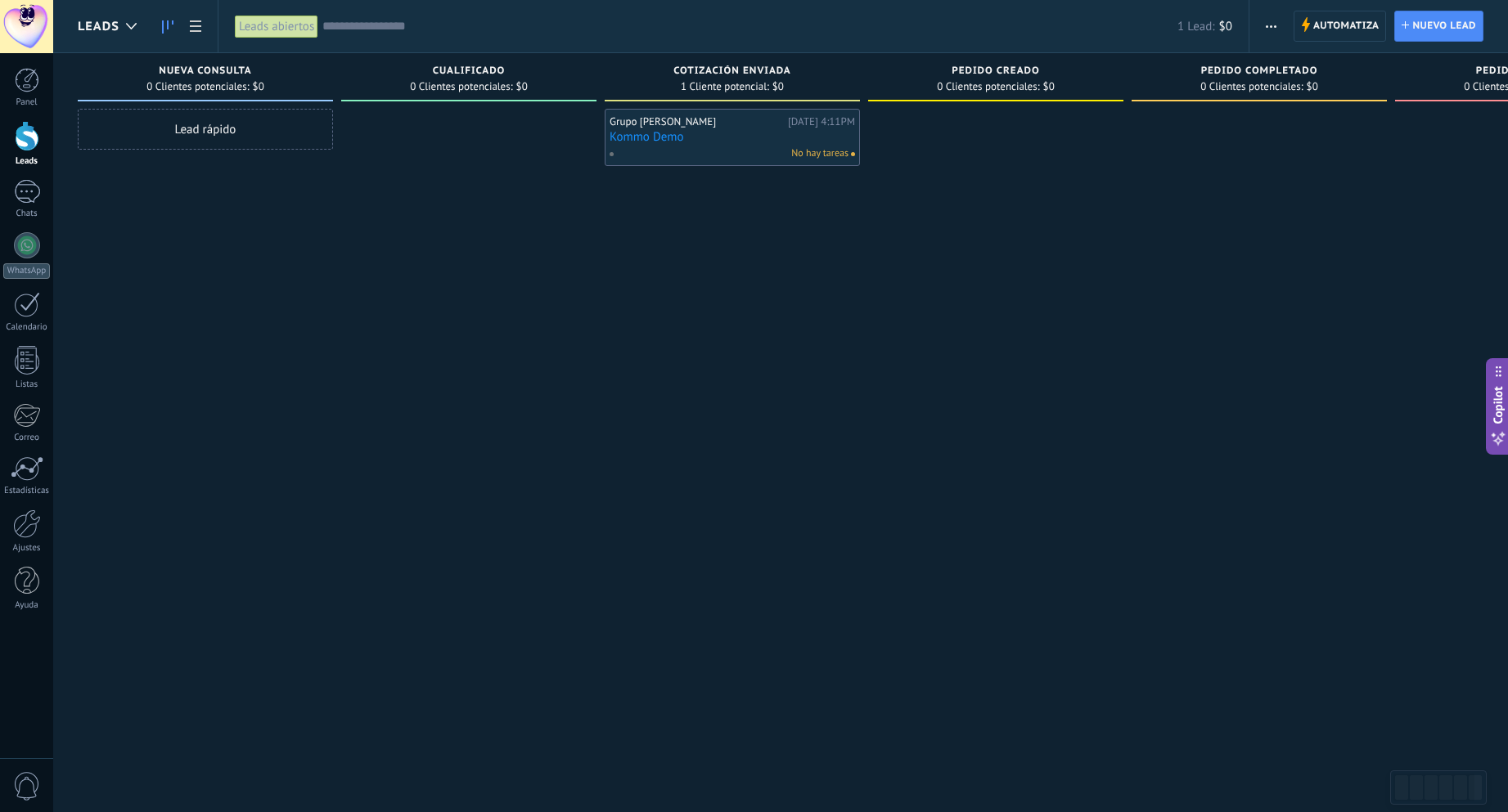
click at [362, 28] on input "text" at bounding box center [750, 26] width 855 height 17
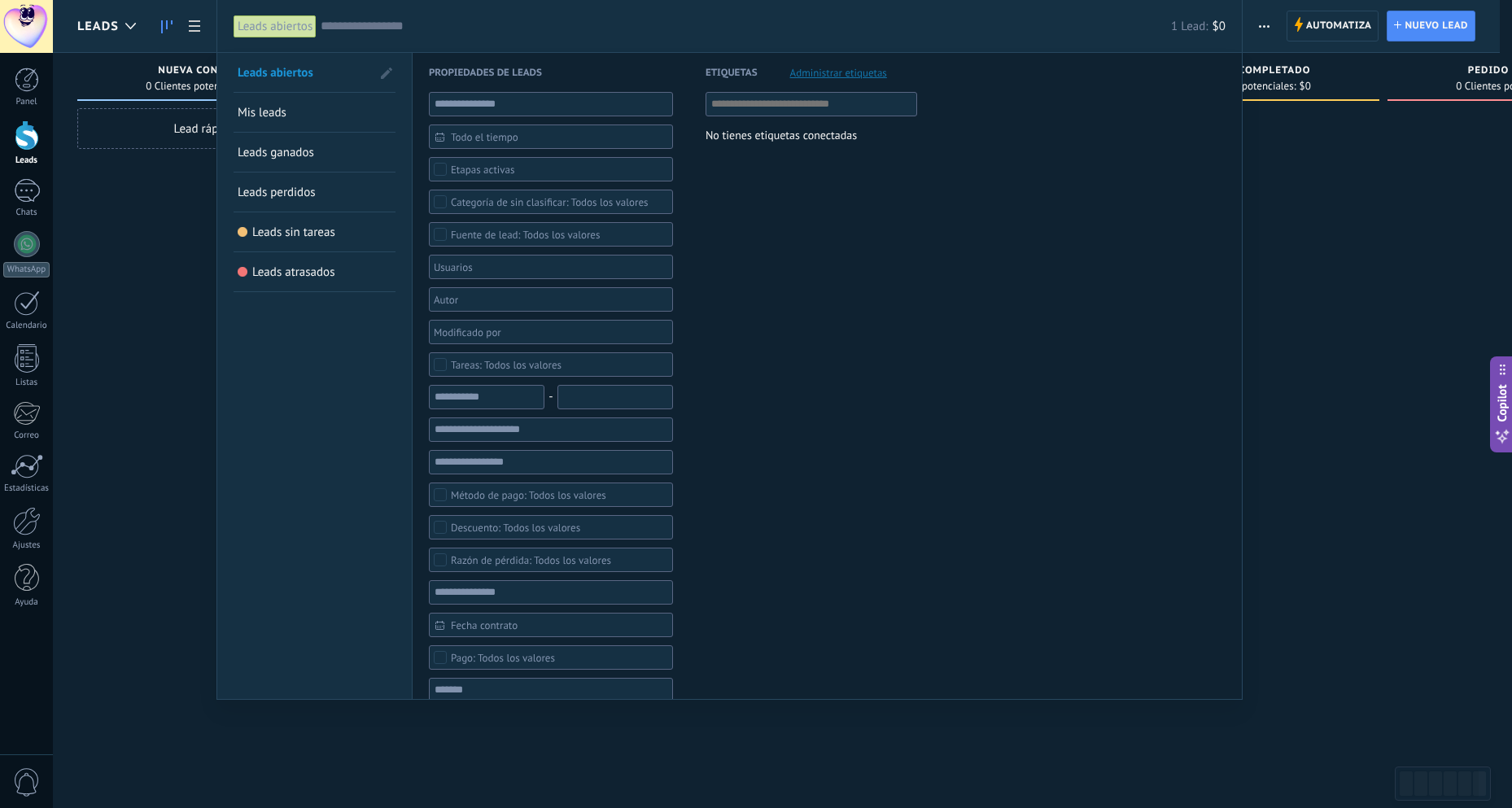
click at [159, 300] on div at bounding box center [756, 404] width 1512 height 808
